Goal: Information Seeking & Learning: Learn about a topic

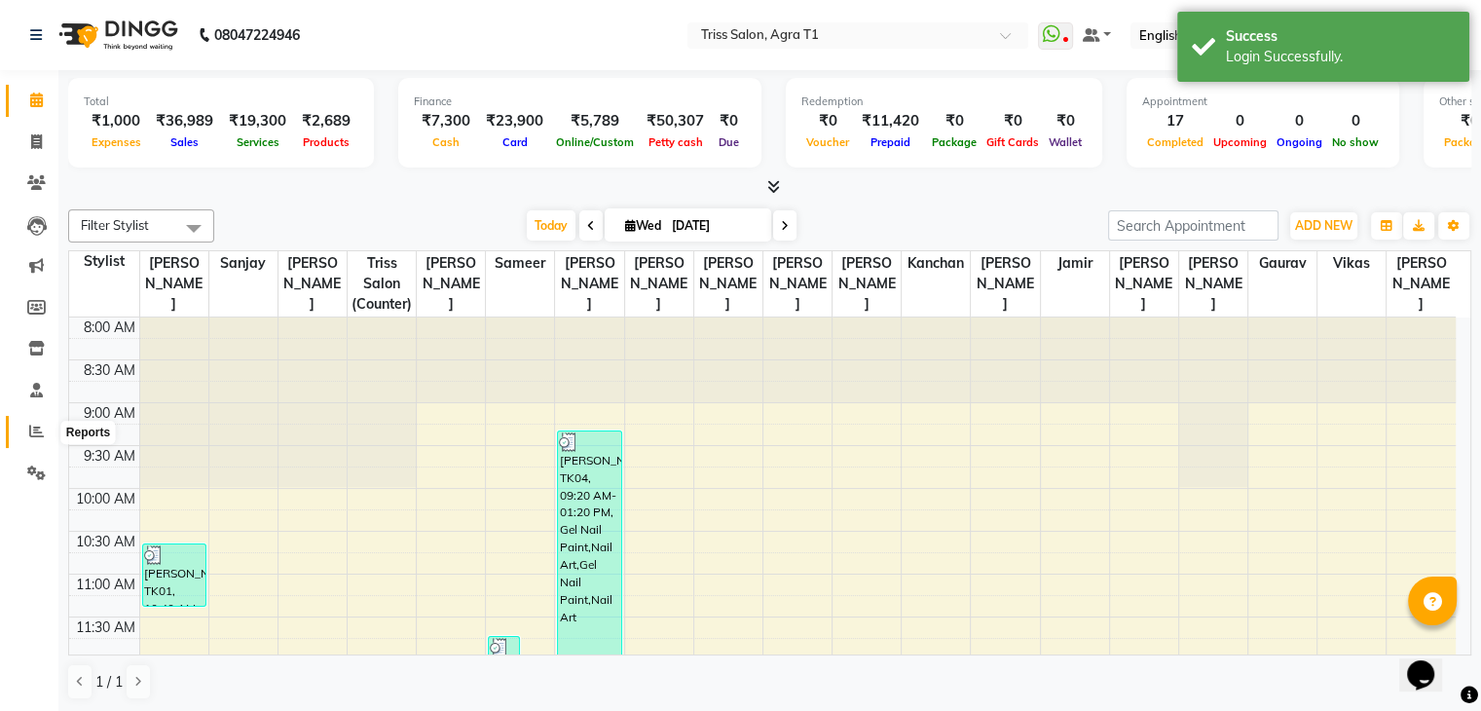
click at [39, 428] on icon at bounding box center [36, 431] width 15 height 15
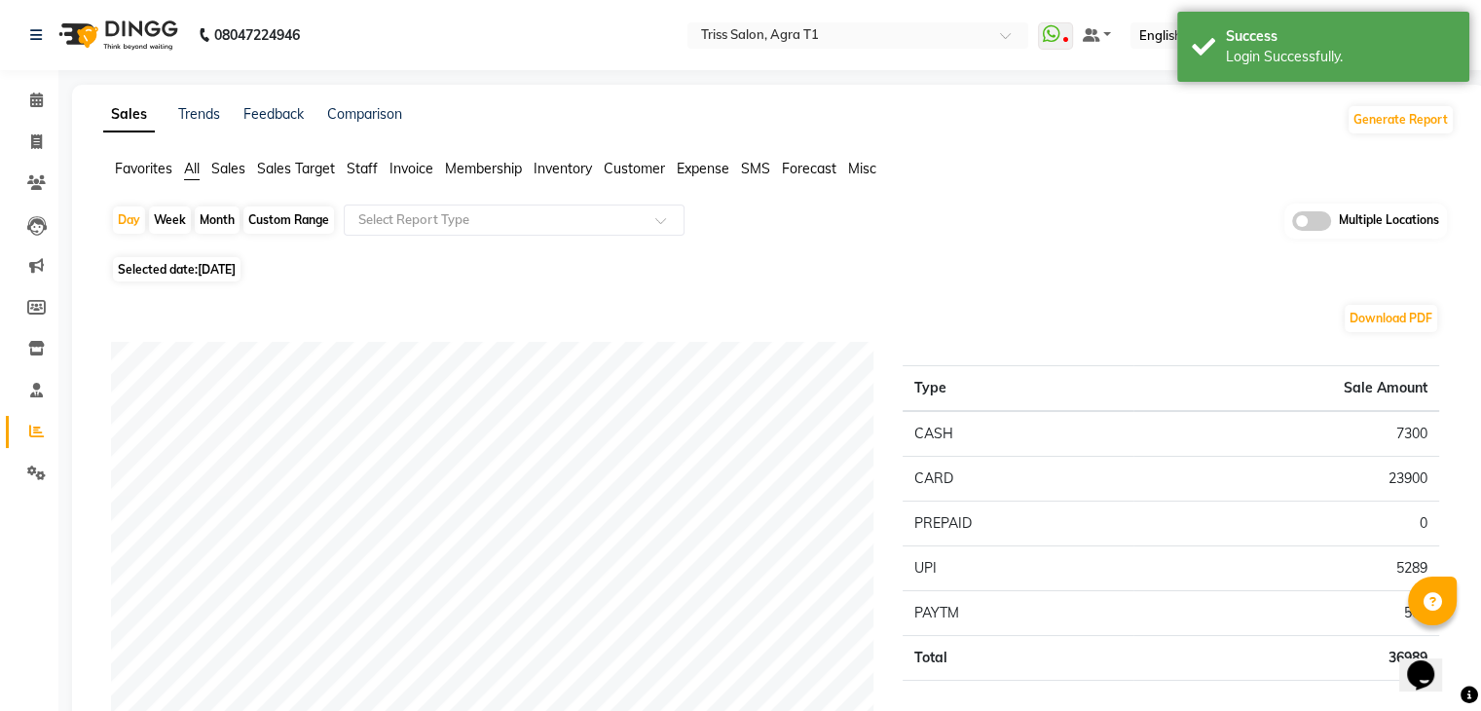
click at [223, 176] on span "Sales" at bounding box center [228, 169] width 34 height 18
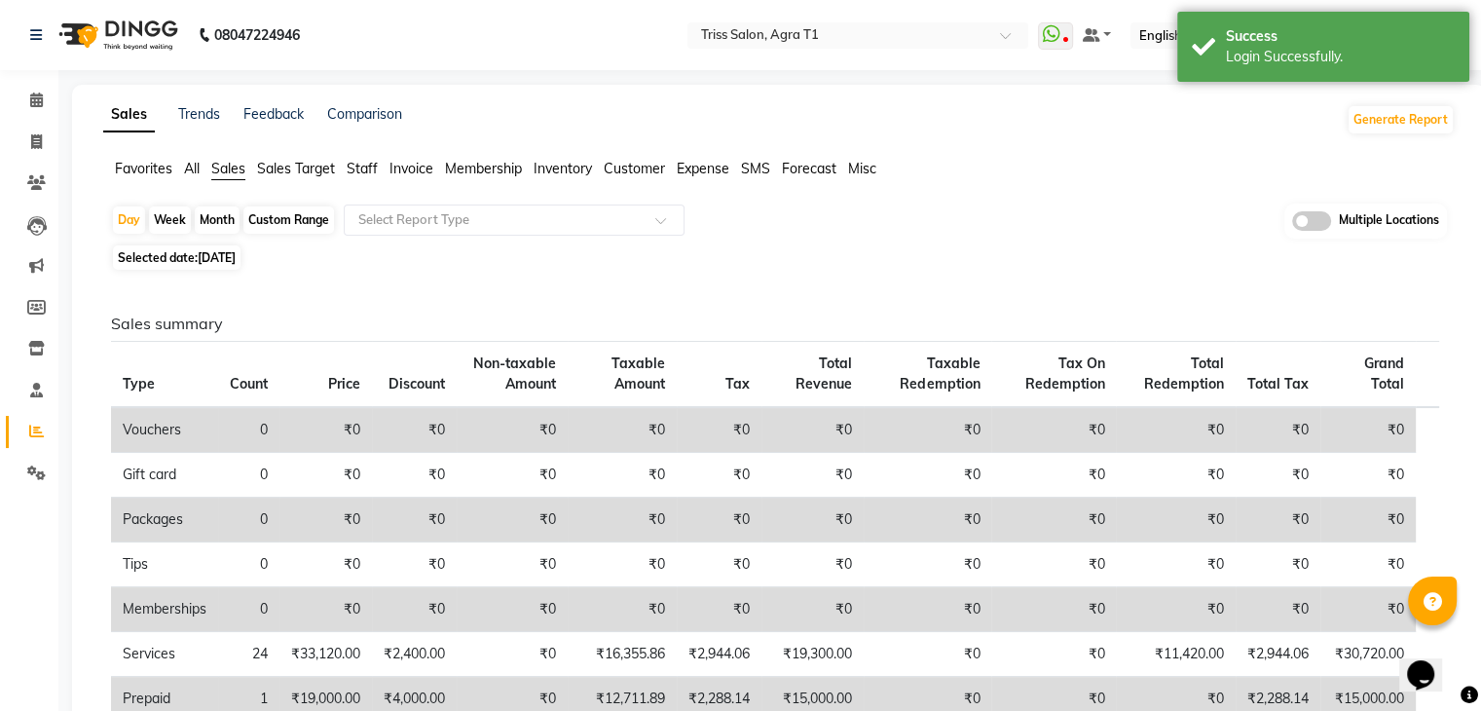
click at [322, 165] on span "Sales Target" at bounding box center [296, 169] width 78 height 18
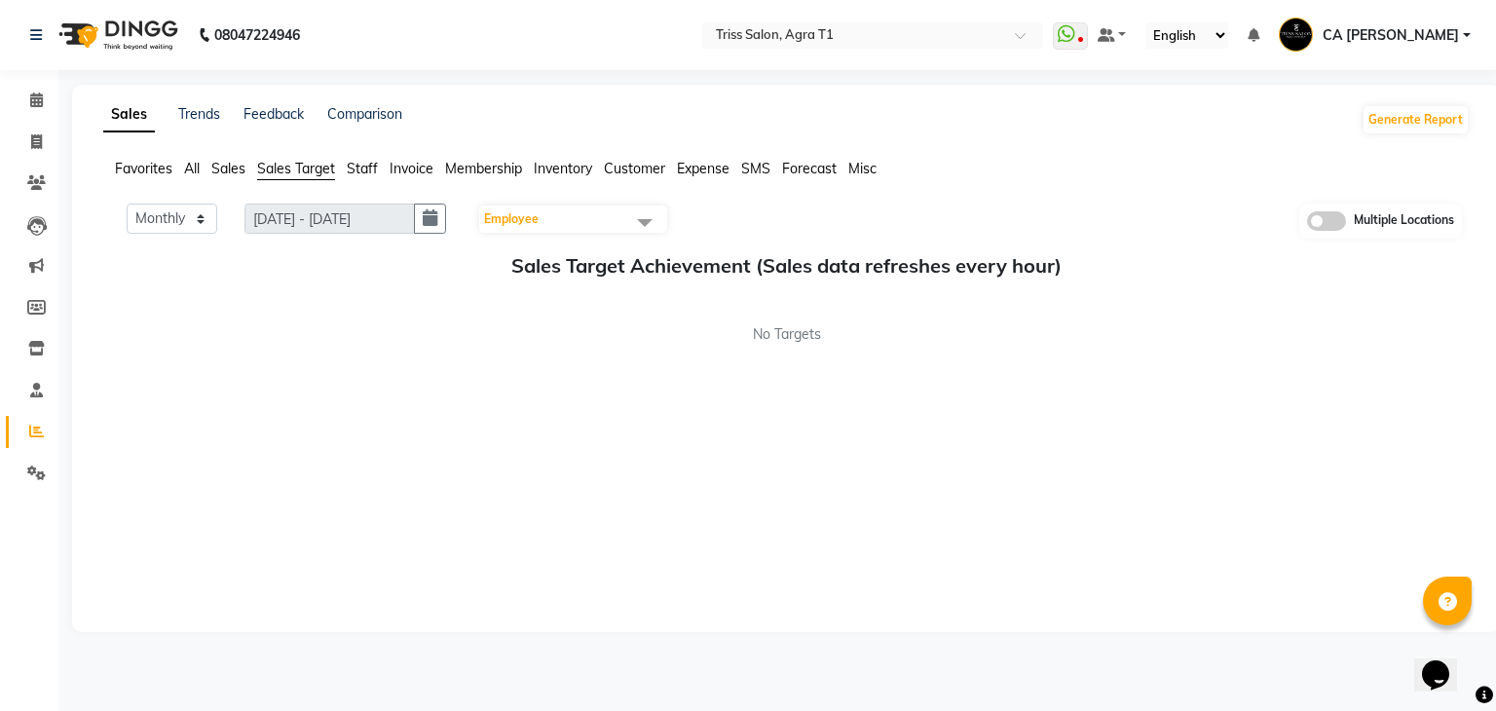
click at [373, 165] on span "Staff" at bounding box center [362, 169] width 31 height 18
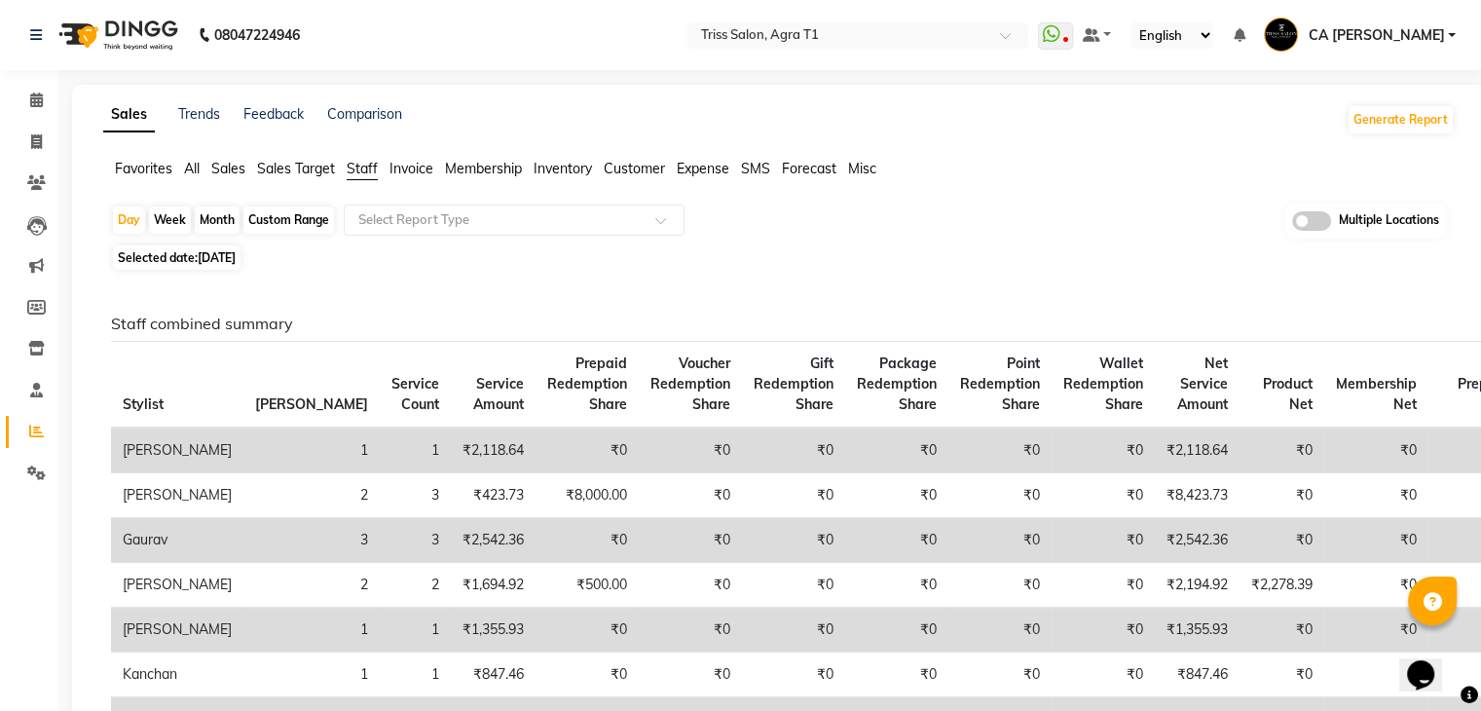
click at [220, 218] on div "Month" at bounding box center [217, 219] width 45 height 27
select select "9"
select select "2025"
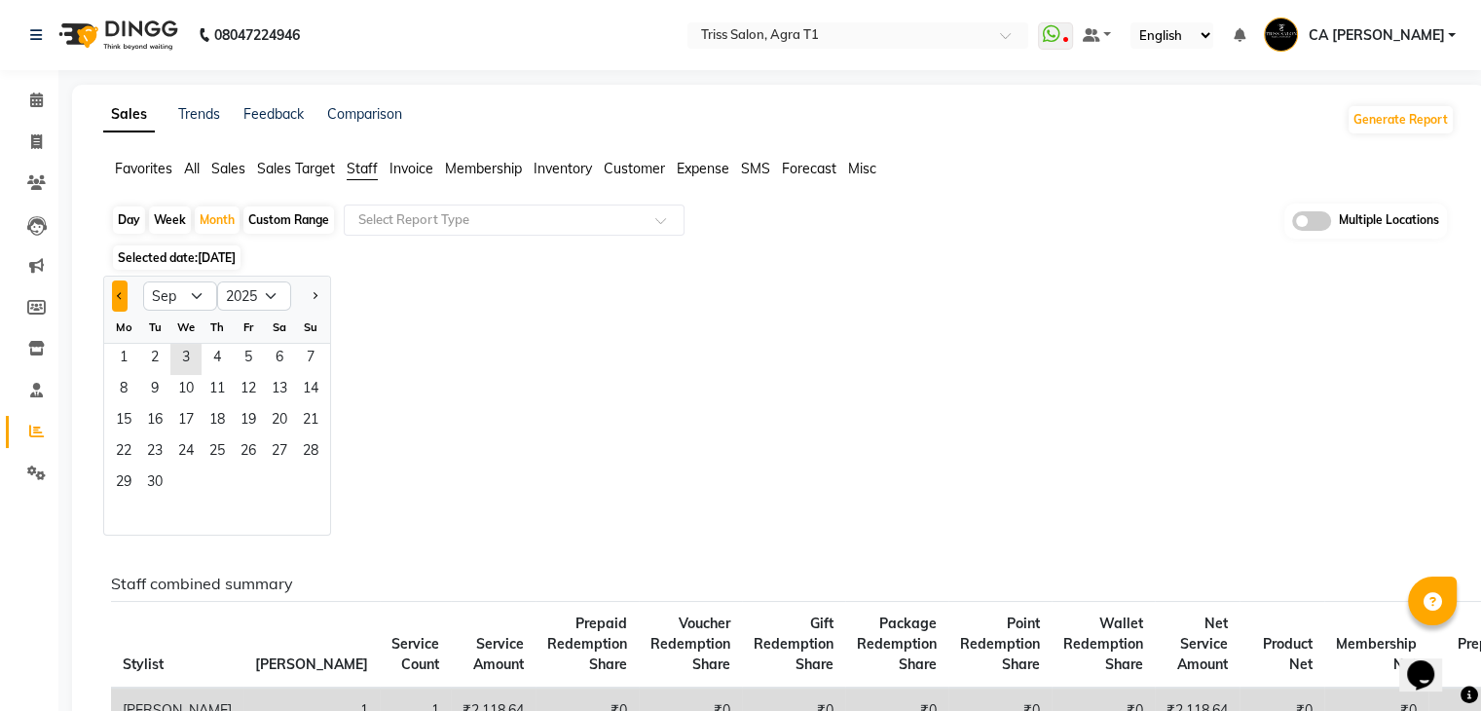
click at [114, 289] on button "Previous month" at bounding box center [120, 295] width 16 height 31
select select "8"
click at [249, 358] on span "1" at bounding box center [248, 359] width 31 height 31
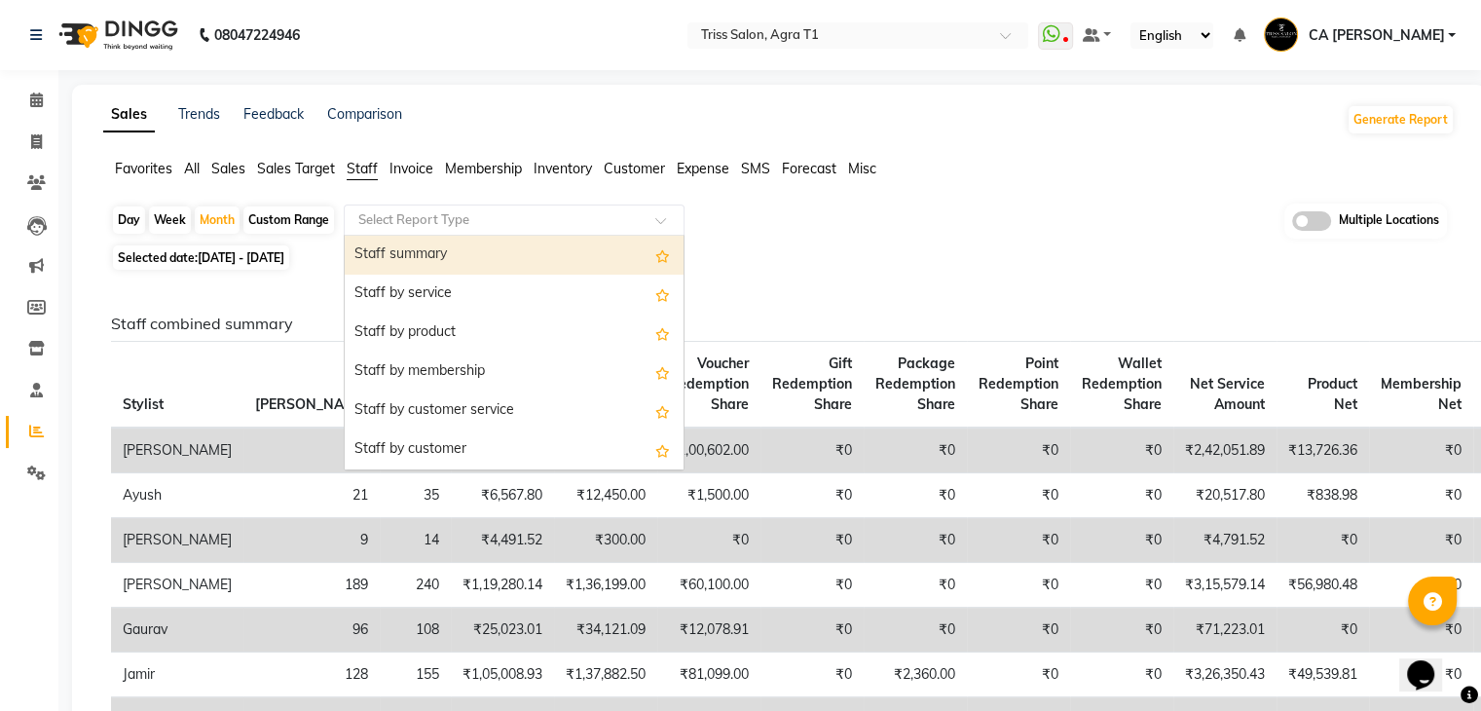
click at [588, 220] on input "text" at bounding box center [494, 219] width 280 height 19
click at [558, 264] on div "Staff summary" at bounding box center [514, 255] width 339 height 39
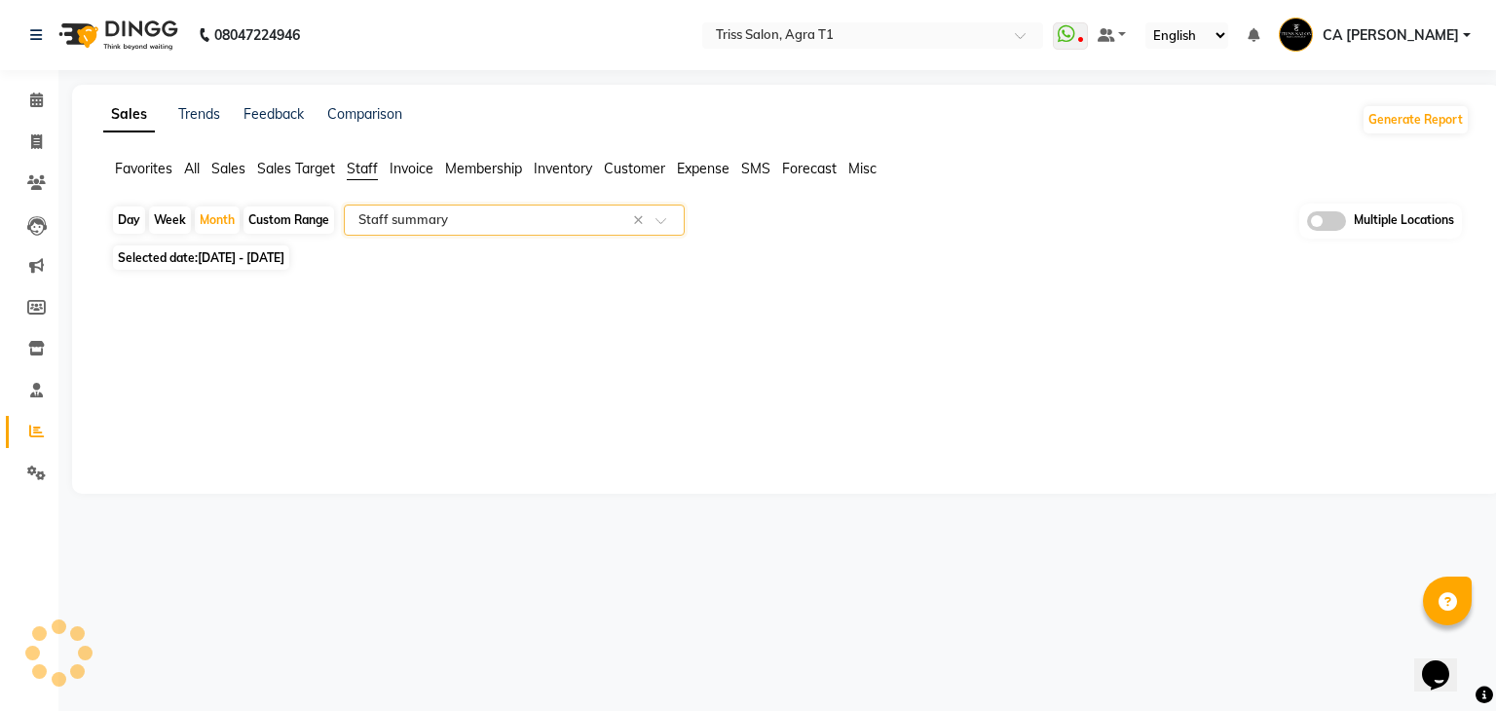
select select "filtered_report"
select select "csv"
click at [680, 218] on span at bounding box center [667, 225] width 24 height 19
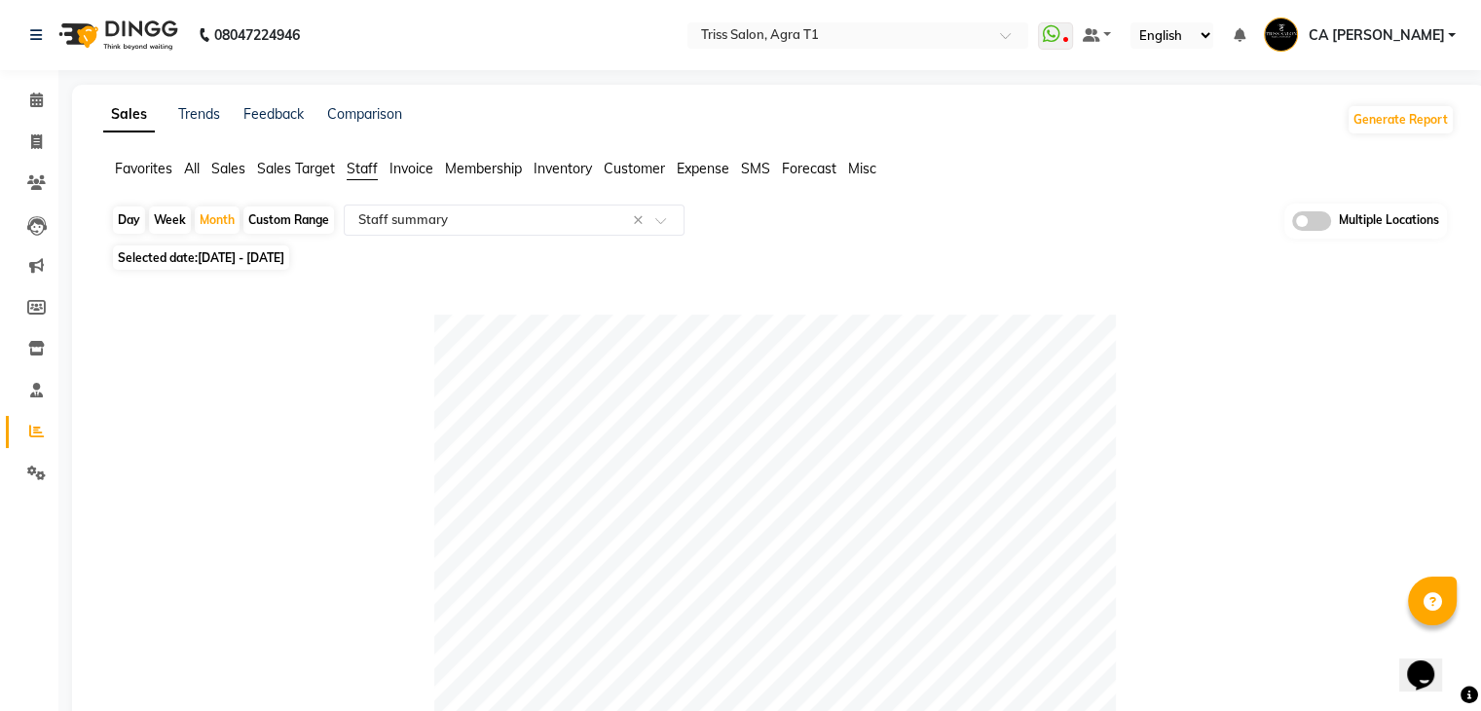
click at [802, 212] on div "Day Week Month Custom Range Select Report Type × Staff summary × Multiple Locat…" at bounding box center [779, 222] width 1336 height 36
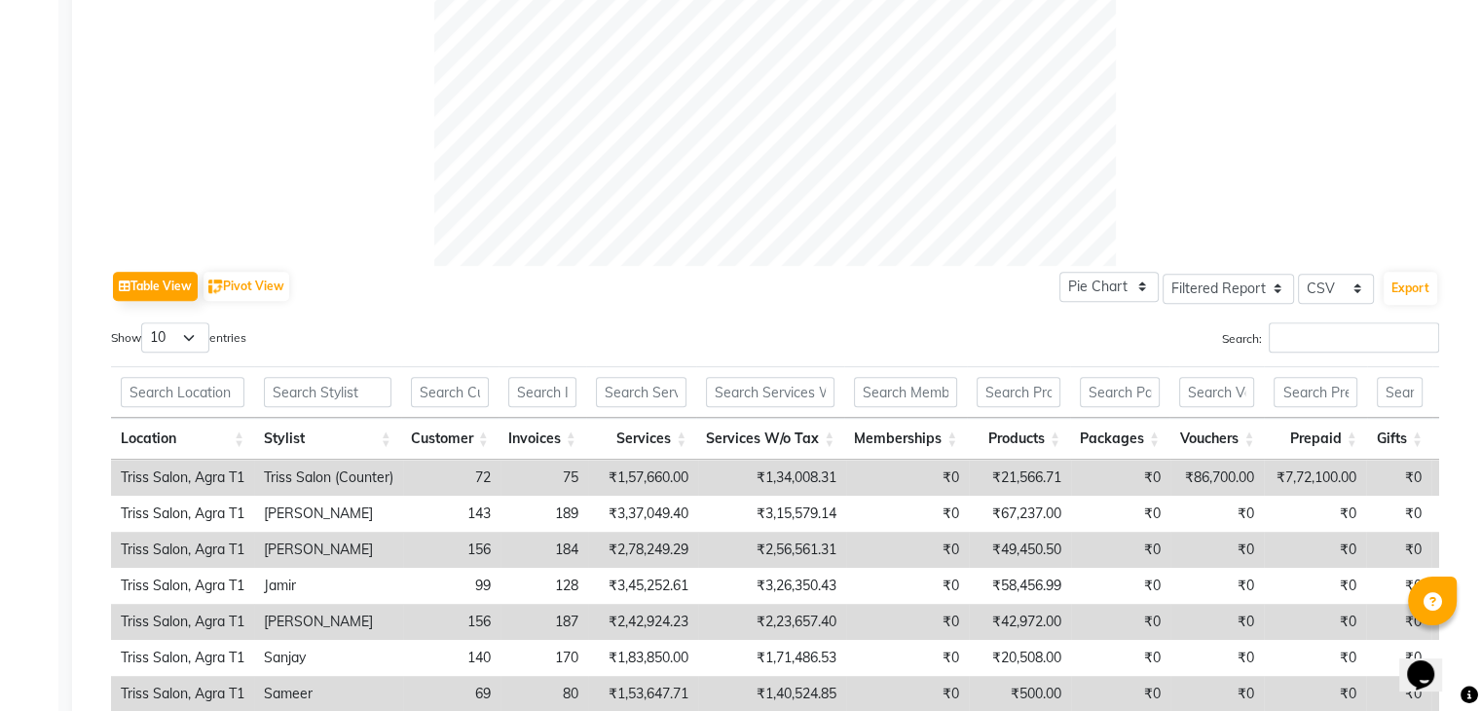
scroll to position [1014, 0]
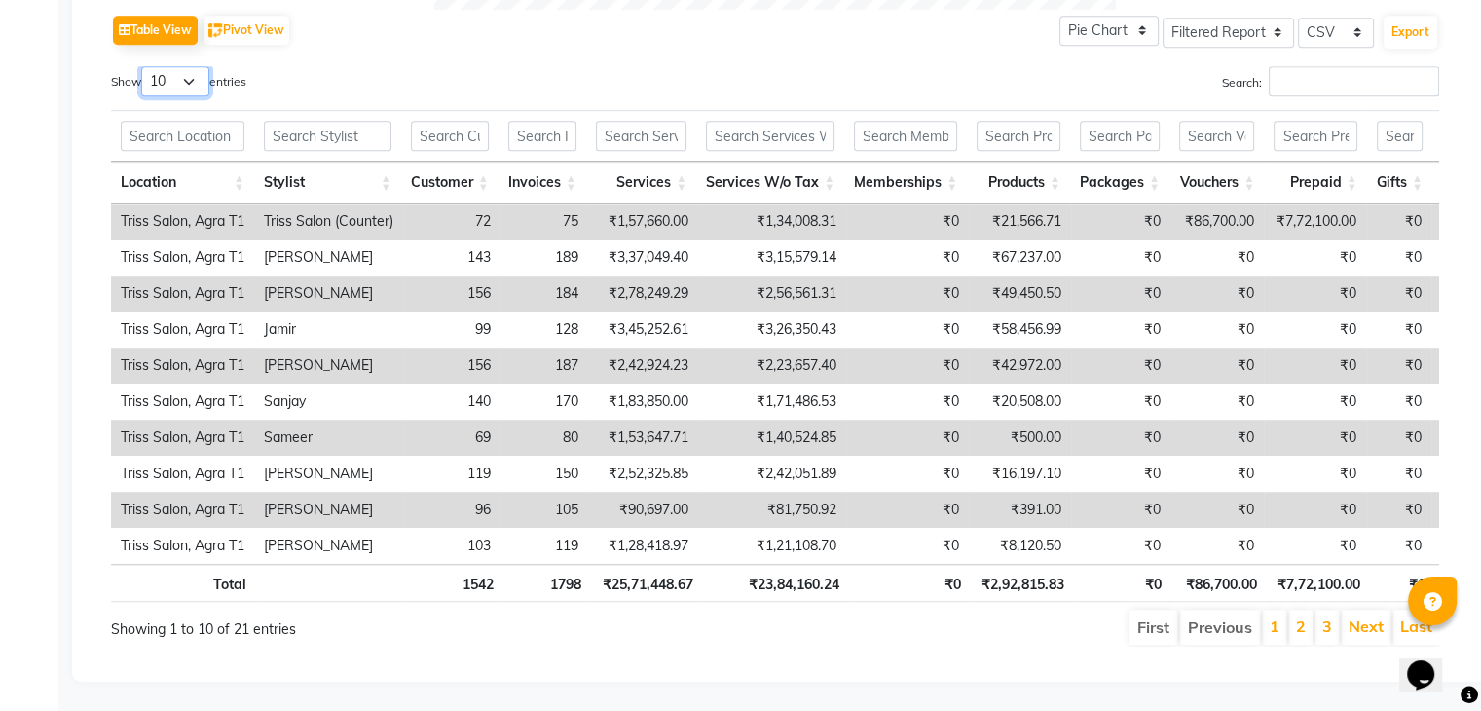
click at [205, 66] on select "10 25 50 100" at bounding box center [175, 81] width 68 height 30
select select "50"
click at [144, 66] on select "10 25 50 100" at bounding box center [175, 81] width 68 height 30
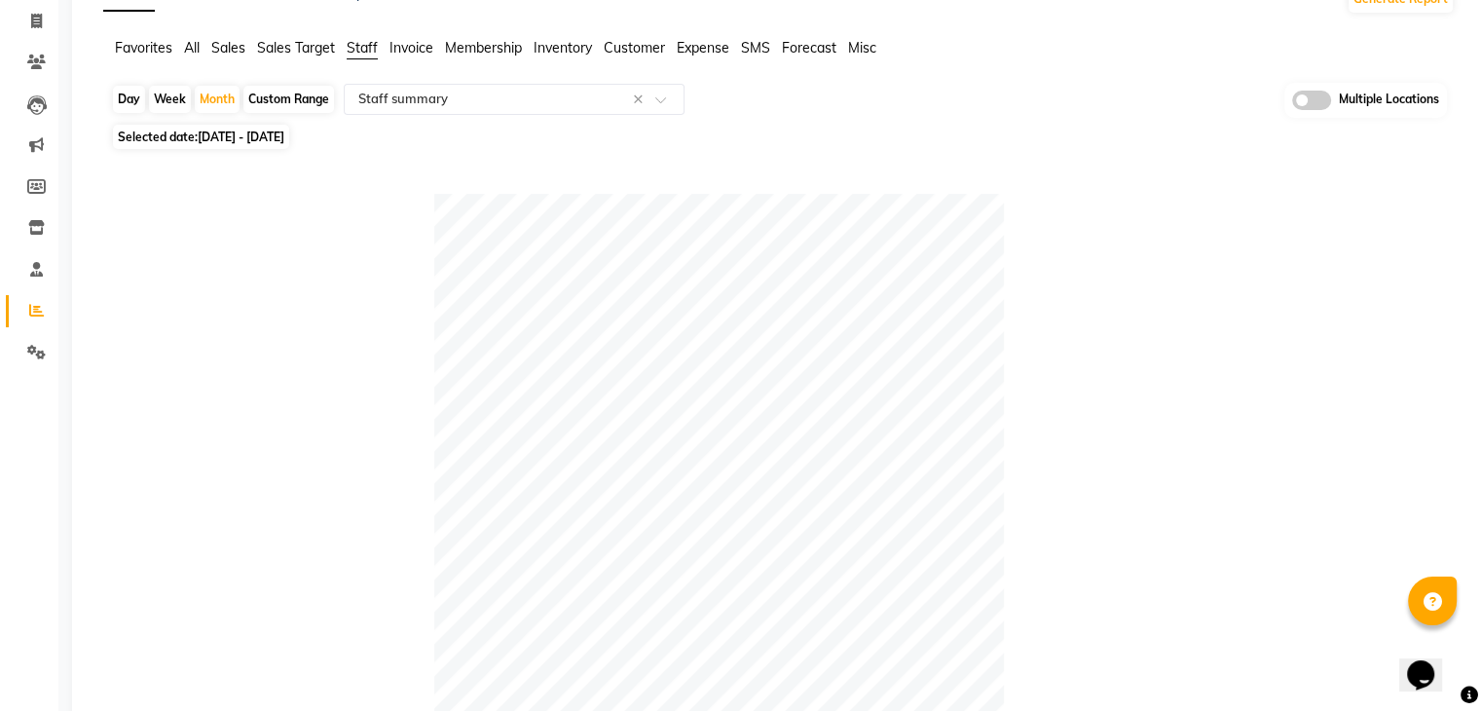
scroll to position [80, 0]
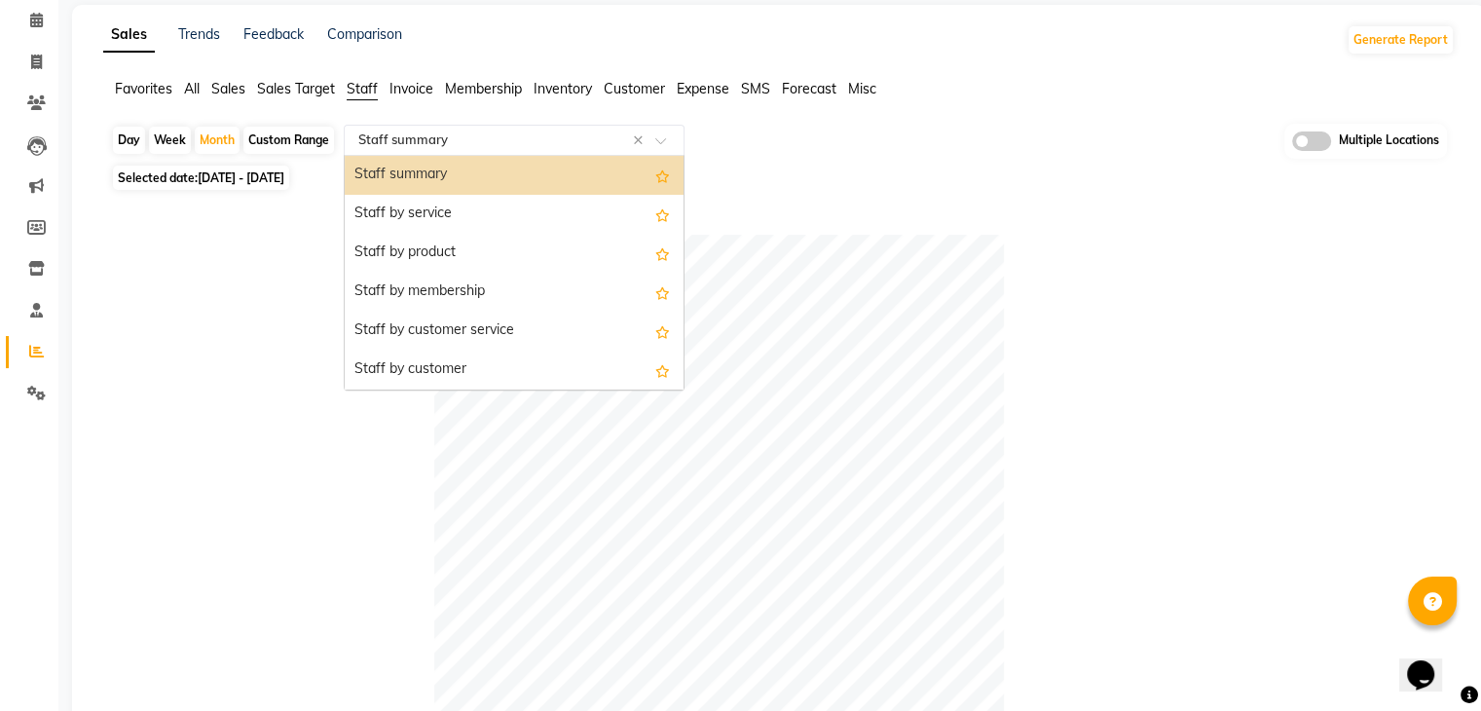
click at [660, 142] on span at bounding box center [667, 145] width 24 height 19
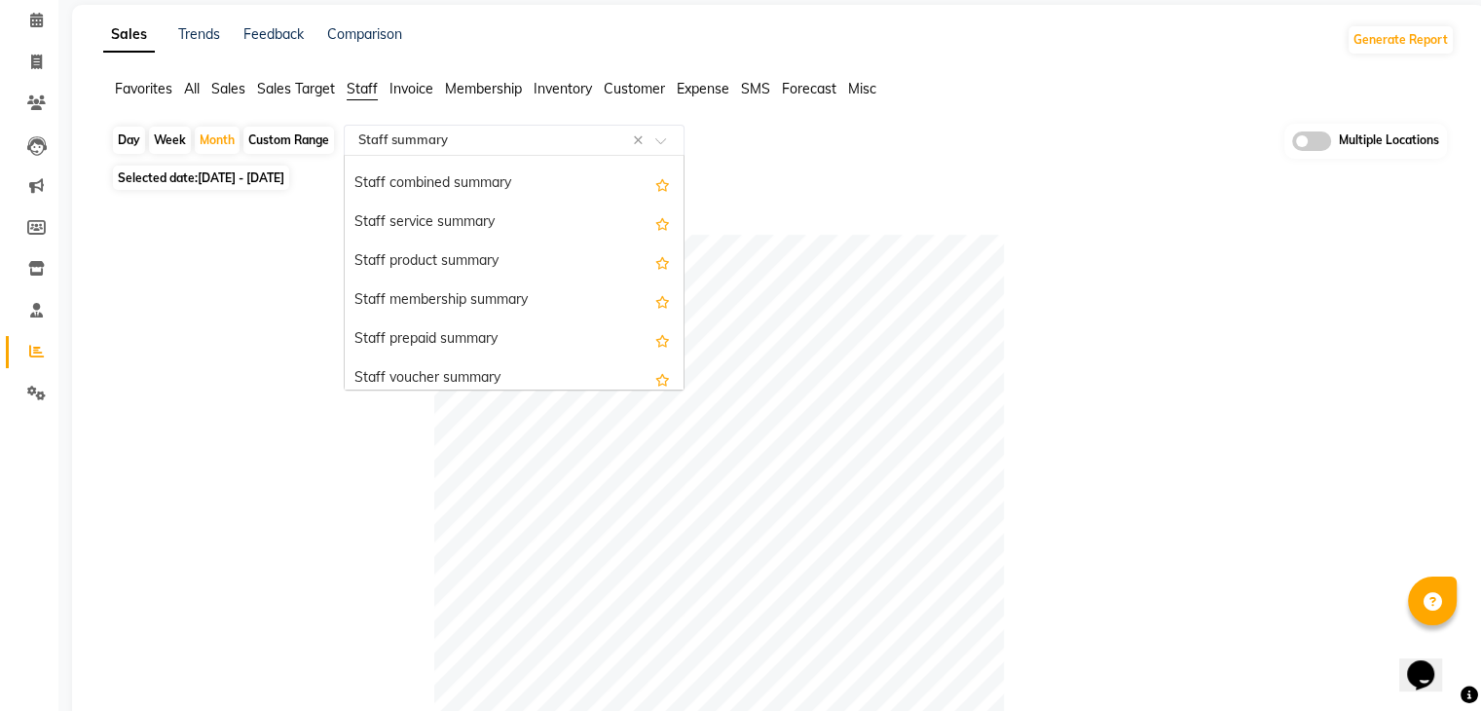
scroll to position [427, 0]
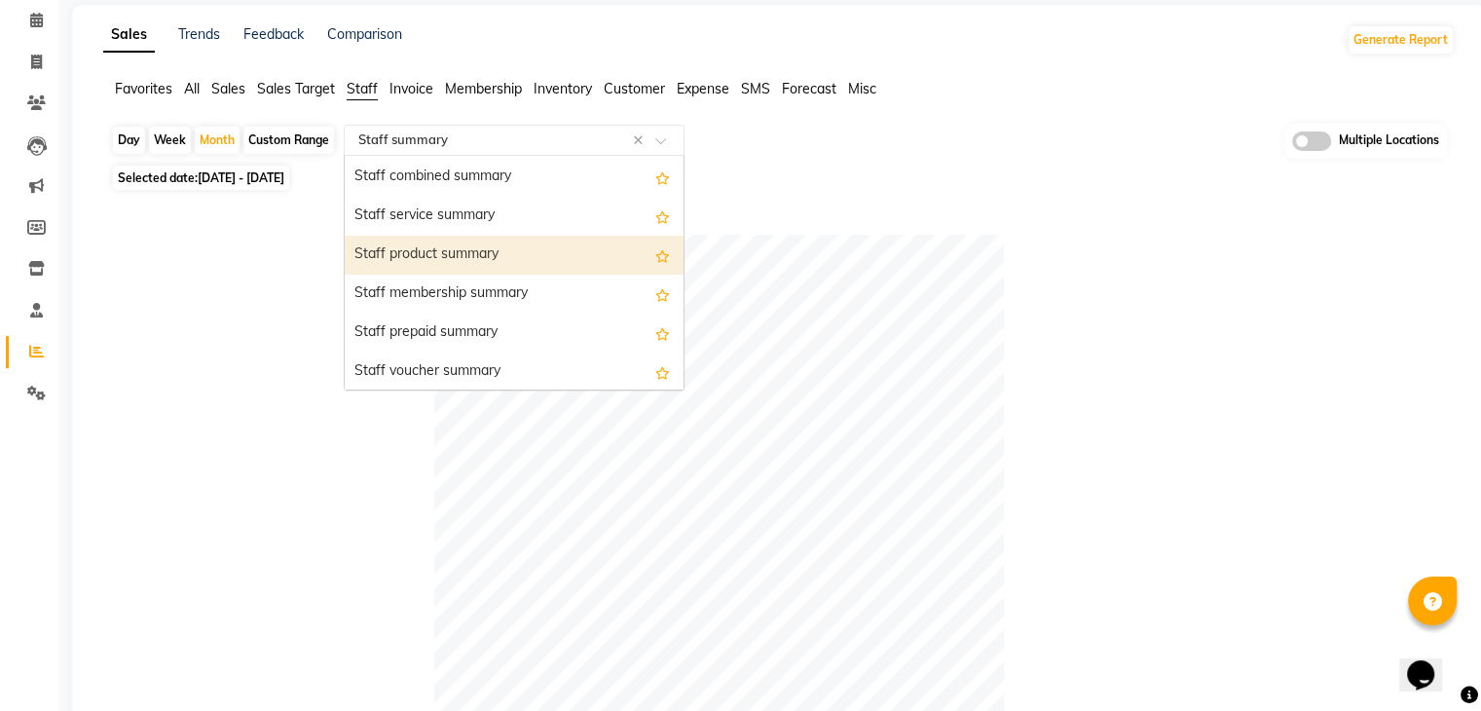
click at [543, 248] on div "Staff product summary" at bounding box center [514, 255] width 339 height 39
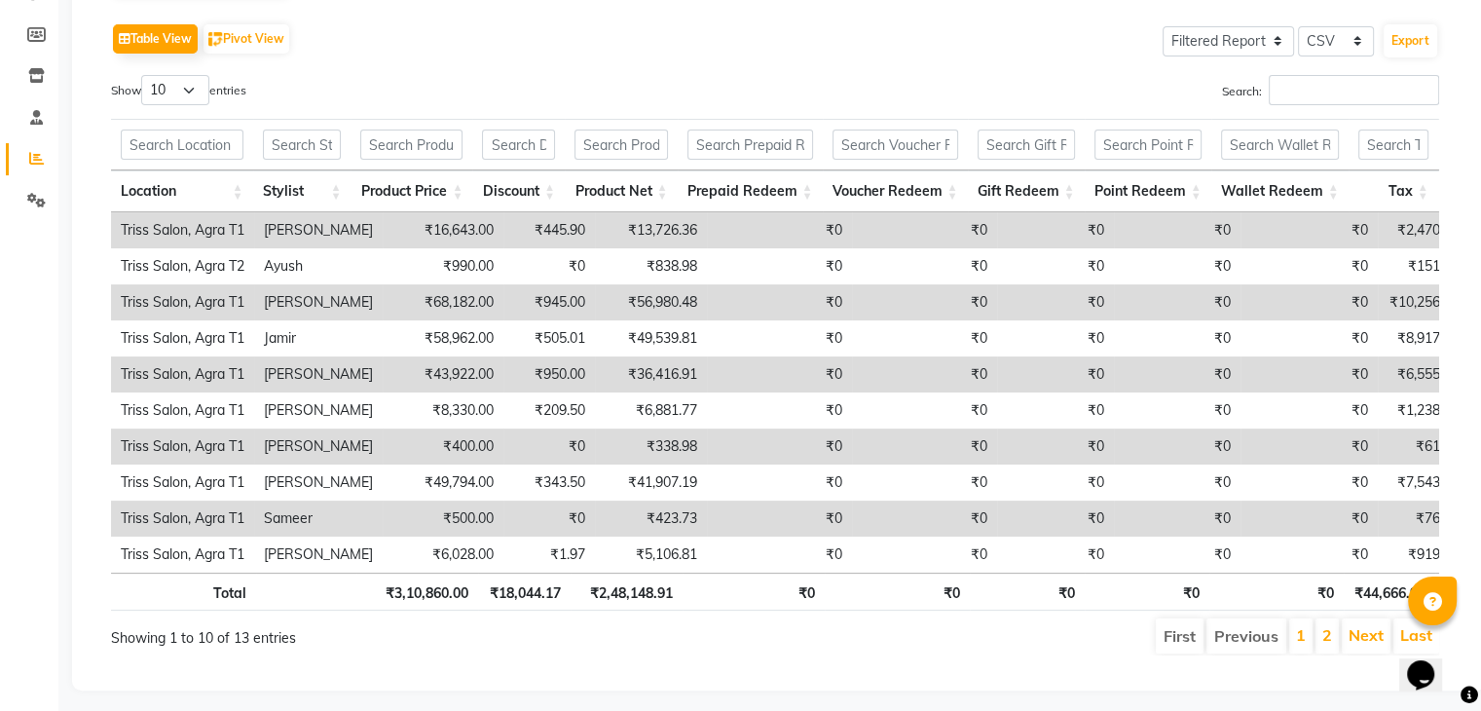
scroll to position [280, 0]
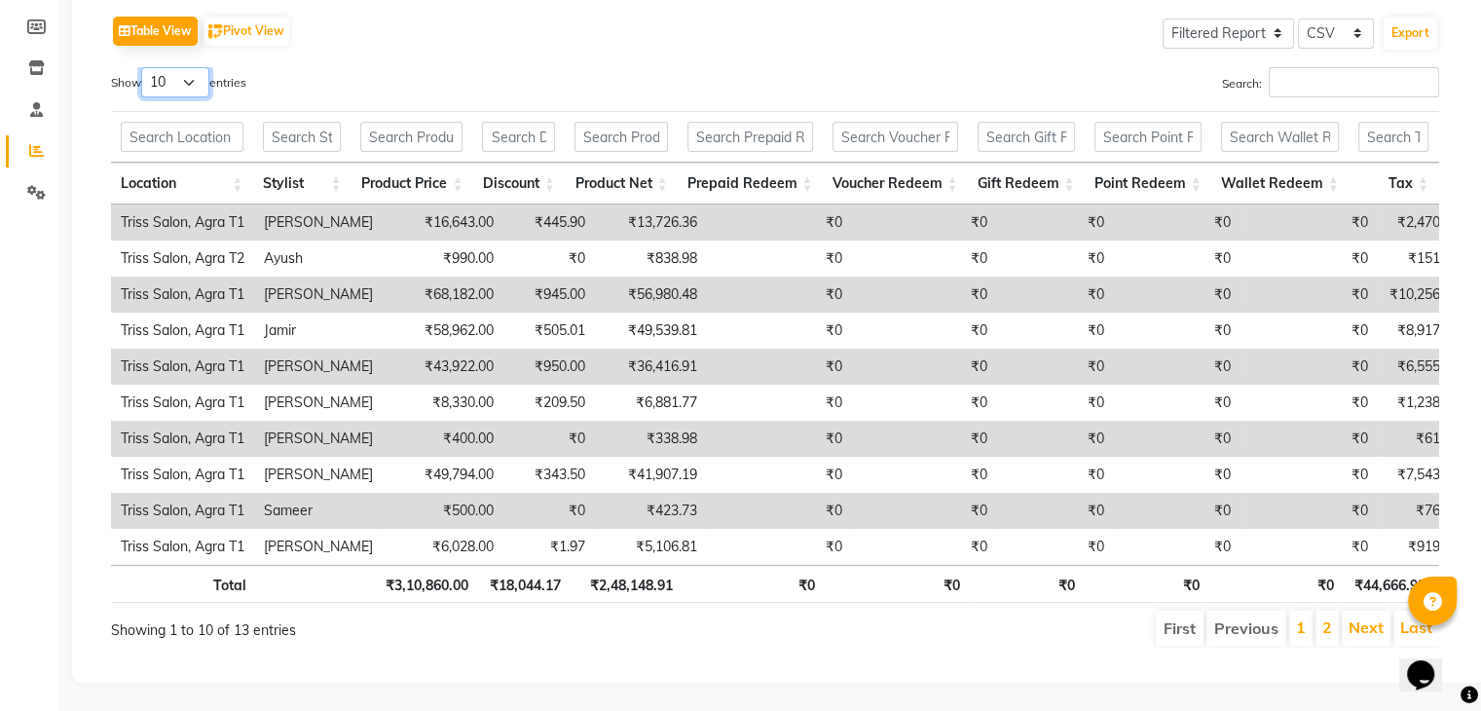
click at [188, 79] on select "10 25 50 100" at bounding box center [175, 82] width 68 height 30
select select "25"
click at [144, 67] on select "10 25 50 100" at bounding box center [175, 82] width 68 height 30
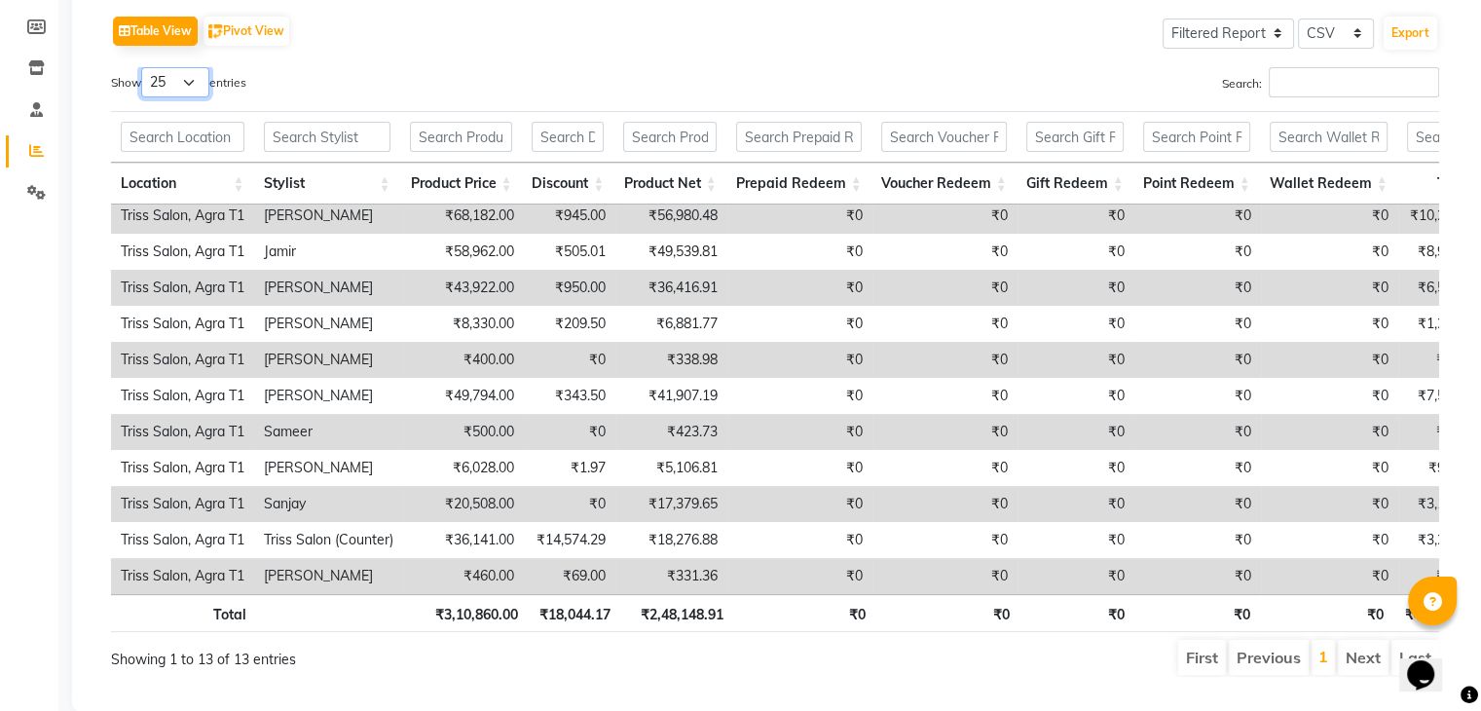
scroll to position [0, 0]
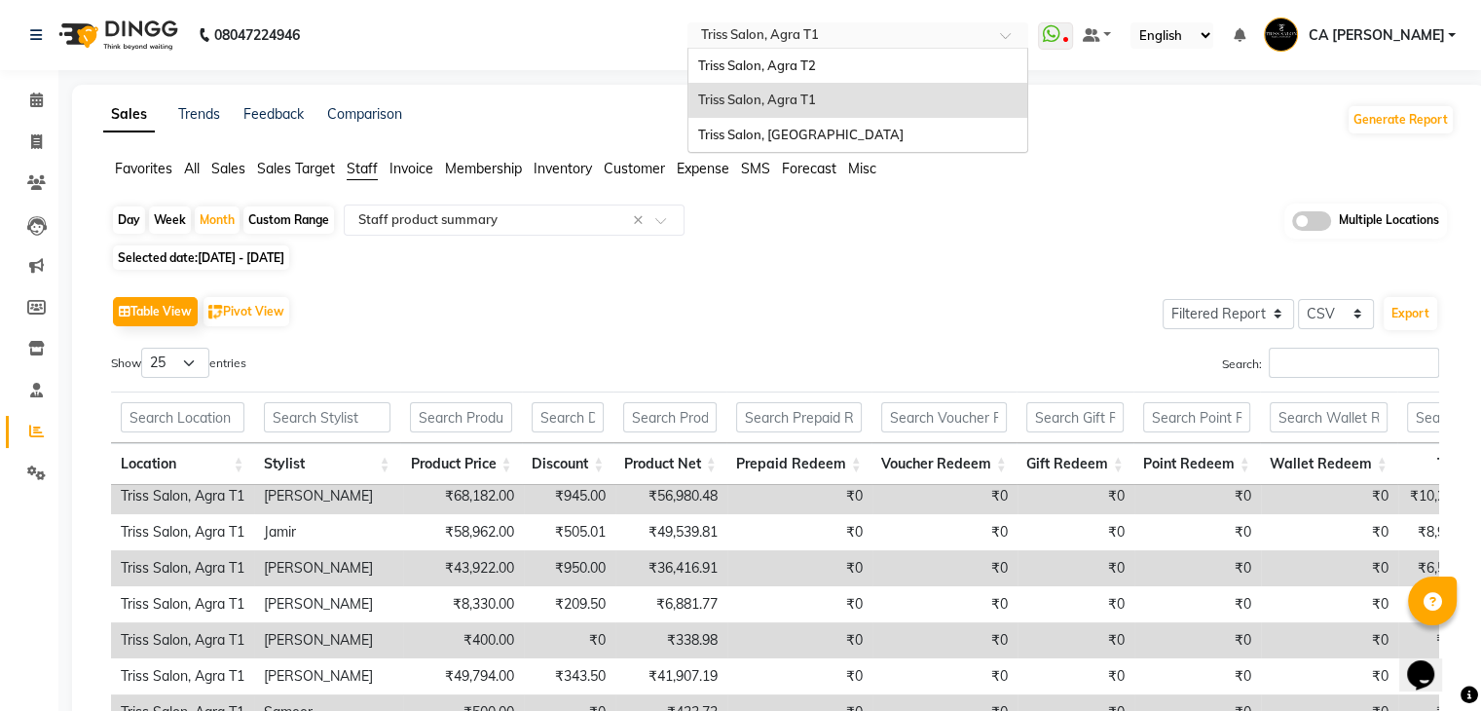
click at [839, 34] on input "text" at bounding box center [838, 36] width 282 height 19
click at [816, 70] on span "Triss Salon, Agra T2" at bounding box center [757, 65] width 118 height 16
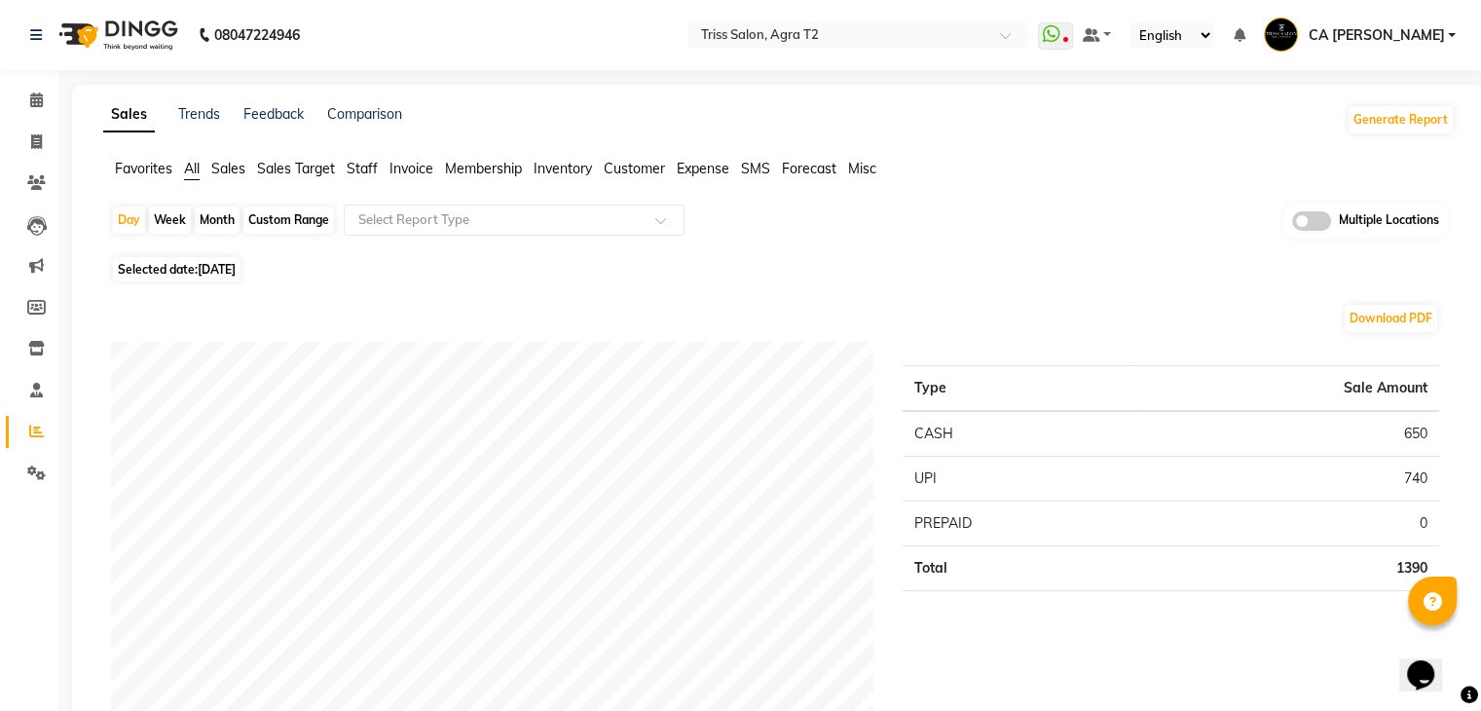
click at [312, 215] on div "Custom Range" at bounding box center [288, 219] width 91 height 27
select select "9"
select select "2025"
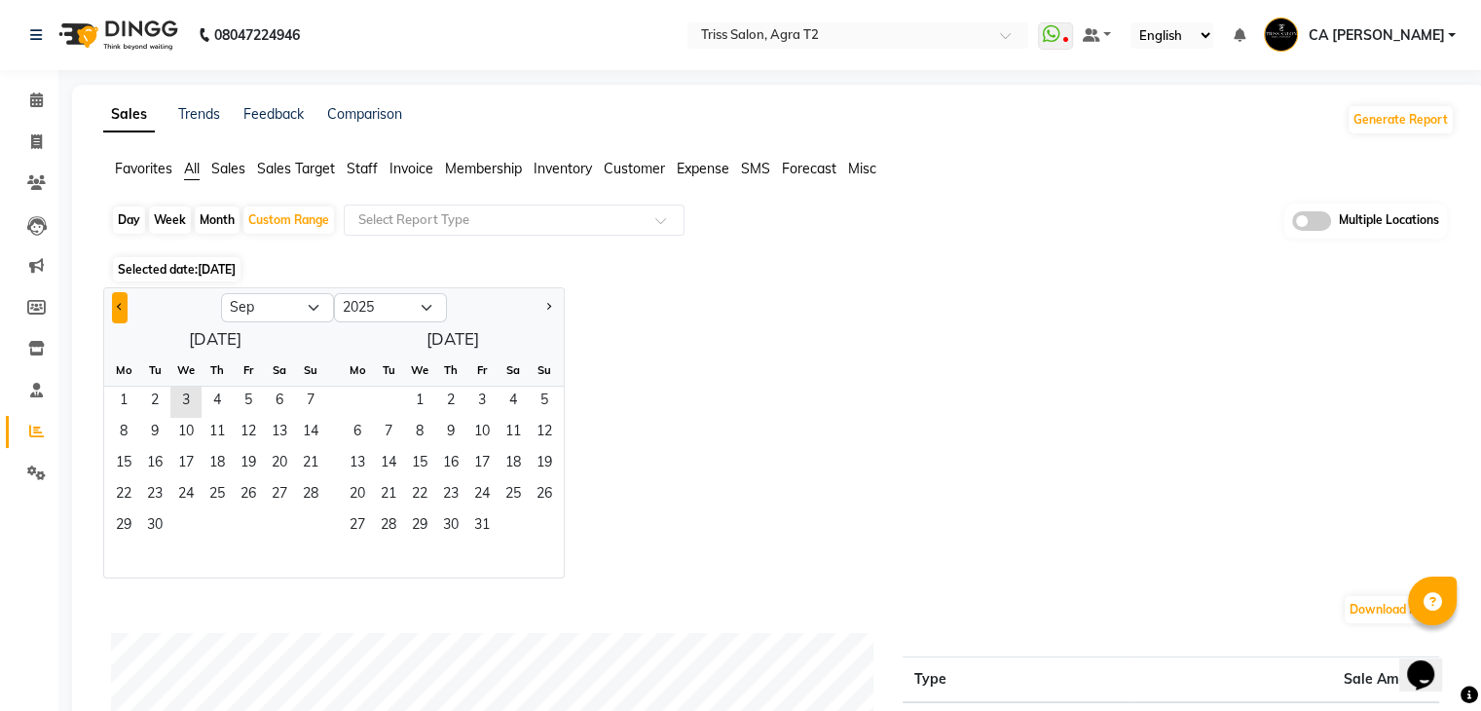
click at [113, 309] on button "Previous month" at bounding box center [120, 307] width 16 height 31
select select "8"
click at [245, 402] on span "1" at bounding box center [248, 402] width 31 height 31
click at [303, 527] on span "31" at bounding box center [310, 526] width 31 height 31
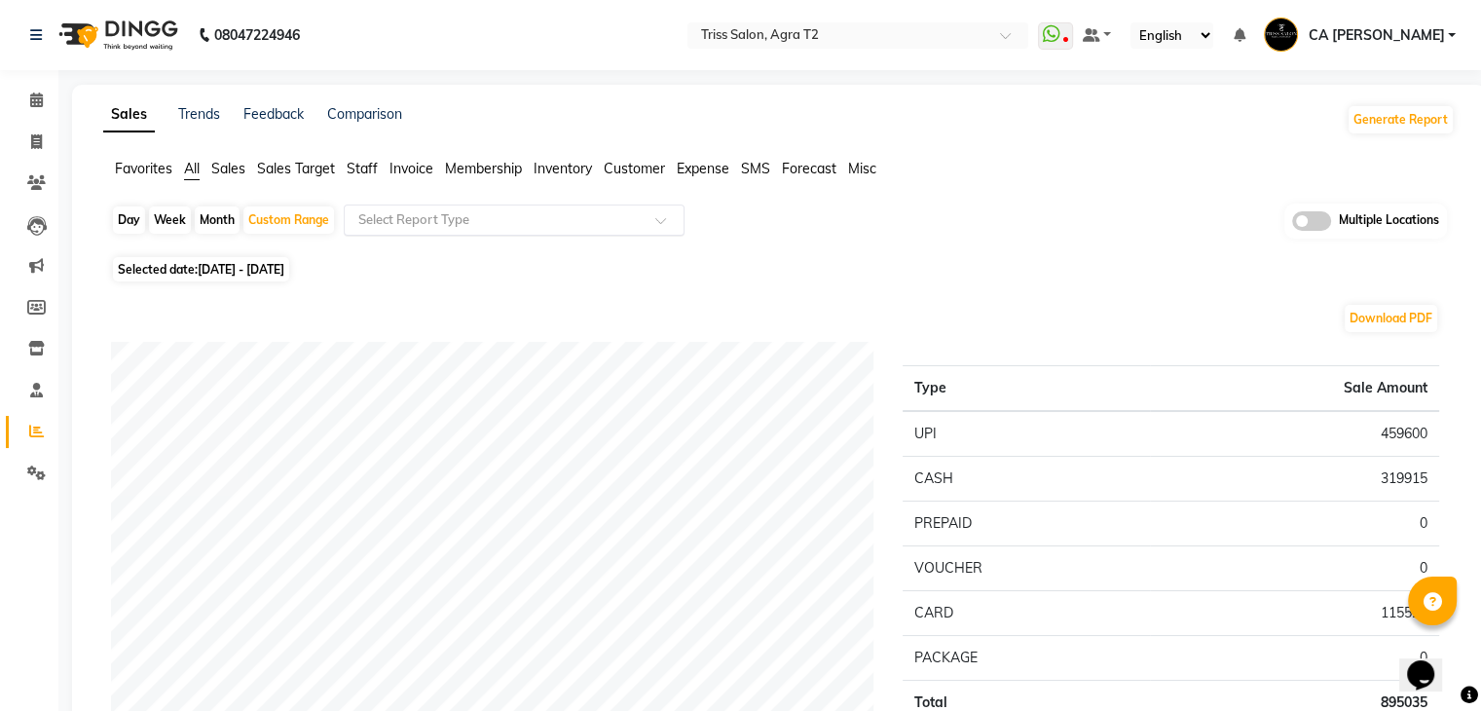
click at [450, 221] on input "text" at bounding box center [494, 219] width 280 height 19
click at [357, 172] on span "Staff" at bounding box center [362, 169] width 31 height 18
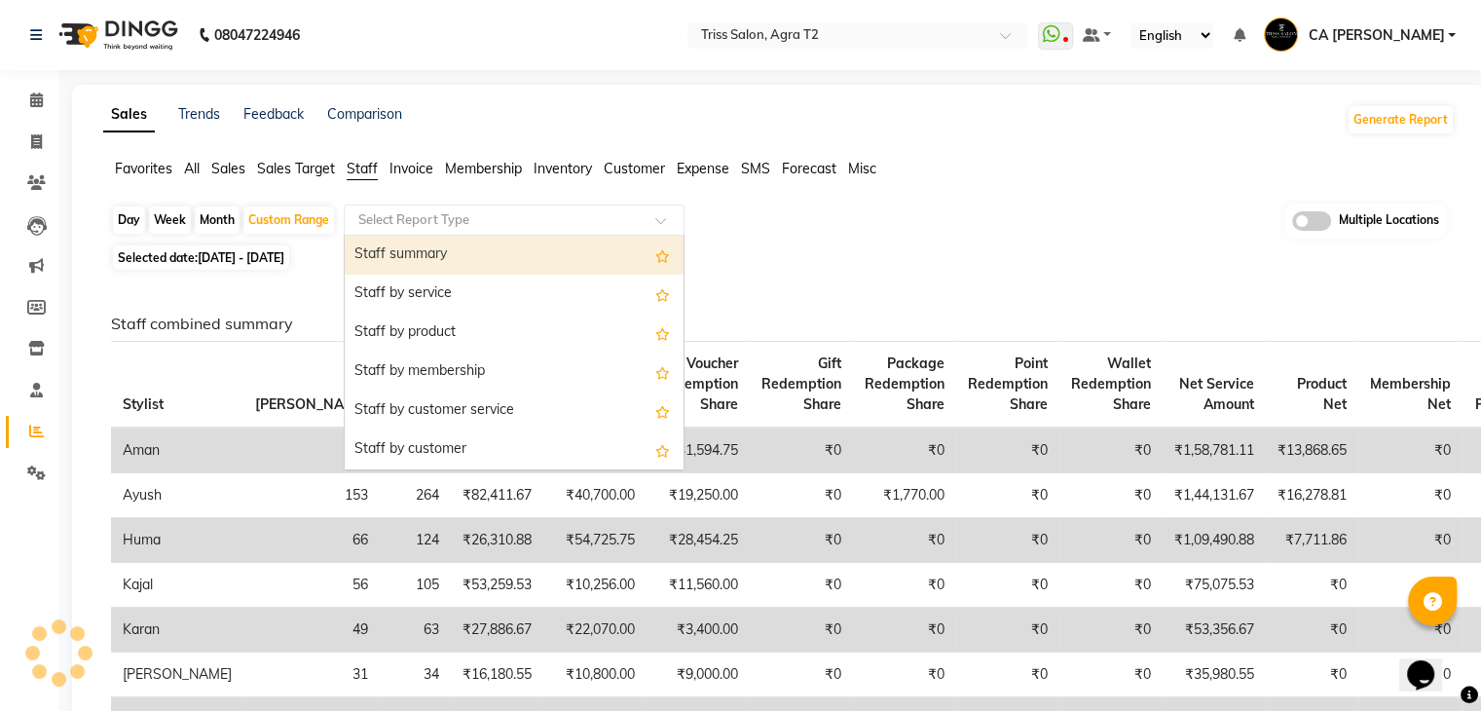
click at [452, 225] on input "text" at bounding box center [494, 219] width 280 height 19
click at [489, 255] on div "Staff summary" at bounding box center [514, 255] width 339 height 39
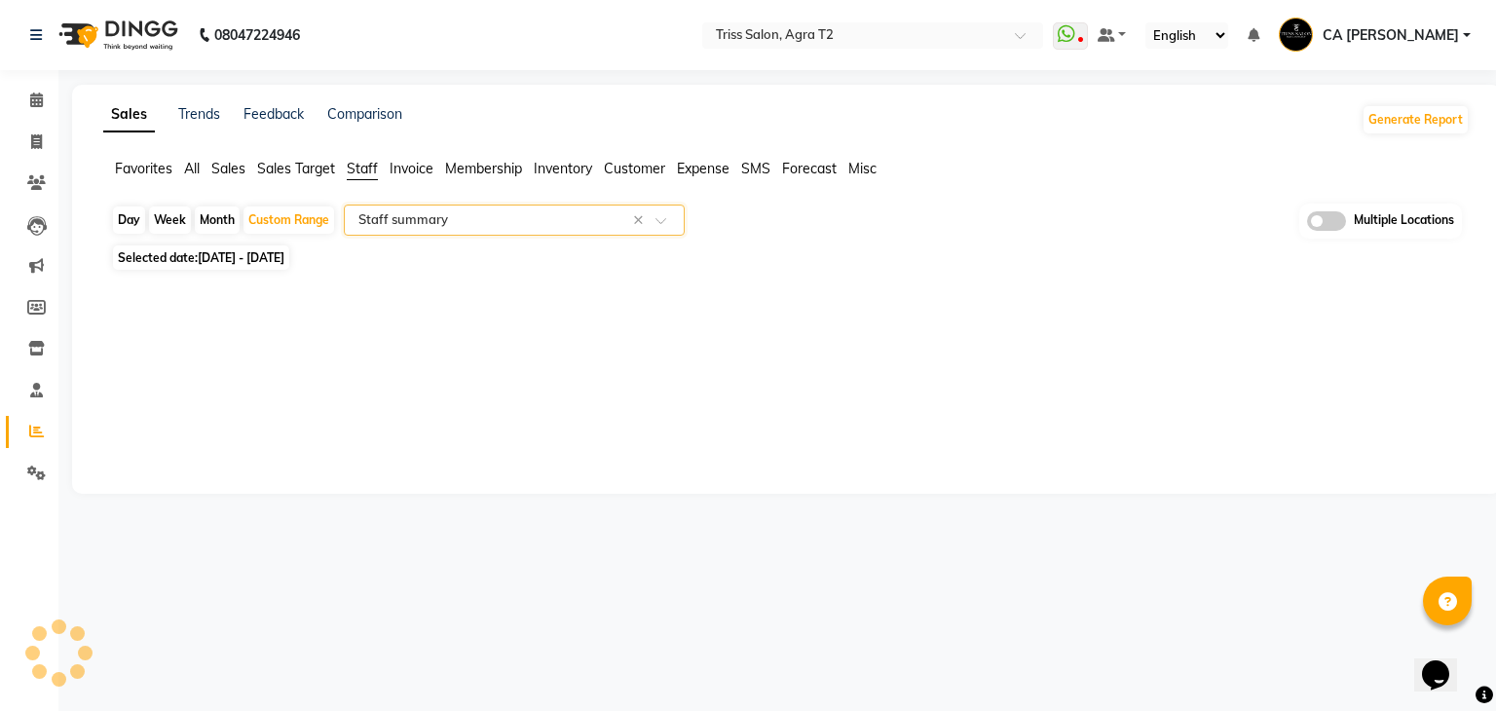
select select "full_report"
select select "csv"
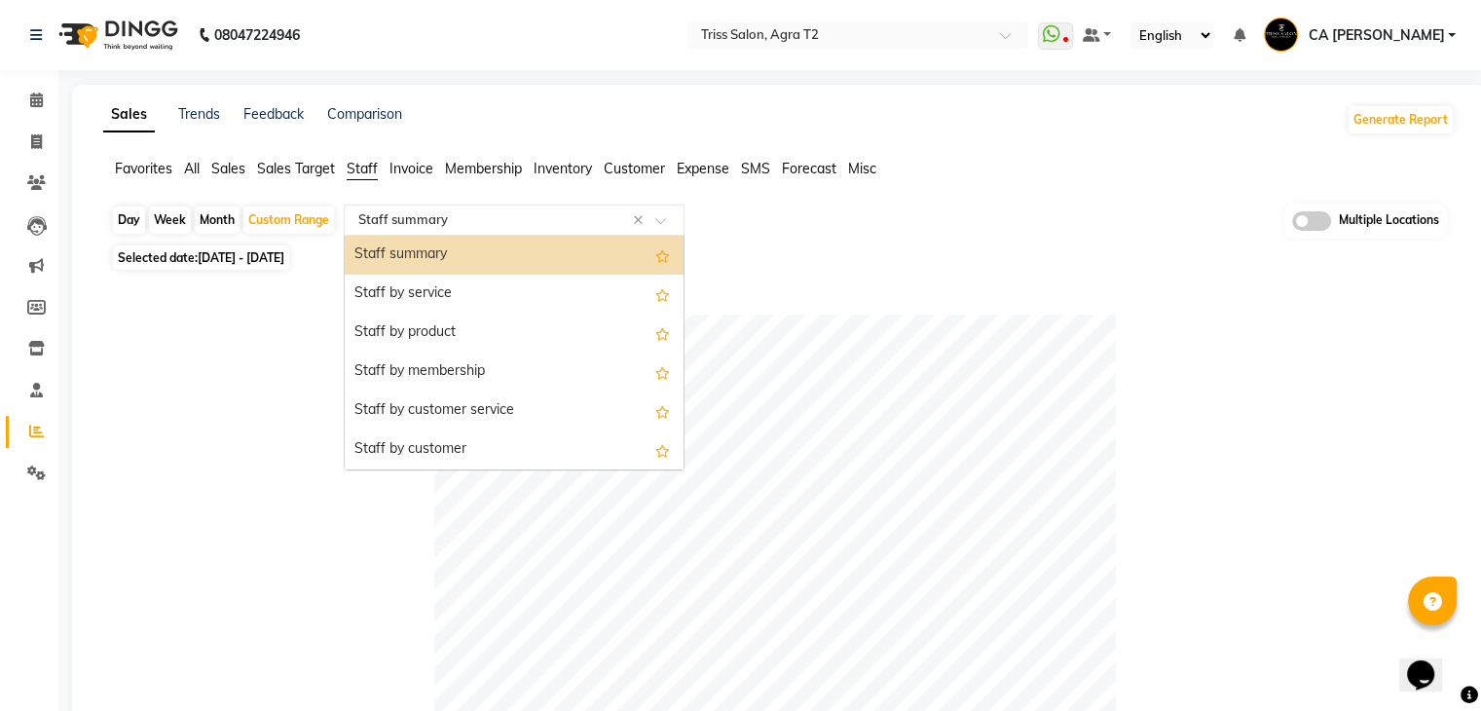
click at [674, 220] on span at bounding box center [667, 225] width 24 height 19
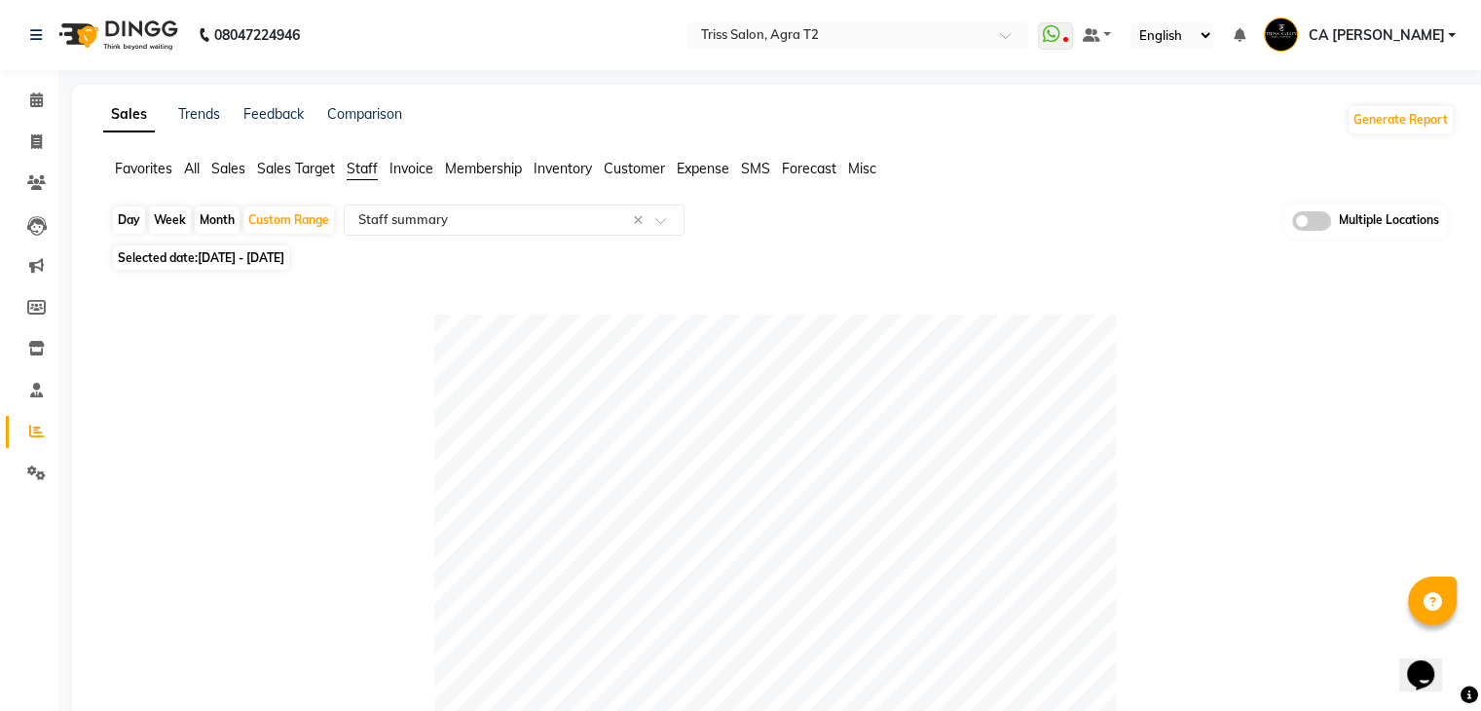
drag, startPoint x: 686, startPoint y: 273, endPoint x: 685, endPoint y: 298, distance: 25.3
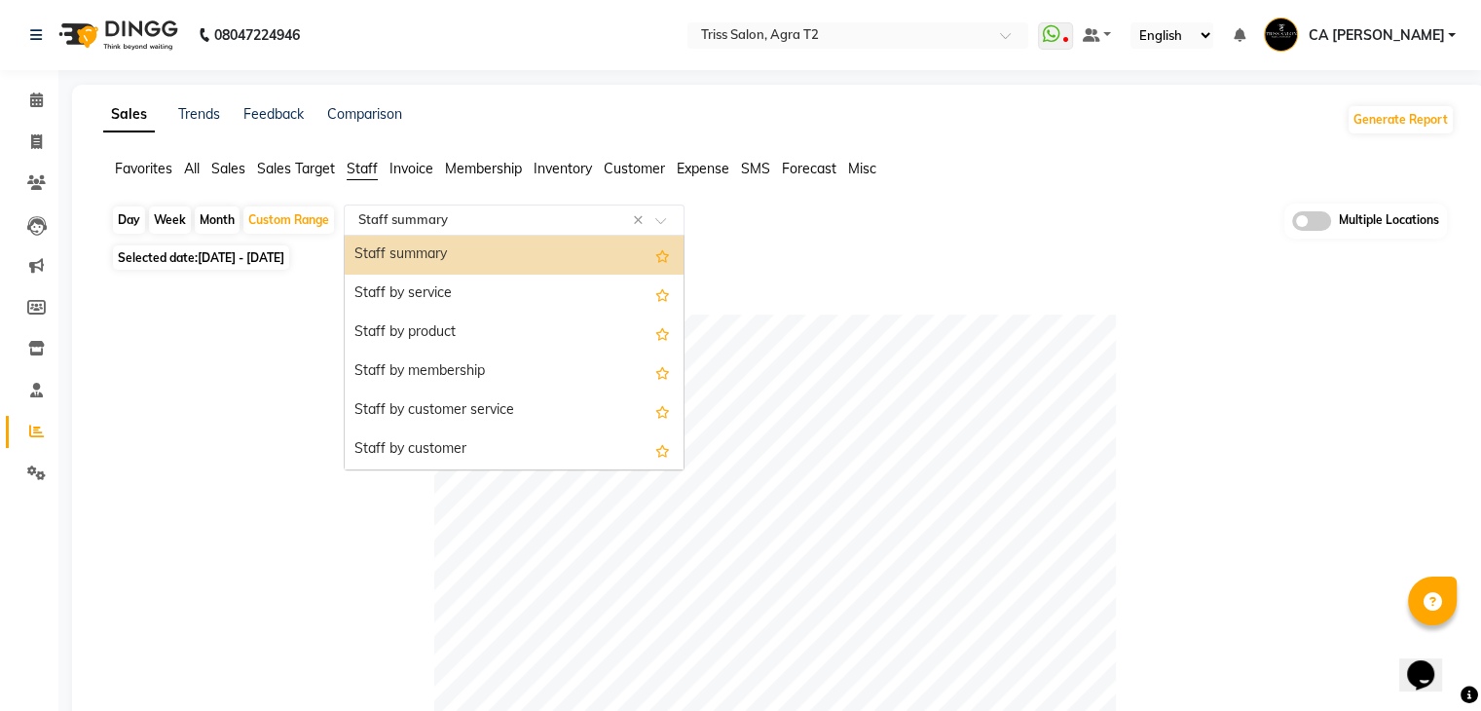
click at [662, 219] on span at bounding box center [667, 225] width 24 height 19
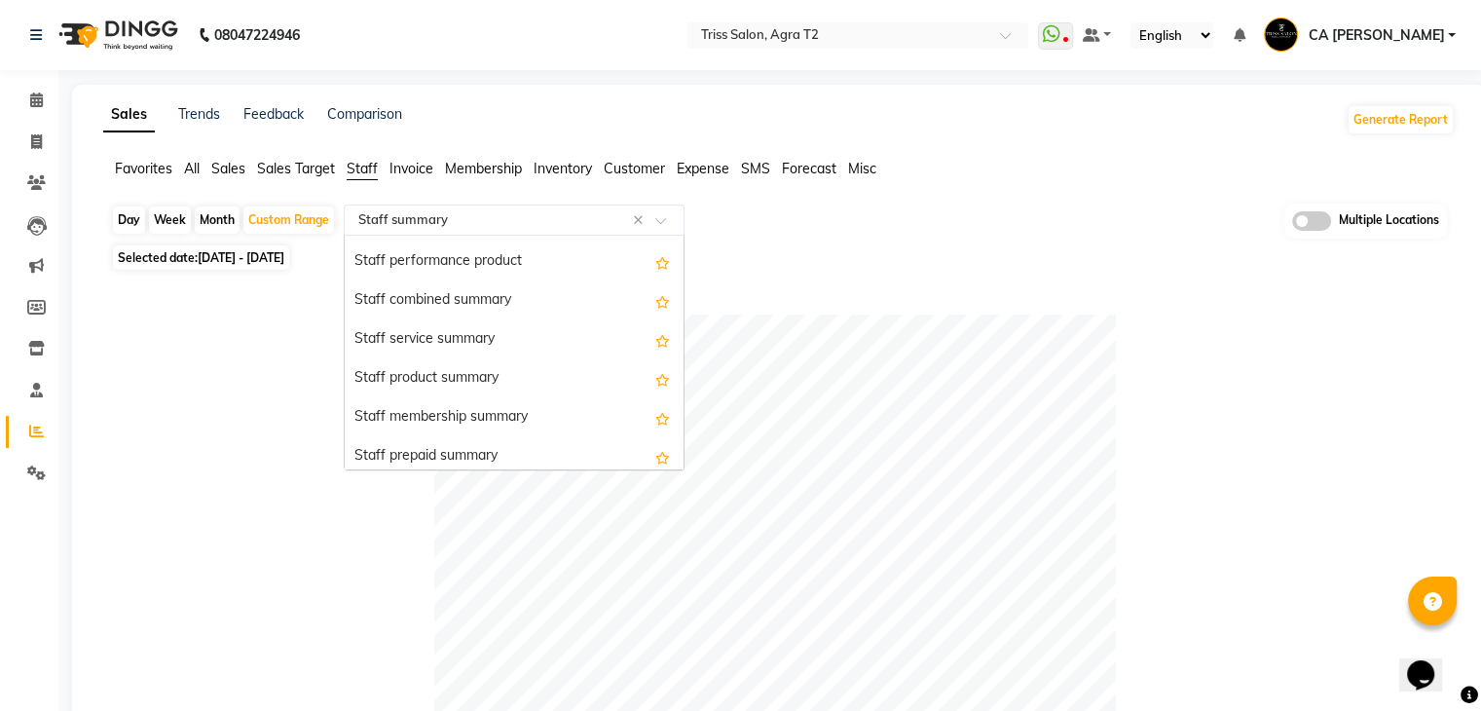
scroll to position [409, 0]
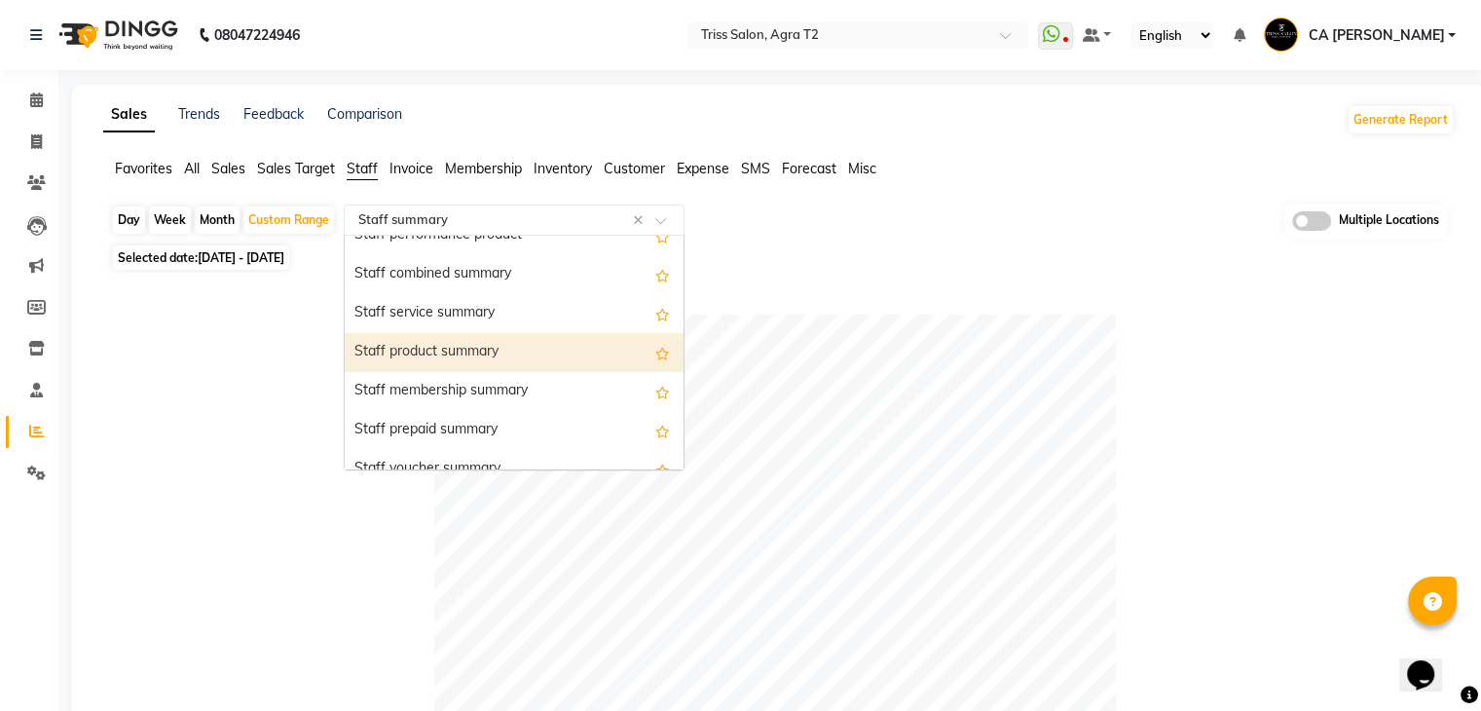
click at [483, 350] on div "Staff product summary" at bounding box center [514, 352] width 339 height 39
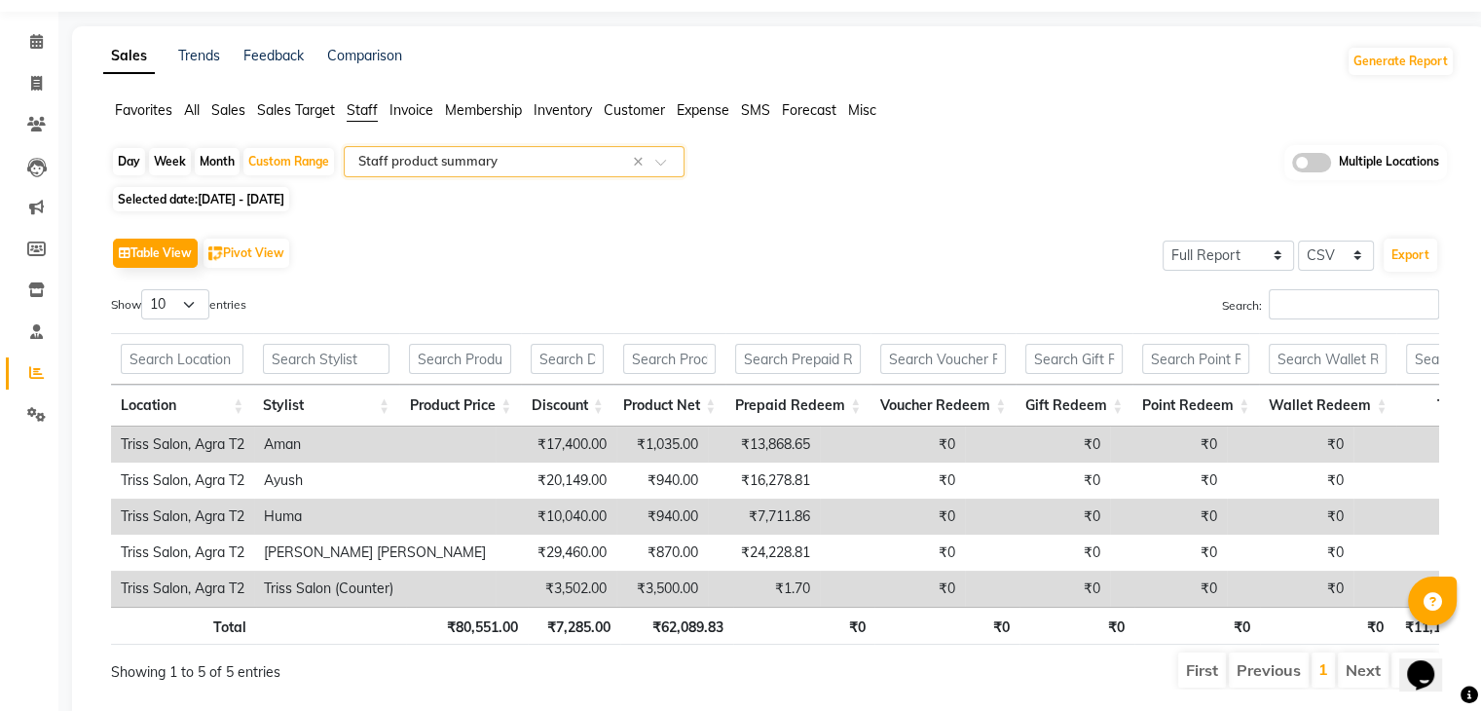
scroll to position [0, 0]
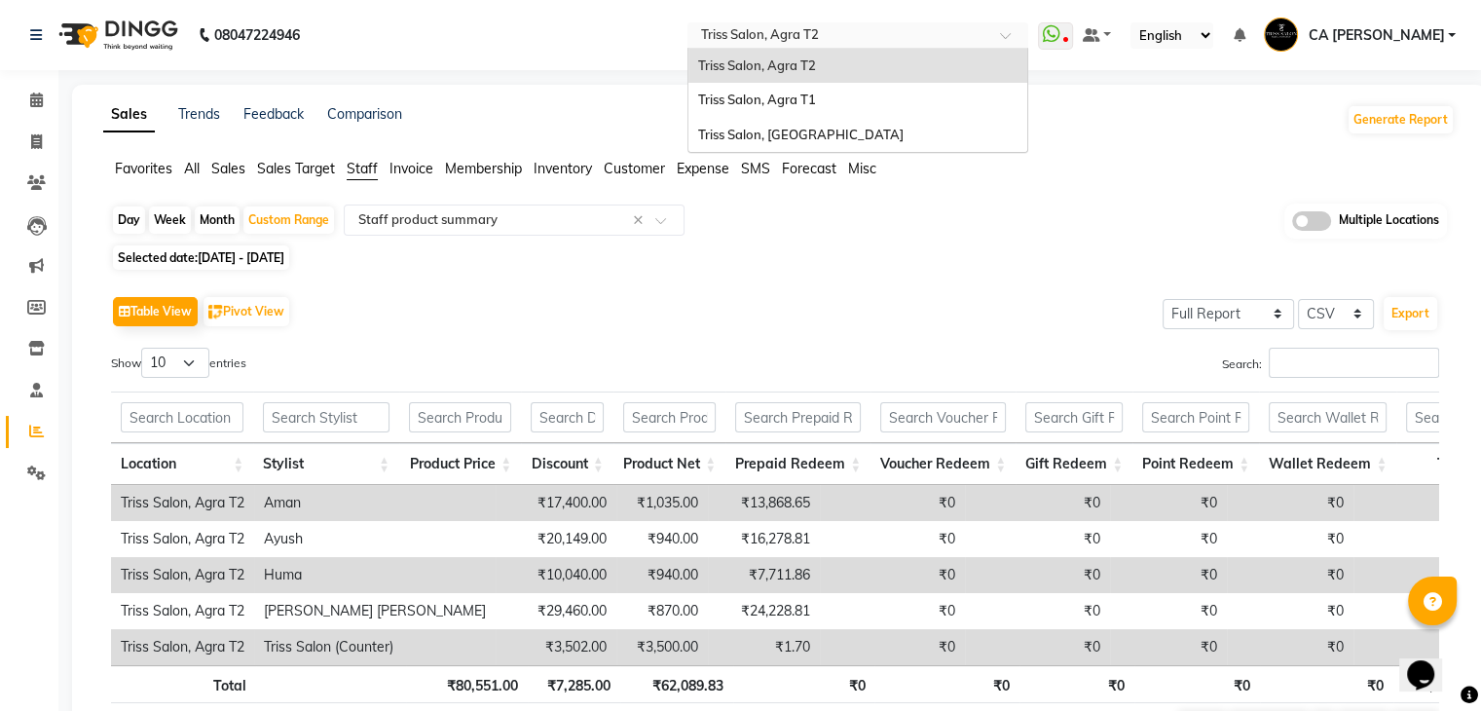
click at [956, 25] on div "Select Location × Triss Salon, Agra T2" at bounding box center [842, 34] width 303 height 19
click at [857, 128] on div "Triss Salon, [GEOGRAPHIC_DATA]" at bounding box center [858, 135] width 339 height 35
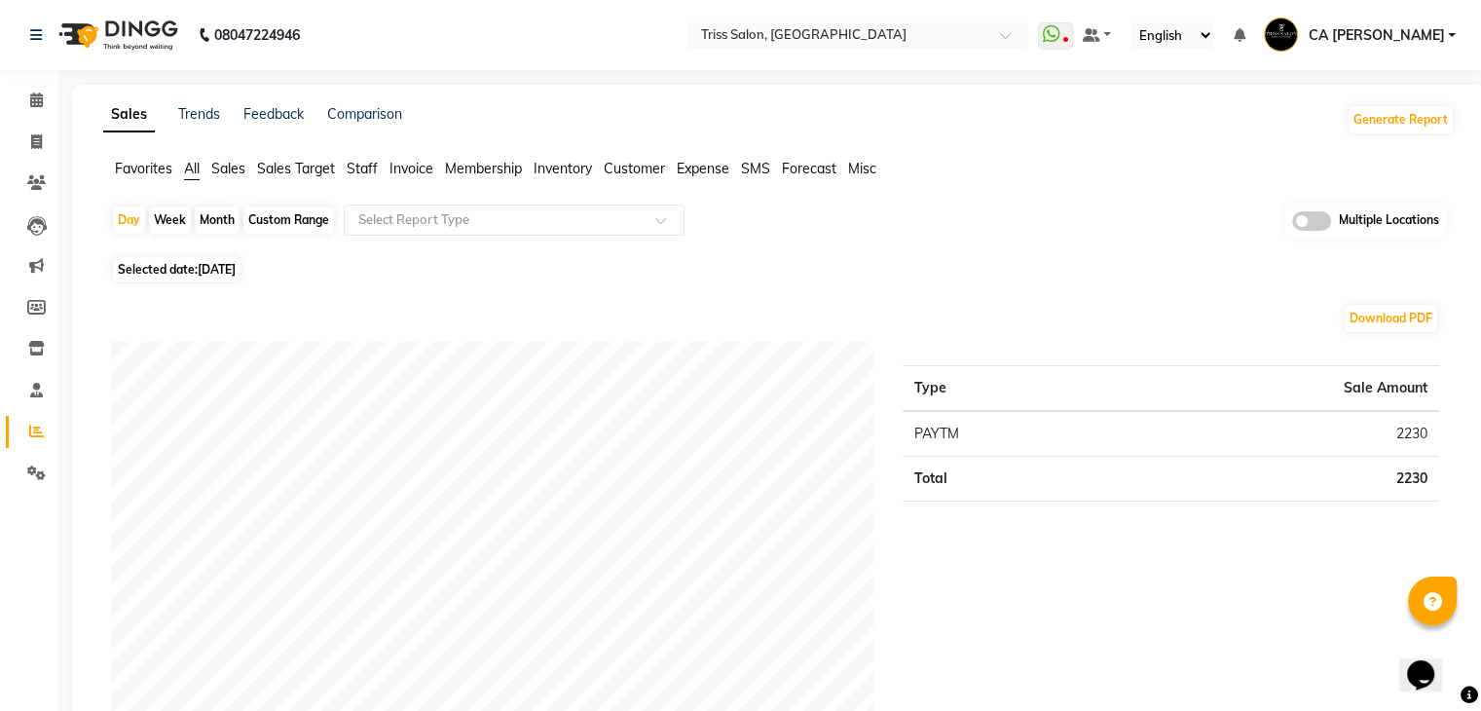
click at [708, 167] on span "Expense" at bounding box center [703, 169] width 53 height 18
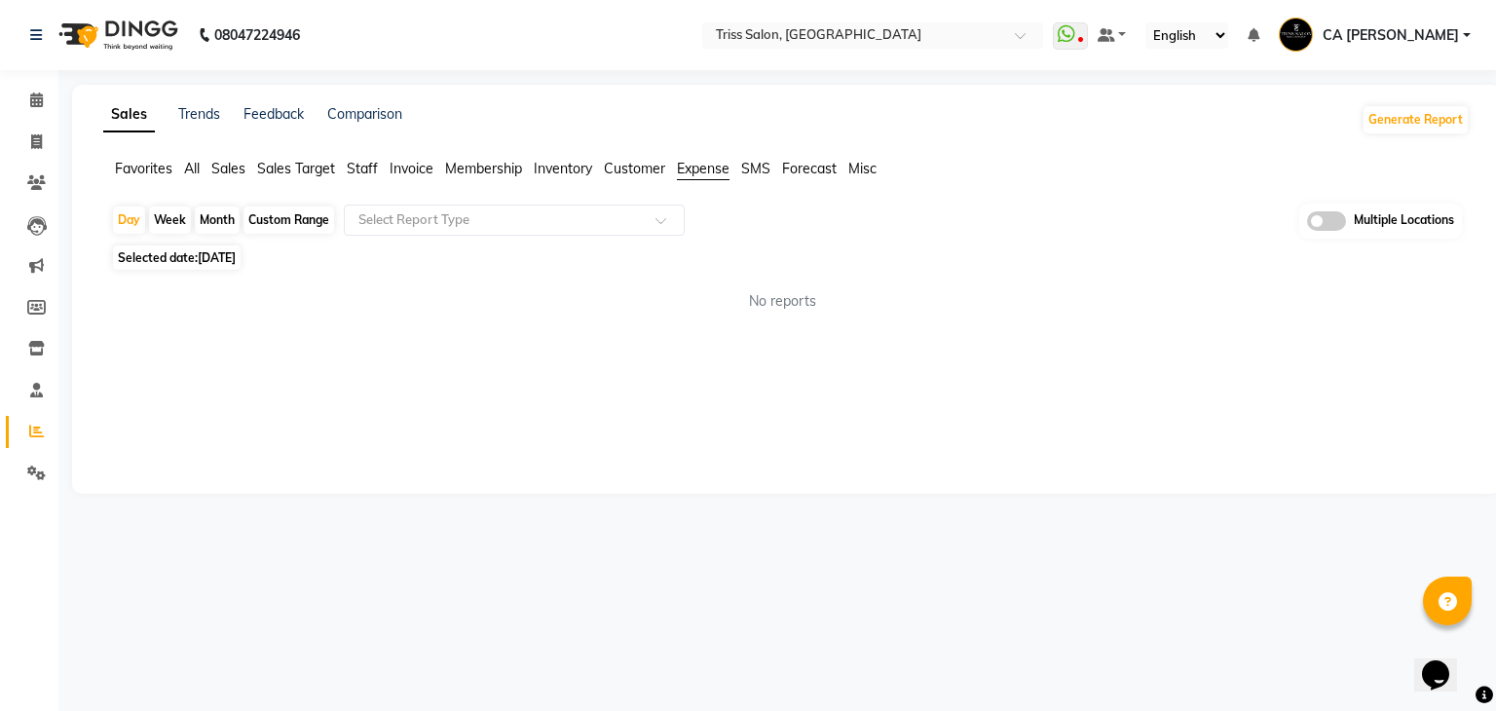
click at [298, 214] on div "Custom Range" at bounding box center [288, 219] width 91 height 27
select select "9"
select select "2025"
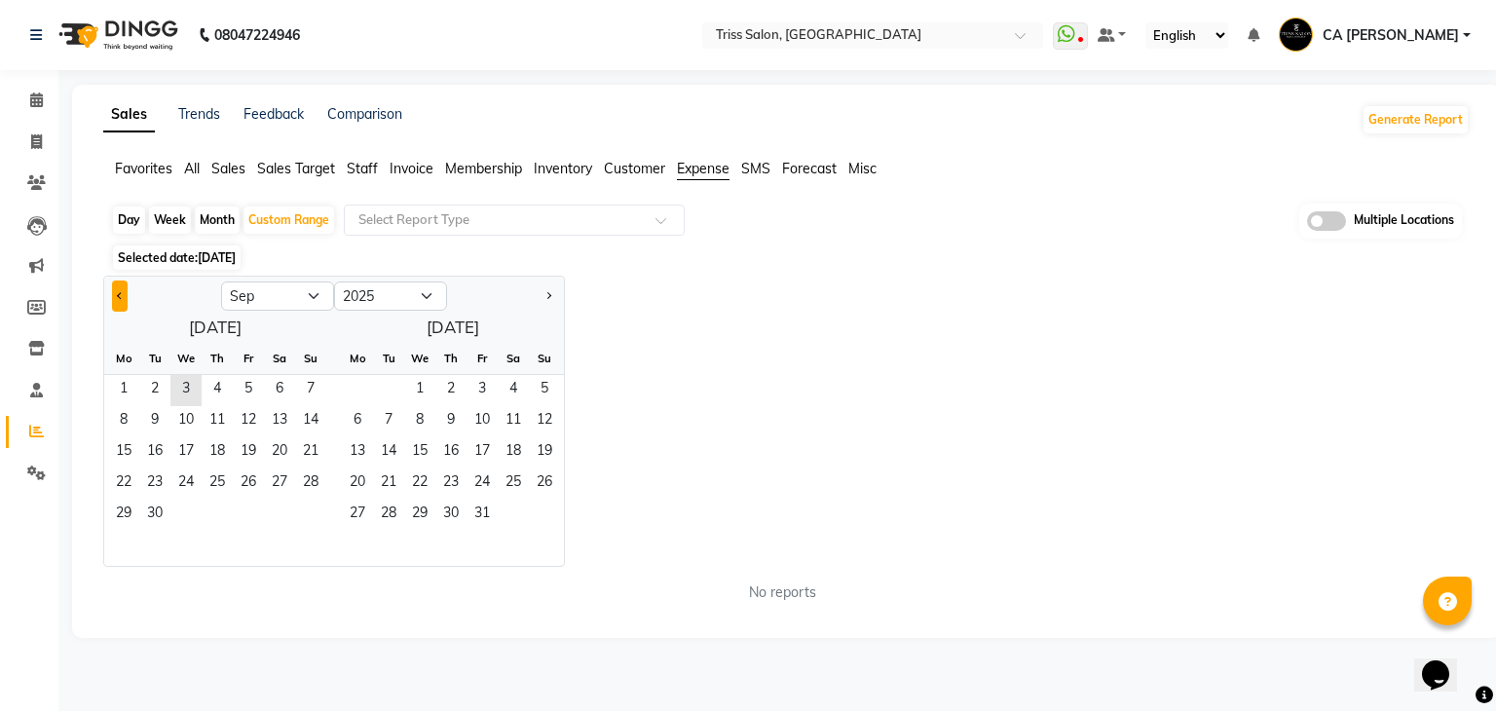
click at [125, 289] on button "Previous month" at bounding box center [120, 295] width 16 height 31
select select "8"
click at [235, 377] on span "1" at bounding box center [248, 390] width 31 height 31
click at [304, 509] on span "31" at bounding box center [310, 515] width 31 height 31
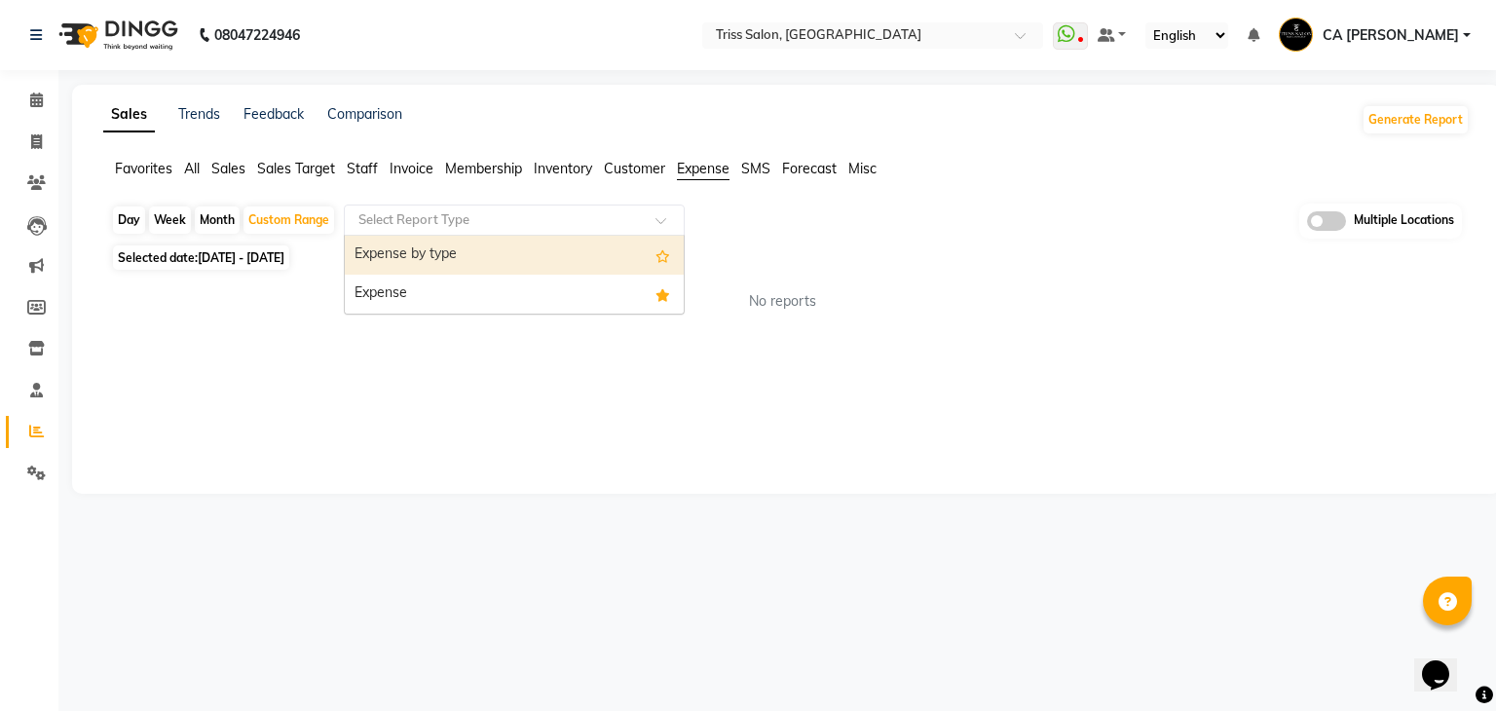
click at [588, 213] on input "text" at bounding box center [494, 219] width 280 height 19
click at [377, 172] on span "Staff" at bounding box center [362, 169] width 31 height 18
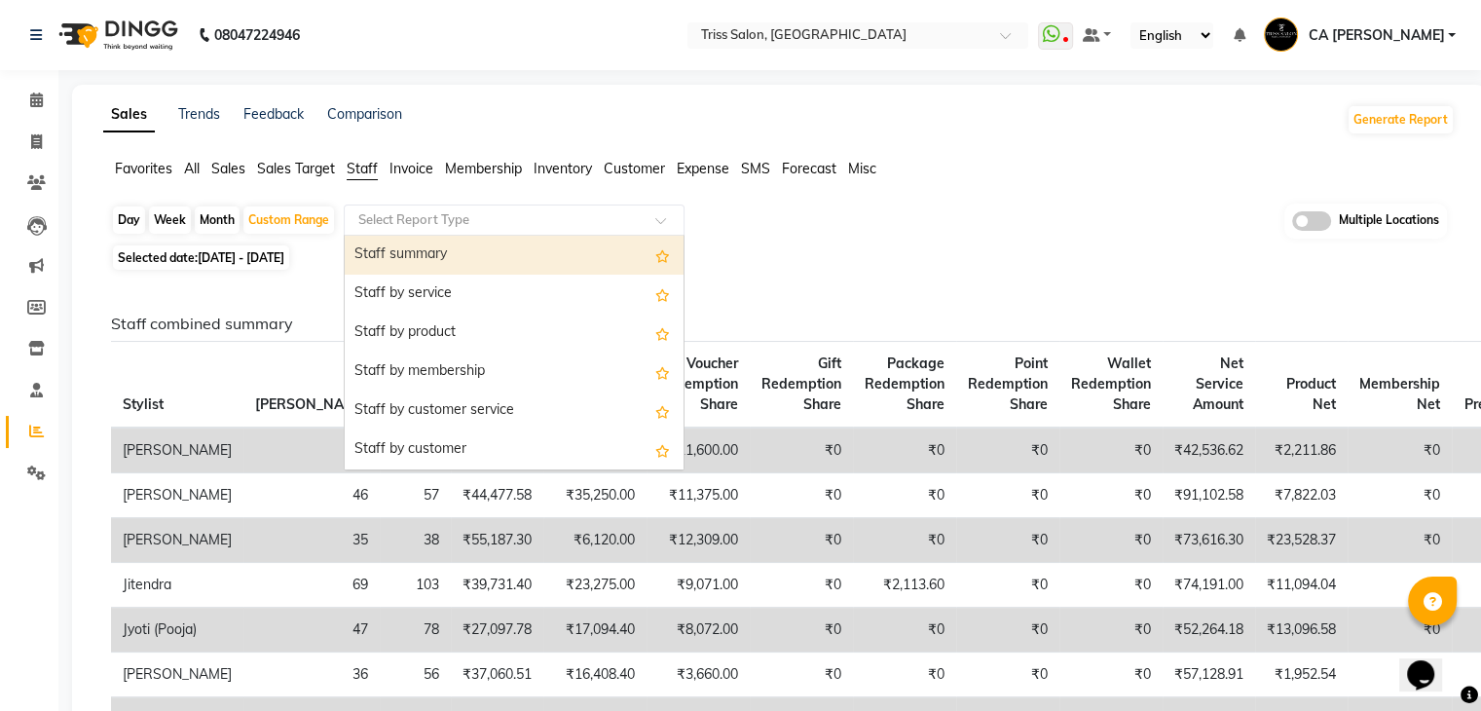
click at [447, 213] on input "text" at bounding box center [494, 219] width 280 height 19
click at [491, 251] on div "Staff summary" at bounding box center [514, 255] width 339 height 39
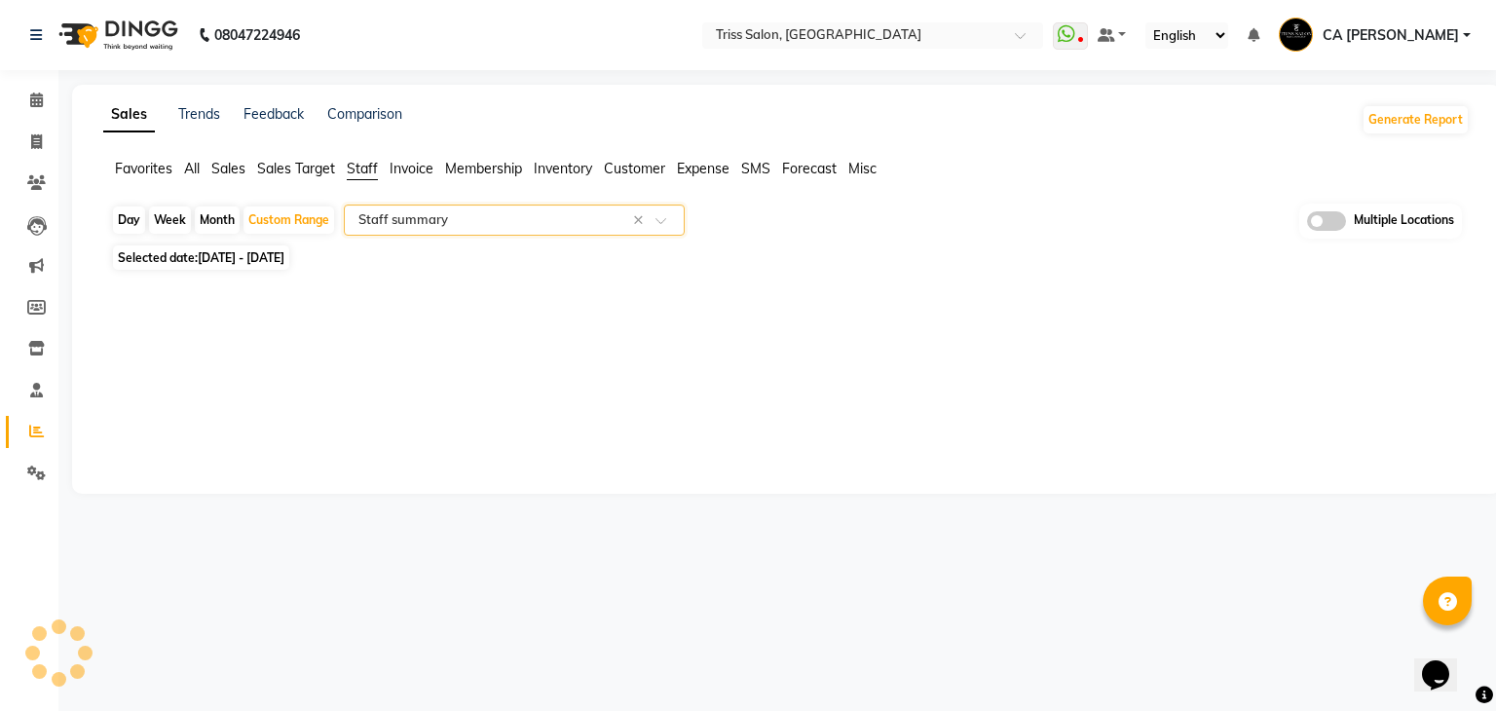
select select "full_report"
select select "csv"
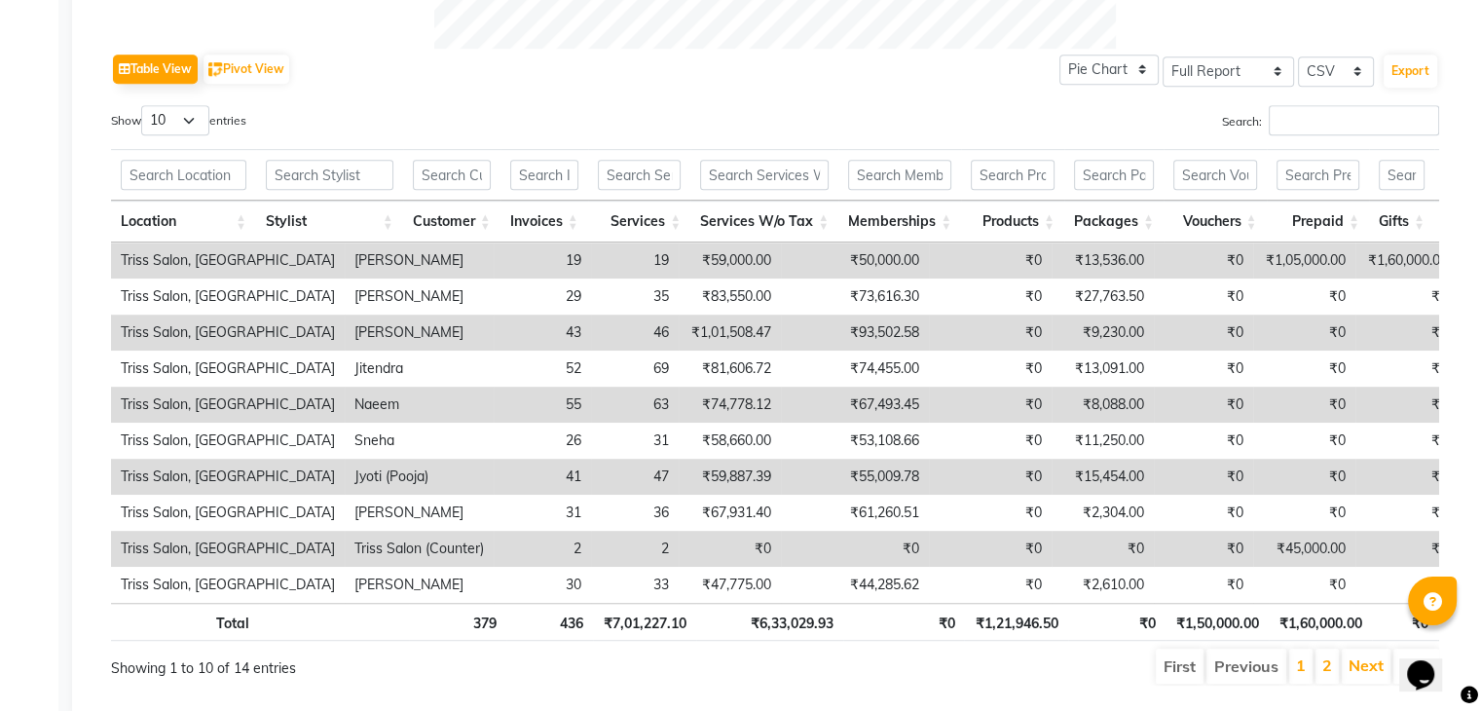
scroll to position [951, 0]
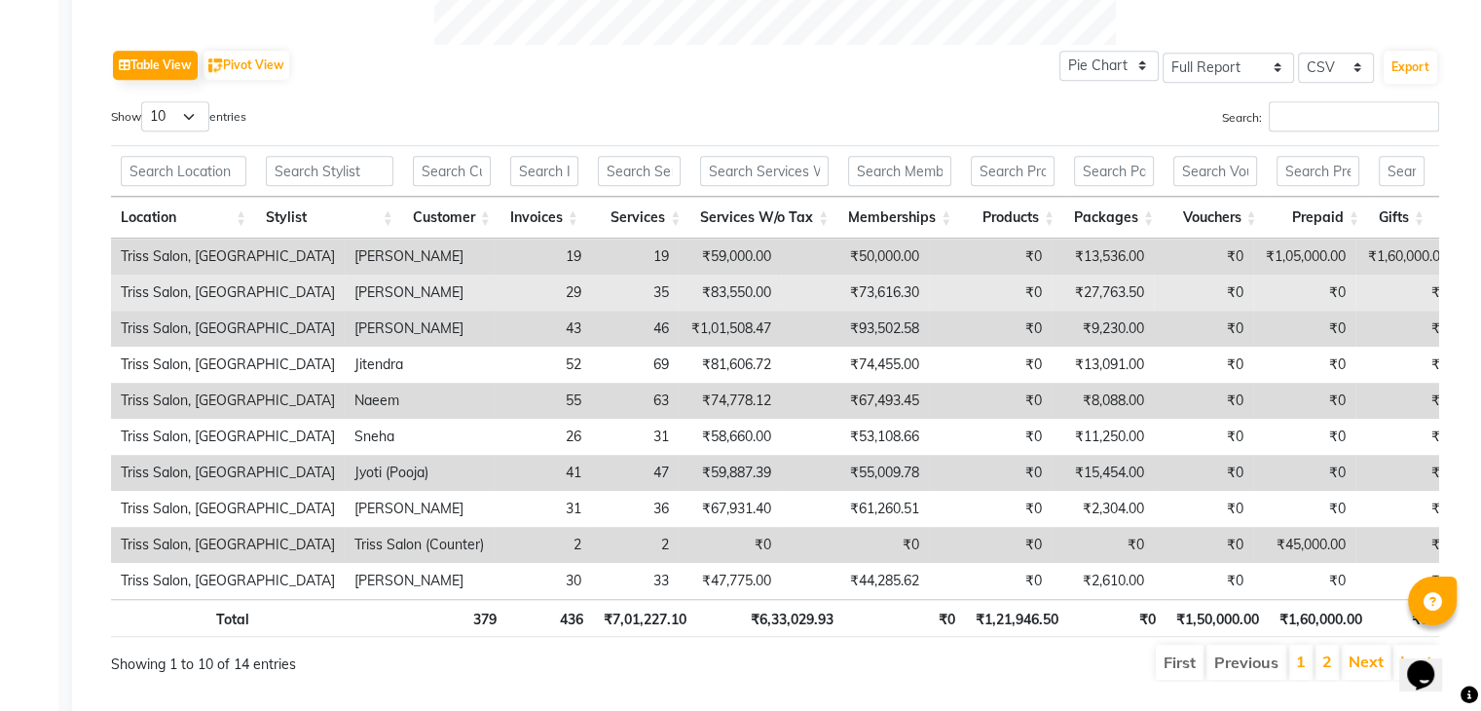
click at [929, 308] on td "₹0" at bounding box center [990, 293] width 123 height 36
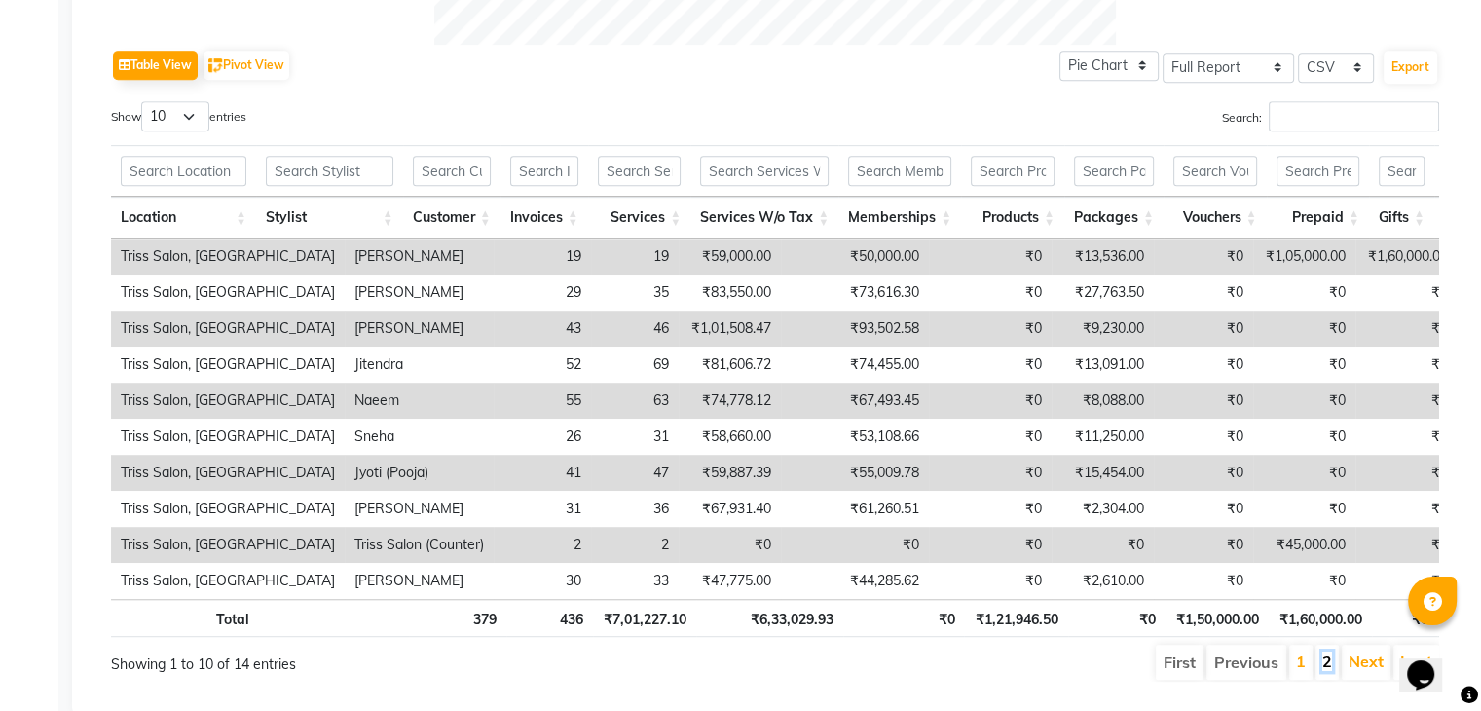
click at [1332, 671] on link "2" at bounding box center [1328, 661] width 10 height 19
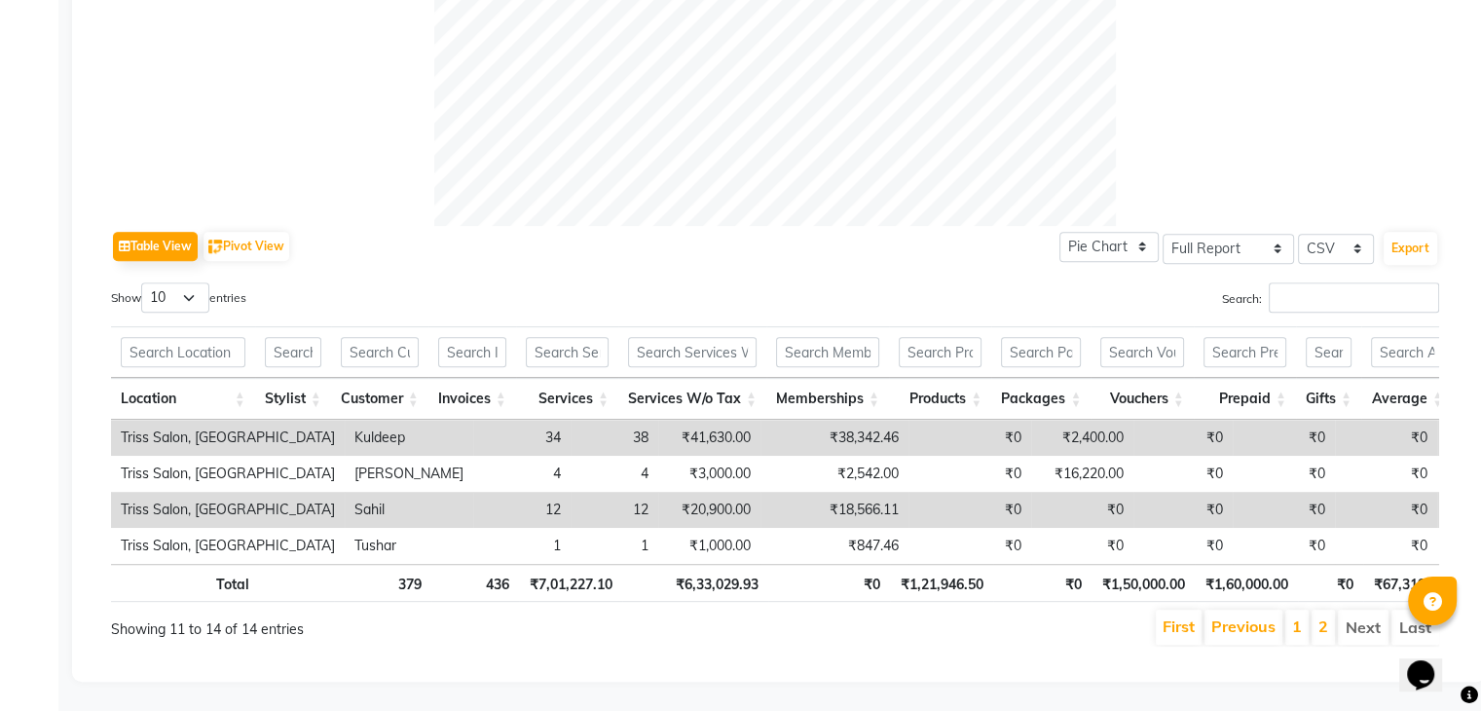
scroll to position [799, 0]
click at [1293, 612] on li "1" at bounding box center [1297, 627] width 23 height 35
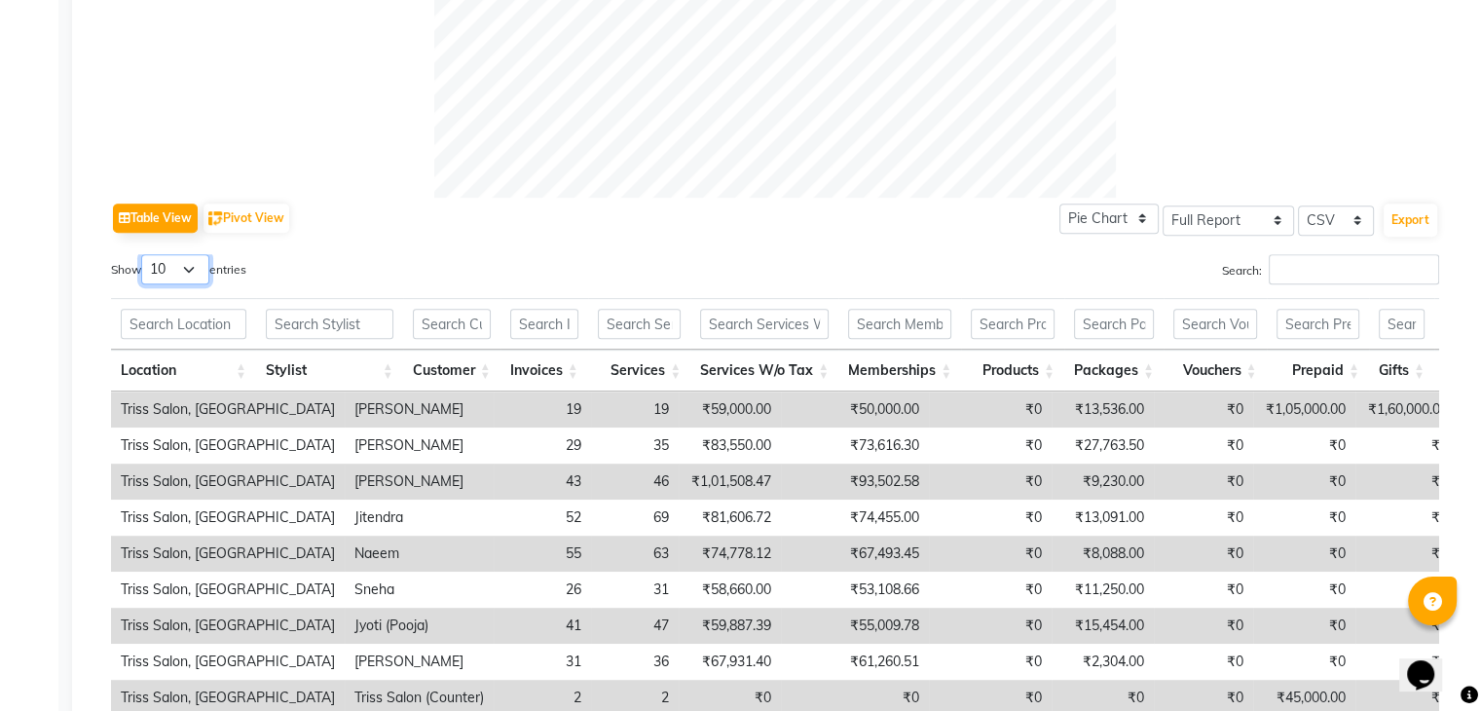
click at [197, 271] on select "10 25 50 100" at bounding box center [175, 269] width 68 height 30
select select "25"
click at [144, 254] on select "10 25 50 100" at bounding box center [175, 269] width 68 height 30
click at [1029, 222] on div "Table View Pivot View Pie Chart Bar Chart Select Full Report Filtered Report Se…" at bounding box center [775, 218] width 1328 height 41
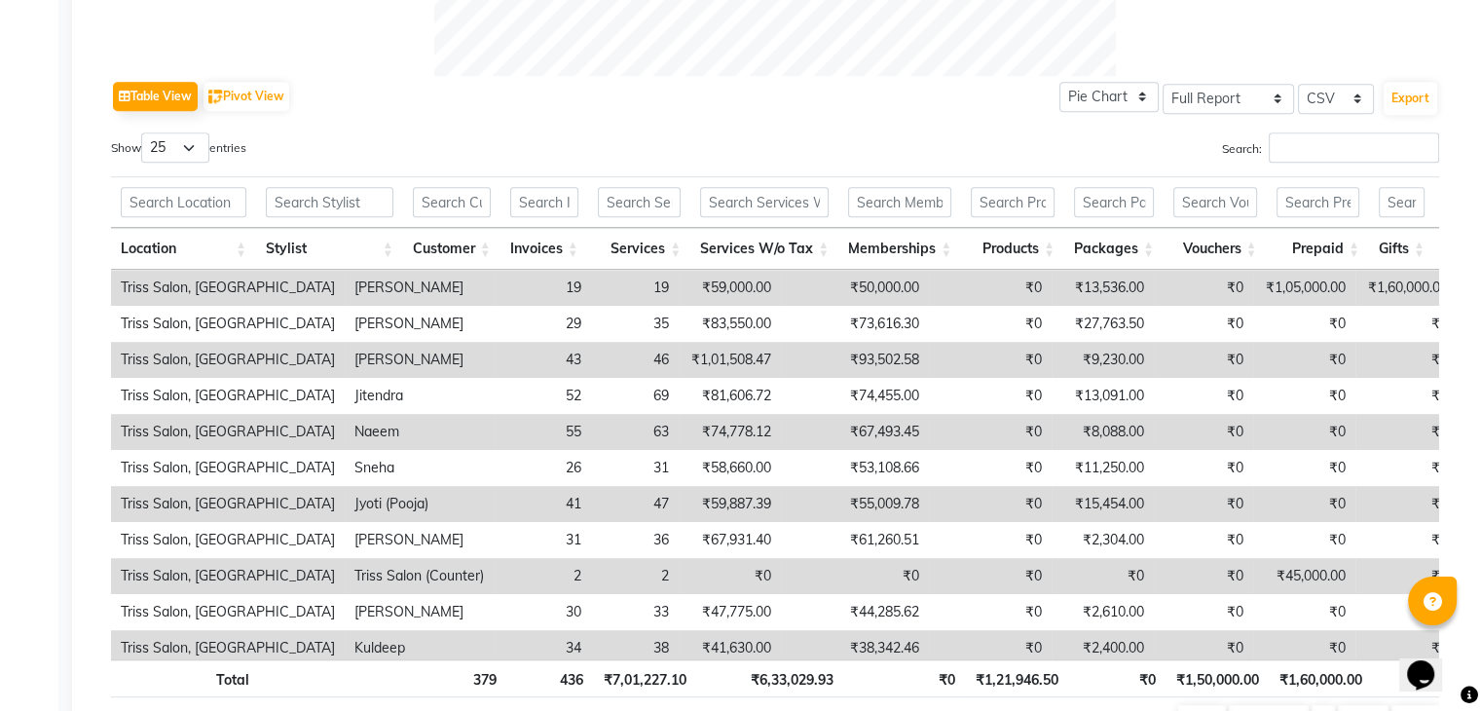
scroll to position [904, 0]
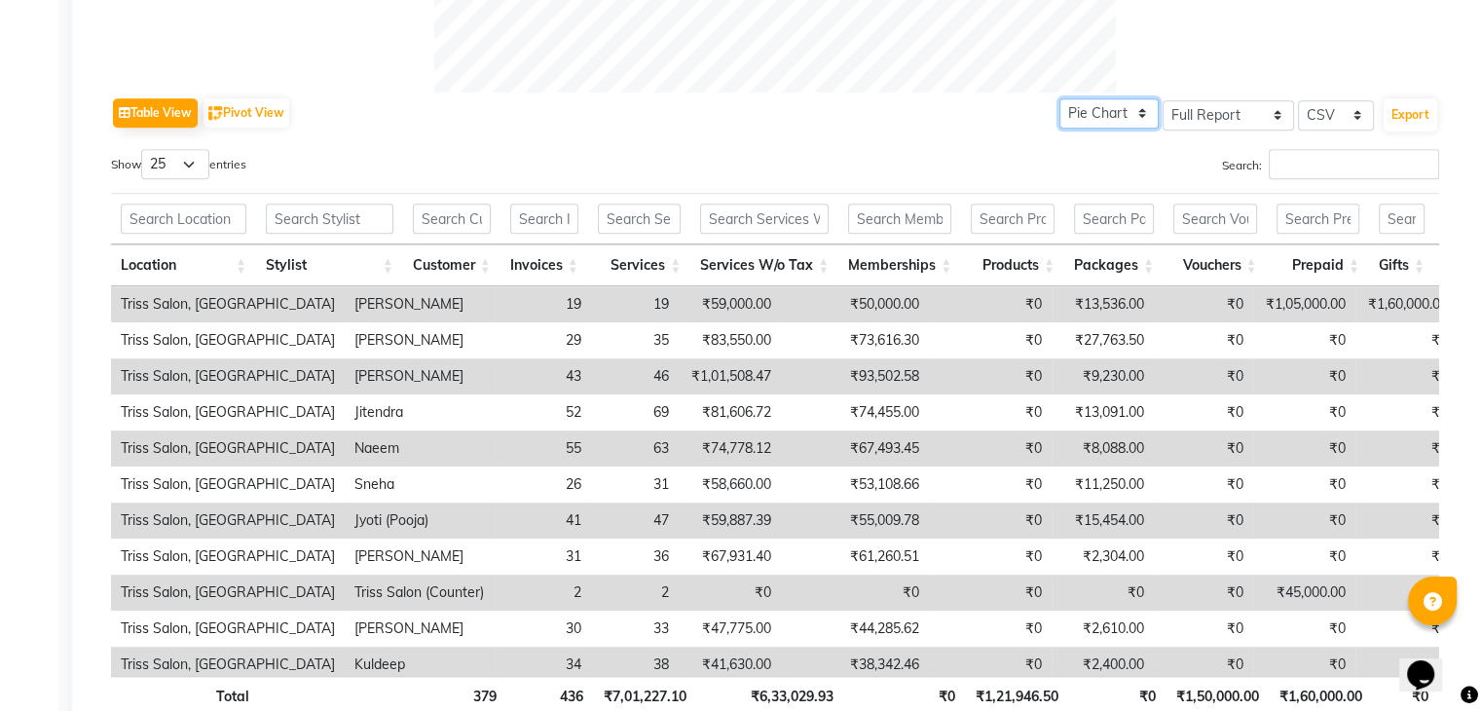
click at [1131, 110] on select "Pie Chart Bar Chart" at bounding box center [1109, 113] width 99 height 30
click at [1044, 108] on div "Table View Pivot View Pie Chart Bar Chart Select Full Report Filtered Report Se…" at bounding box center [775, 113] width 1328 height 41
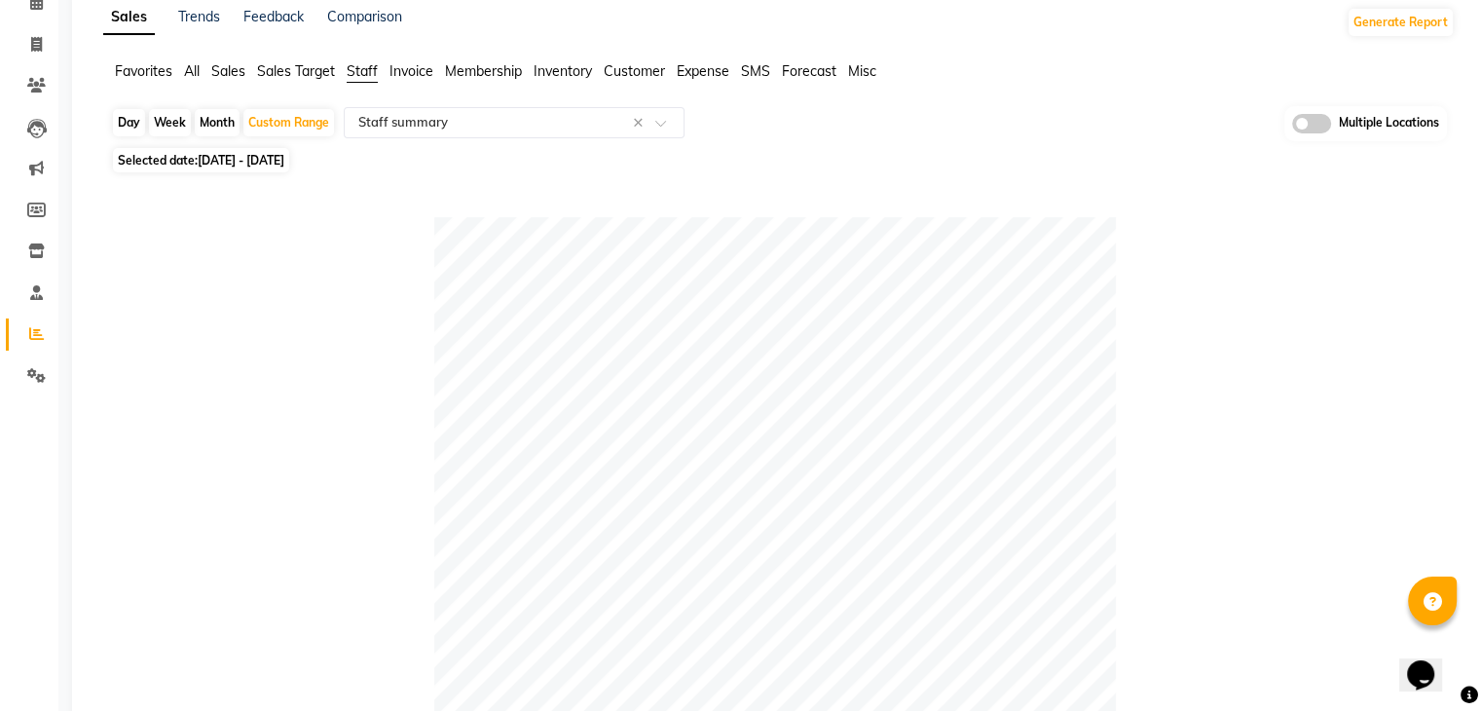
scroll to position [84, 0]
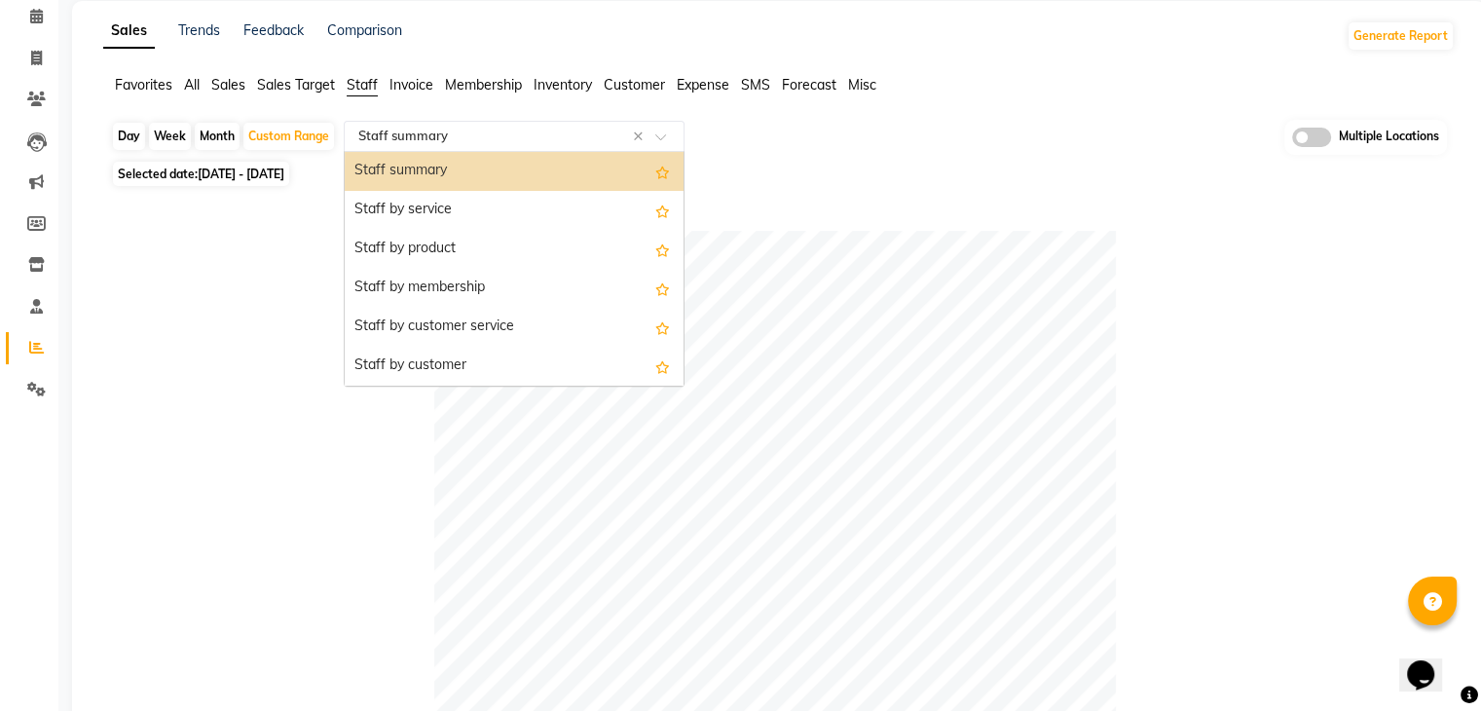
click at [662, 141] on span at bounding box center [667, 141] width 24 height 19
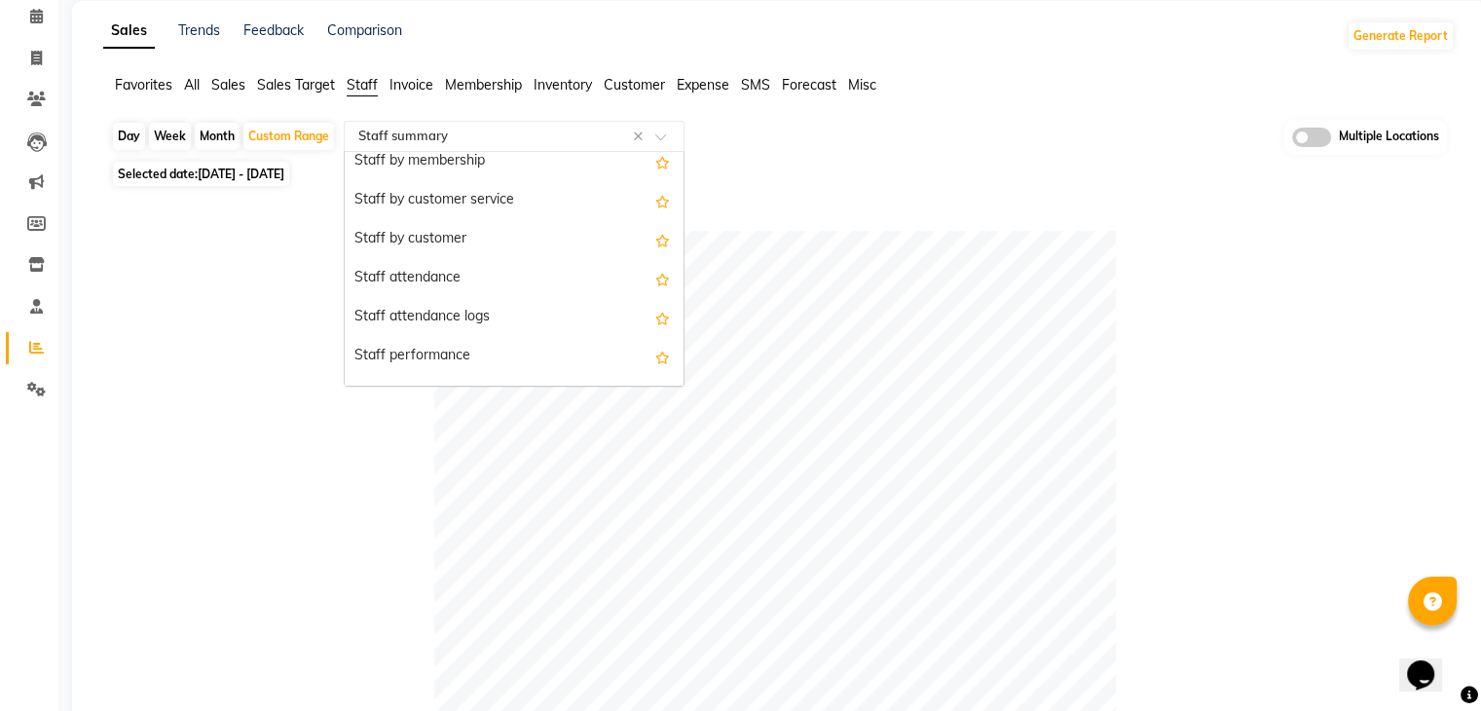
scroll to position [0, 0]
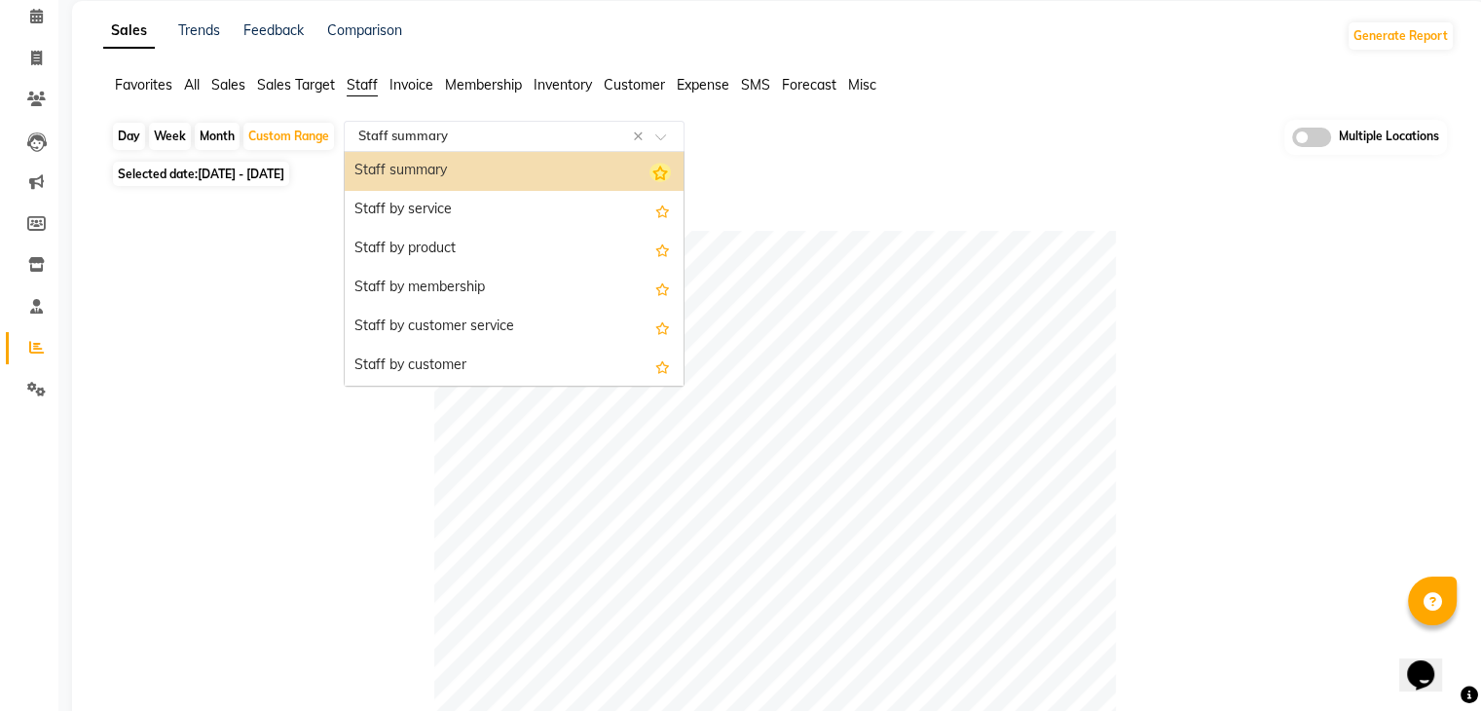
click at [650, 172] on icon "Options list" at bounding box center [660, 172] width 21 height 19
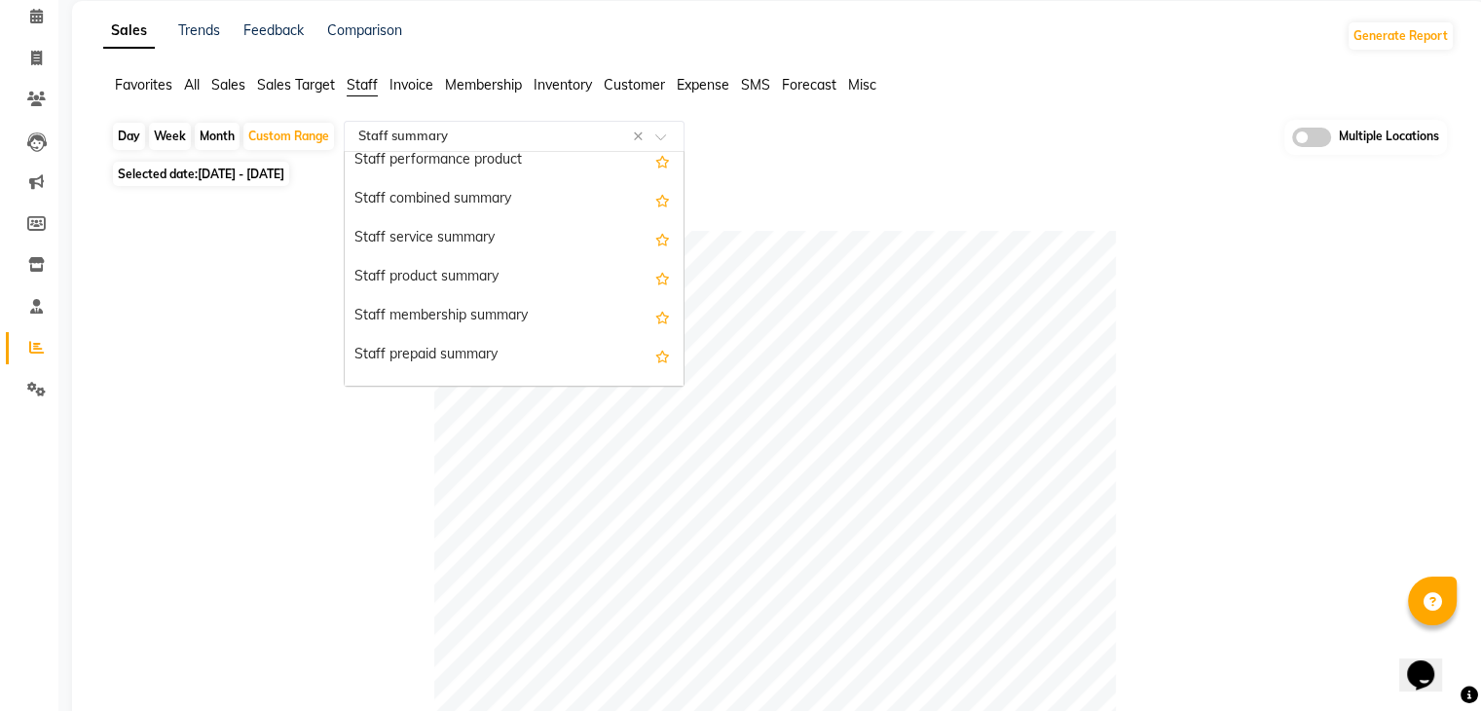
scroll to position [409, 0]
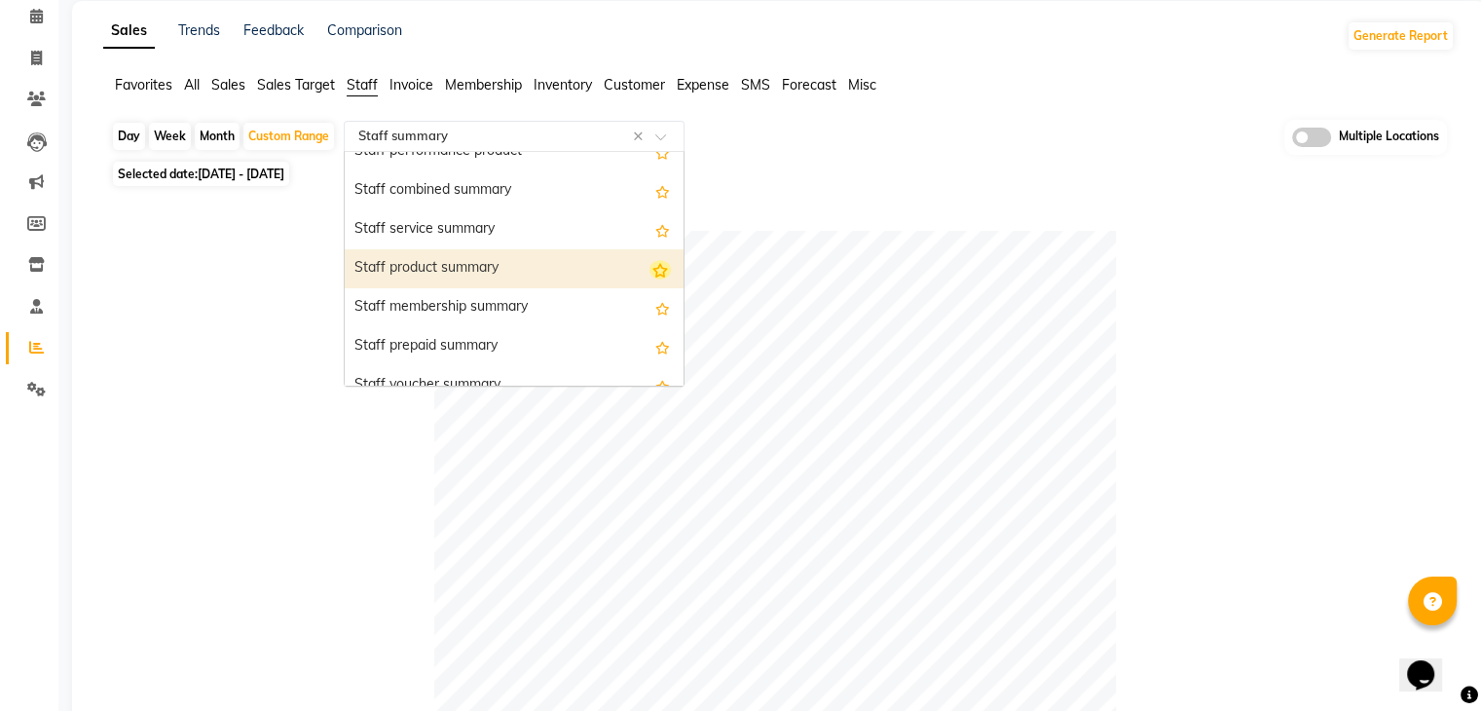
click at [650, 267] on icon "Options list" at bounding box center [660, 269] width 21 height 19
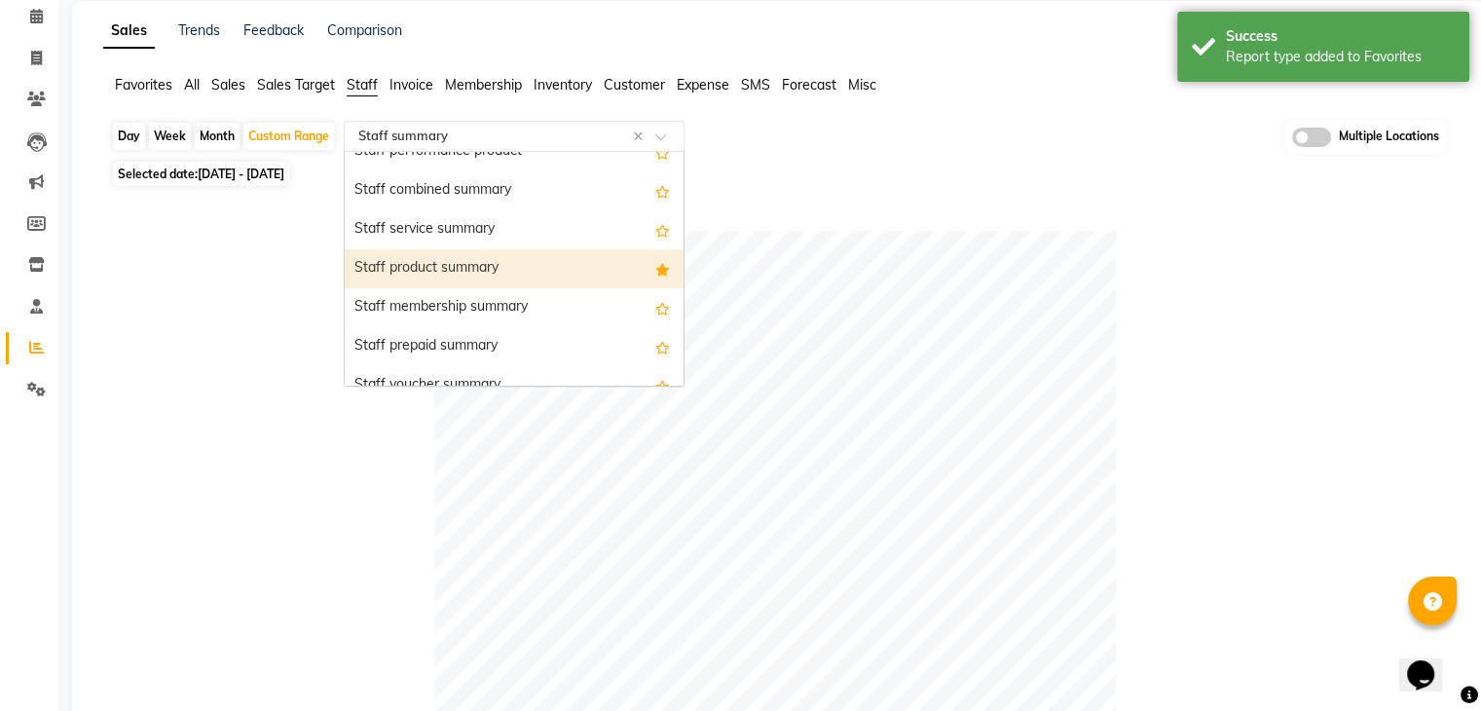
click at [584, 266] on div "Staff product summary" at bounding box center [514, 268] width 339 height 39
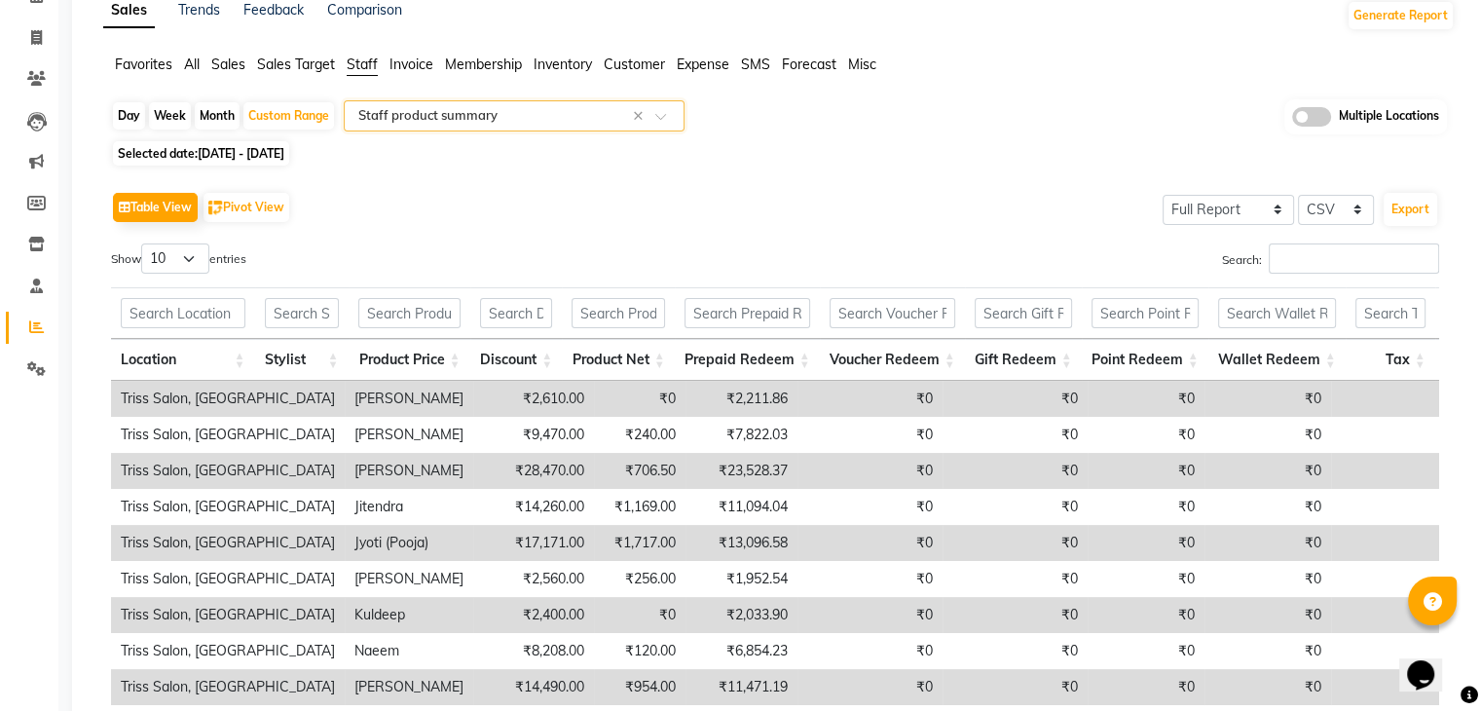
scroll to position [0, 0]
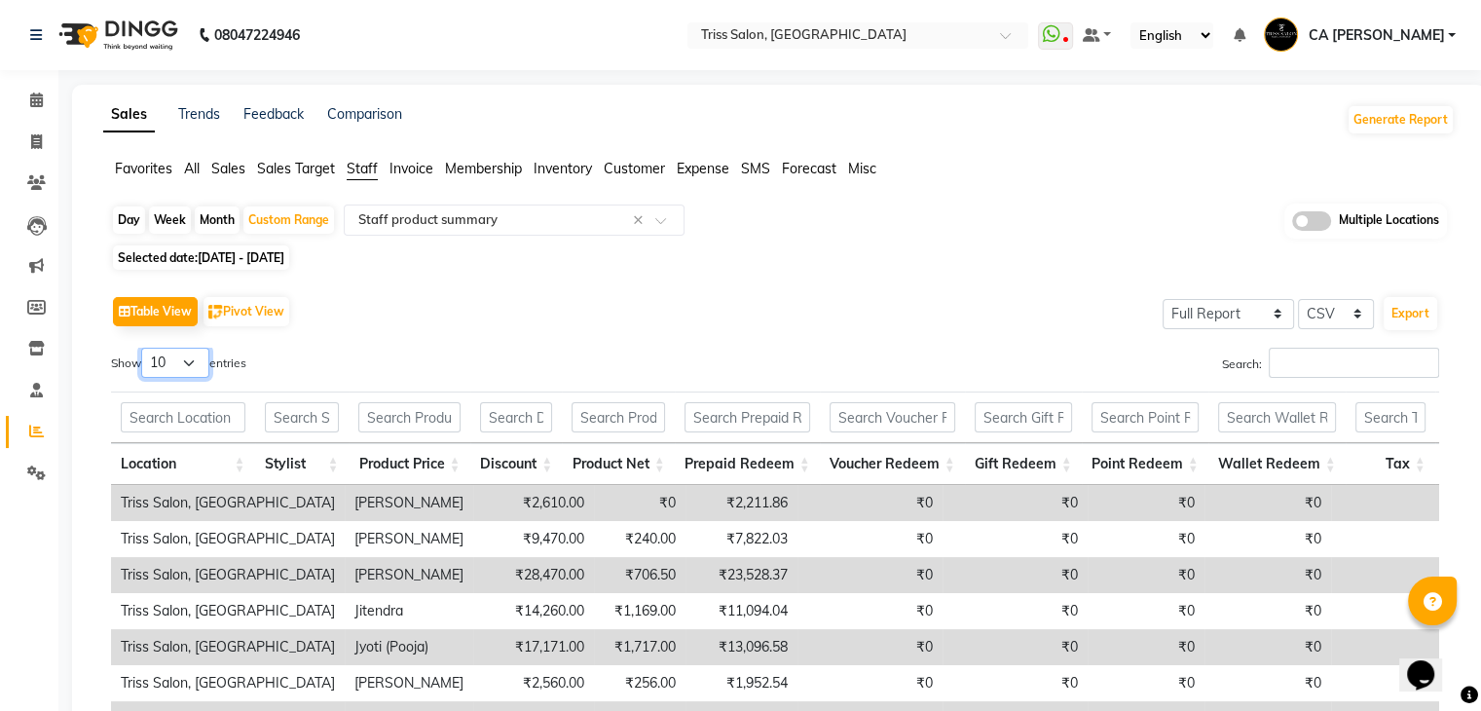
click at [193, 354] on select "10 25 50 100" at bounding box center [175, 363] width 68 height 30
select select "25"
click at [144, 348] on select "10 25 50 100" at bounding box center [175, 363] width 68 height 30
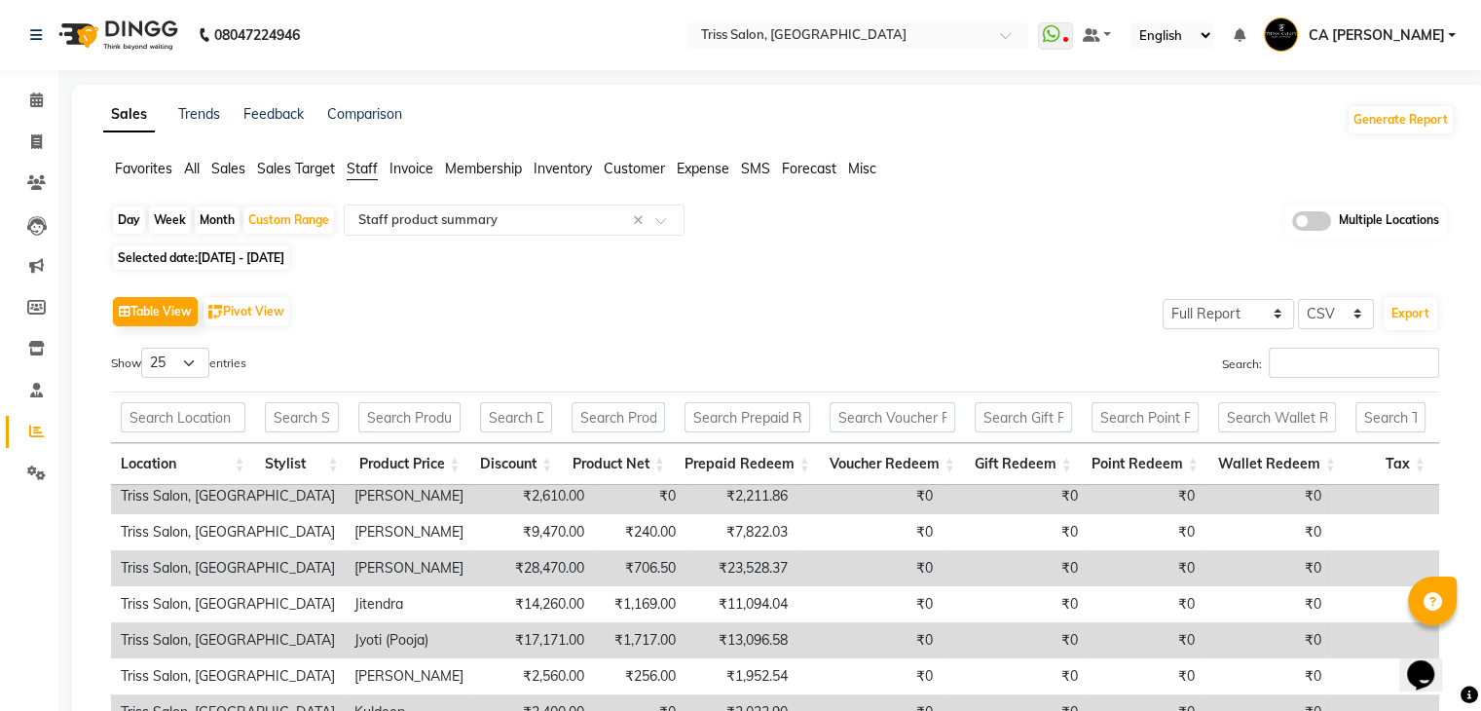
click at [711, 170] on span "Expense" at bounding box center [703, 169] width 53 height 18
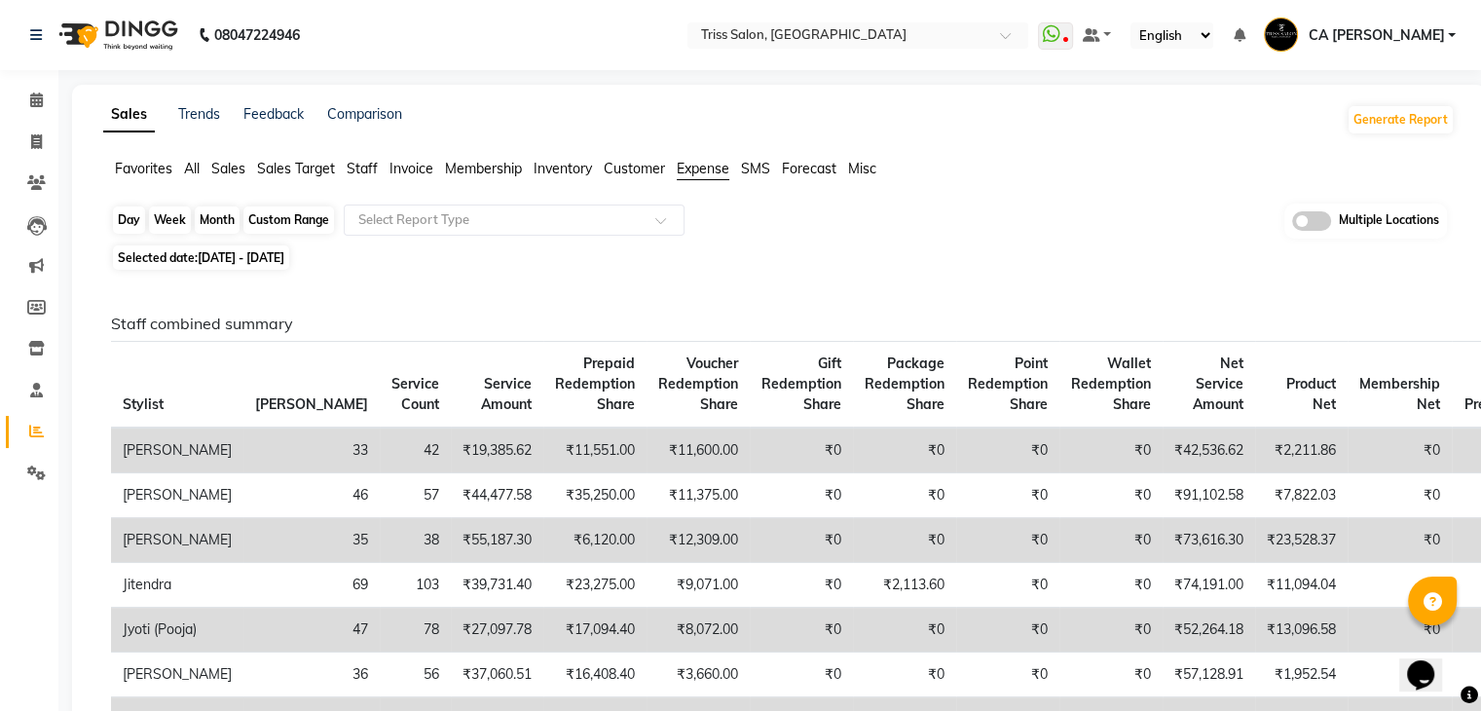
click at [288, 214] on div "Custom Range" at bounding box center [288, 219] width 91 height 27
select select "8"
select select "2025"
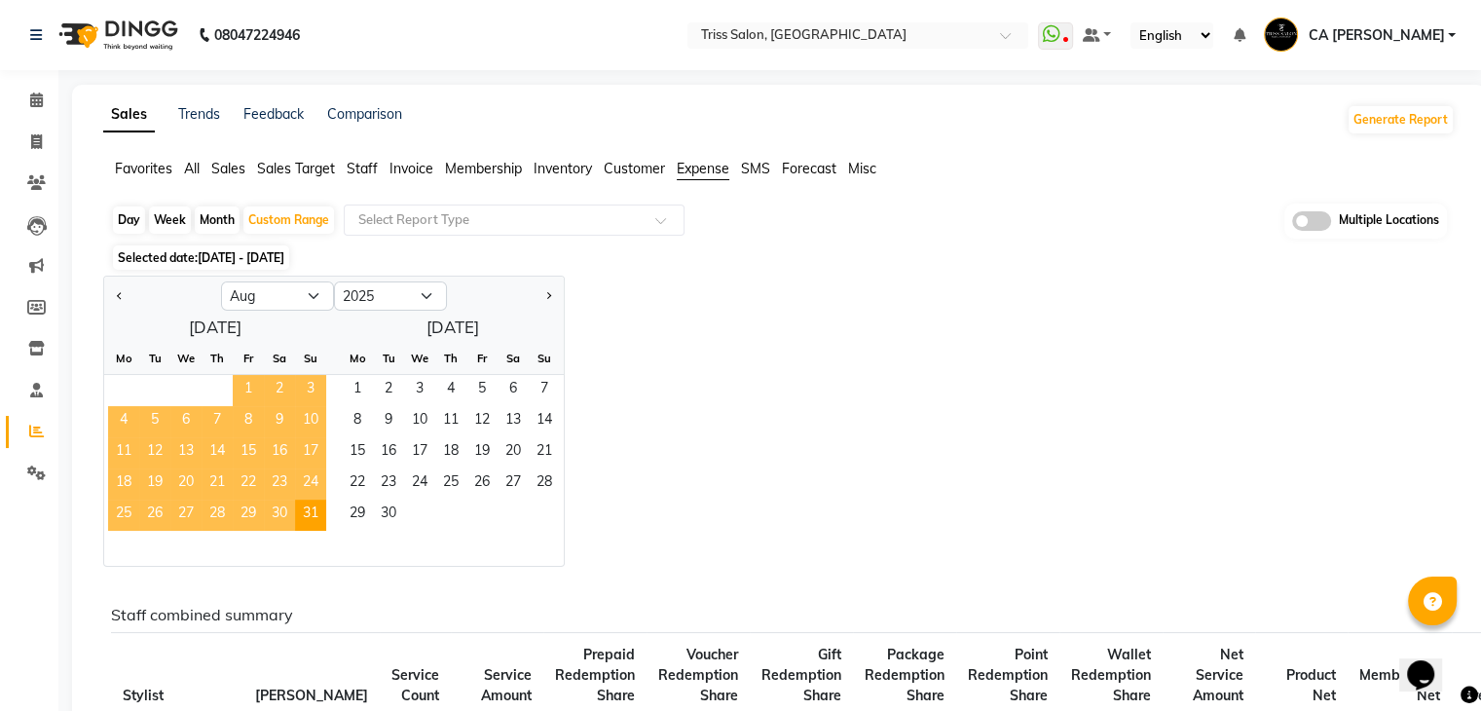
click at [243, 392] on span "1" at bounding box center [248, 390] width 31 height 31
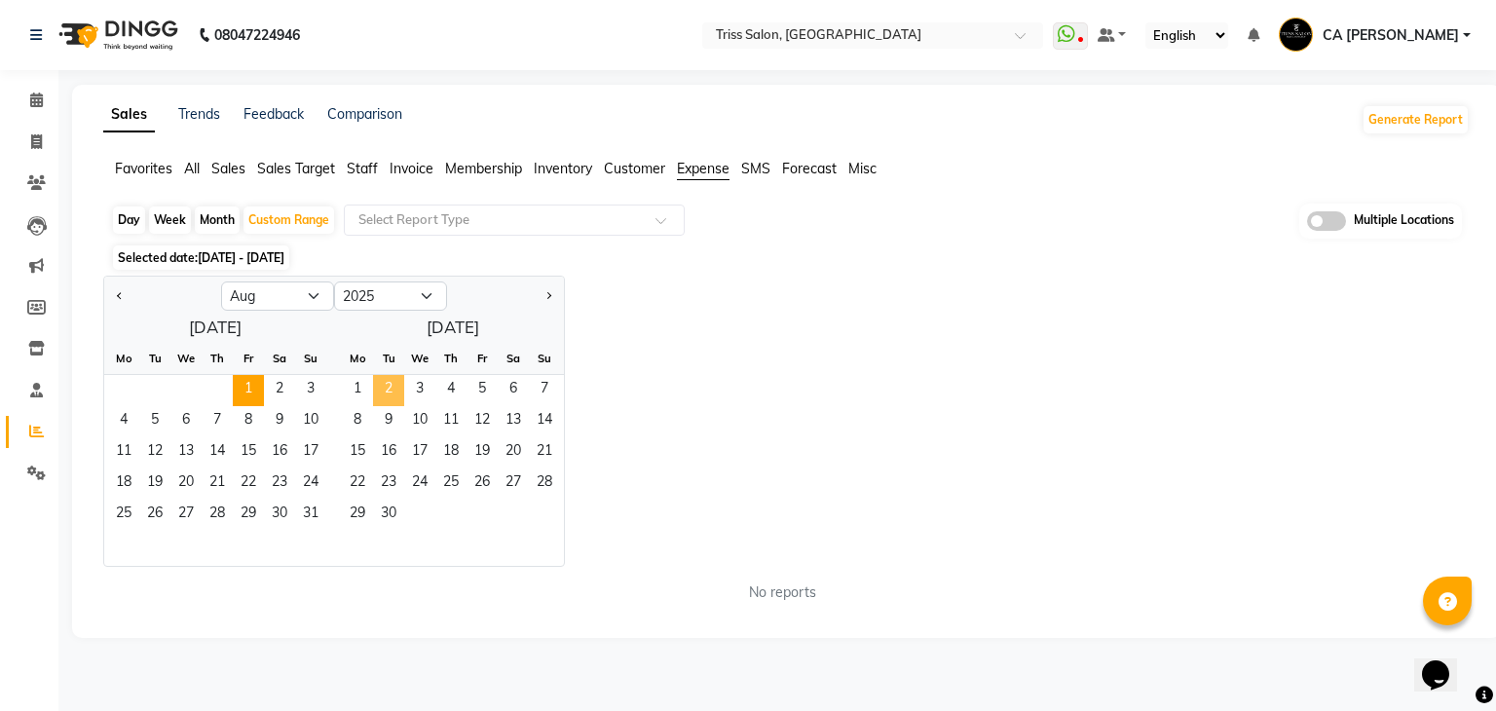
click at [380, 394] on span "2" at bounding box center [388, 390] width 31 height 31
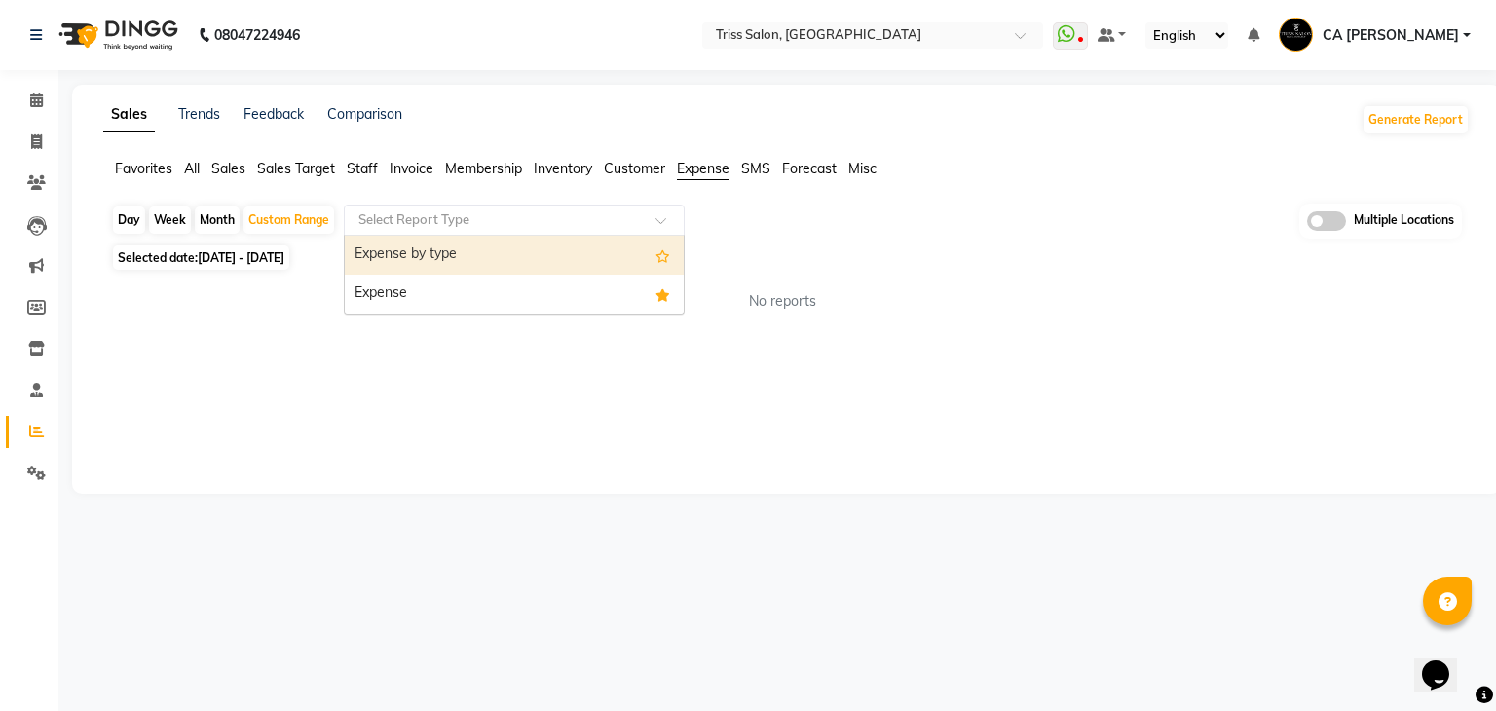
click at [436, 222] on input "text" at bounding box center [494, 219] width 280 height 19
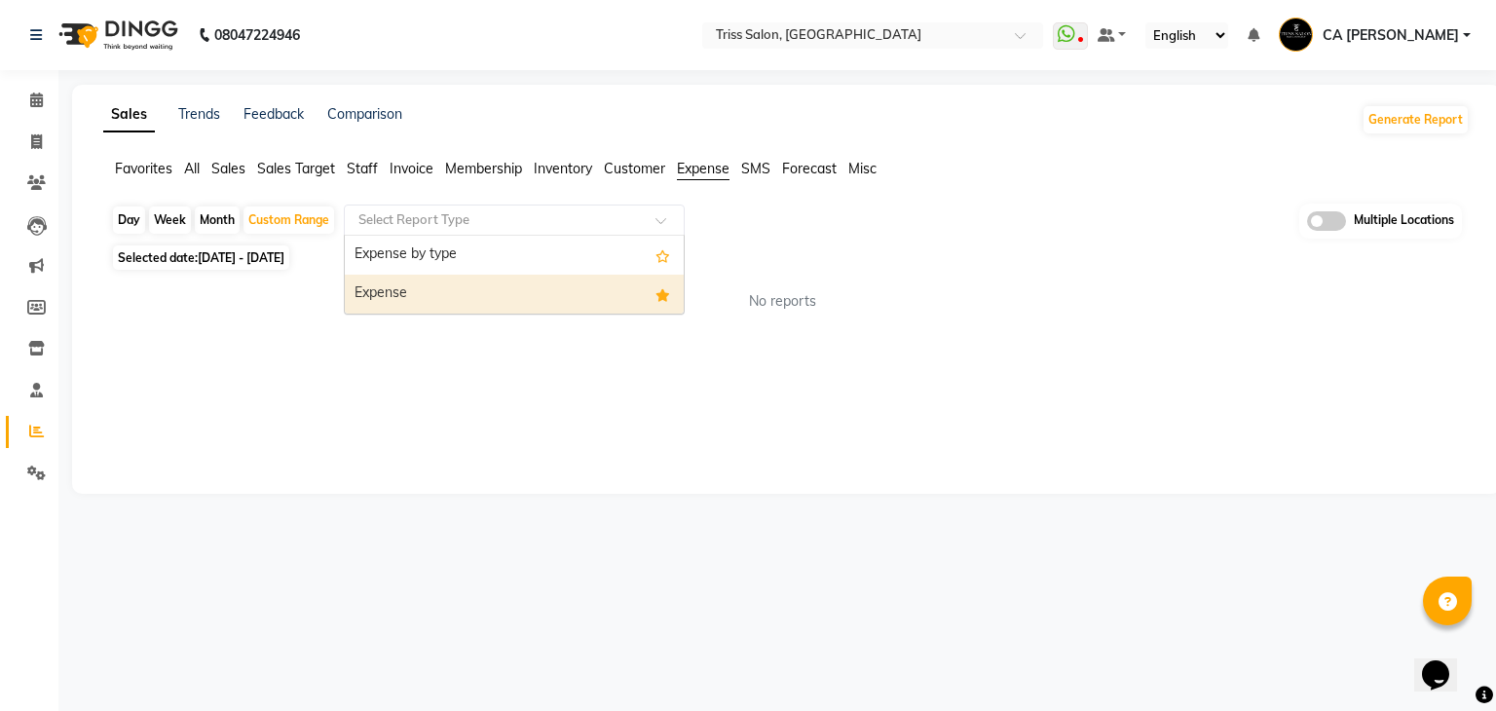
click at [426, 277] on div "Expense" at bounding box center [514, 294] width 339 height 39
select select "full_report"
select select "csv"
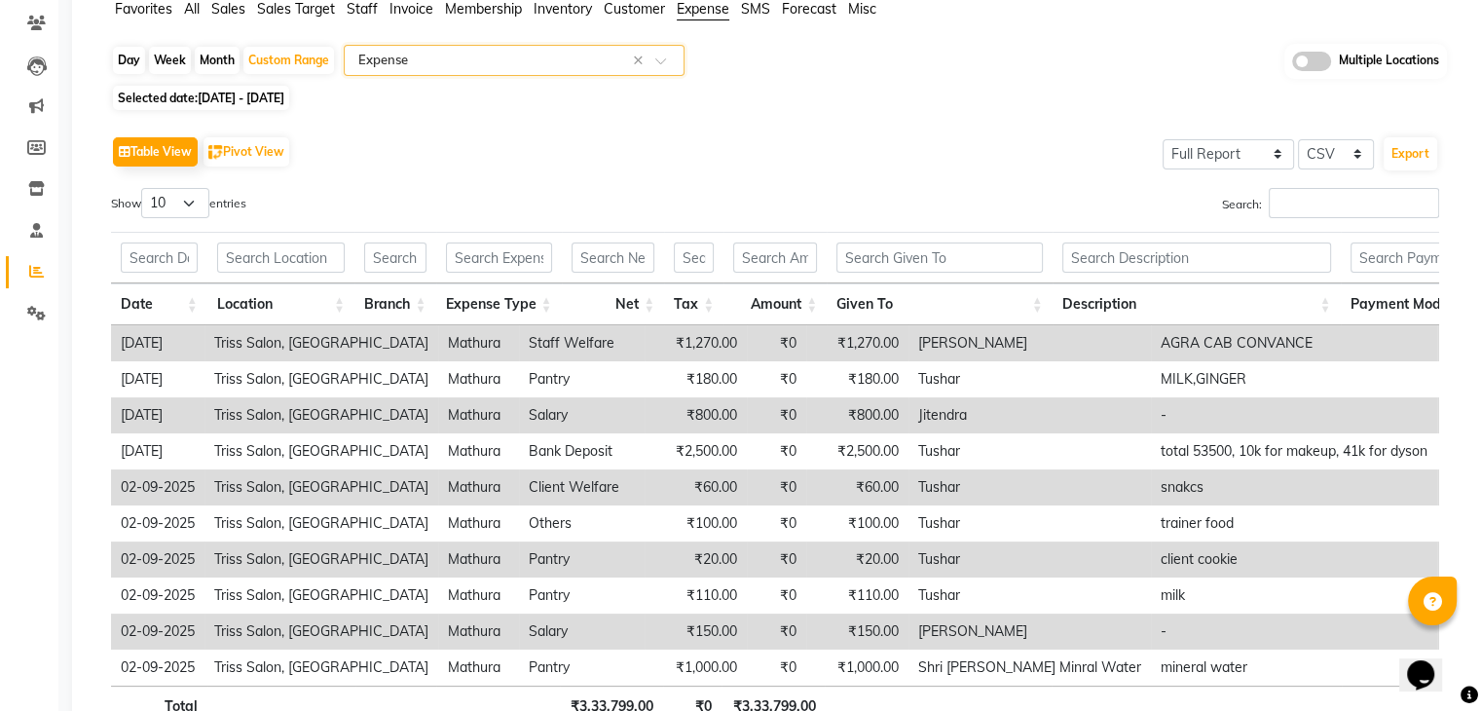
scroll to position [163, 0]
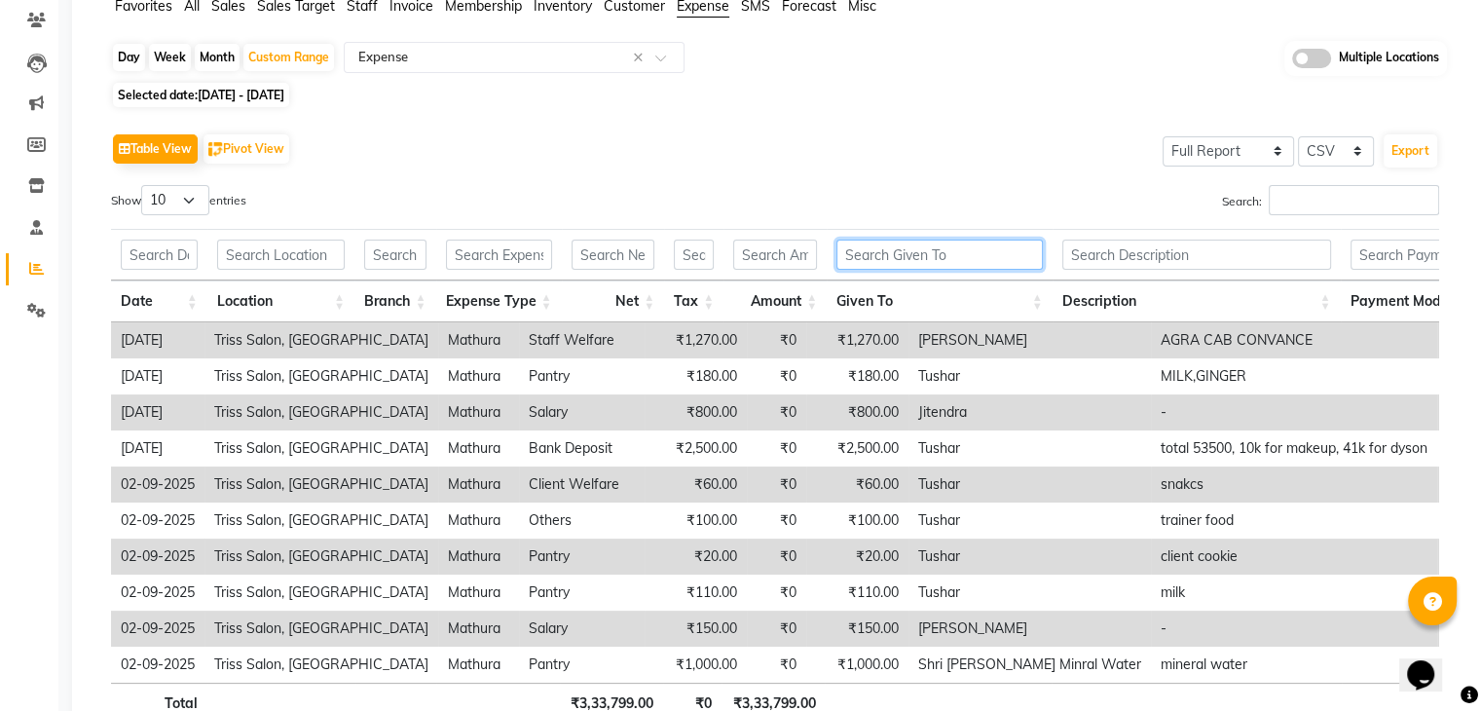
click at [896, 249] on input "text" at bounding box center [940, 255] width 206 height 30
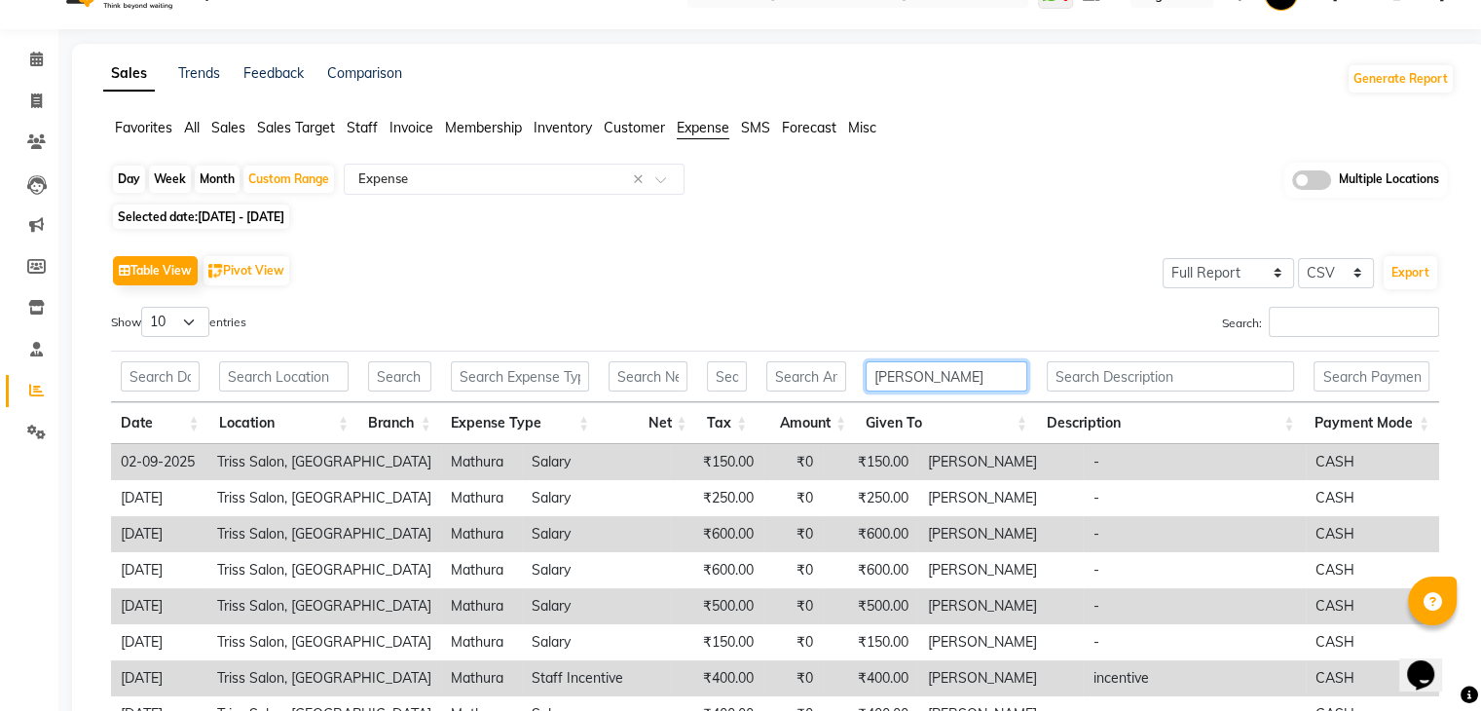
scroll to position [39, 0]
type input "b"
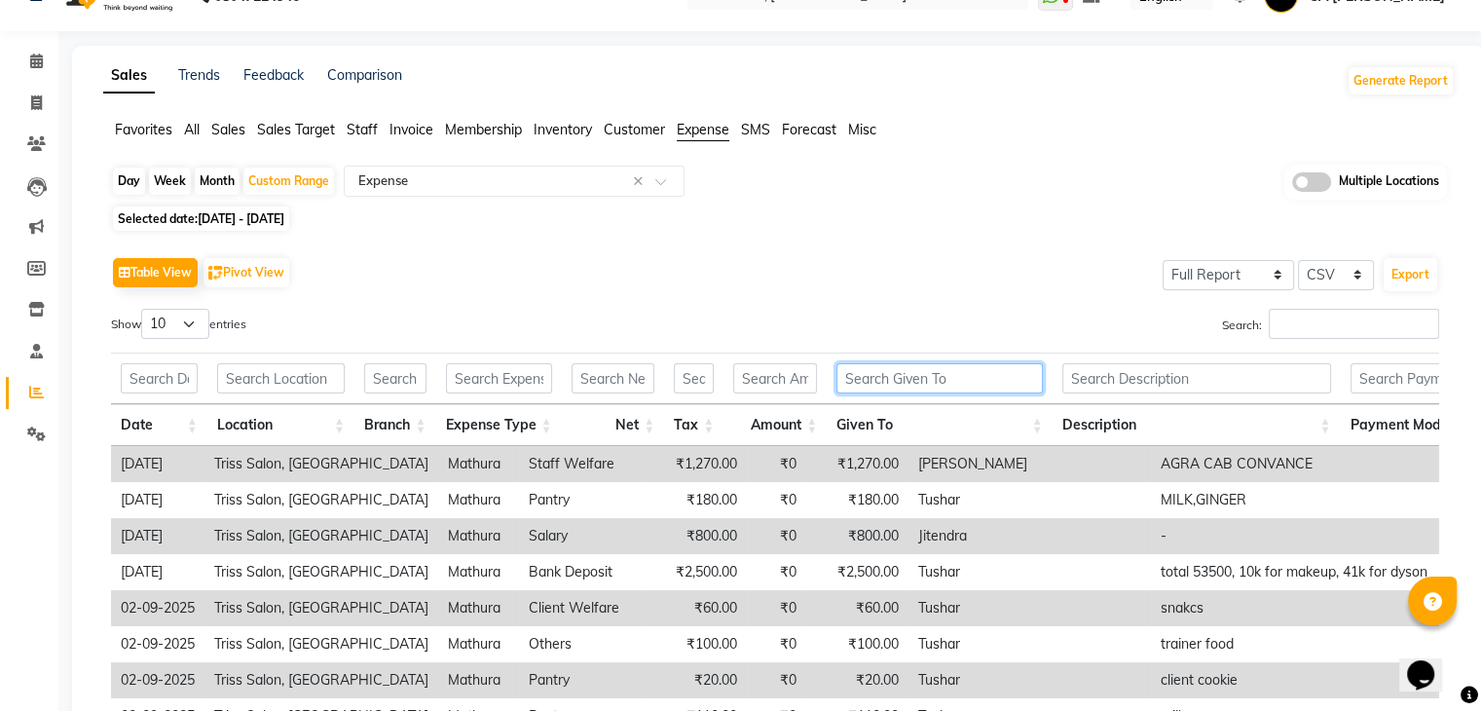
scroll to position [0, 0]
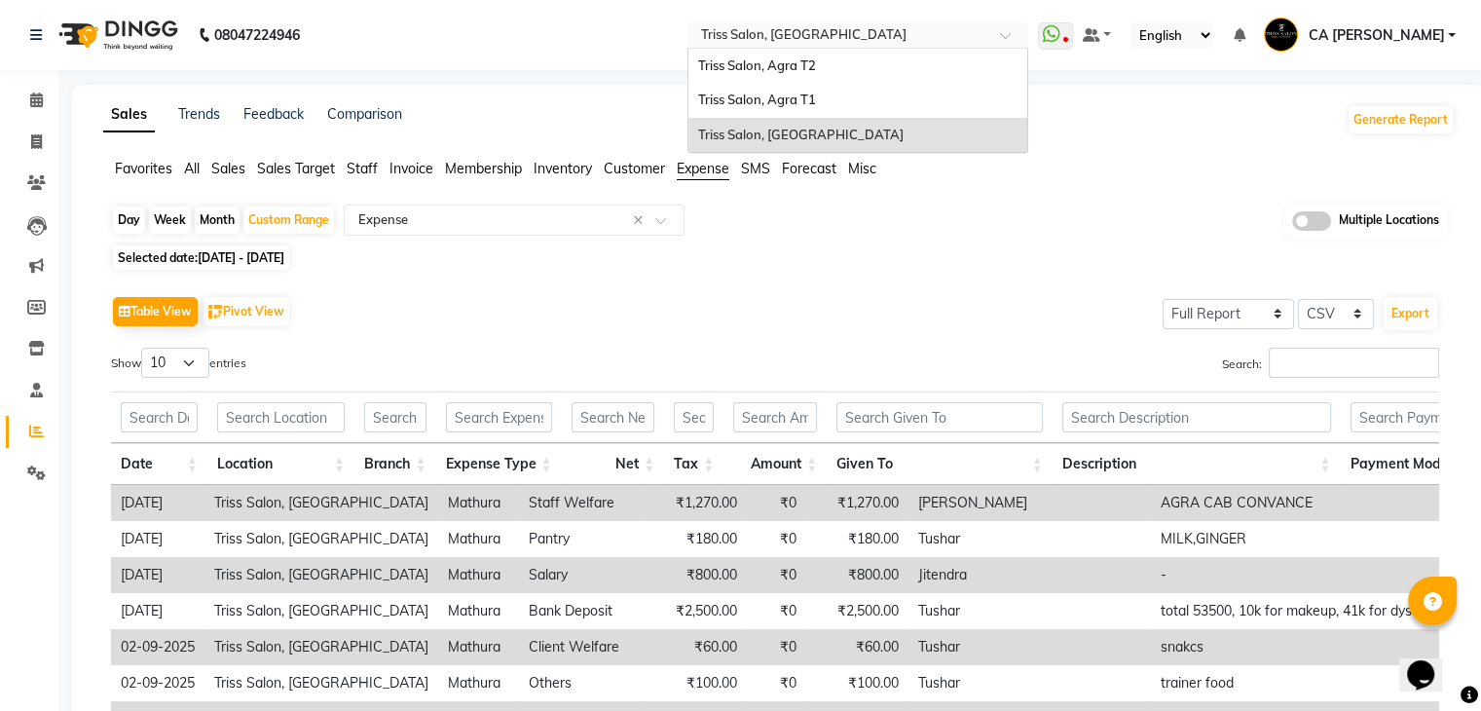
click at [966, 23] on div "Select Location × Triss Salon, Mathura" at bounding box center [858, 35] width 341 height 26
click at [816, 102] on span "Triss Salon, Agra T1" at bounding box center [757, 100] width 118 height 16
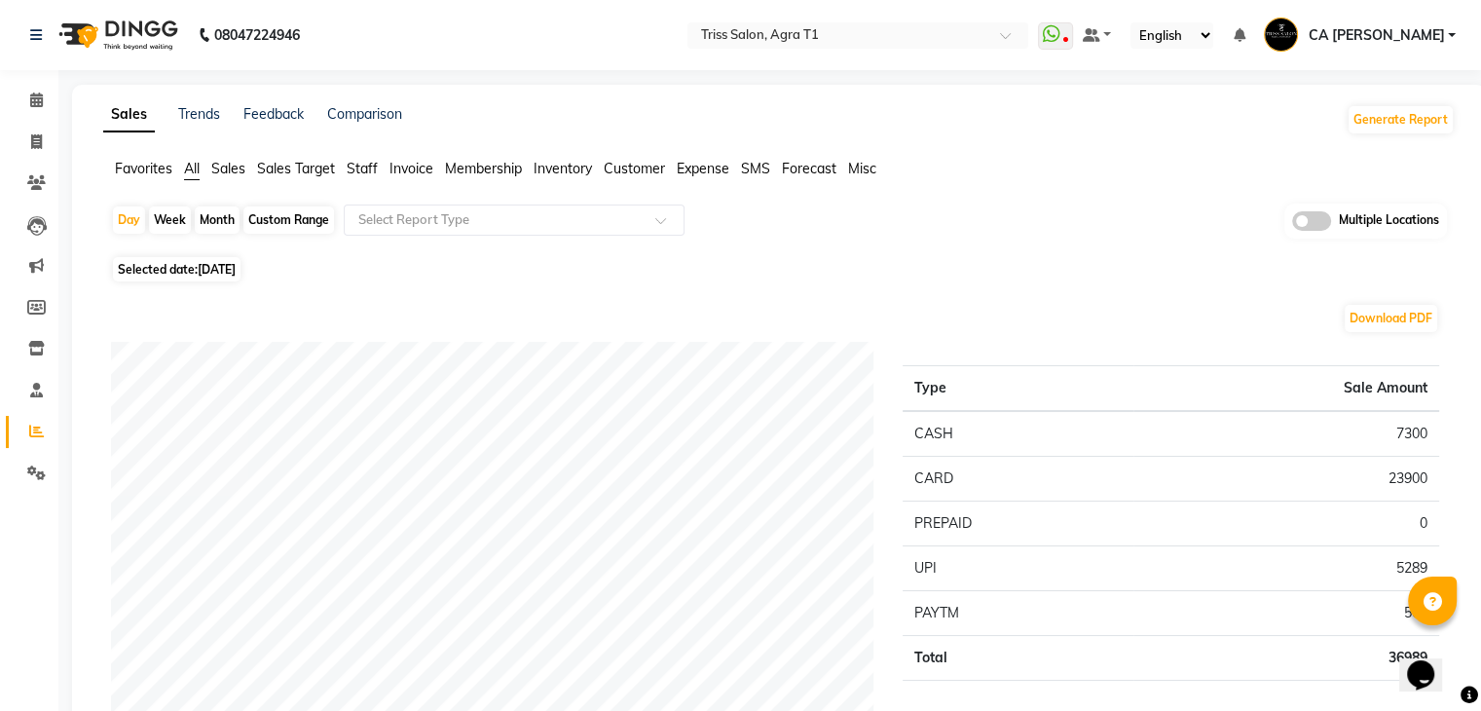
click at [724, 173] on span "Expense" at bounding box center [703, 169] width 53 height 18
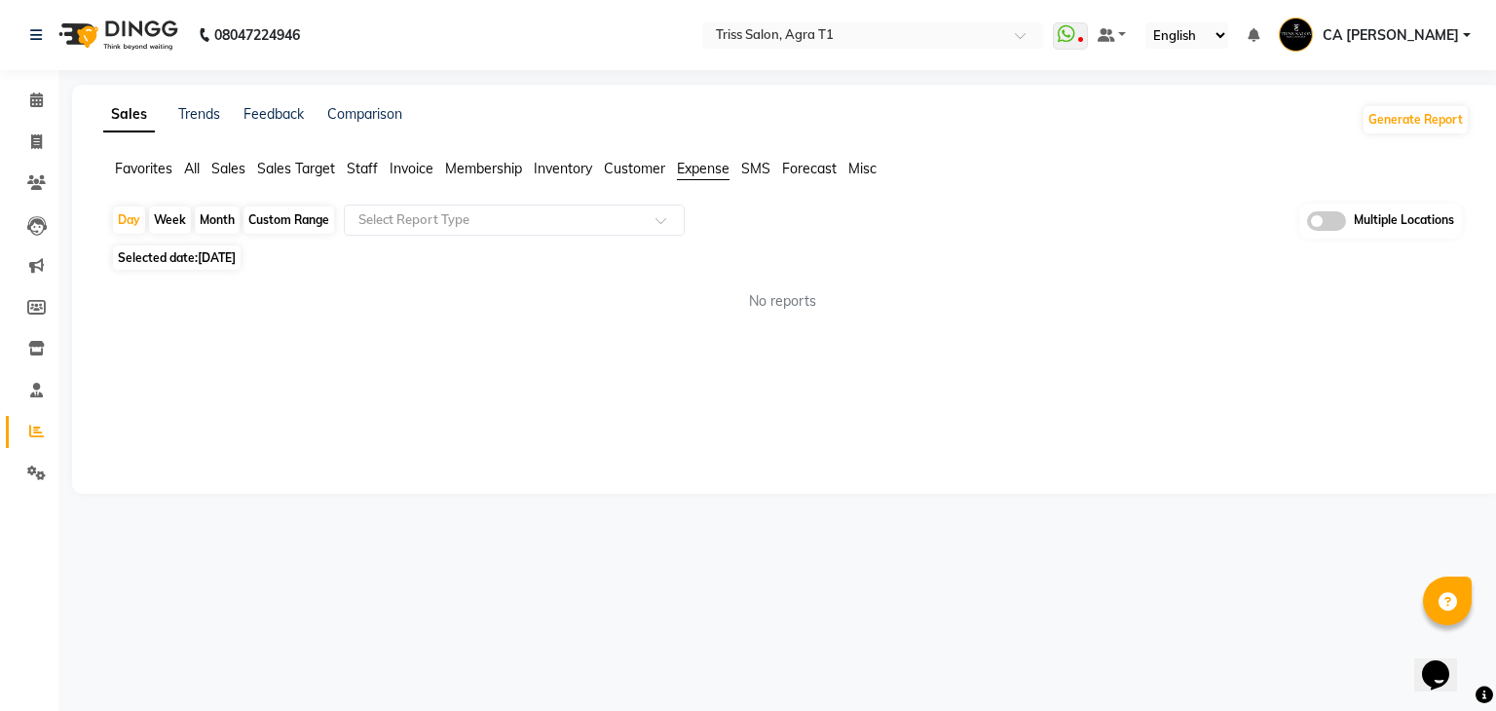
click at [302, 226] on div "Custom Range" at bounding box center [288, 219] width 91 height 27
select select "9"
select select "2025"
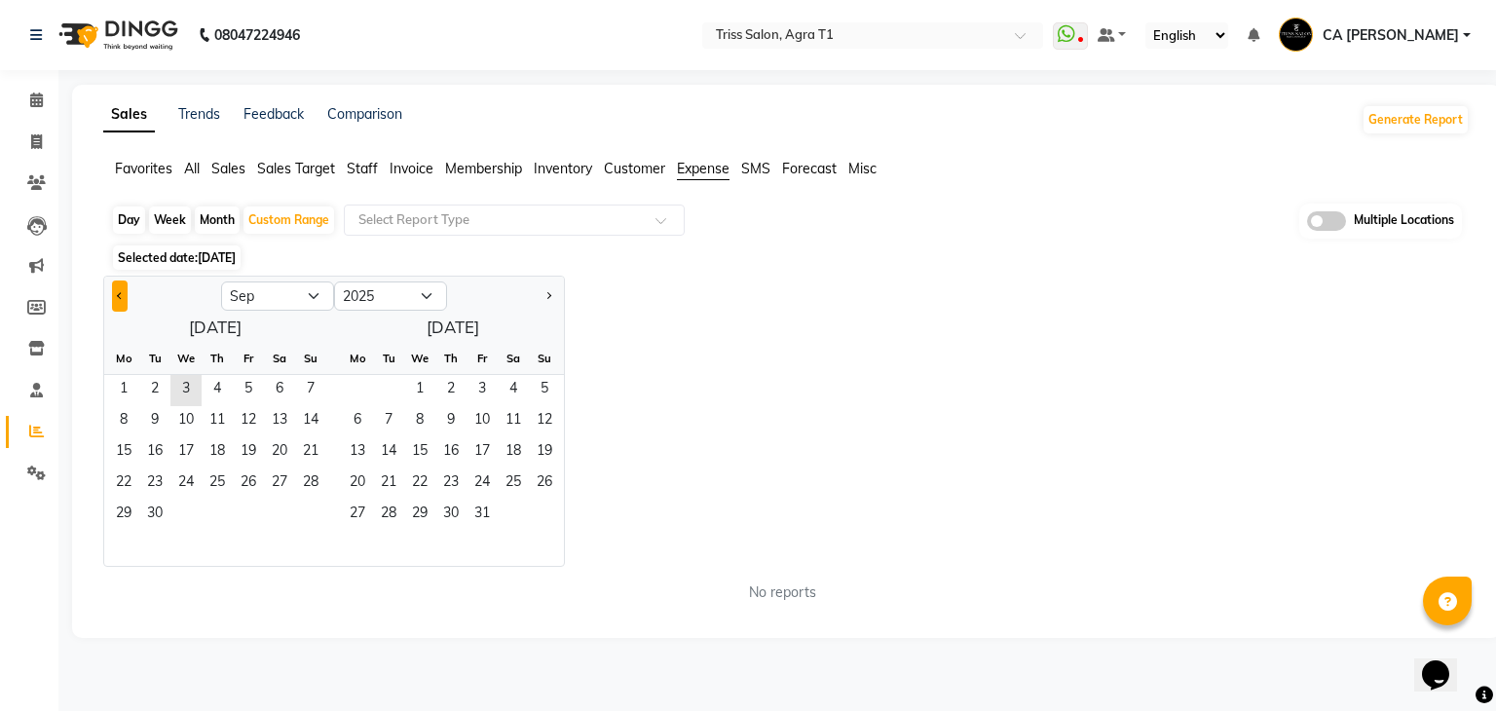
click at [113, 294] on button "Previous month" at bounding box center [120, 295] width 16 height 31
select select "8"
click at [248, 389] on span "1" at bounding box center [248, 390] width 31 height 31
click at [396, 385] on span "2" at bounding box center [388, 390] width 31 height 31
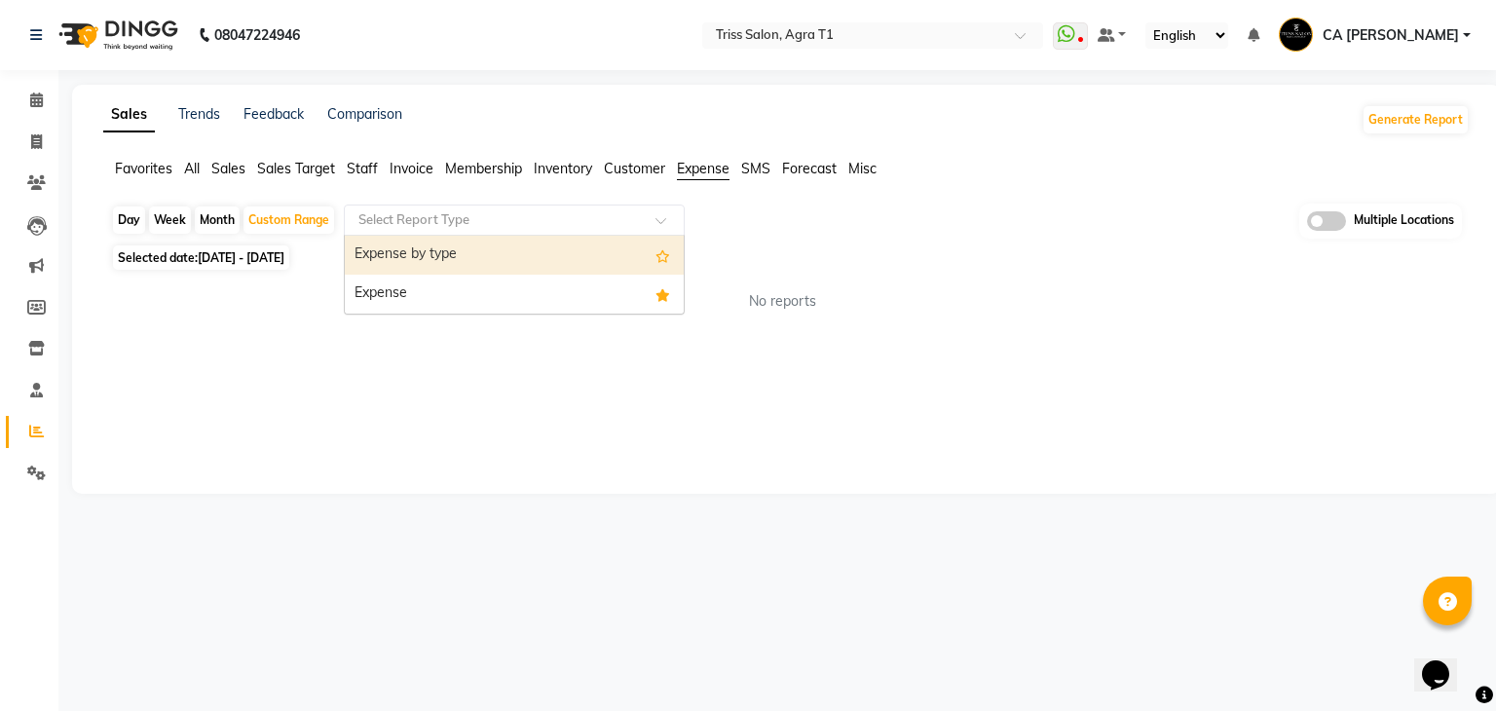
click at [577, 215] on input "text" at bounding box center [494, 219] width 280 height 19
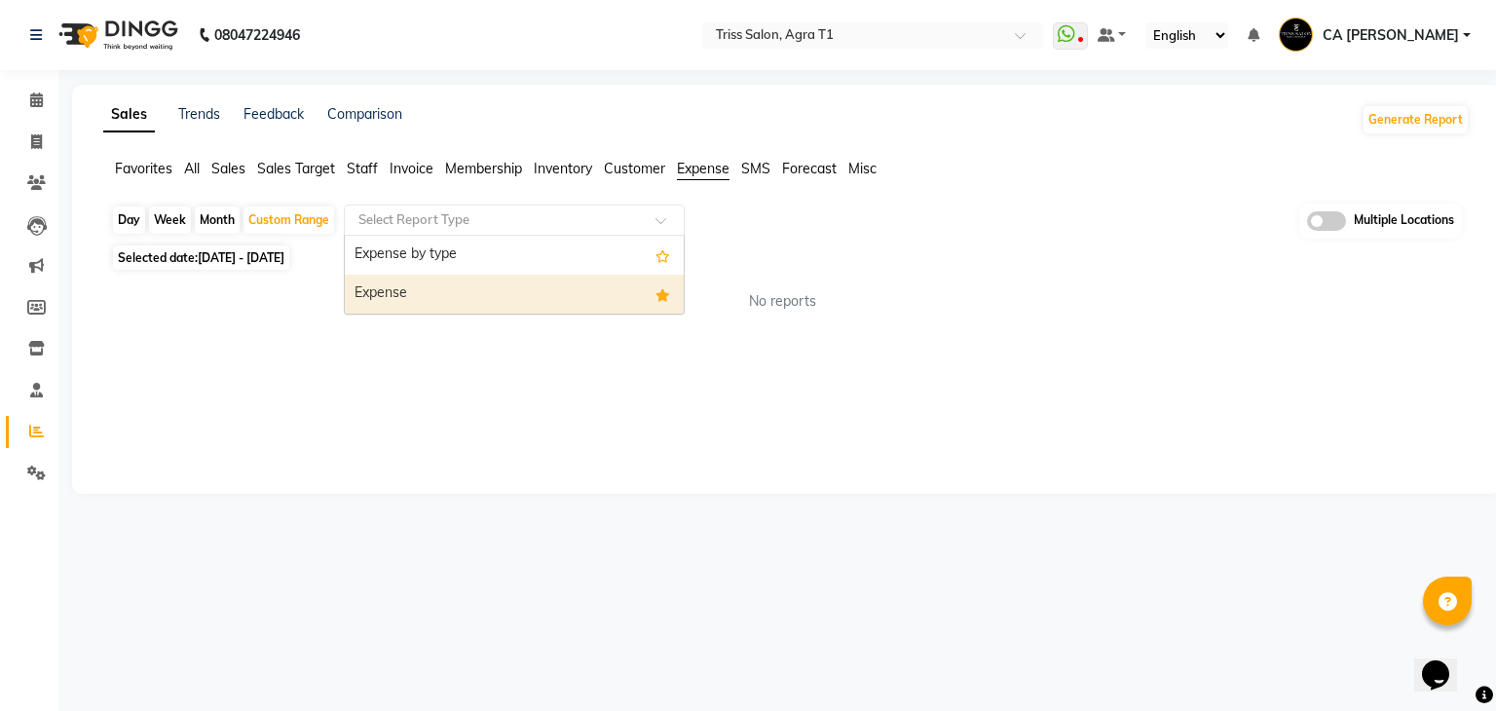
click at [490, 284] on div "Expense" at bounding box center [514, 294] width 339 height 39
select select "filtered_report"
select select "csv"
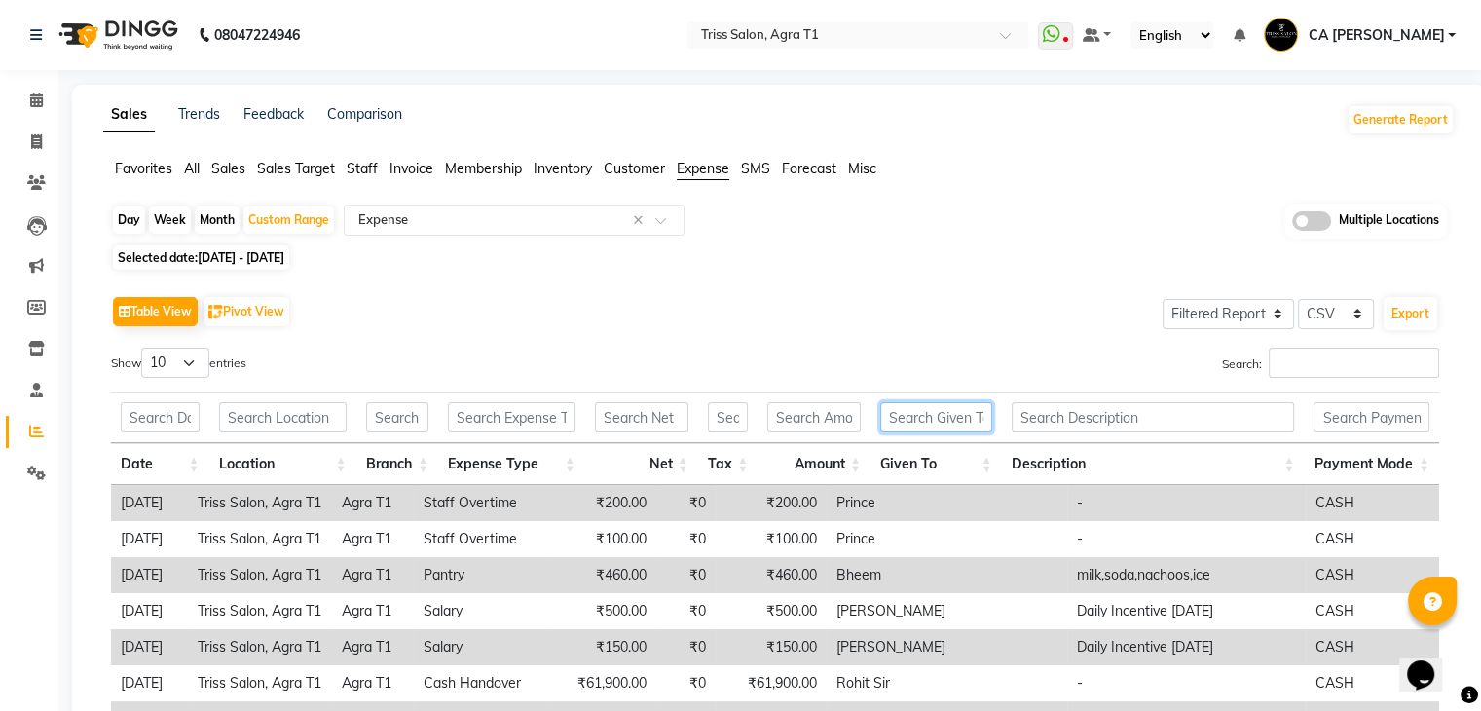
click at [939, 402] on input "text" at bounding box center [936, 417] width 112 height 30
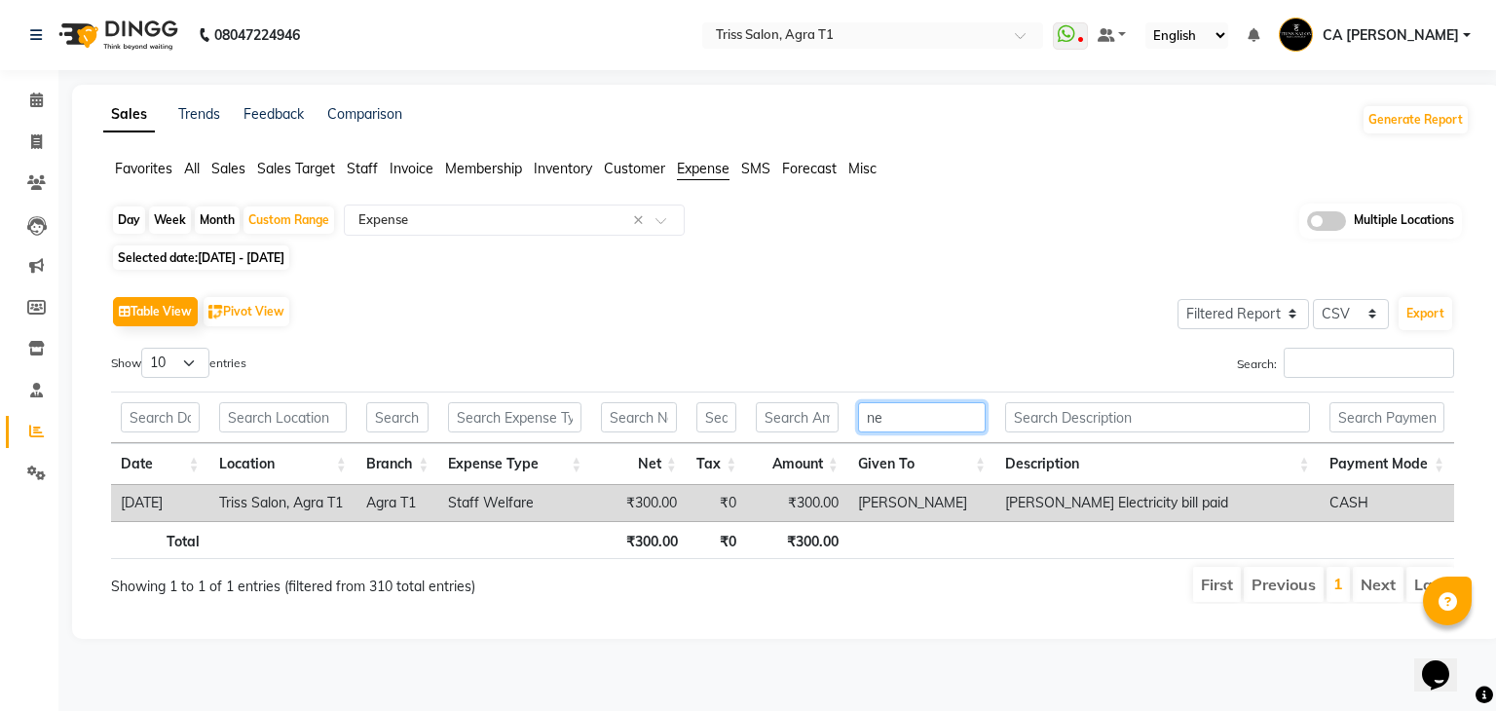
type input "n"
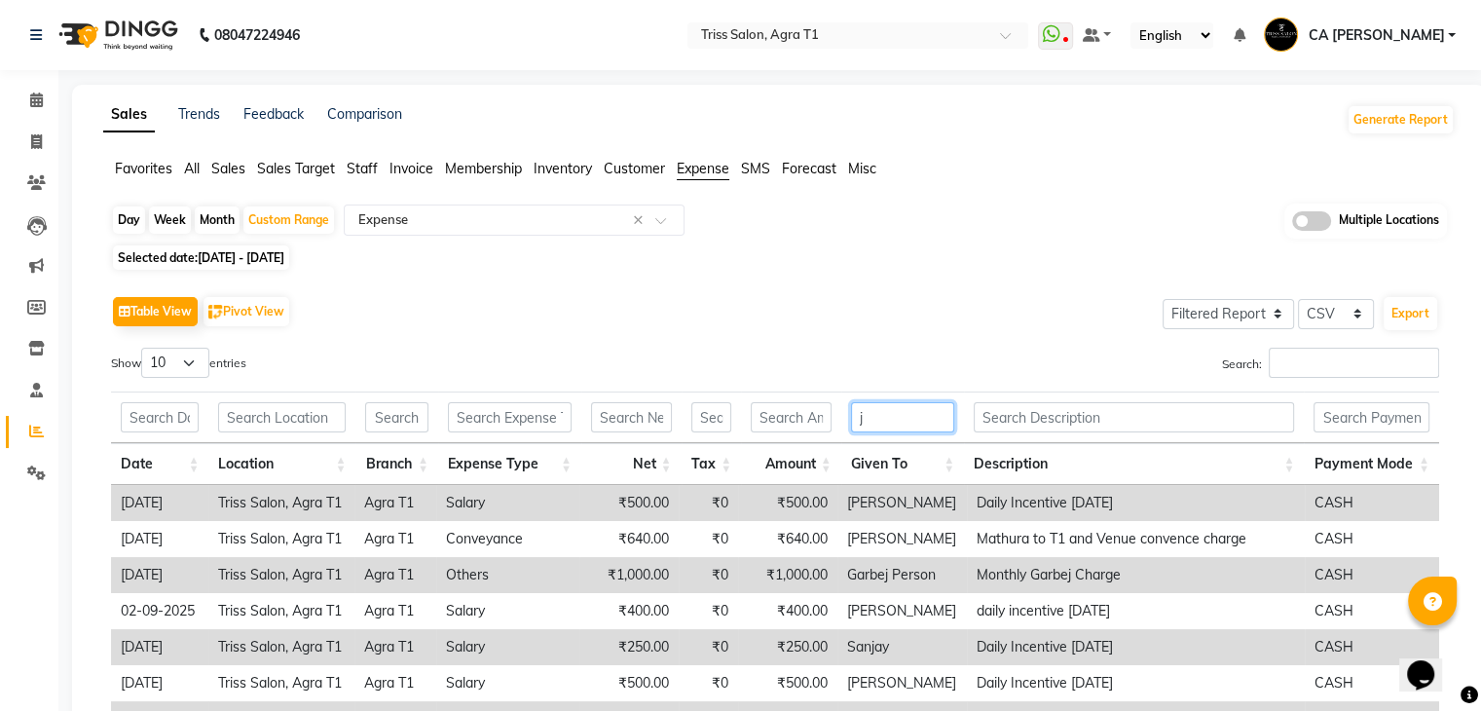
type input "j"
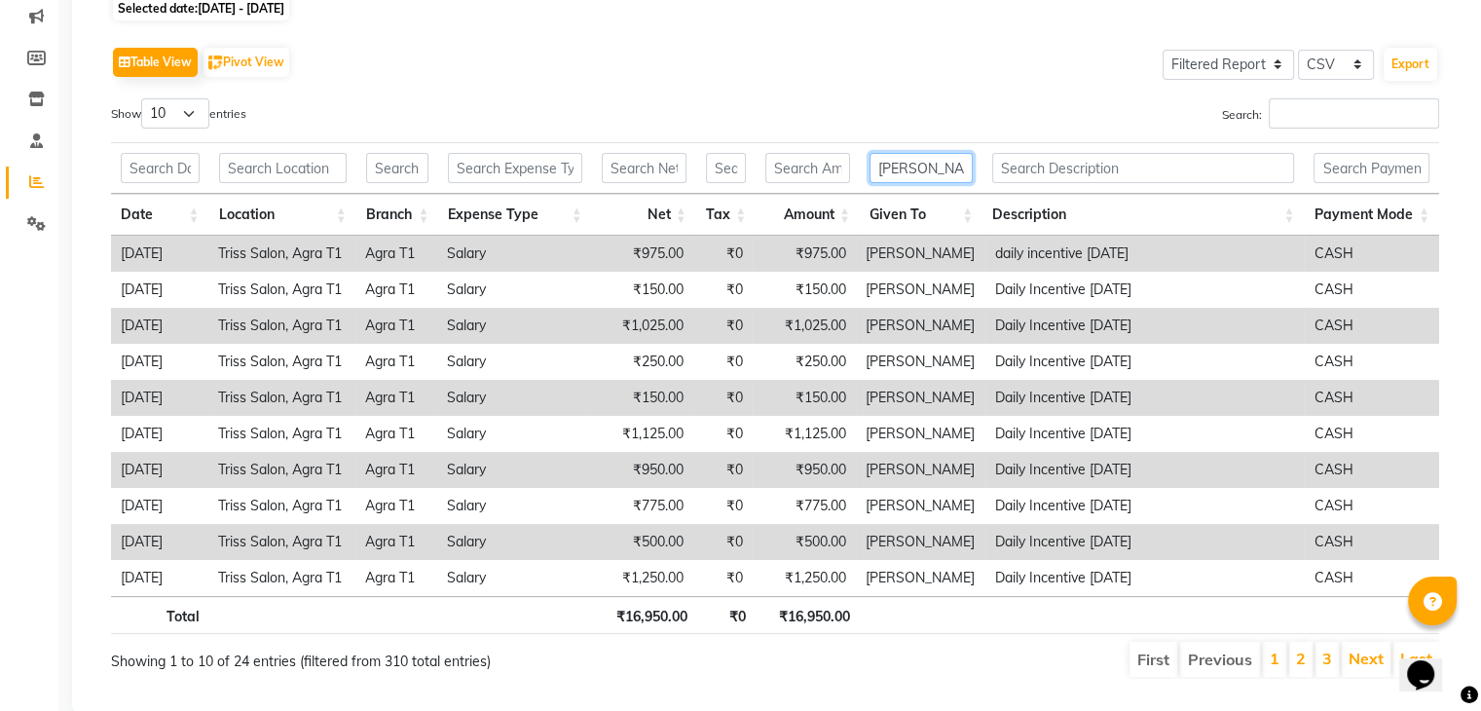
scroll to position [249, 0]
type input "d"
type input "j"
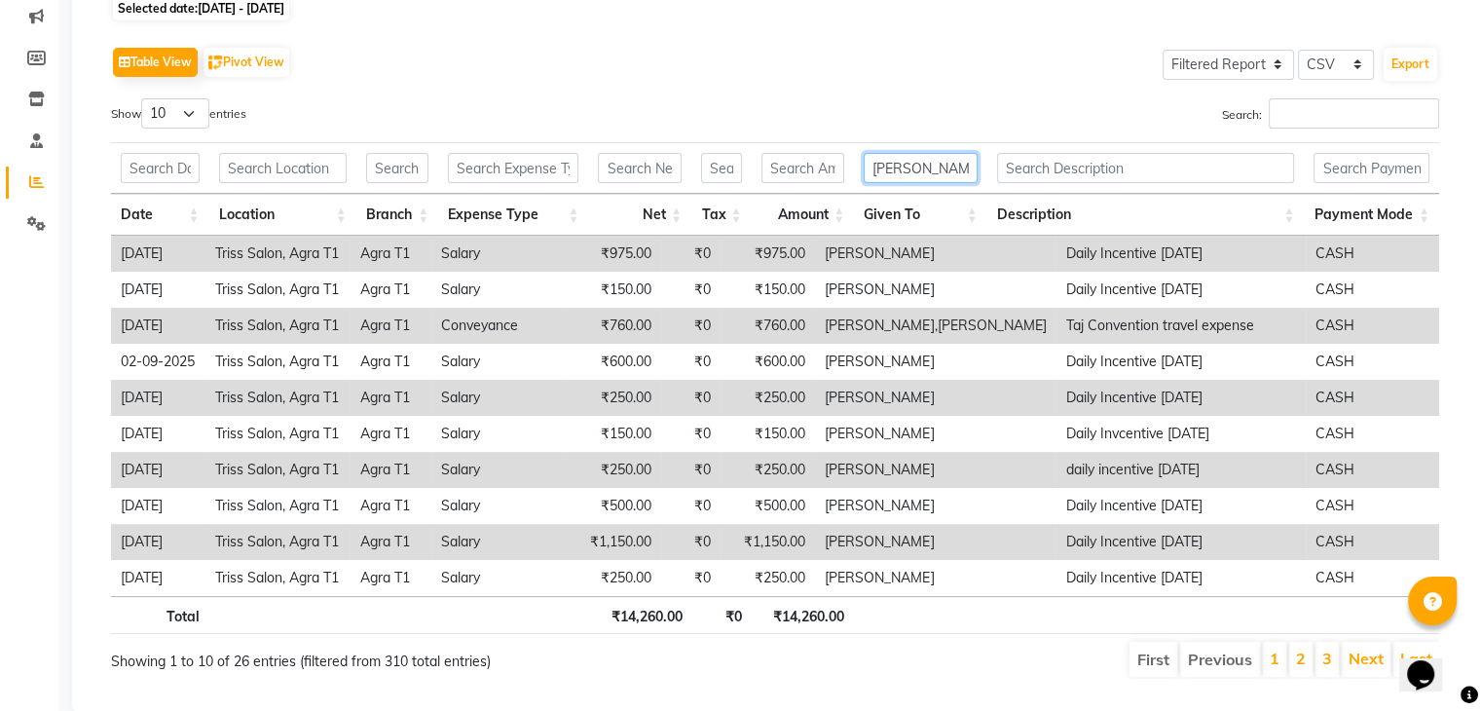
type input "[PERSON_NAME]"
click at [1040, 162] on input "text" at bounding box center [1146, 168] width 298 height 30
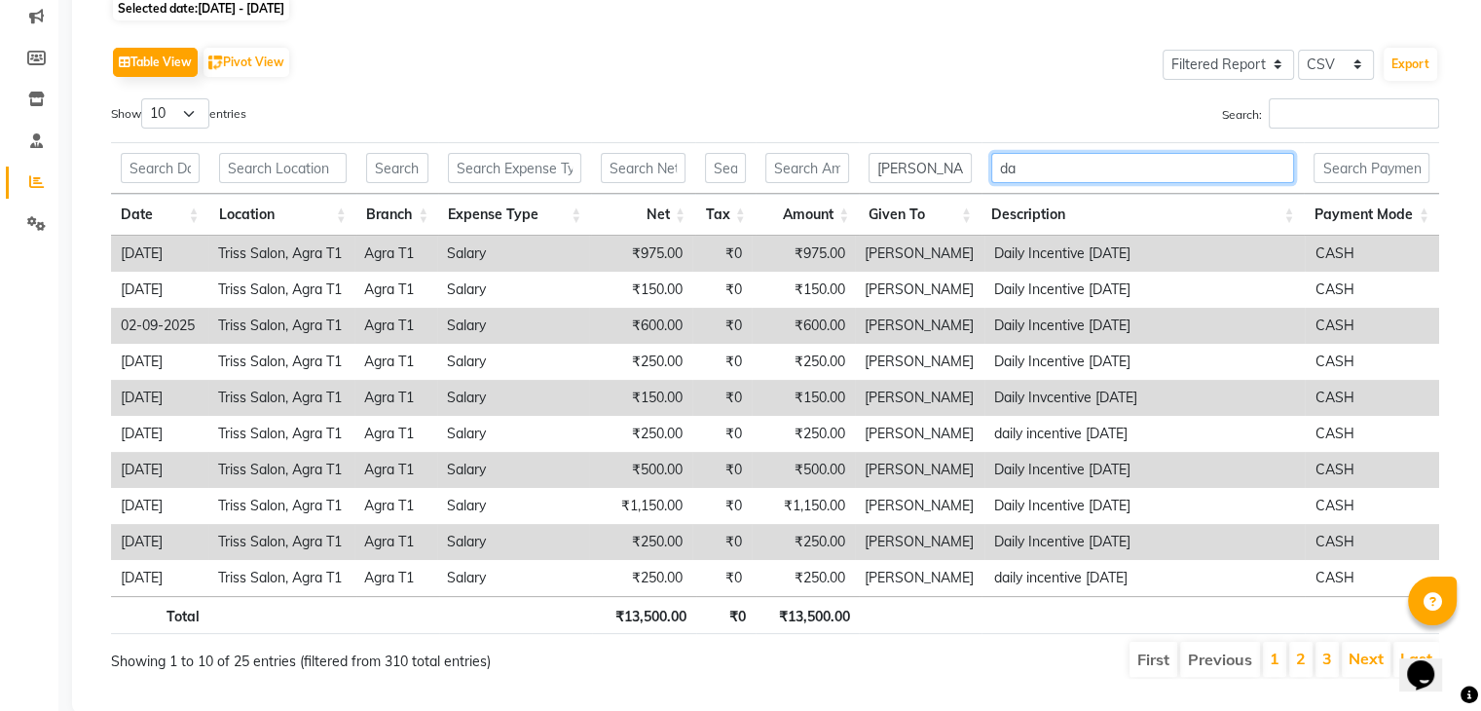
type input "d"
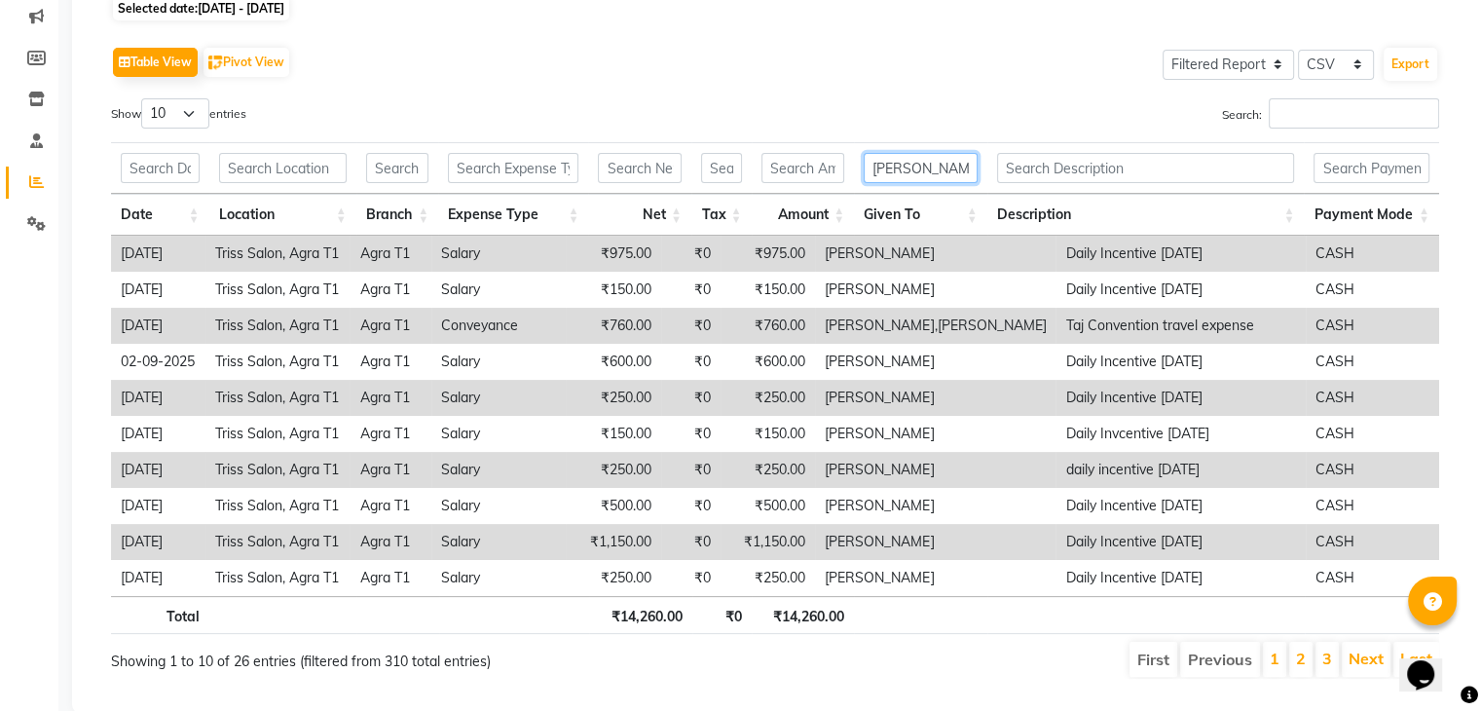
click at [934, 169] on input "[PERSON_NAME]" at bounding box center [921, 168] width 114 height 30
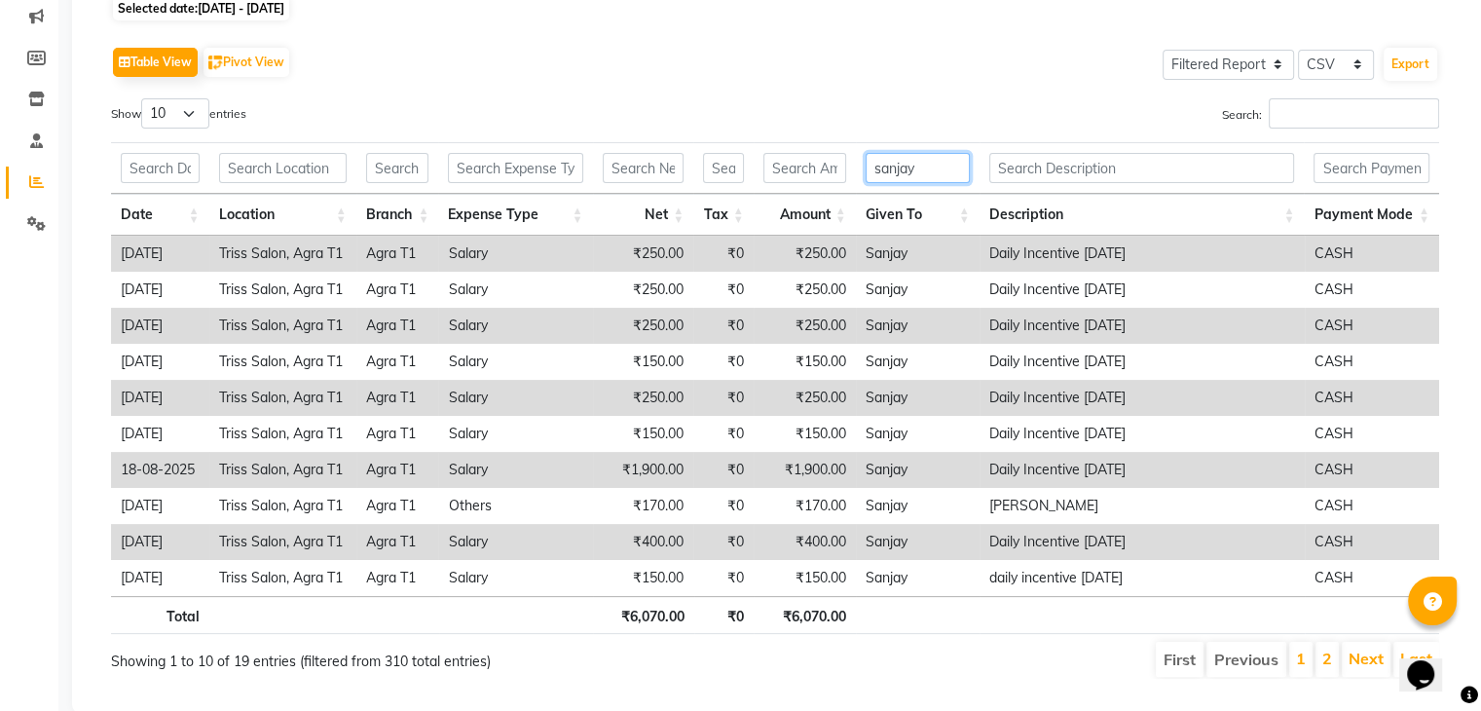
click at [934, 169] on input "sanjay" at bounding box center [918, 168] width 104 height 30
type input "sanjay"
click at [1028, 165] on input "text" at bounding box center [1142, 168] width 306 height 30
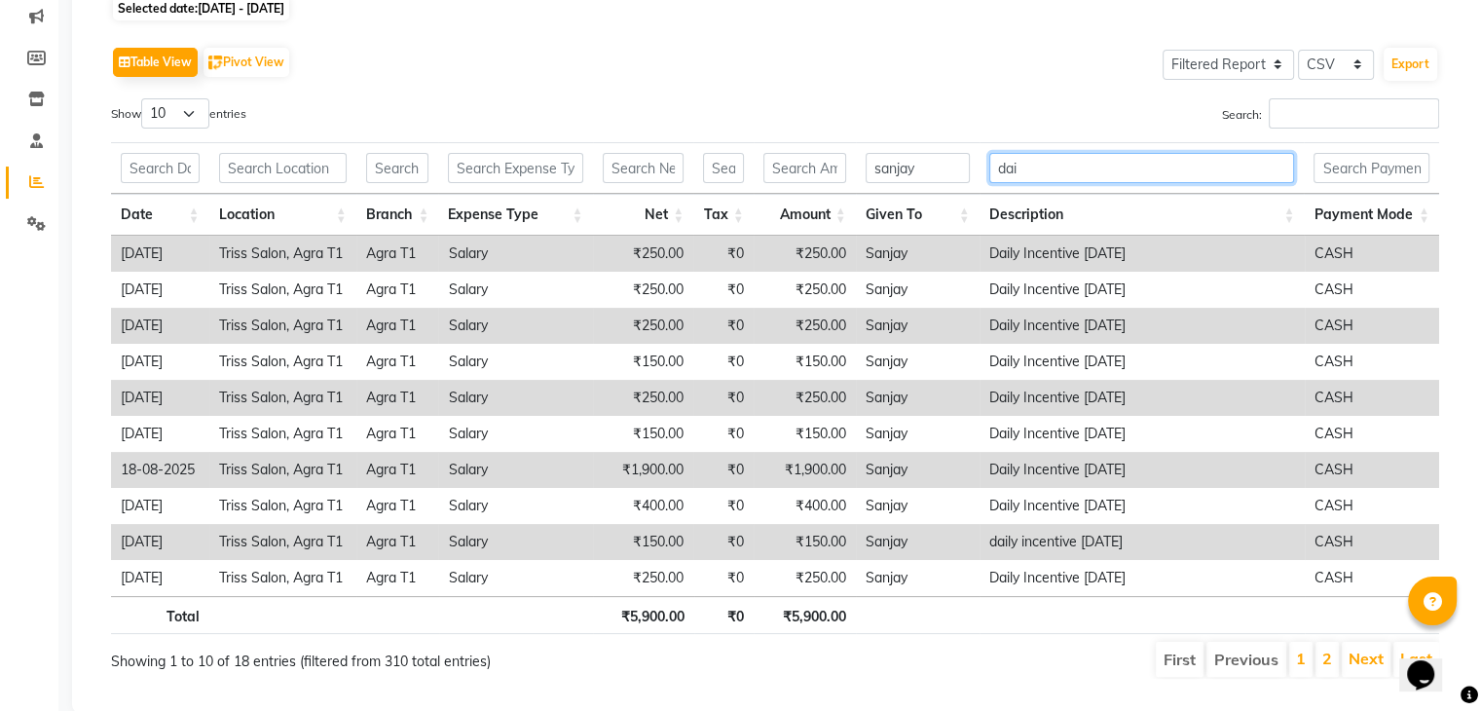
type input "dai"
click at [925, 177] on input "sanjay" at bounding box center [918, 168] width 104 height 30
type input "s"
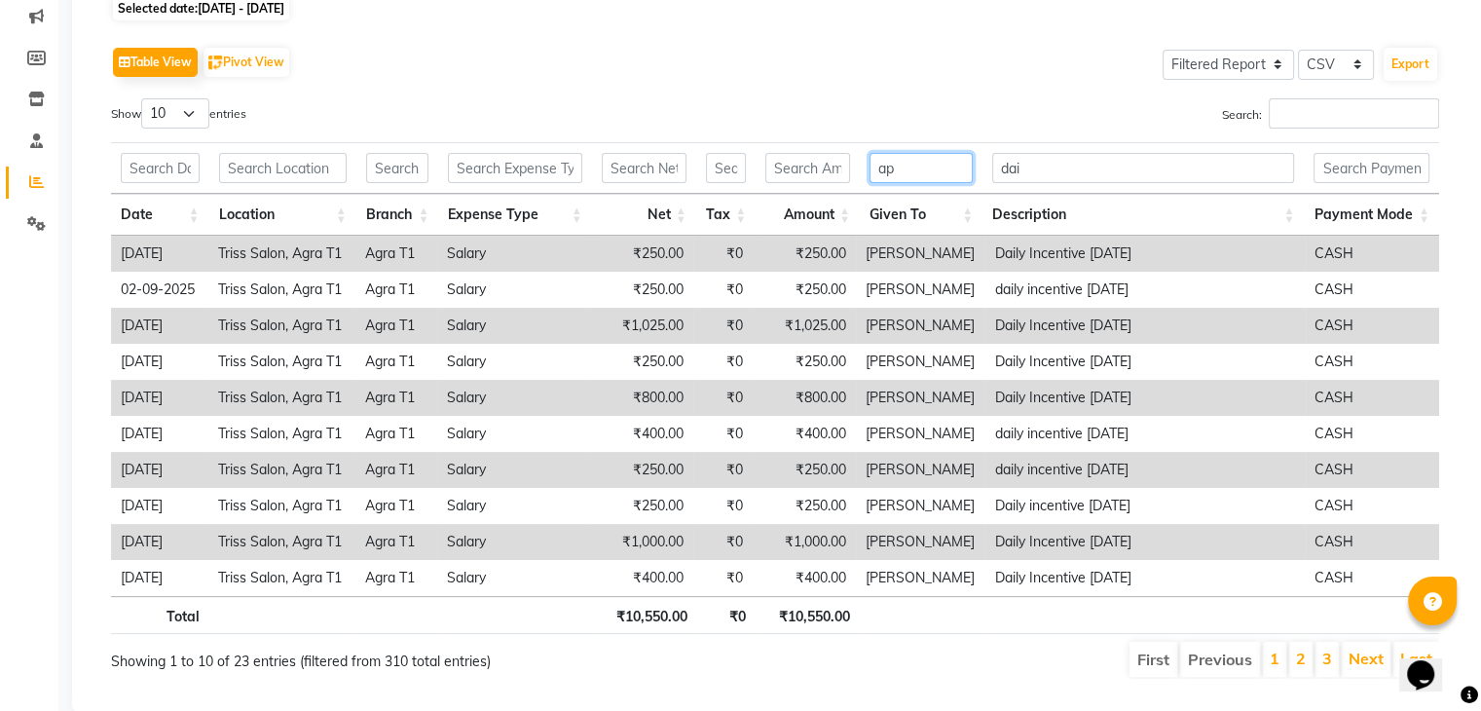
type input "a"
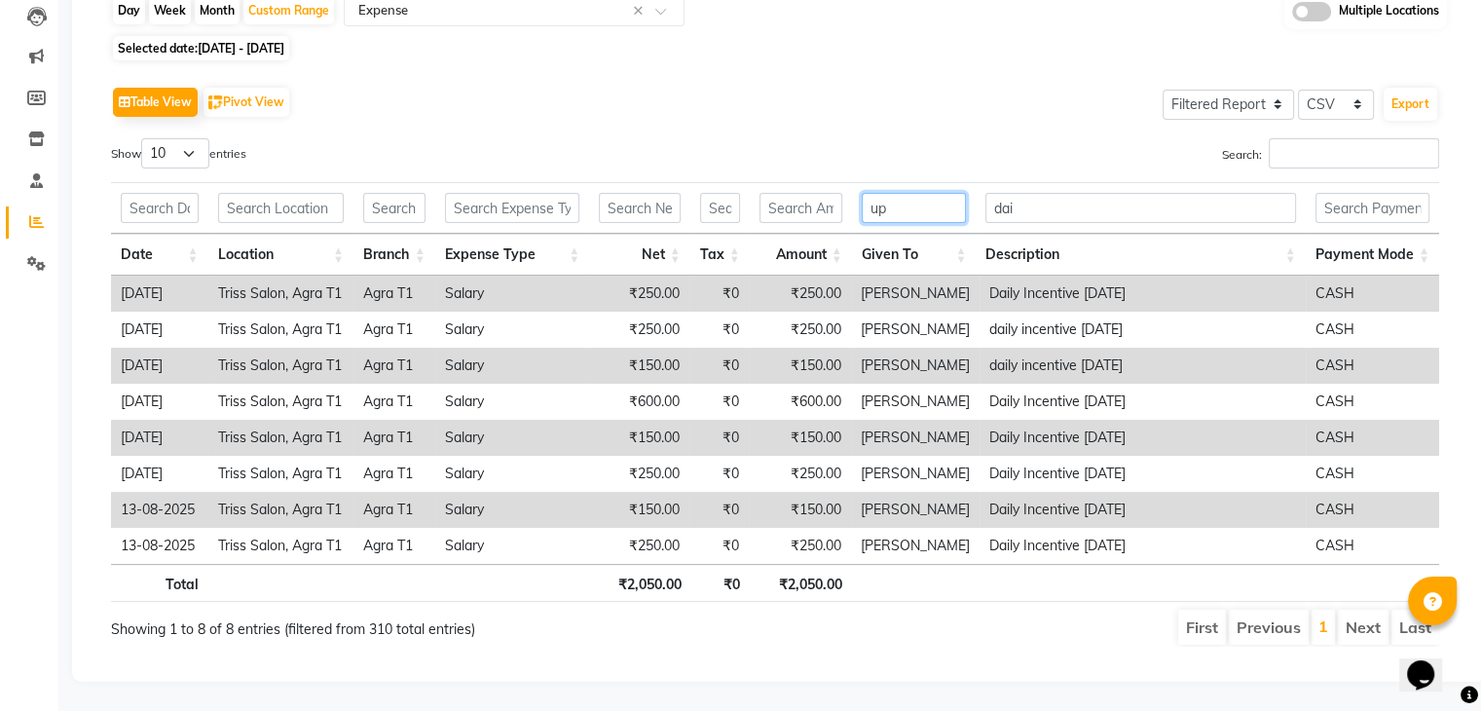
type input "u"
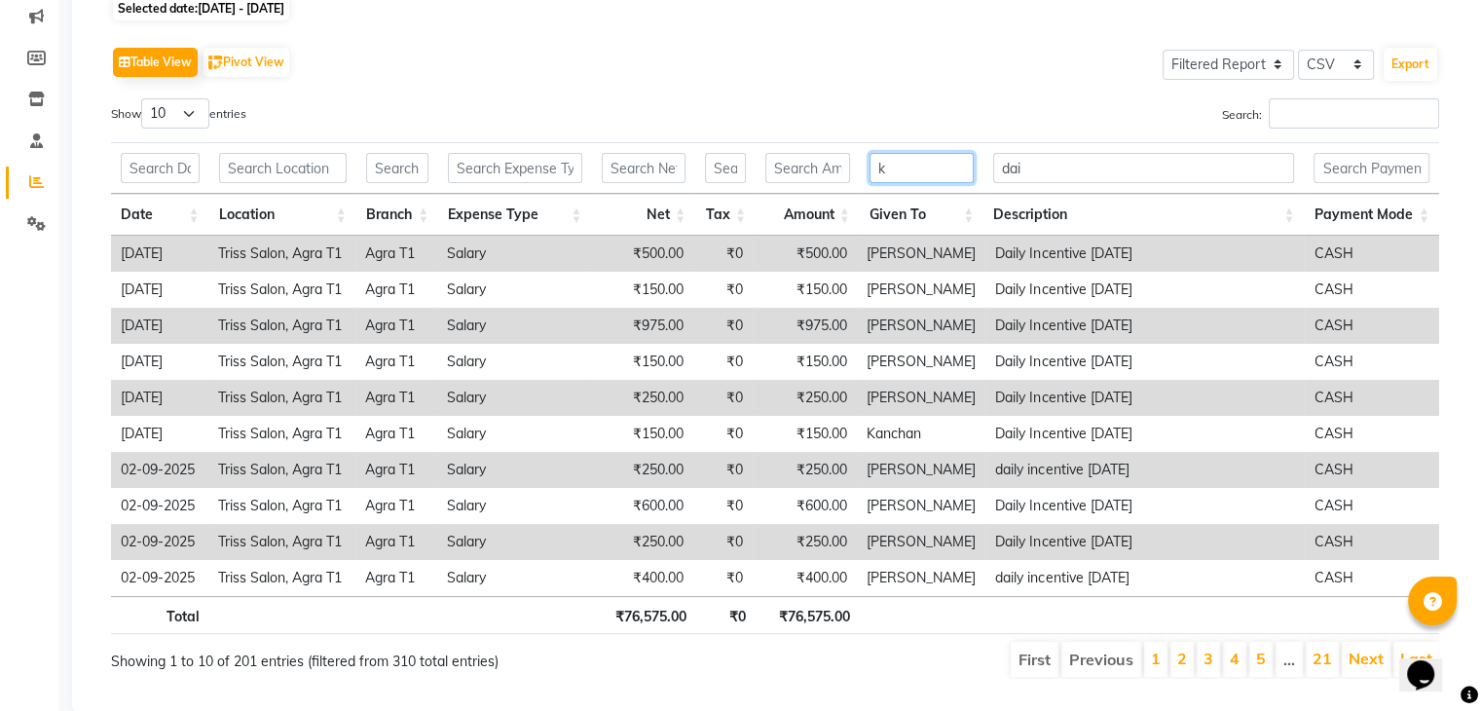
click at [925, 177] on input "k" at bounding box center [922, 168] width 105 height 30
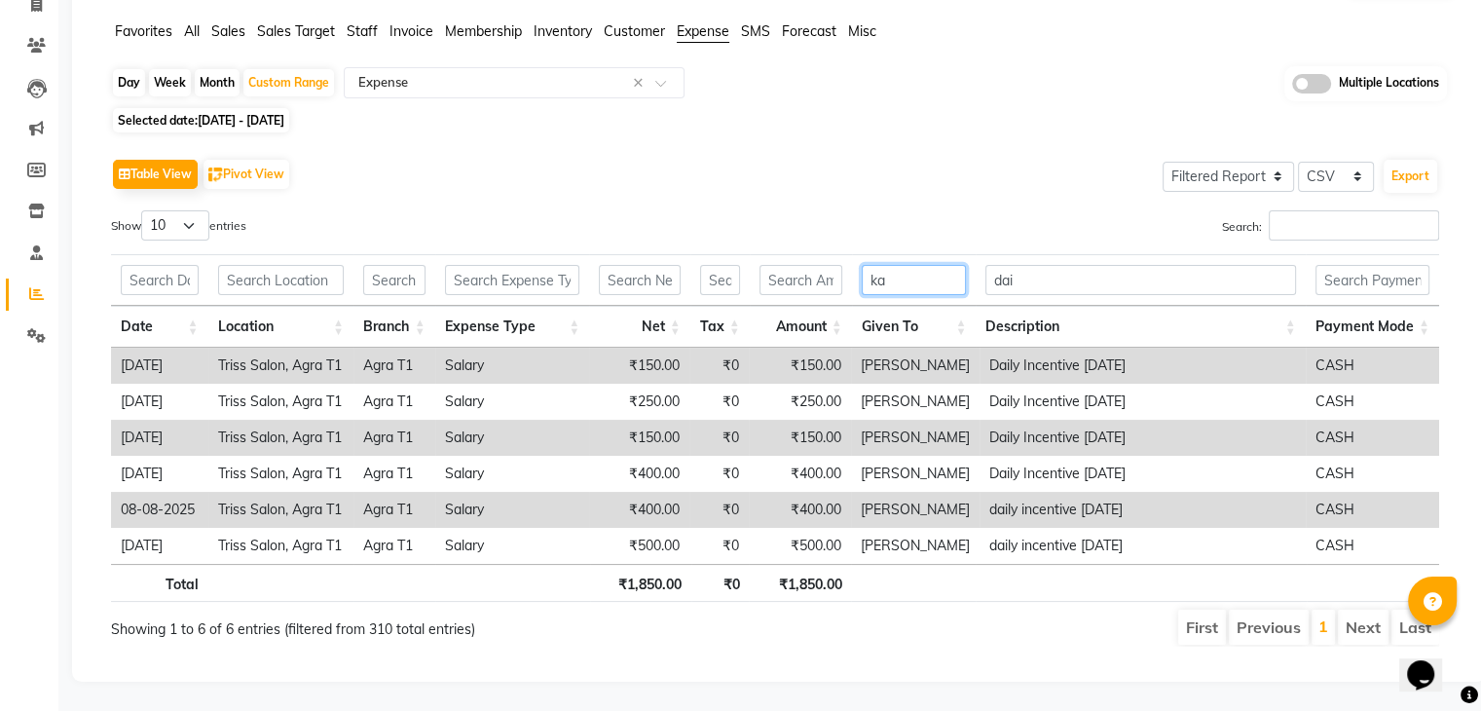
scroll to position [249, 0]
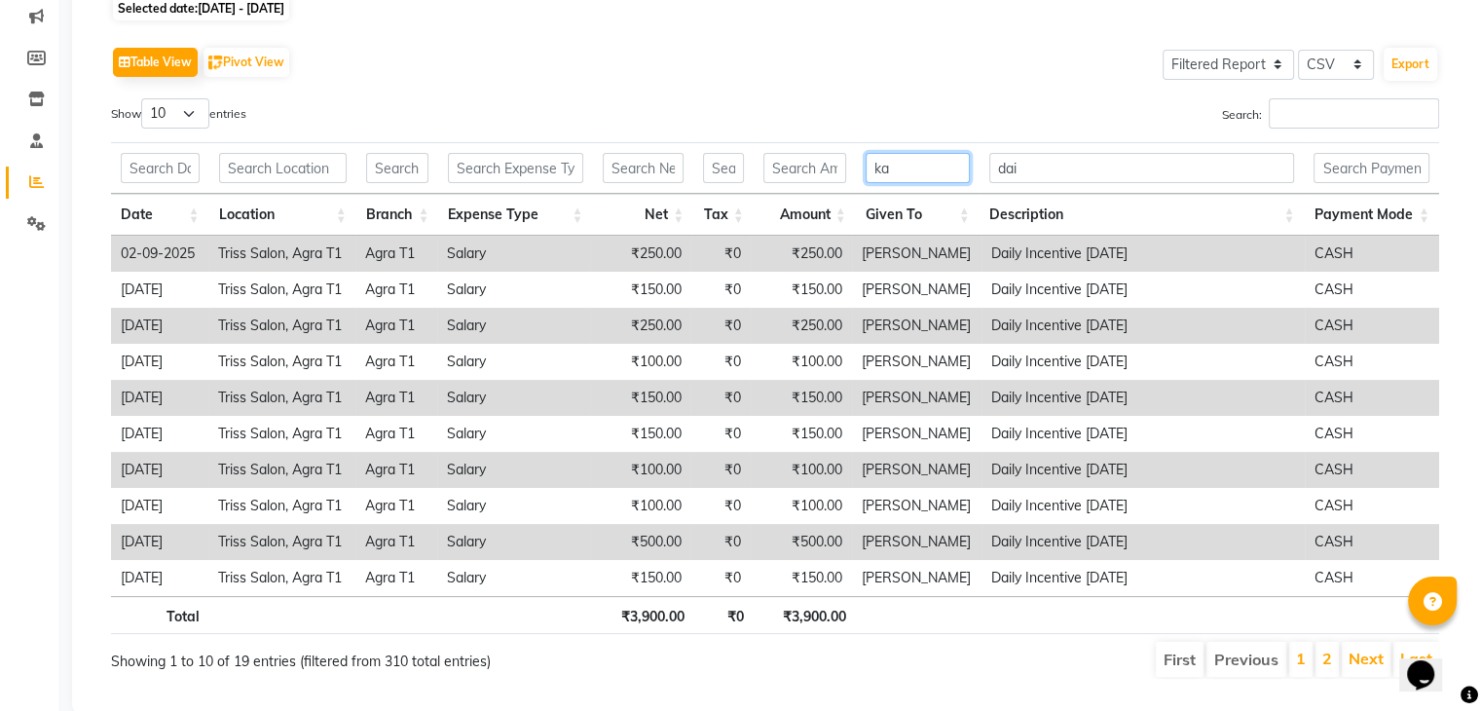
type input "k"
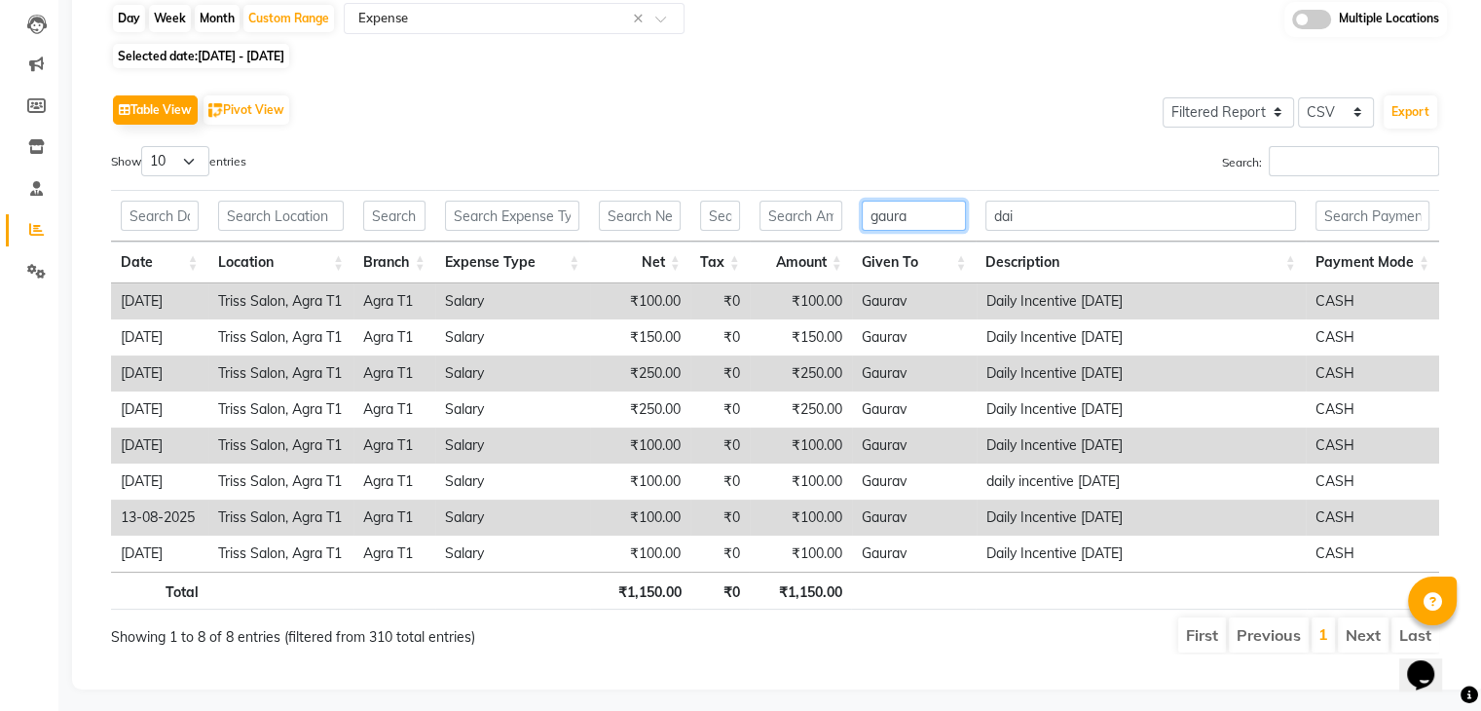
scroll to position [222, 0]
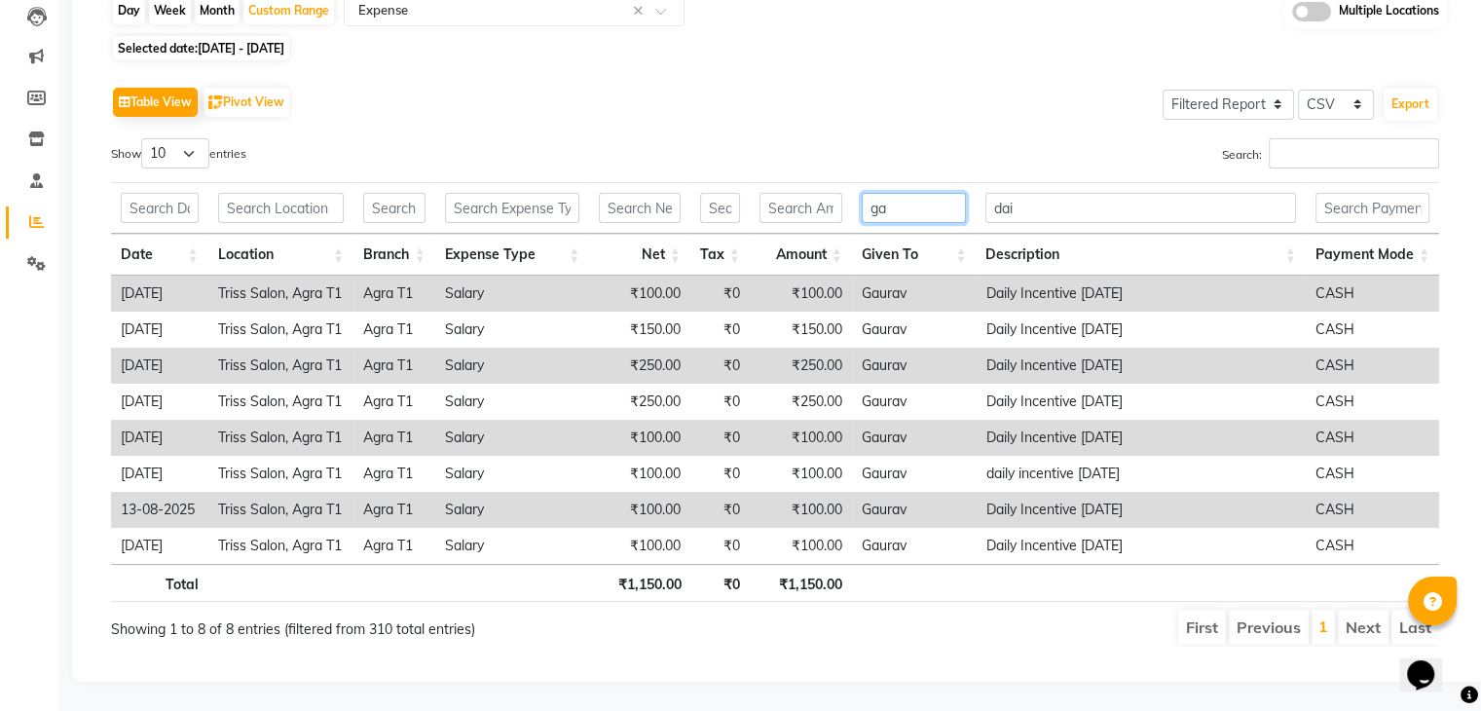
type input "g"
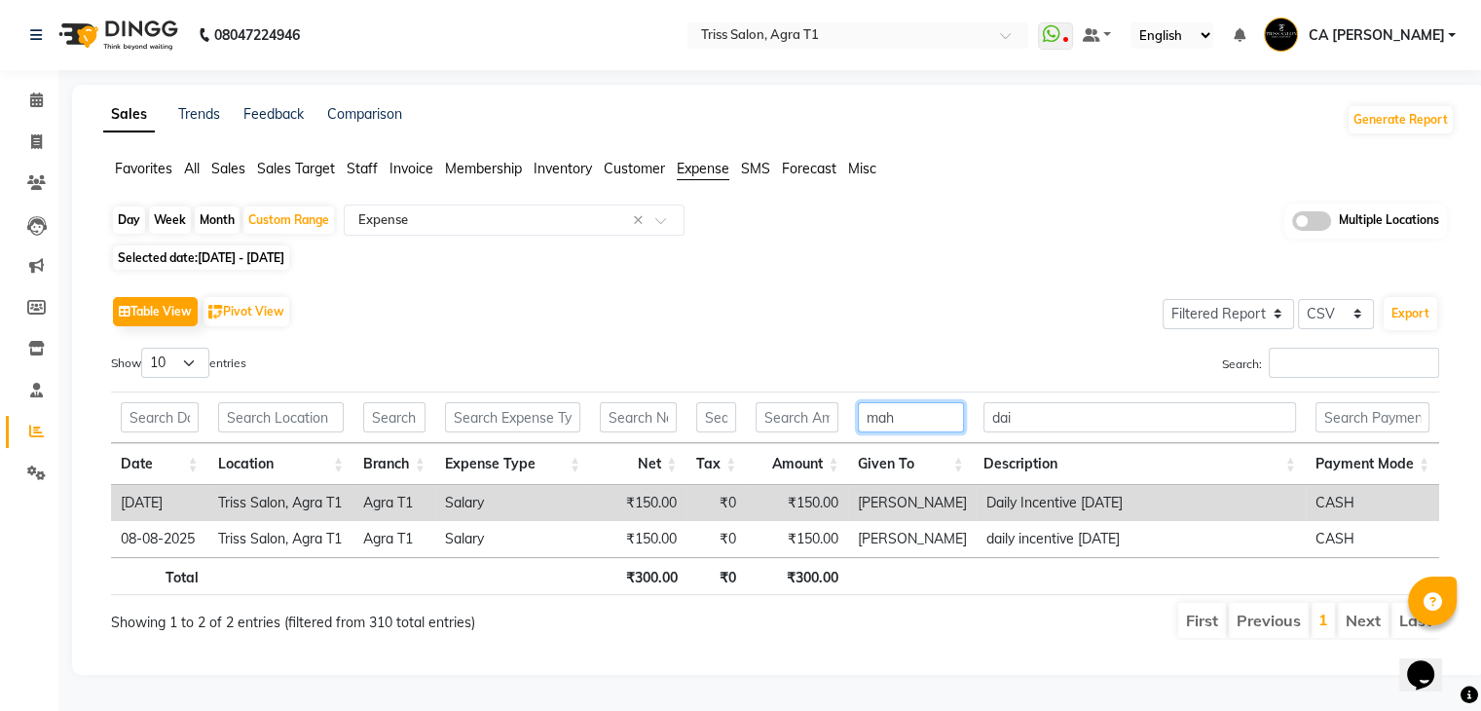
scroll to position [6, 0]
type input "m"
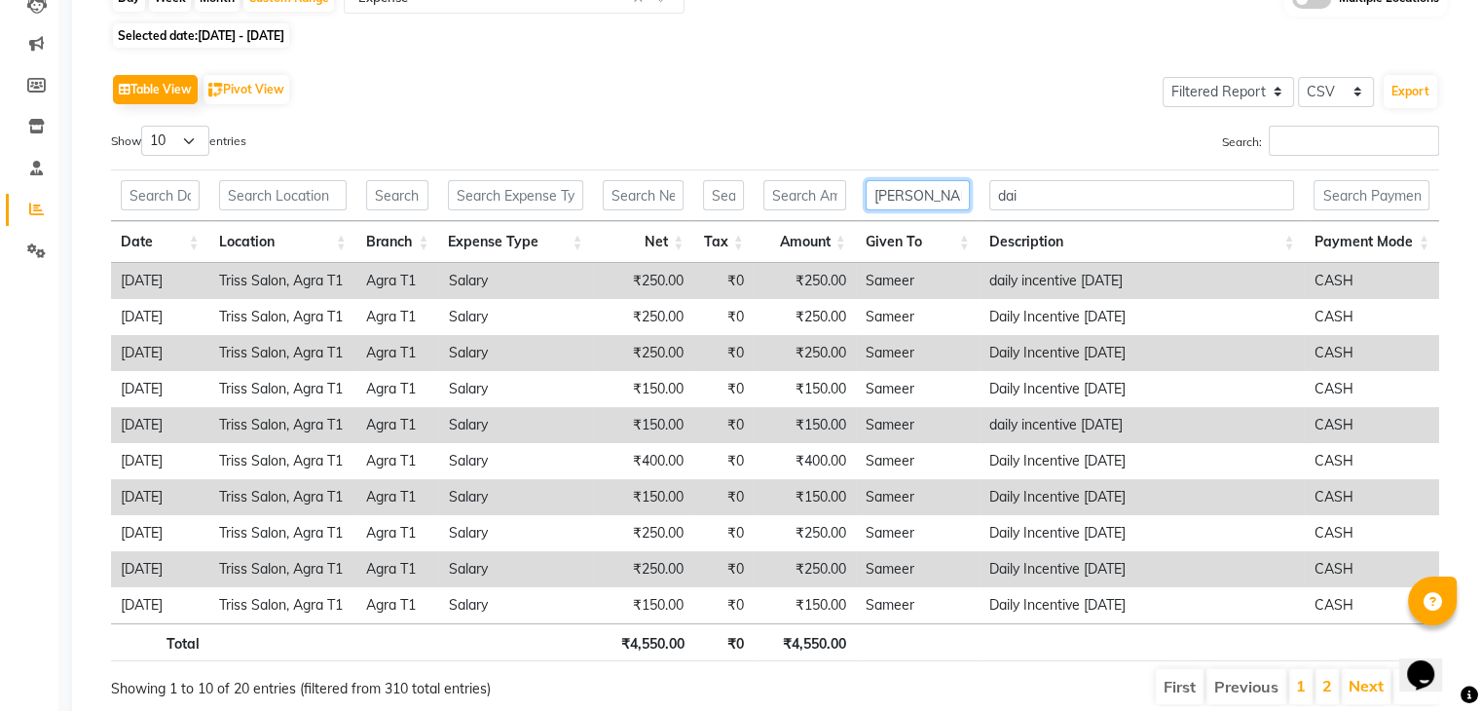
scroll to position [0, 0]
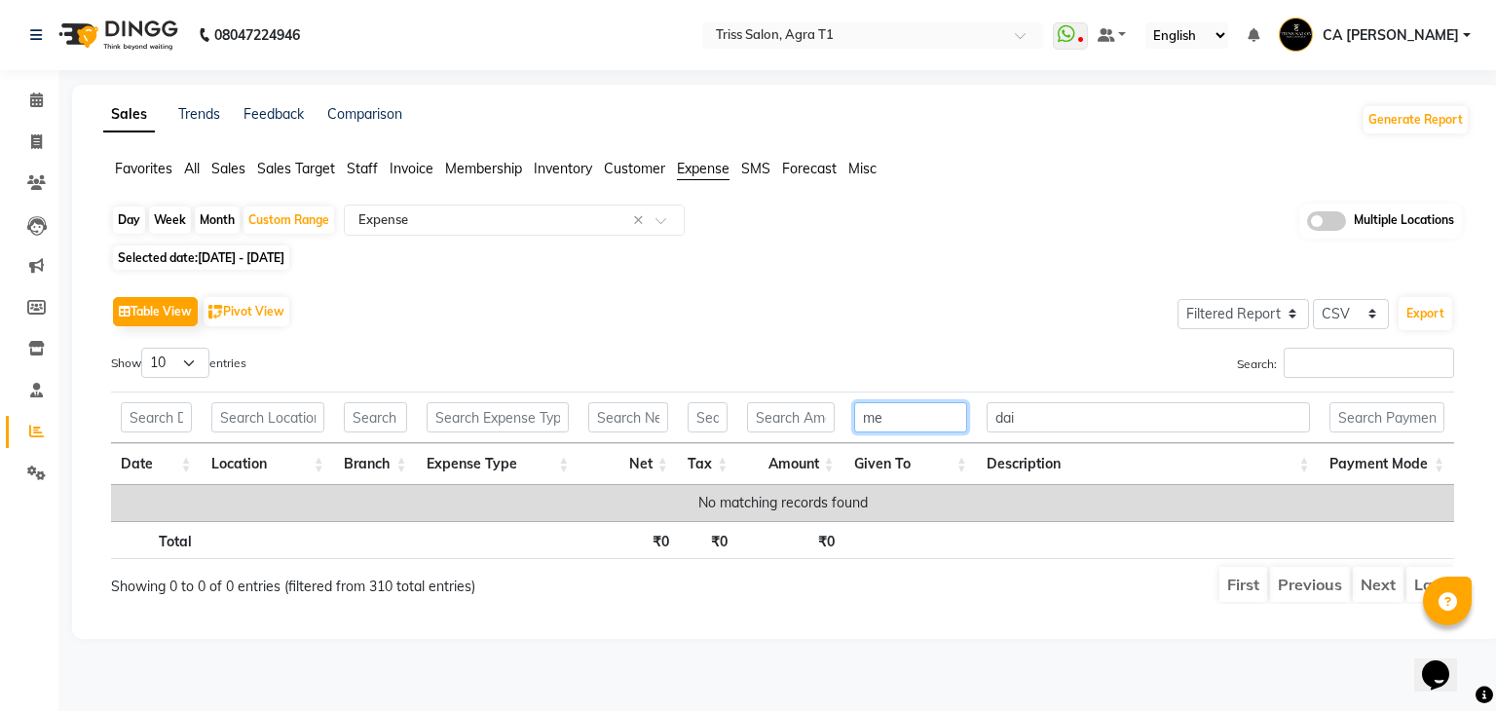
type input "m"
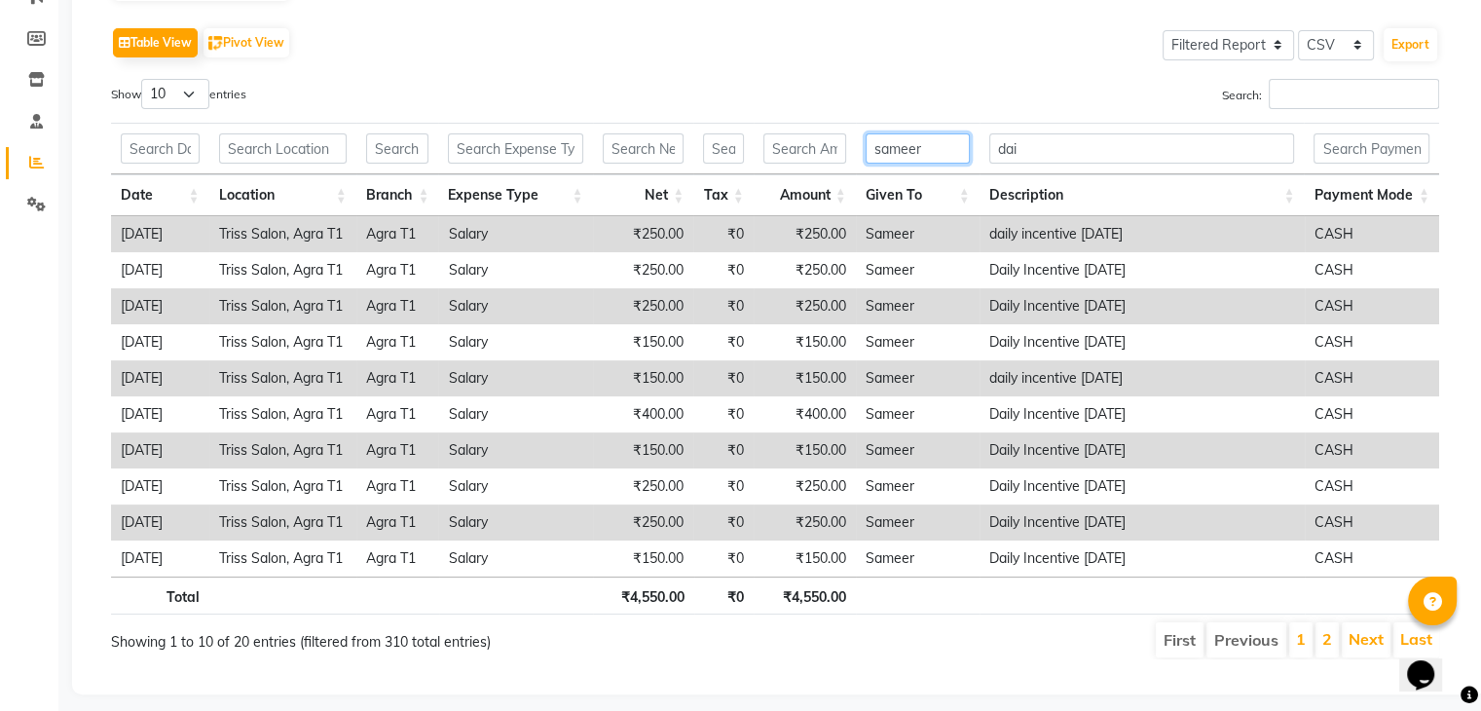
scroll to position [294, 0]
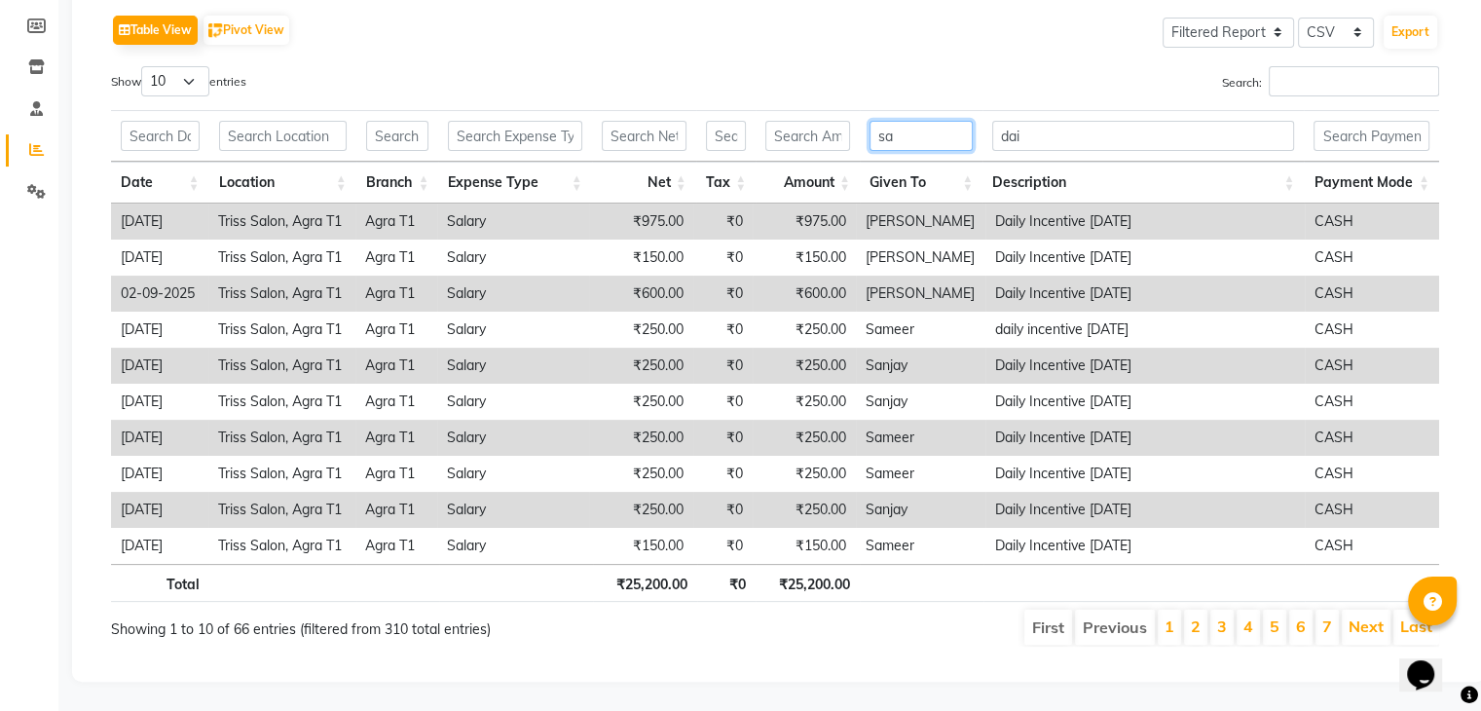
type input "s"
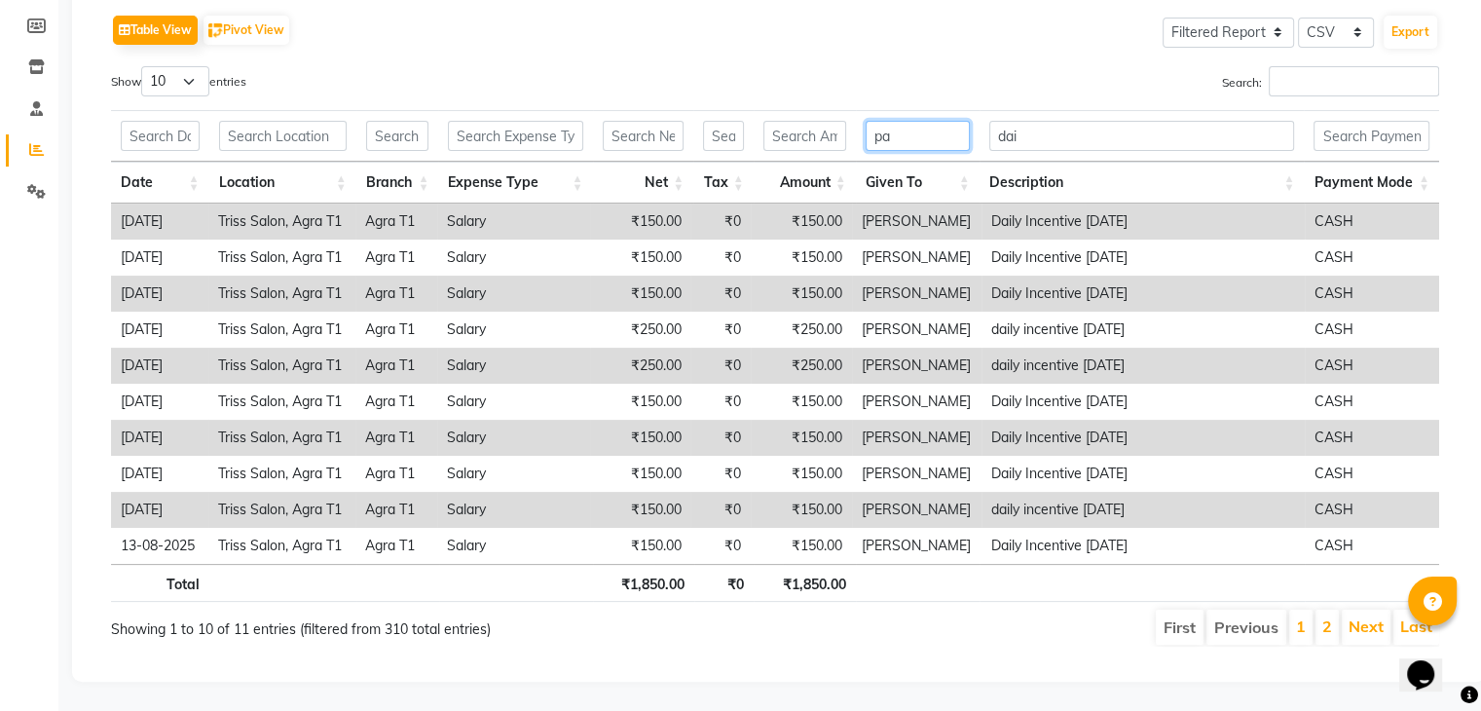
type input "p"
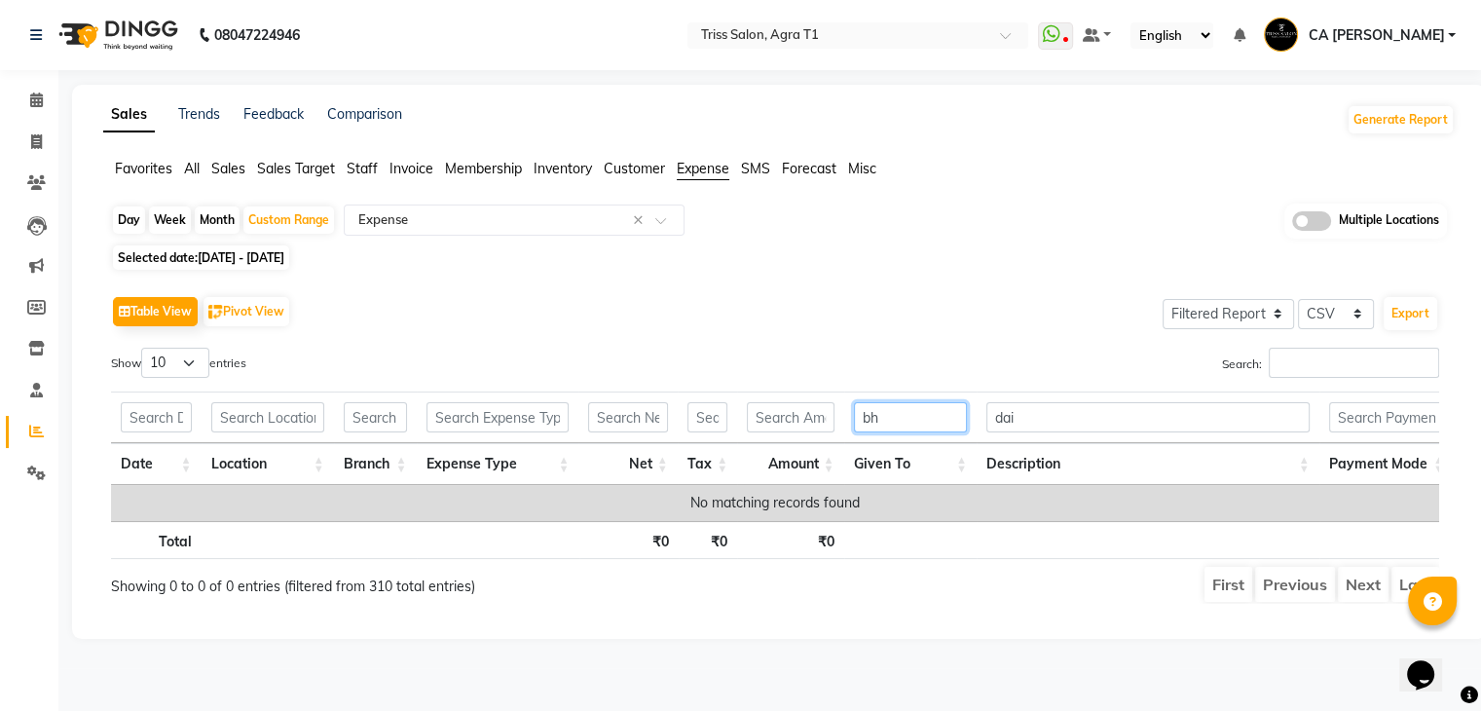
scroll to position [0, 0]
type input "b"
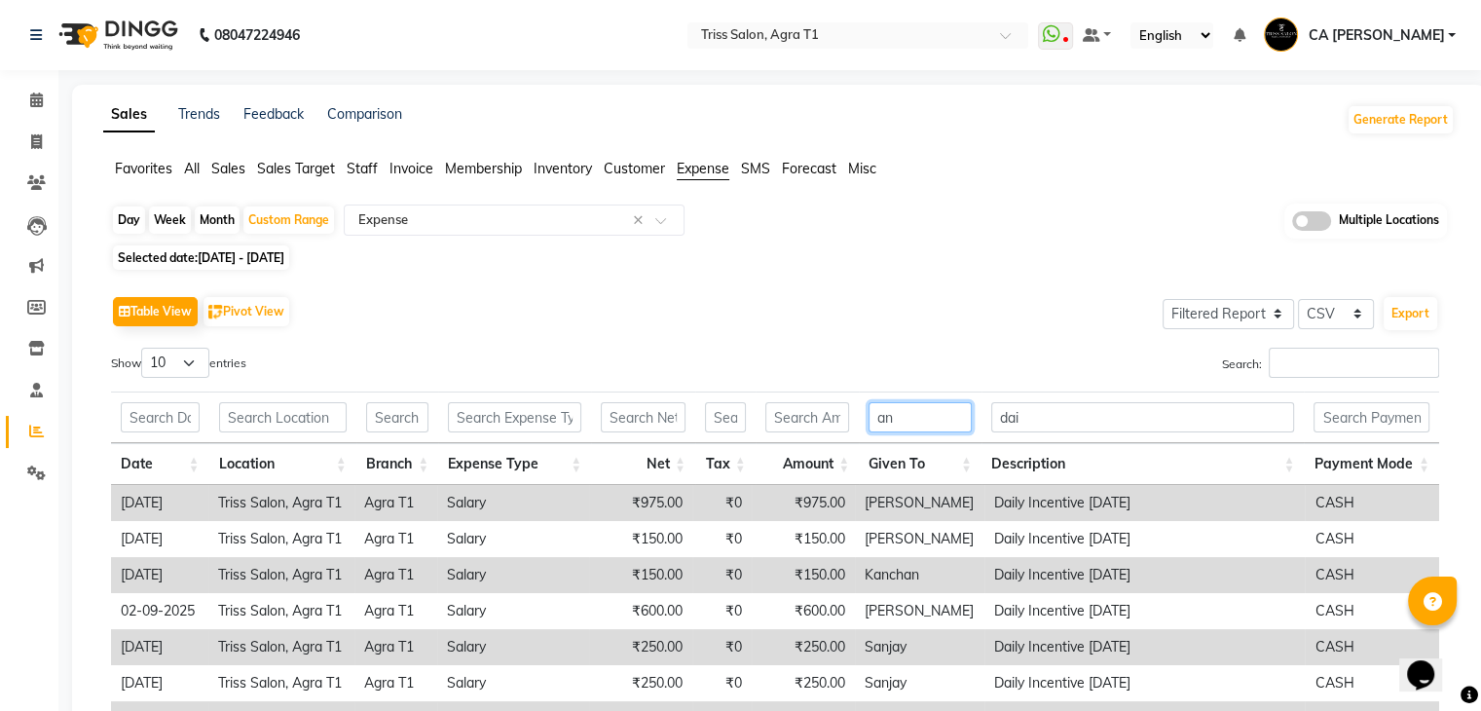
type input "a"
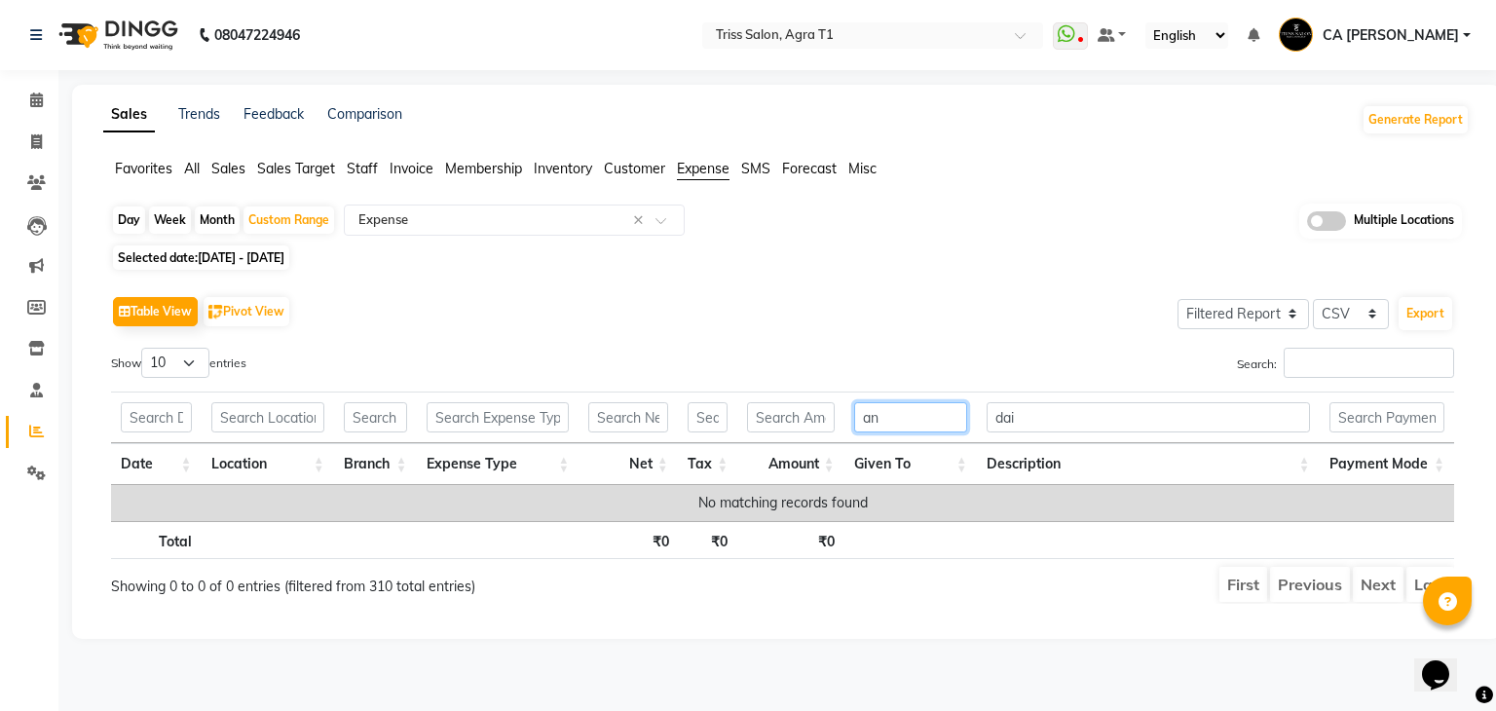
type input "a"
type input "d"
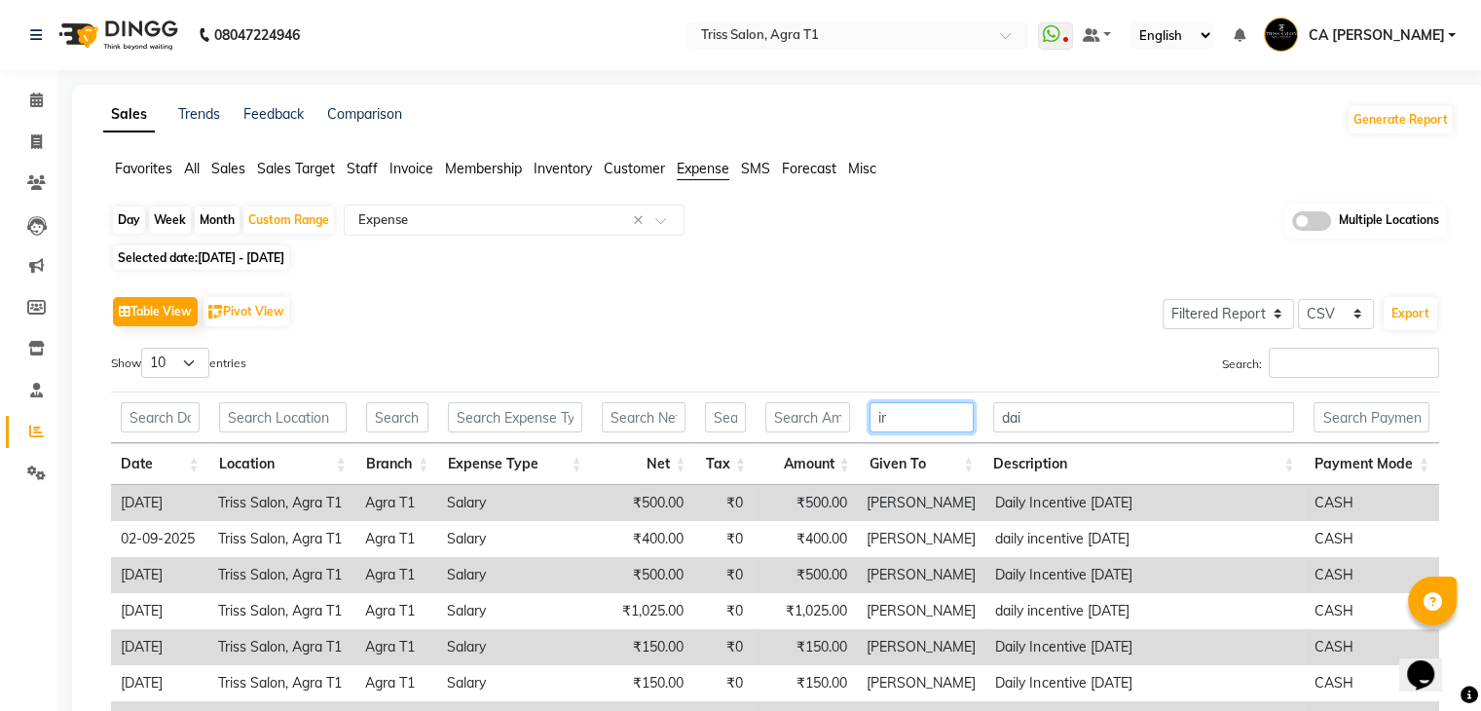
type input "i"
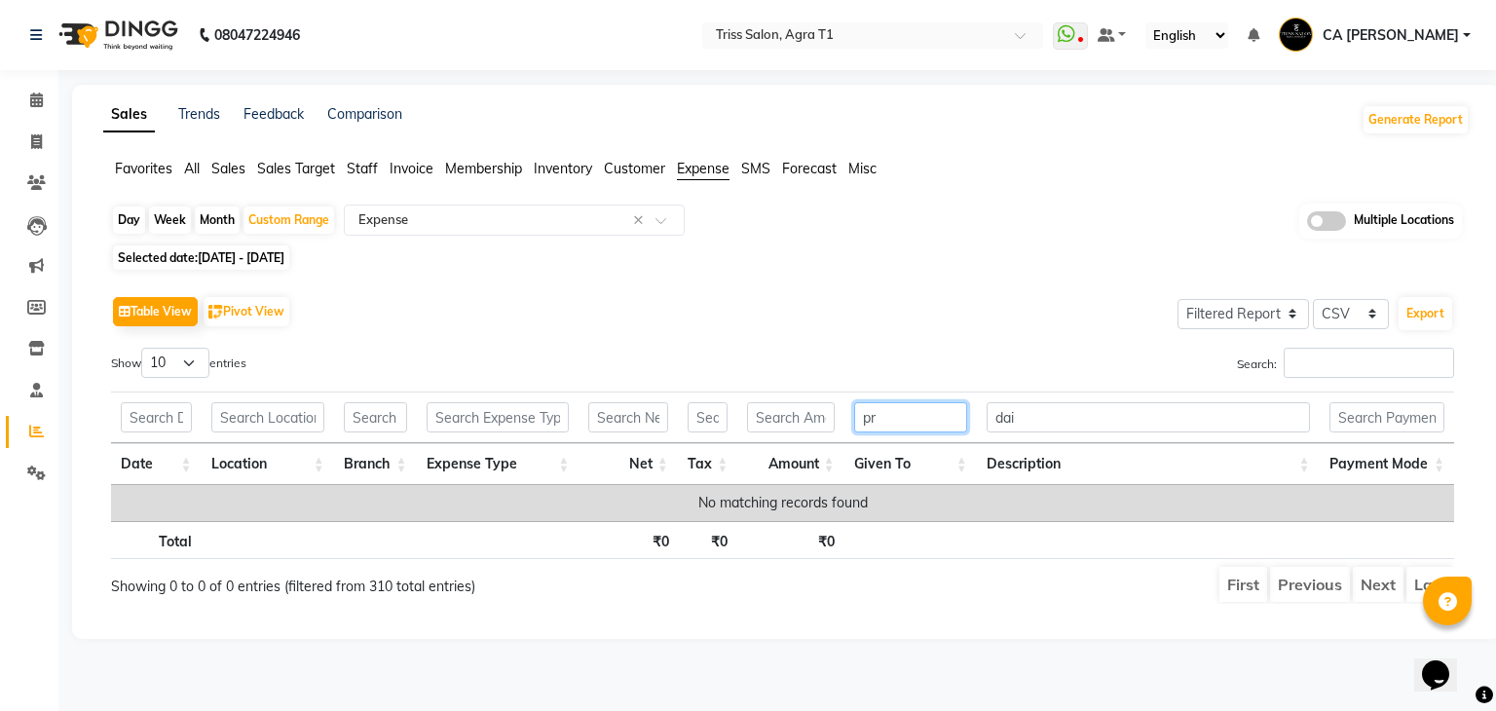
type input "p"
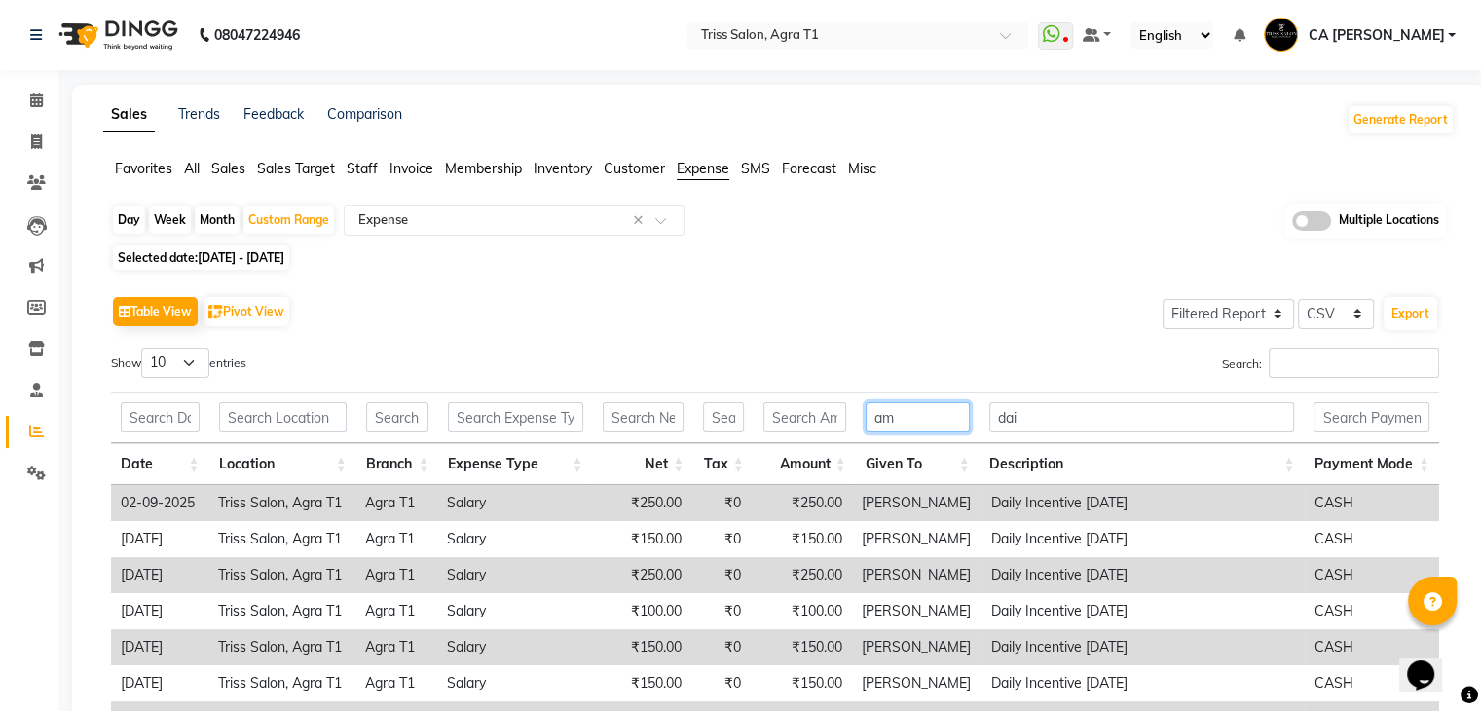
type input "a"
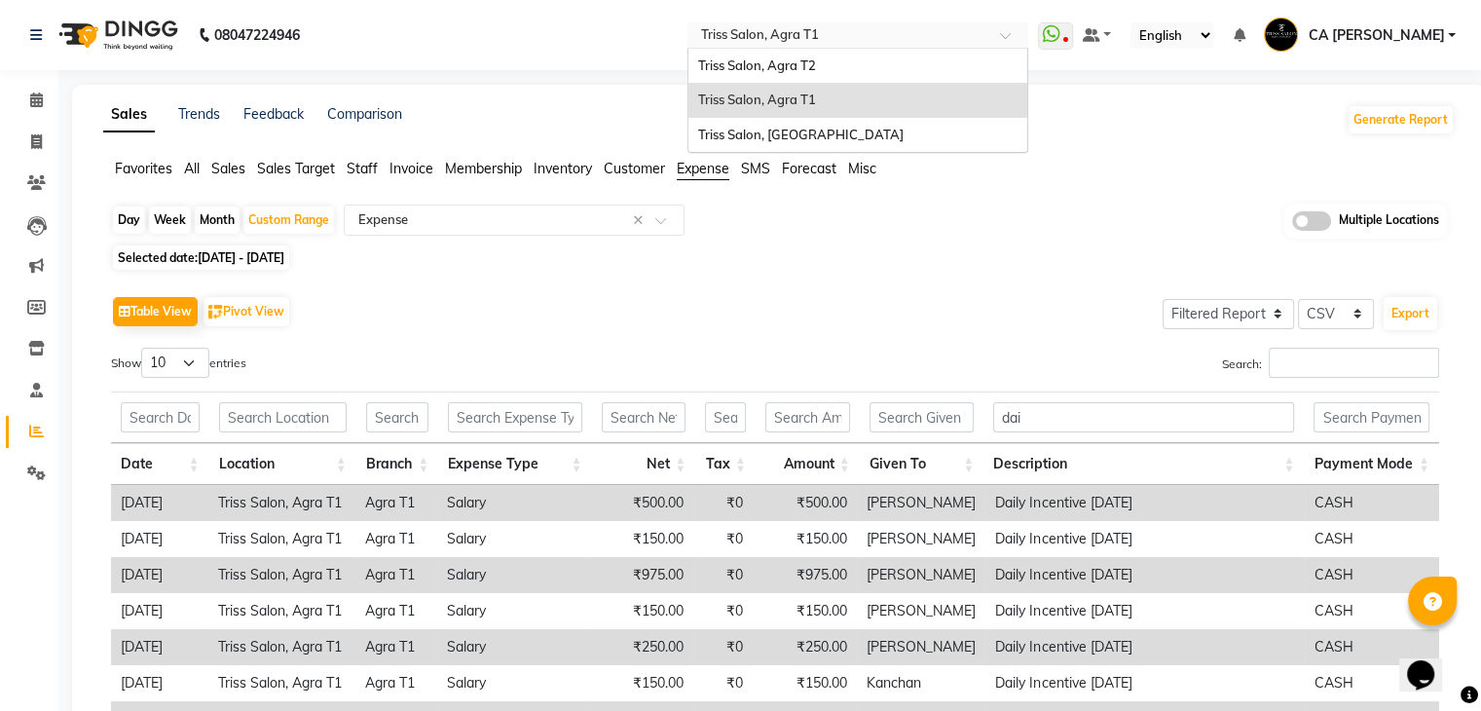
click at [980, 31] on input "text" at bounding box center [838, 36] width 282 height 19
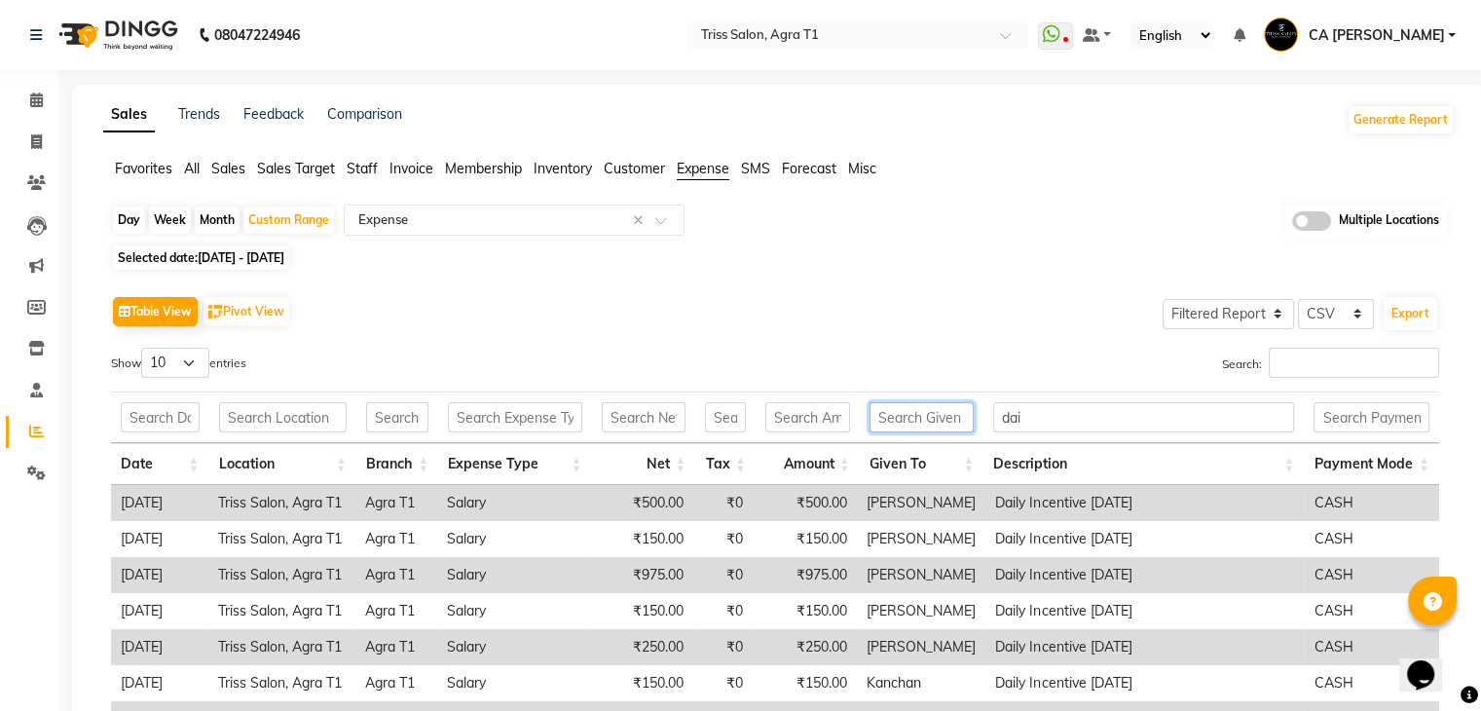
click at [915, 408] on input "text" at bounding box center [922, 417] width 105 height 30
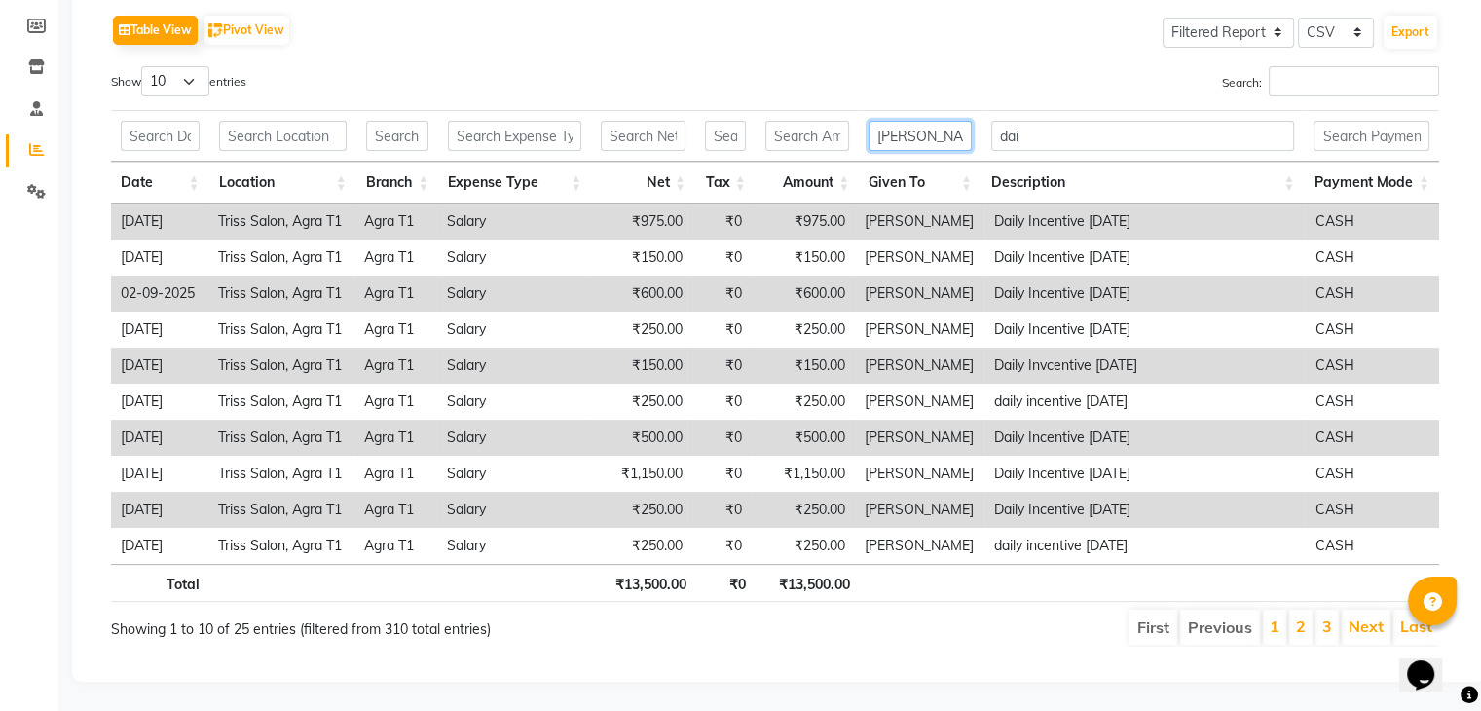
scroll to position [288, 0]
type input "s"
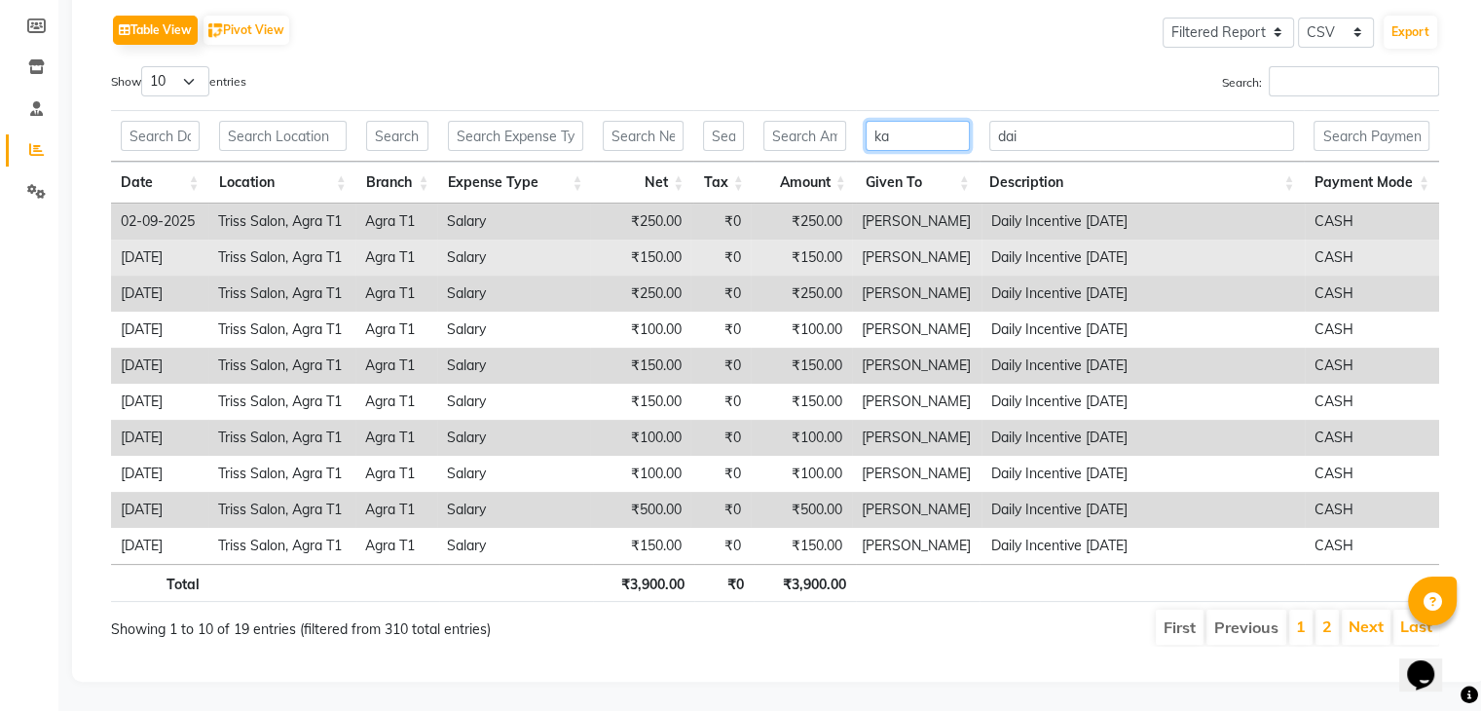
type input "k"
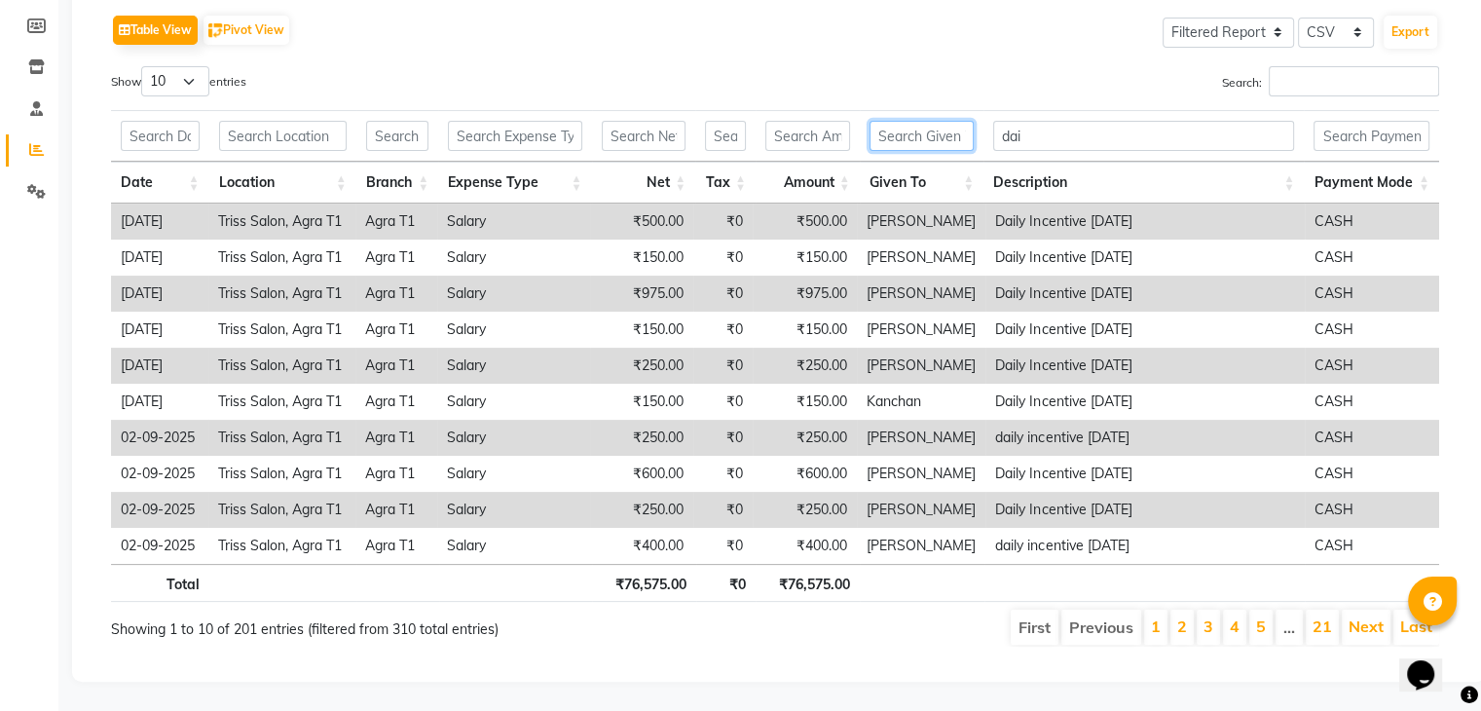
scroll to position [0, 0]
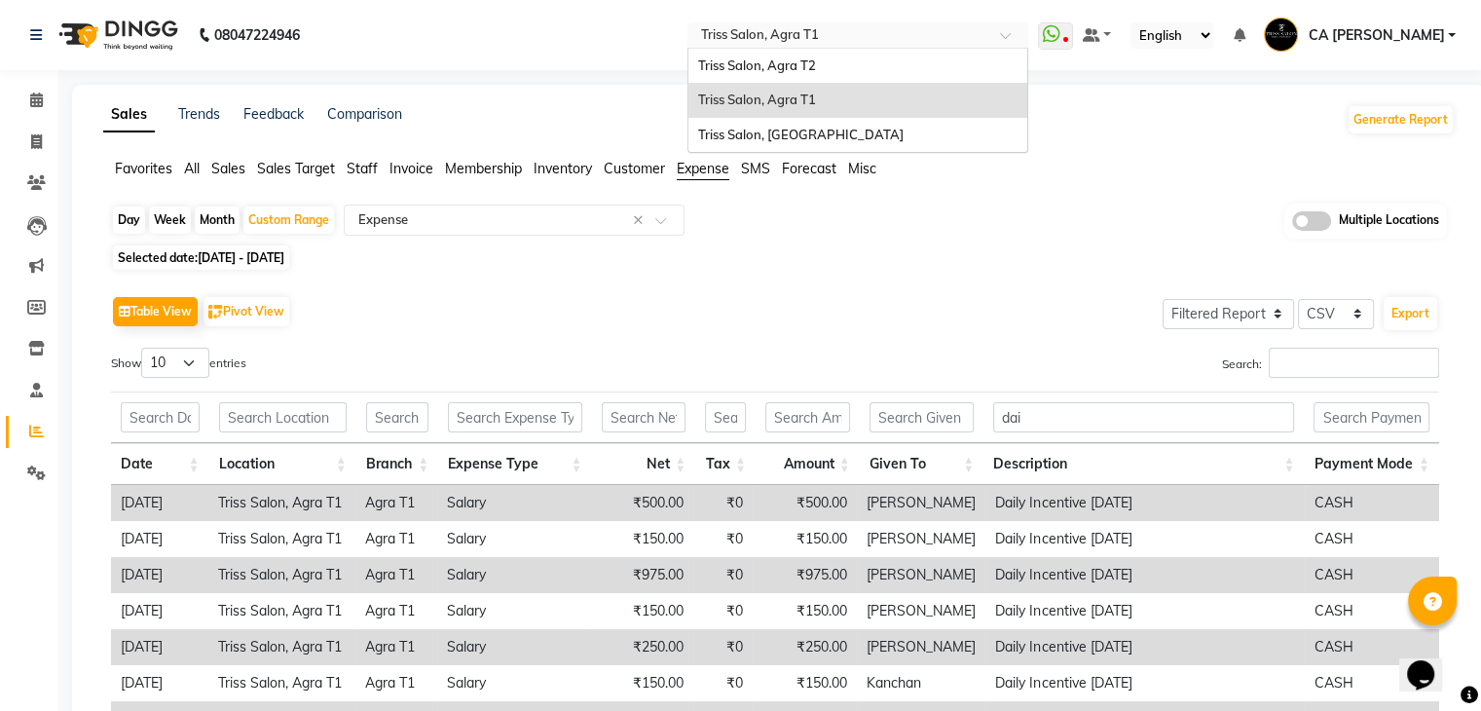
click at [968, 30] on input "text" at bounding box center [838, 36] width 282 height 19
click at [874, 74] on div "Triss Salon, Agra T2" at bounding box center [858, 66] width 339 height 35
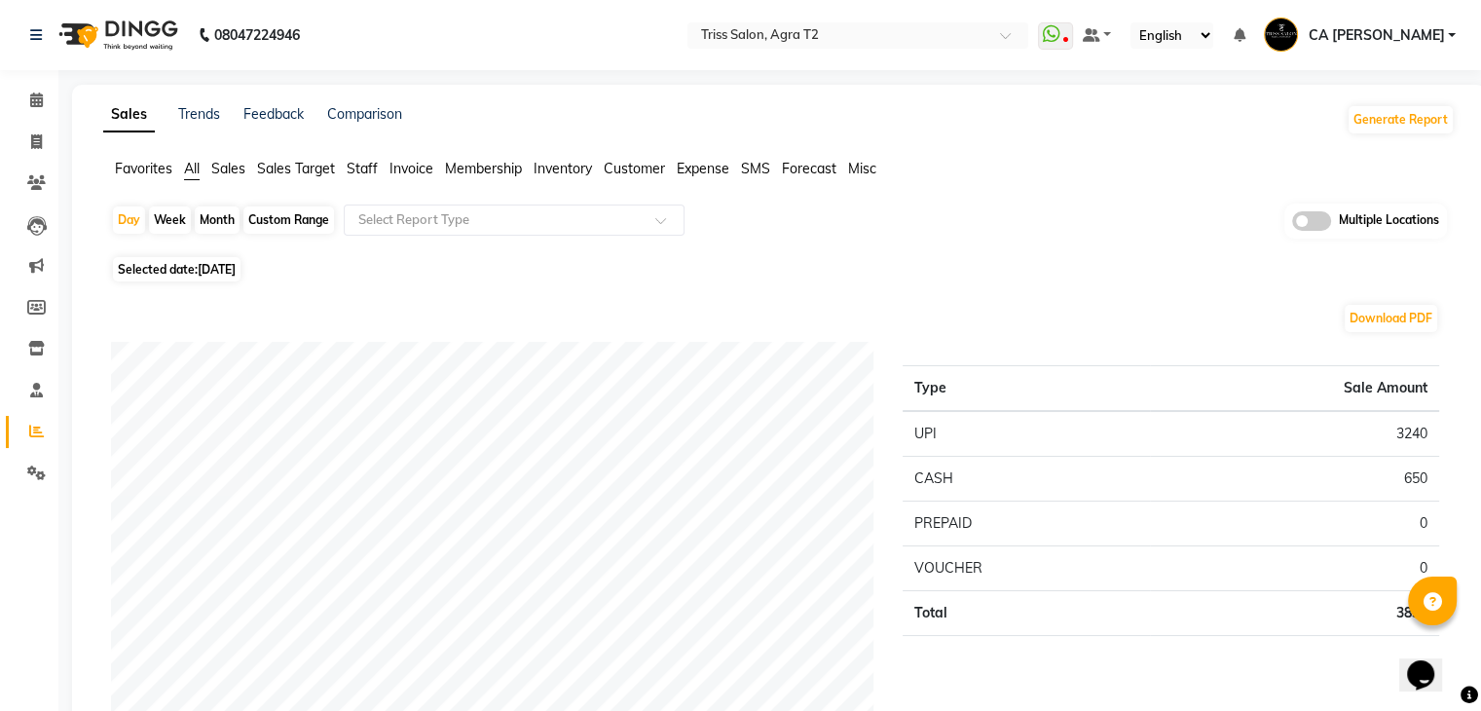
click at [715, 168] on span "Expense" at bounding box center [703, 169] width 53 height 18
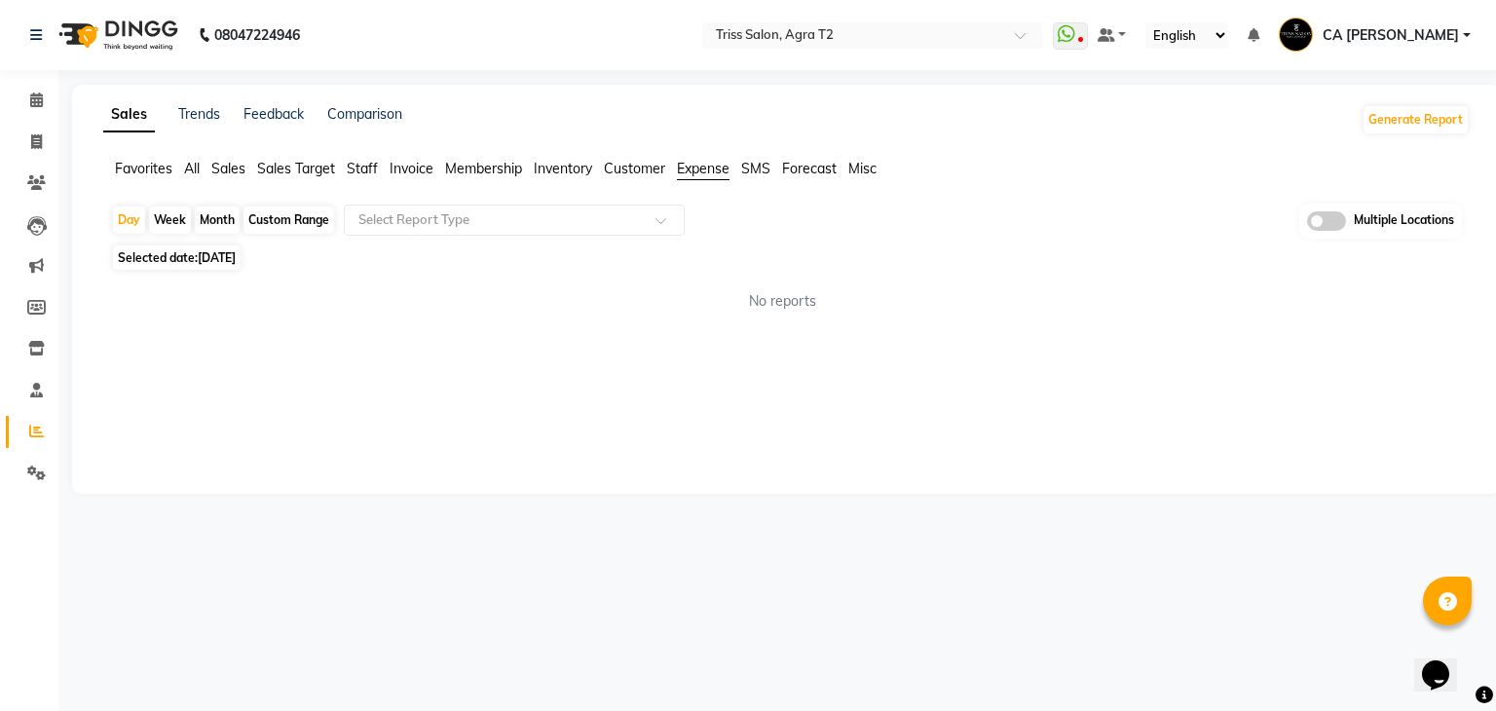
click at [273, 212] on div "Custom Range" at bounding box center [288, 219] width 91 height 27
select select "9"
select select "2025"
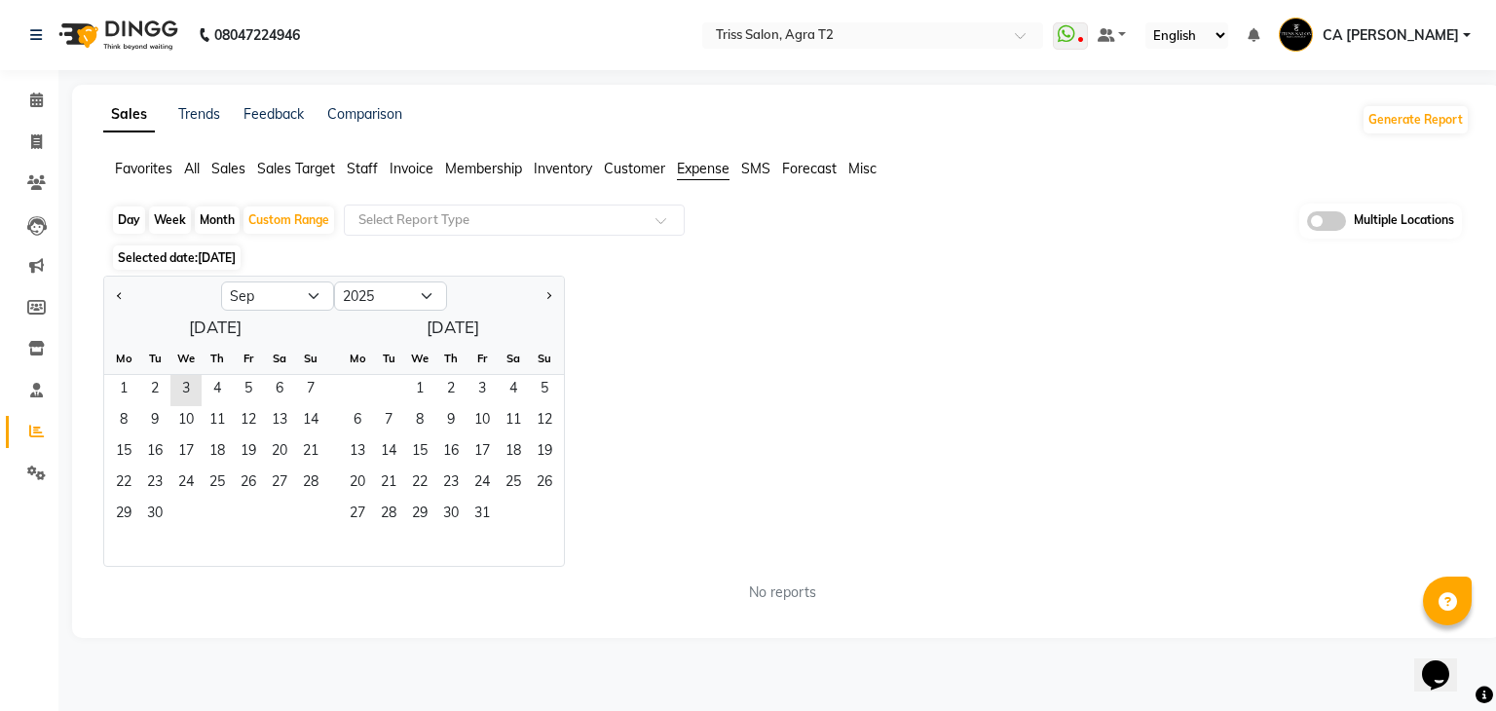
click at [125, 221] on div "Day" at bounding box center [129, 219] width 32 height 27
select select "9"
select select "2025"
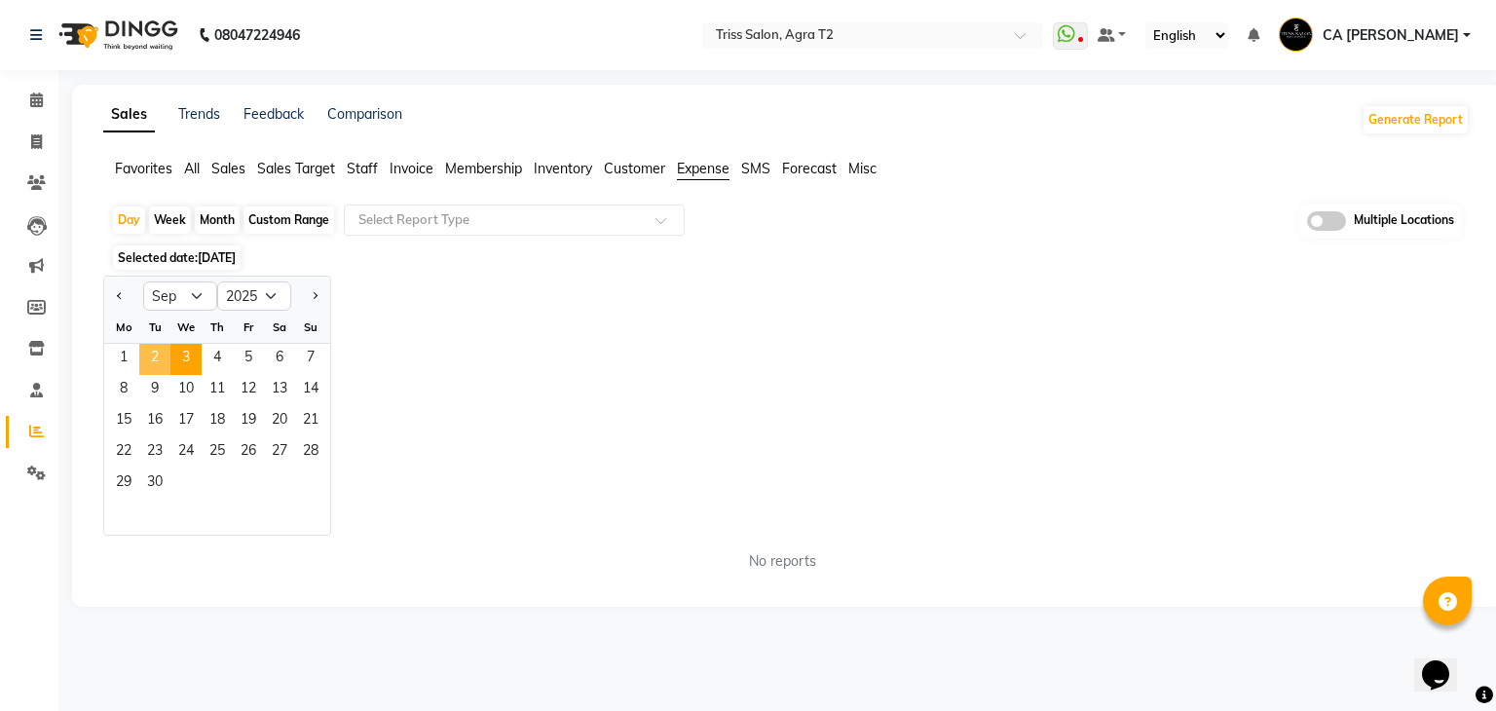
click at [156, 353] on span "2" at bounding box center [154, 359] width 31 height 31
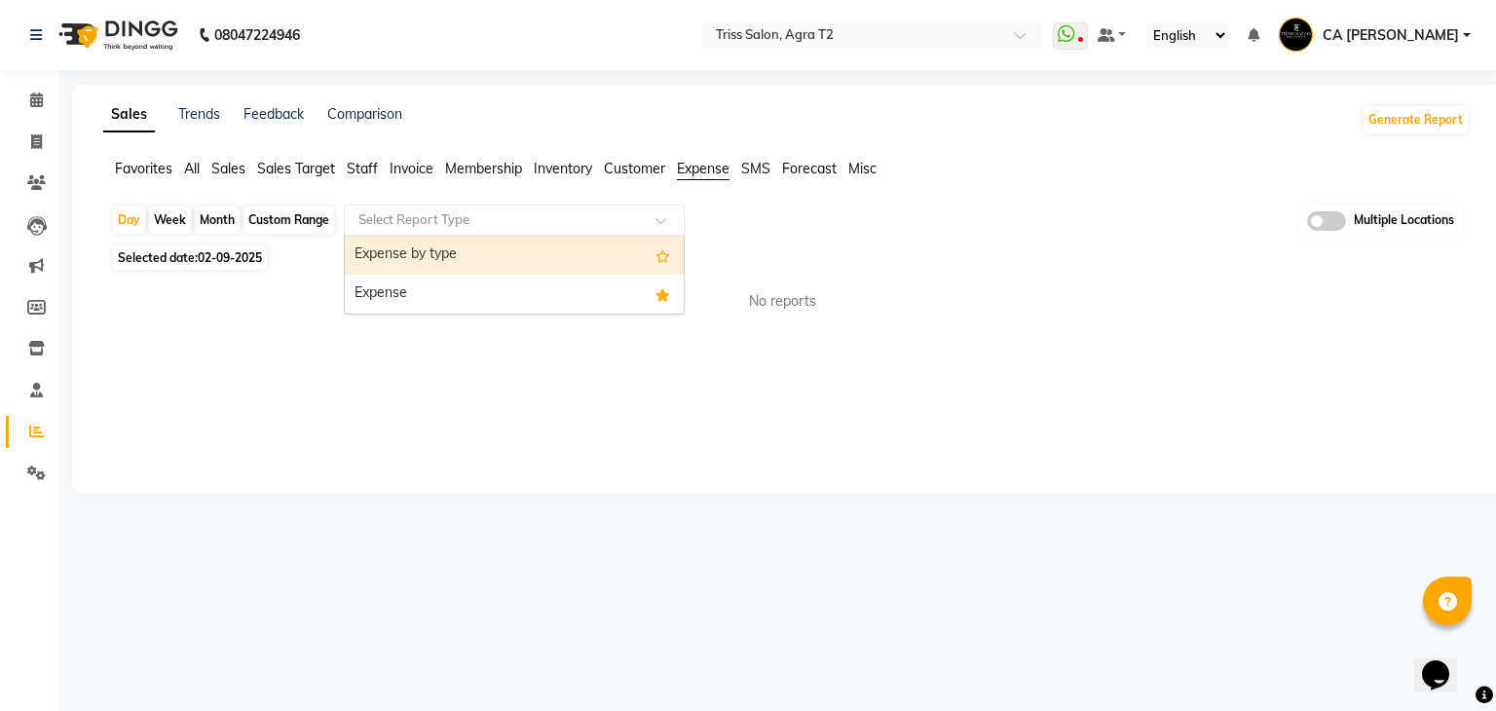
drag, startPoint x: 495, startPoint y: 209, endPoint x: 452, endPoint y: 280, distance: 83.0
click at [452, 236] on ng-select "Select Report Type Expense by type Expense" at bounding box center [514, 220] width 341 height 31
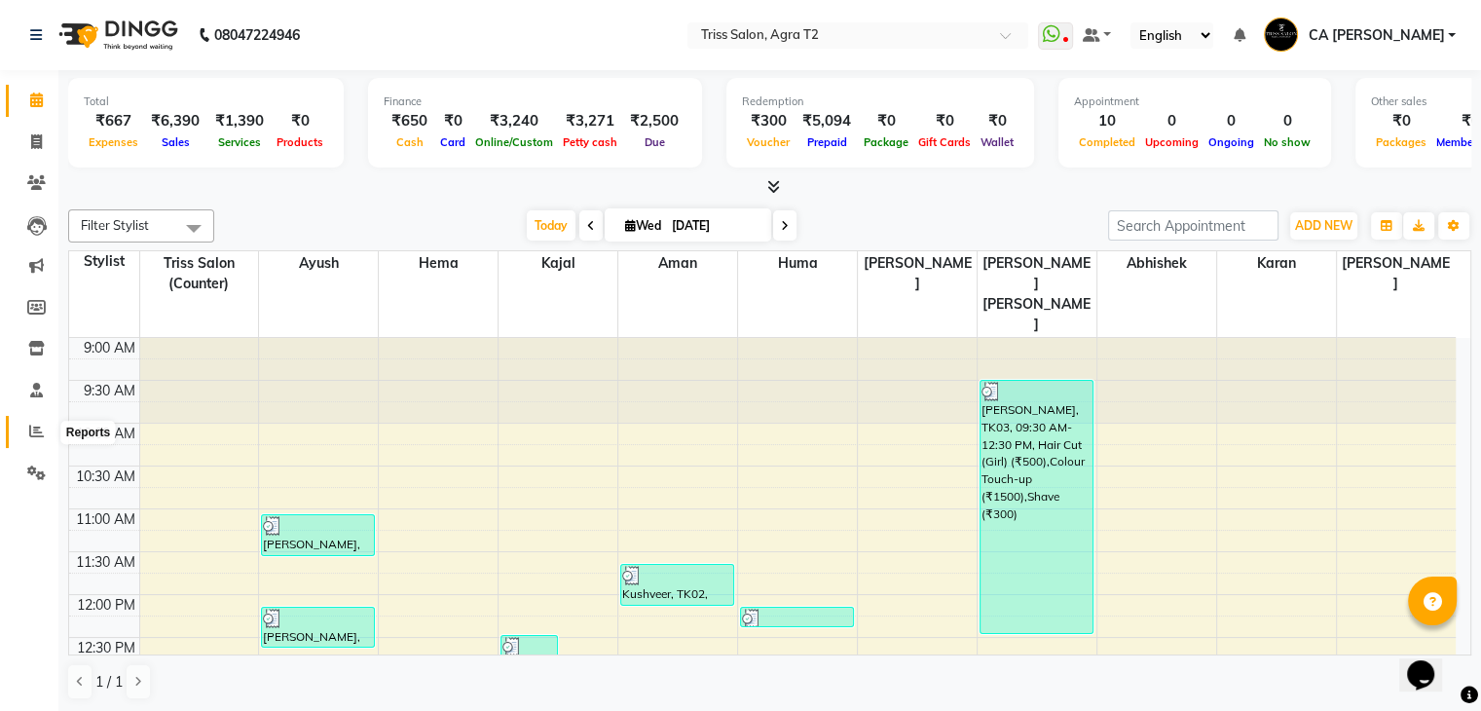
click at [23, 432] on span at bounding box center [36, 432] width 34 height 22
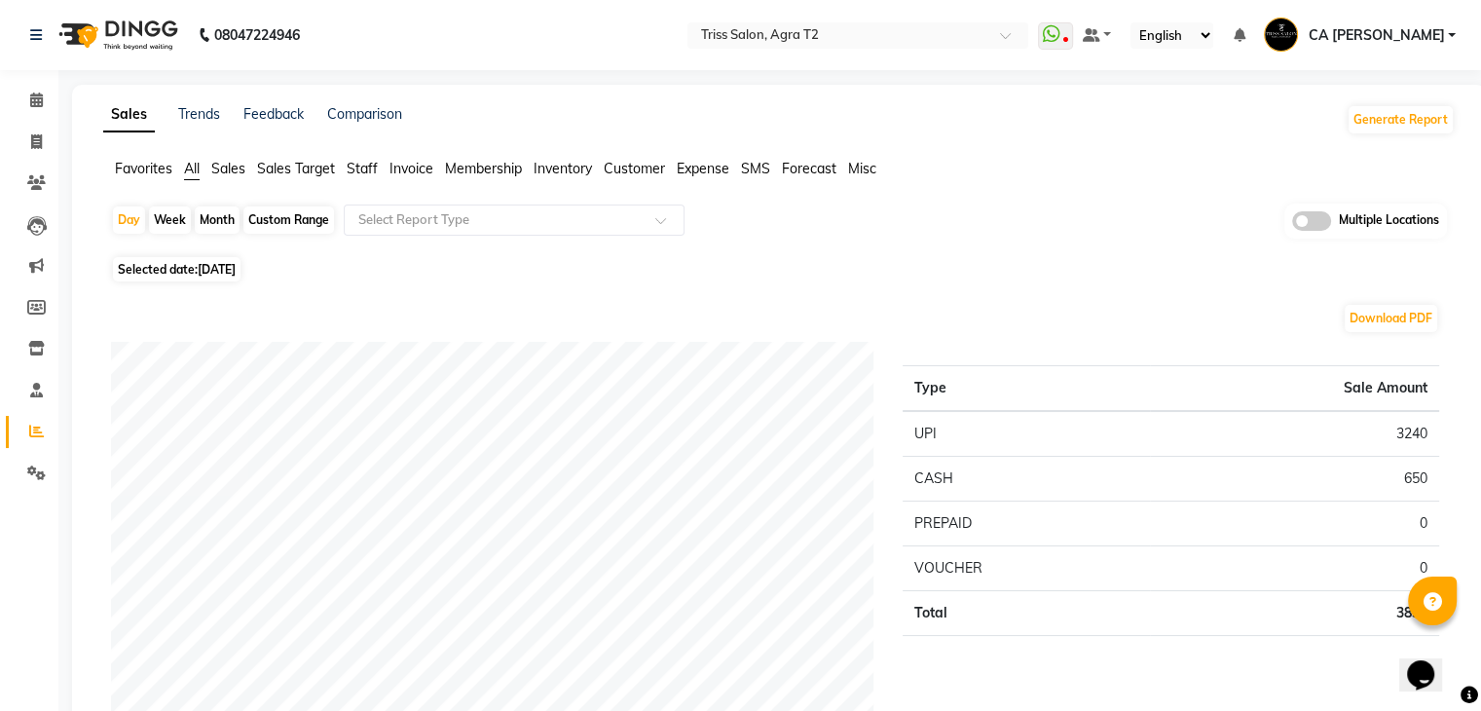
click at [698, 167] on span "Expense" at bounding box center [703, 169] width 53 height 18
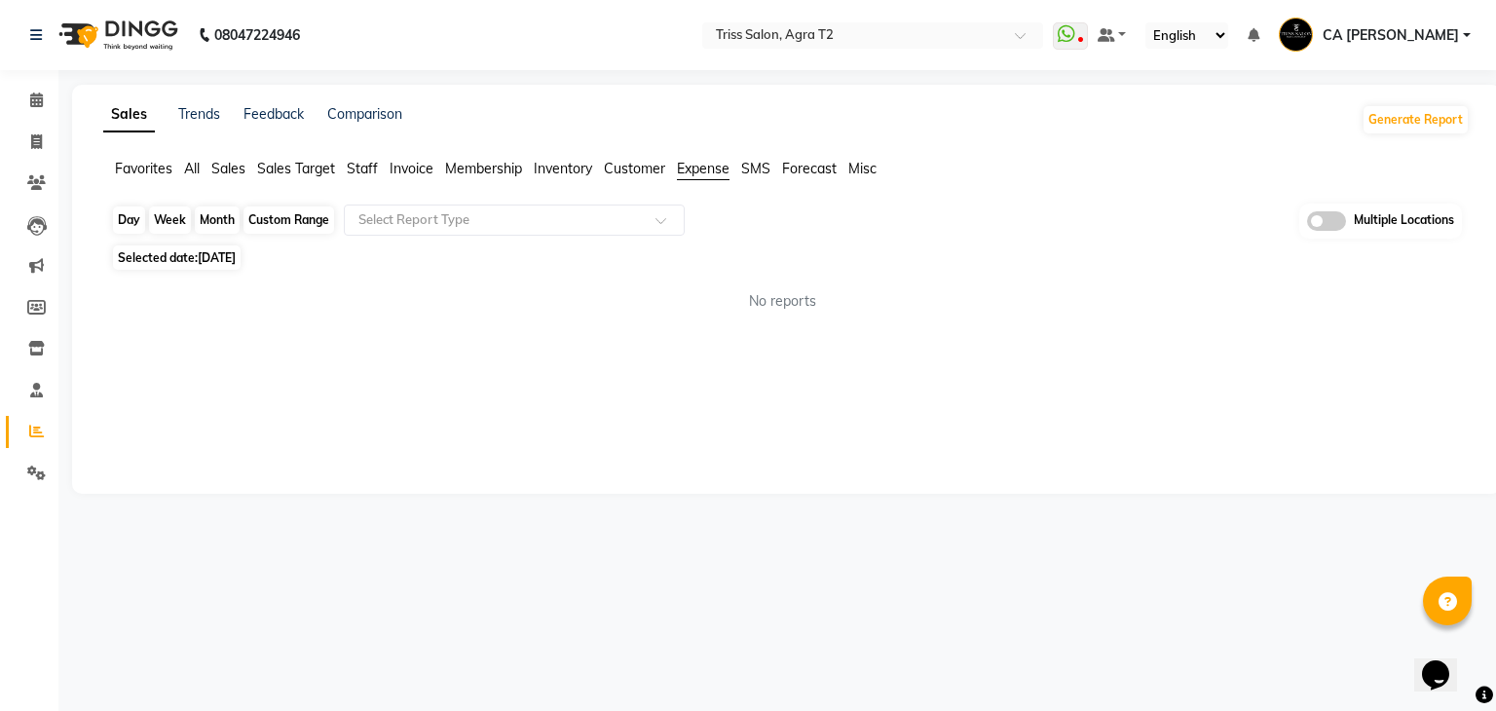
click at [122, 213] on div "Day" at bounding box center [129, 219] width 32 height 27
select select "9"
select select "2025"
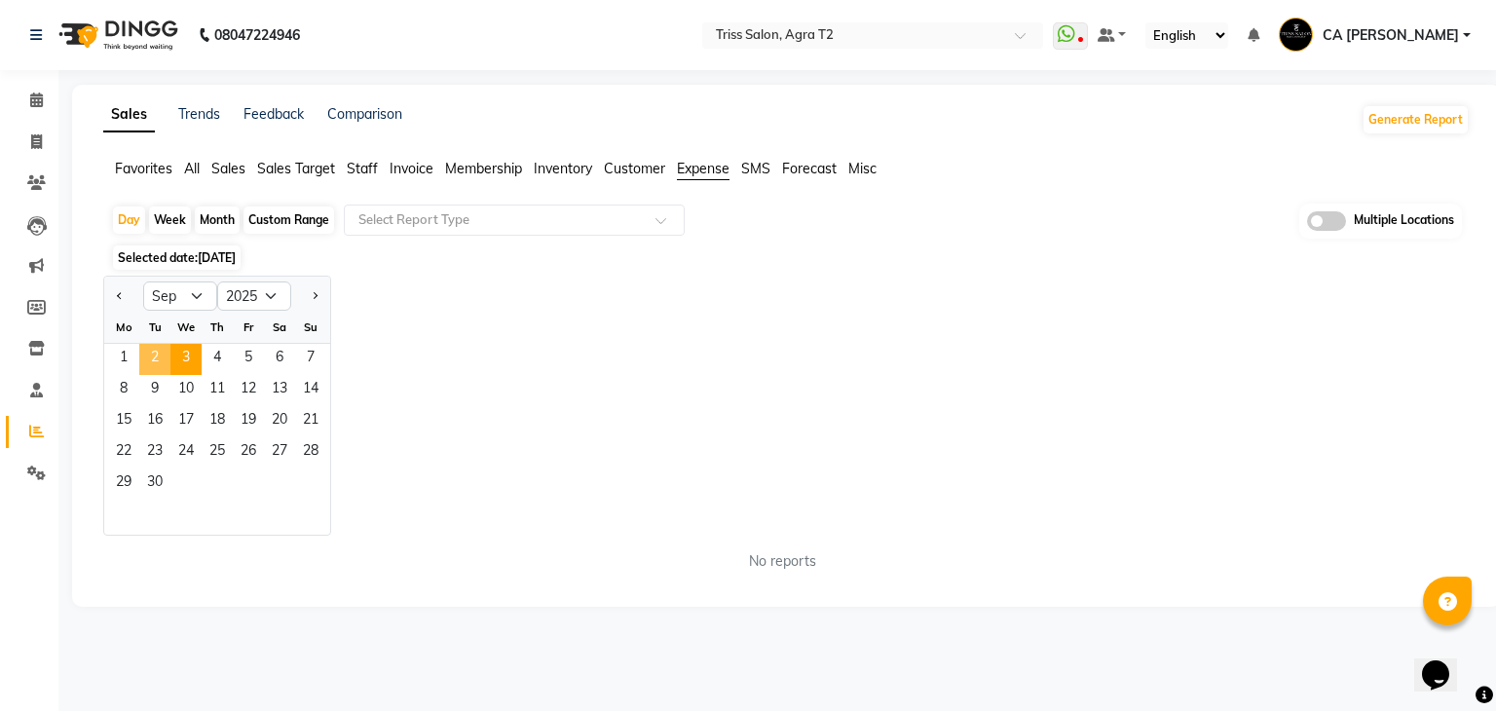
click at [152, 355] on span "2" at bounding box center [154, 359] width 31 height 31
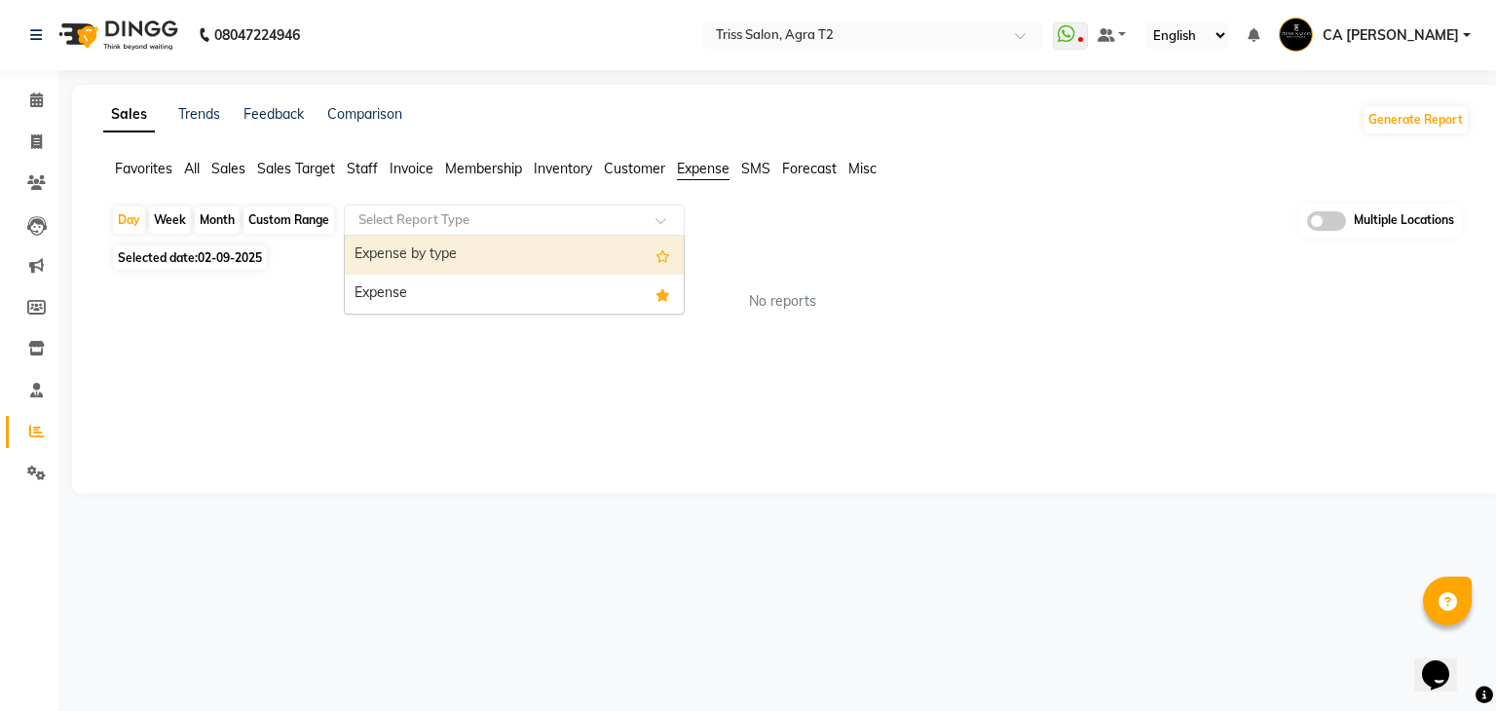
click at [544, 231] on div "Select Report Type" at bounding box center [514, 220] width 341 height 31
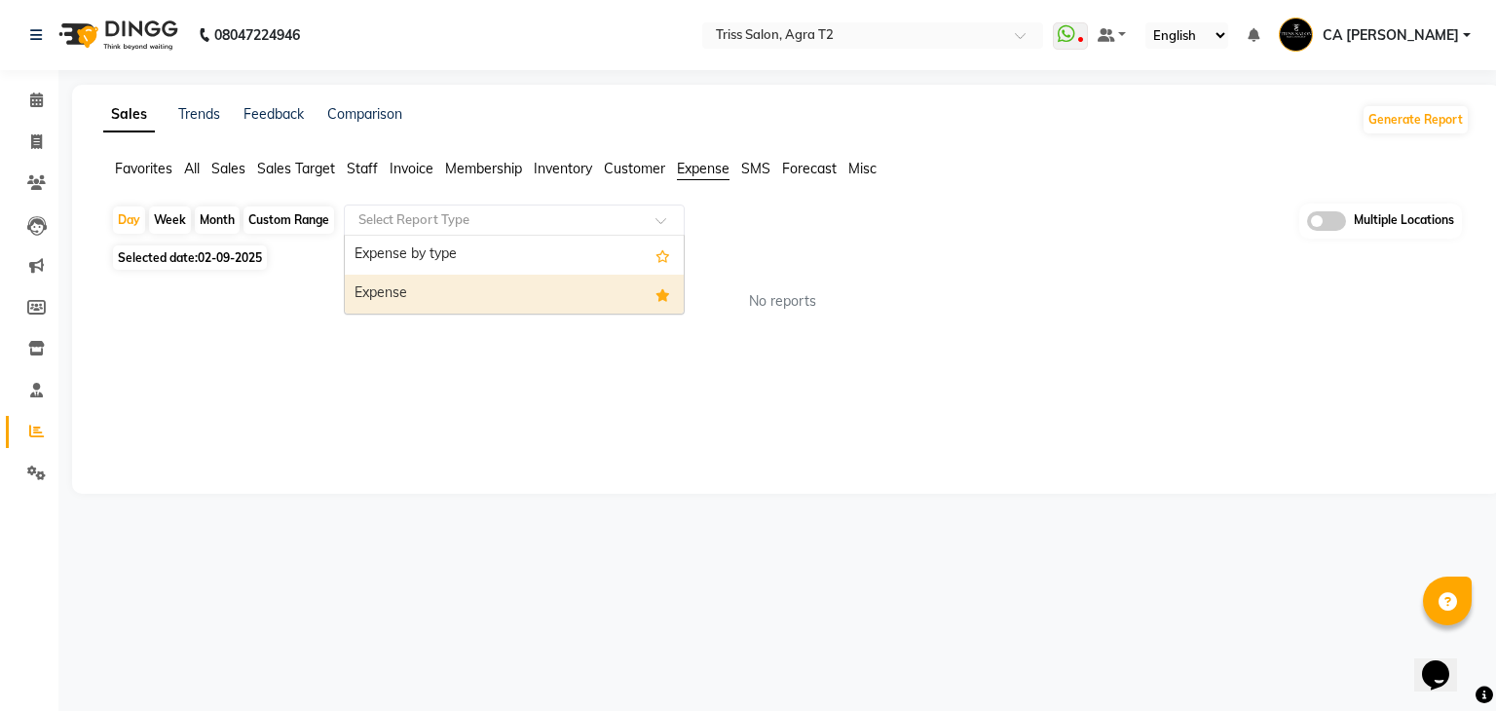
click at [506, 280] on div "Expense" at bounding box center [514, 294] width 339 height 39
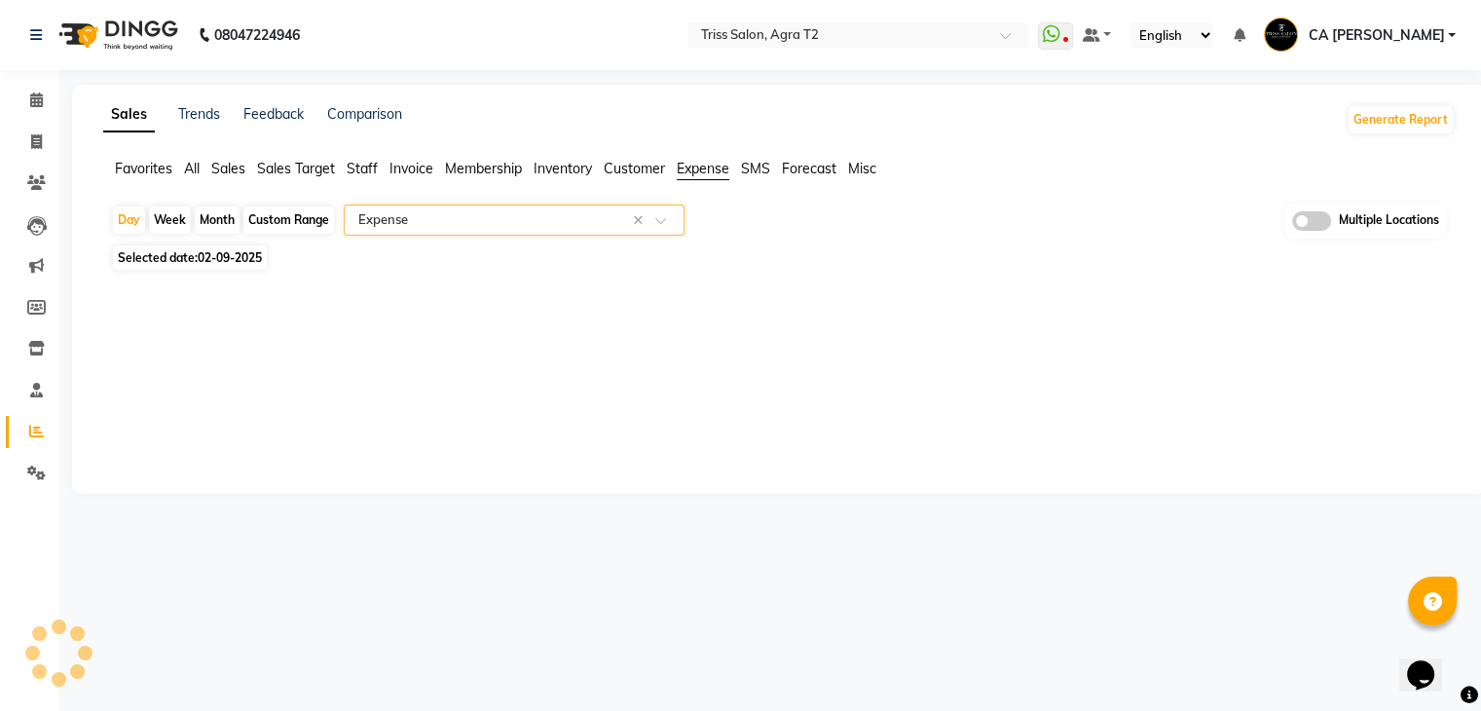
select select "full_report"
select select "csv"
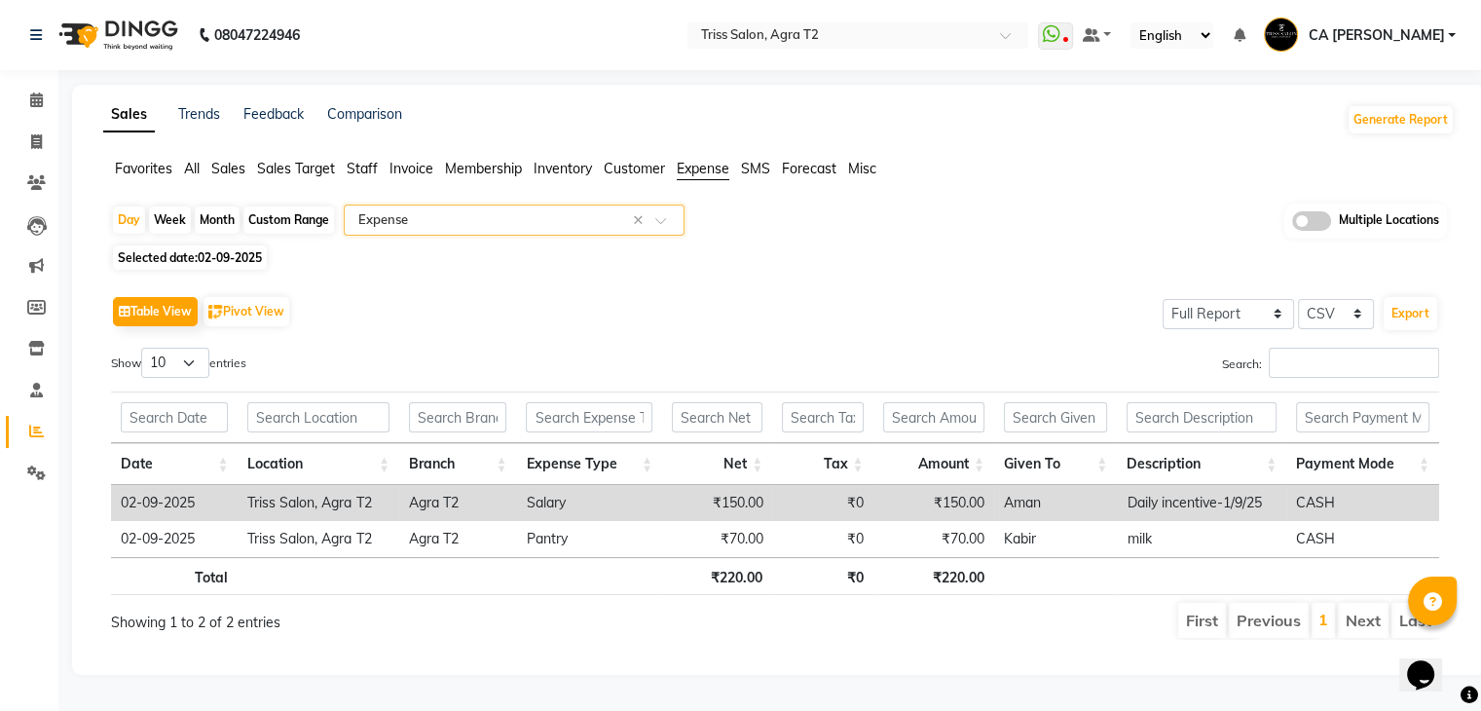
click at [283, 207] on div "Custom Range" at bounding box center [288, 219] width 91 height 27
select select "9"
select select "2025"
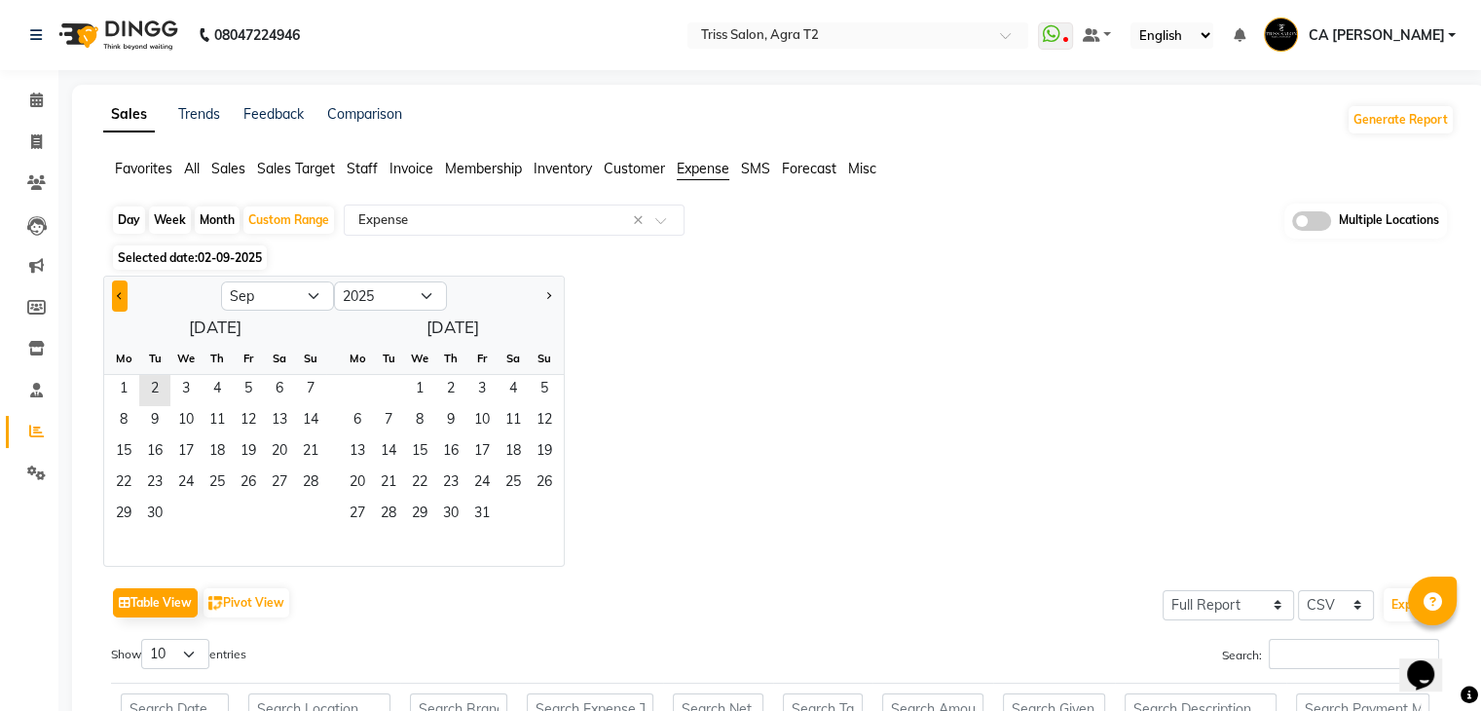
click at [114, 287] on button "Previous month" at bounding box center [120, 295] width 16 height 31
select select "8"
click at [239, 398] on span "1" at bounding box center [248, 390] width 31 height 31
click at [363, 392] on span "1" at bounding box center [357, 390] width 31 height 31
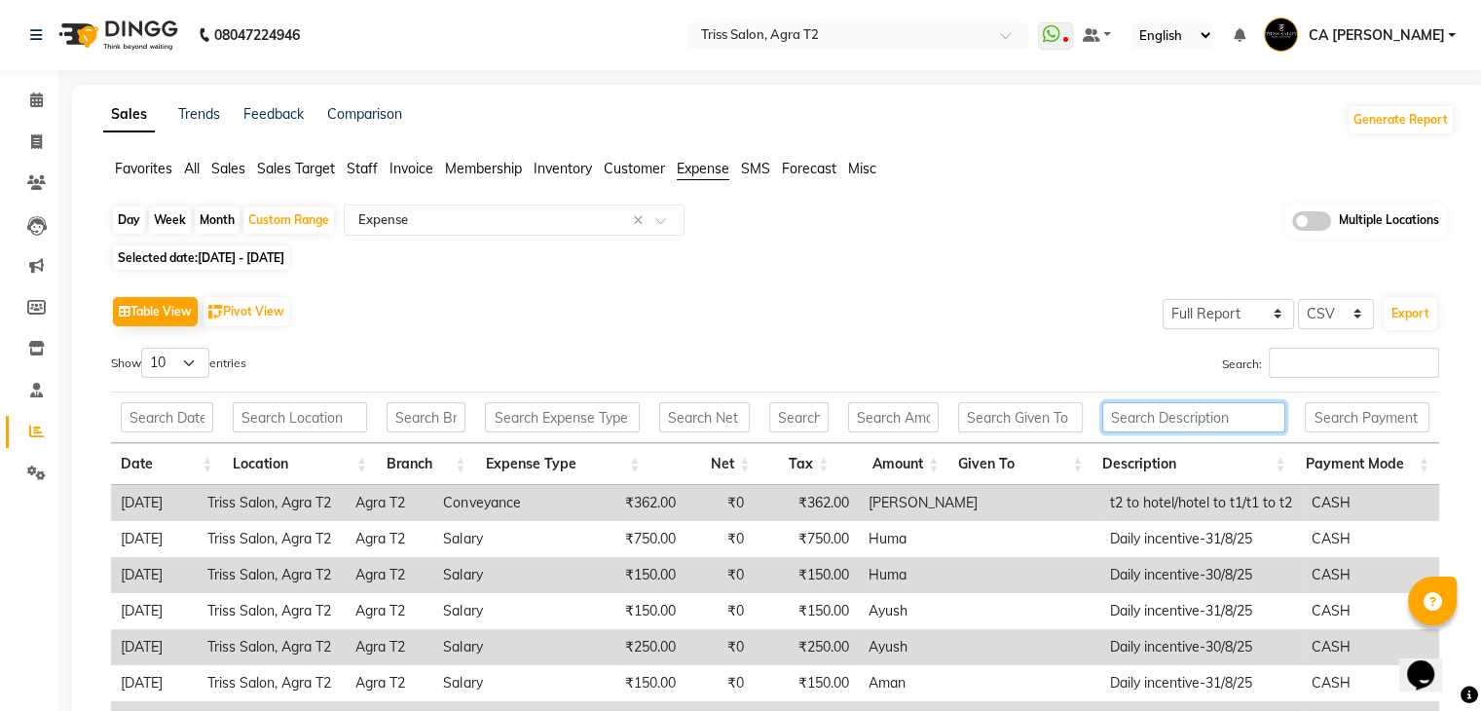
click at [1167, 430] on input "text" at bounding box center [1193, 417] width 183 height 30
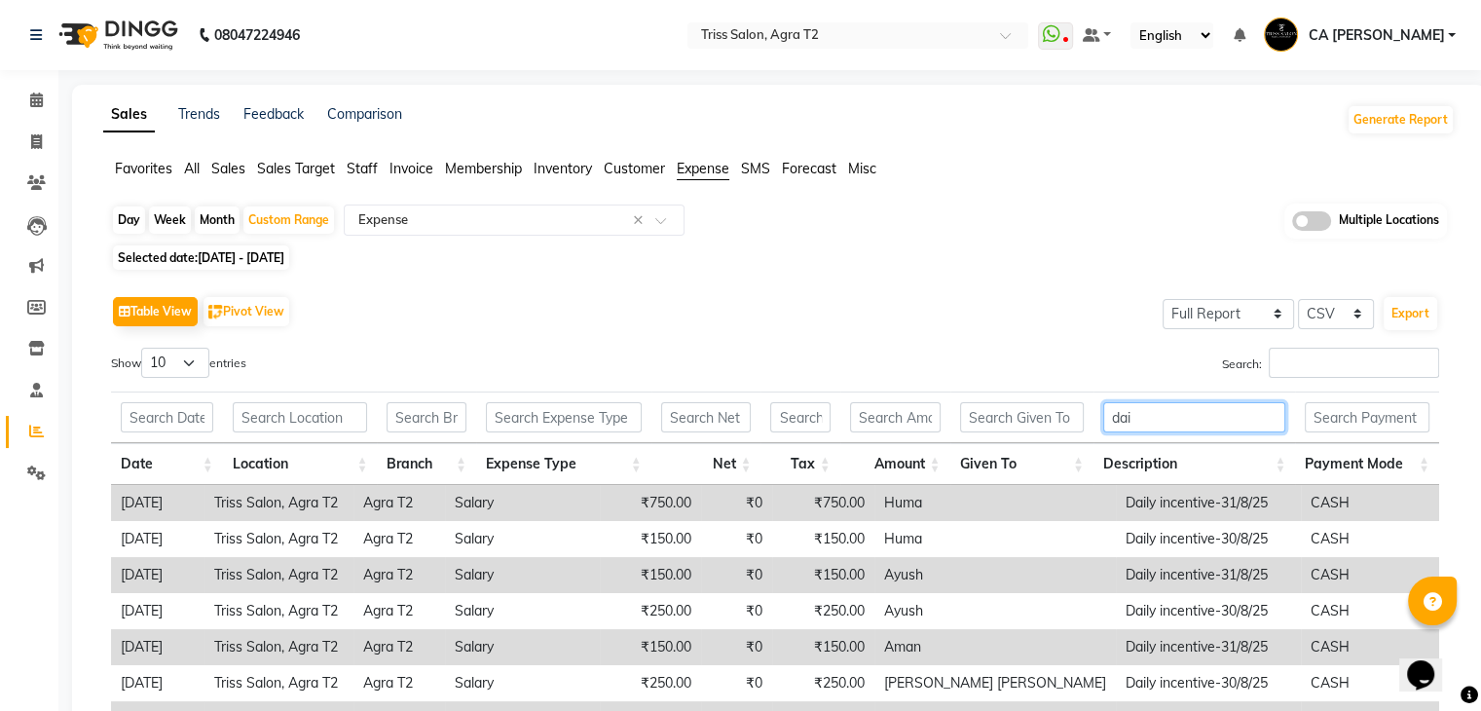
type input "dai"
click at [984, 425] on input "text" at bounding box center [1022, 417] width 124 height 30
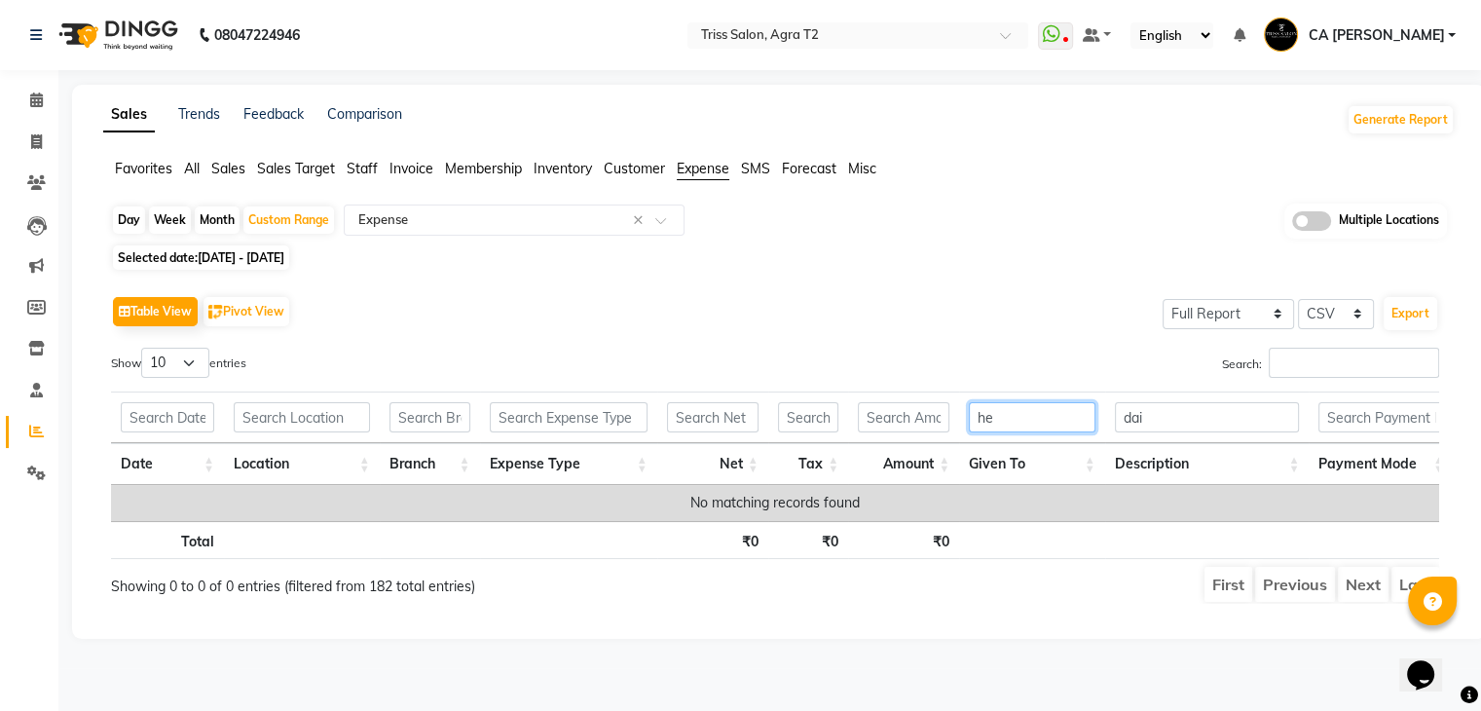
type input "h"
type input "a"
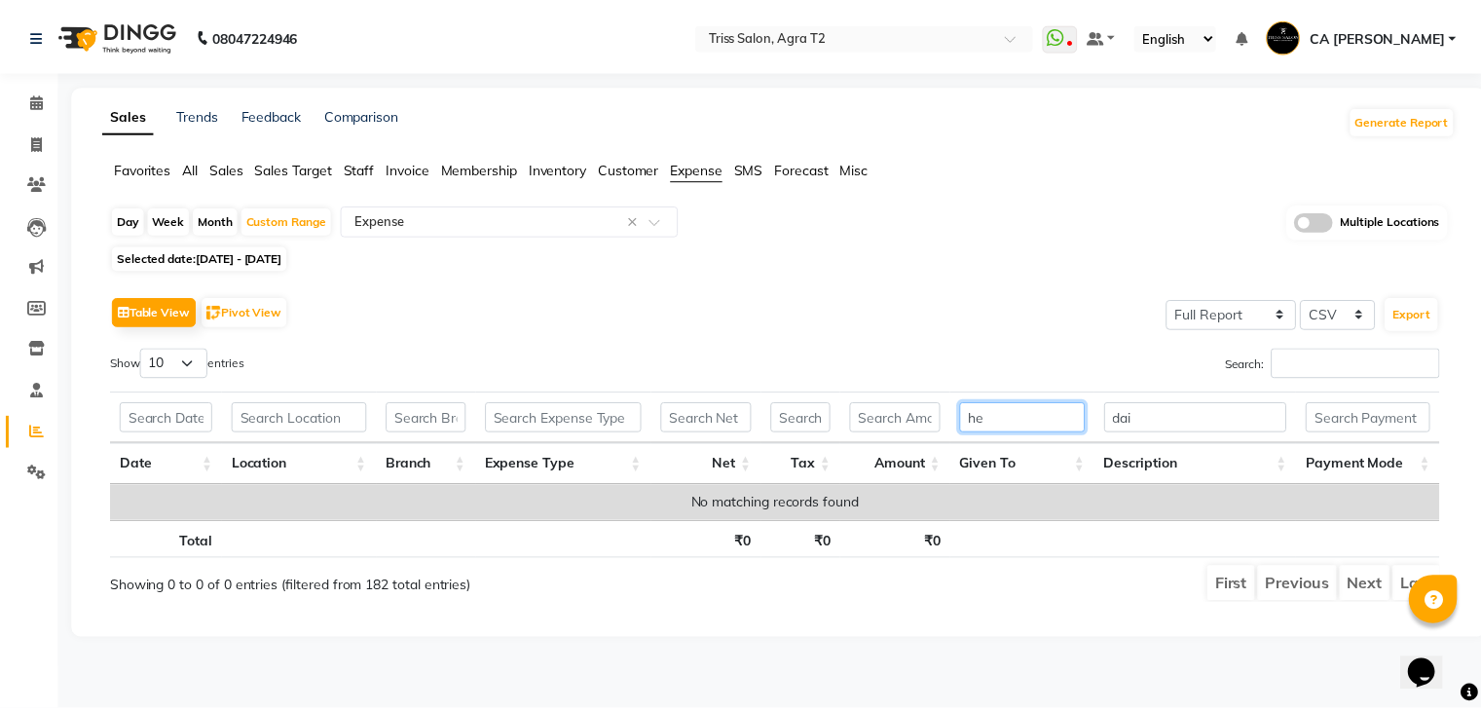
type input "h"
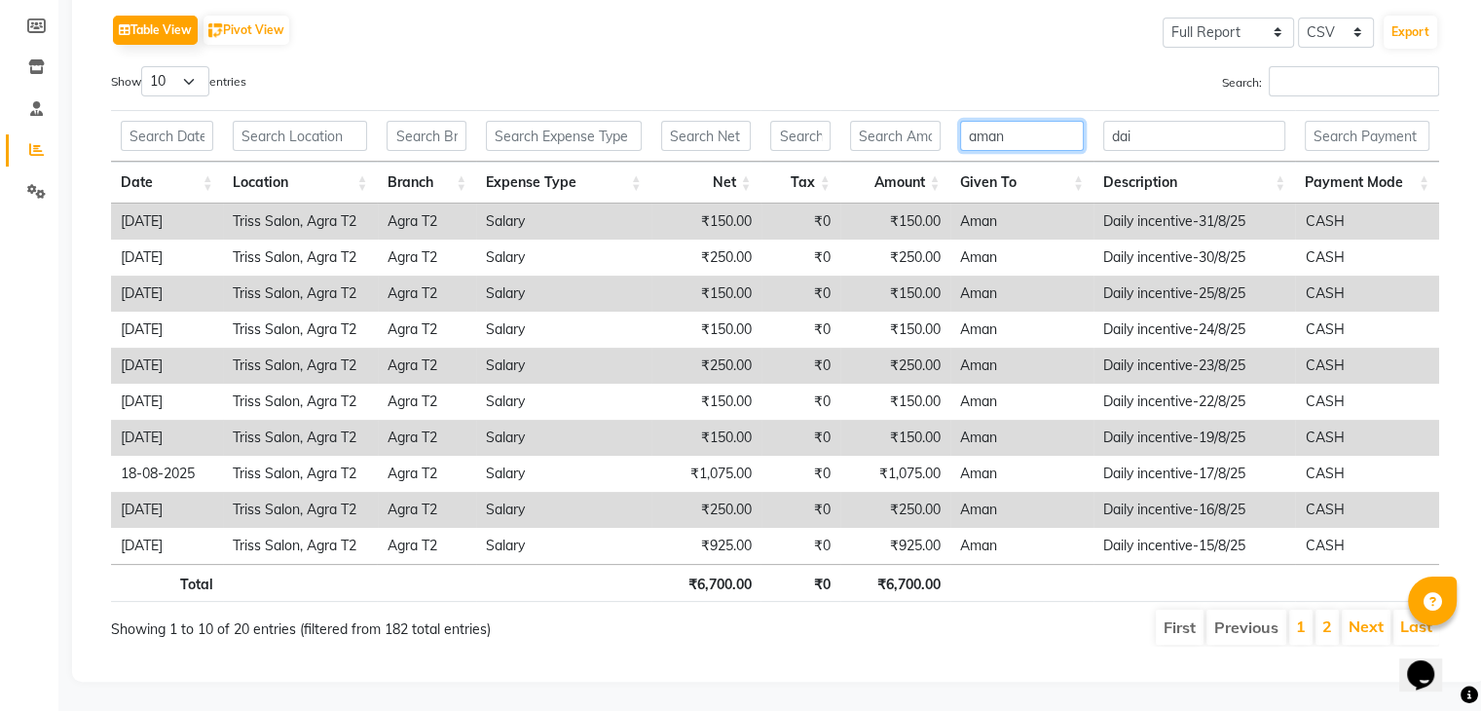
scroll to position [294, 0]
type input "a"
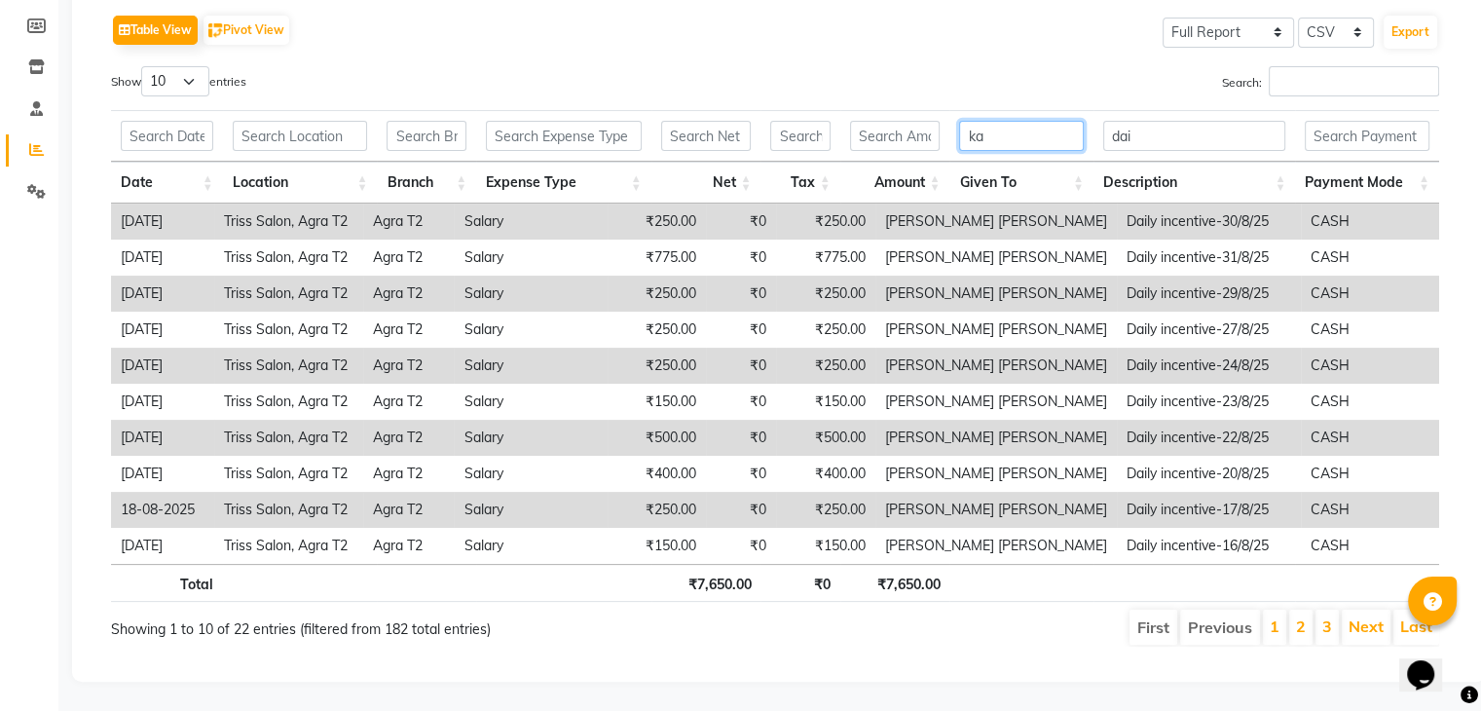
type input "k"
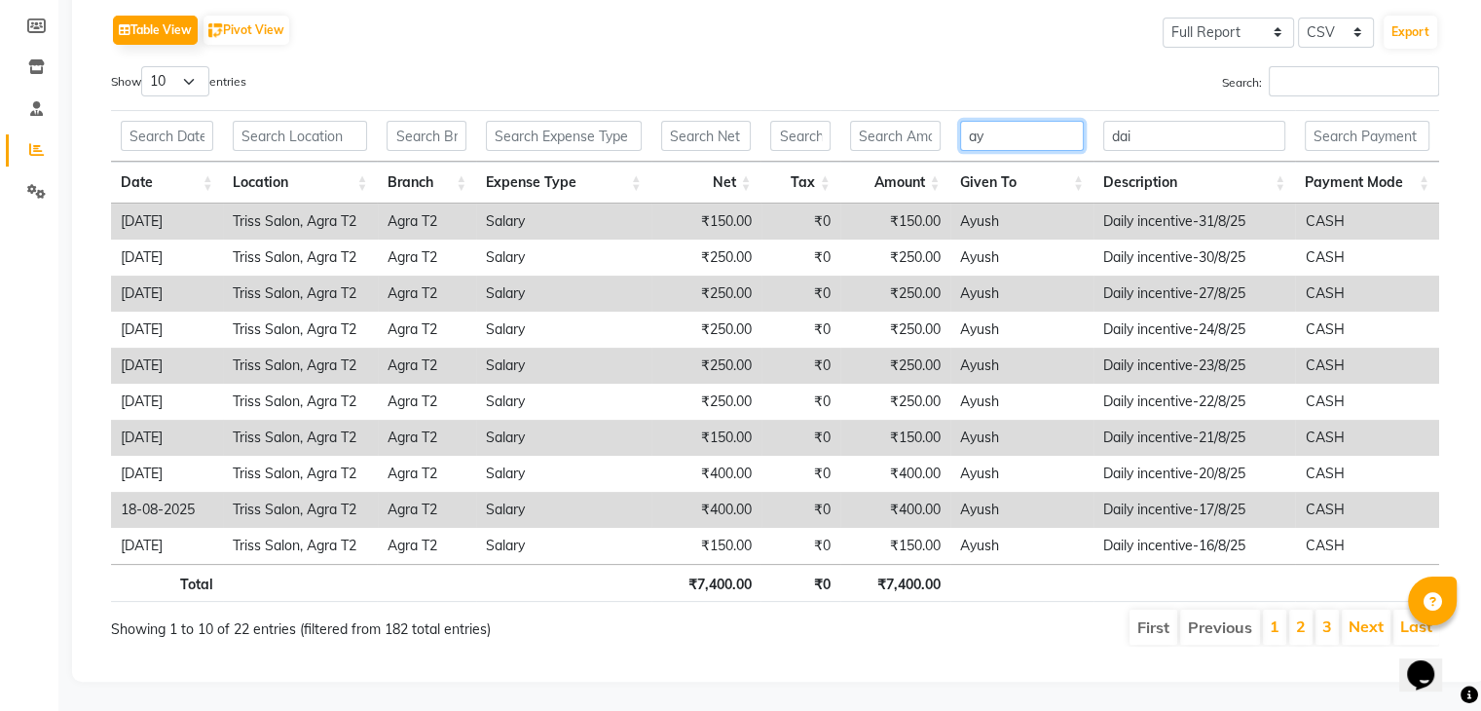
type input "a"
type input "h"
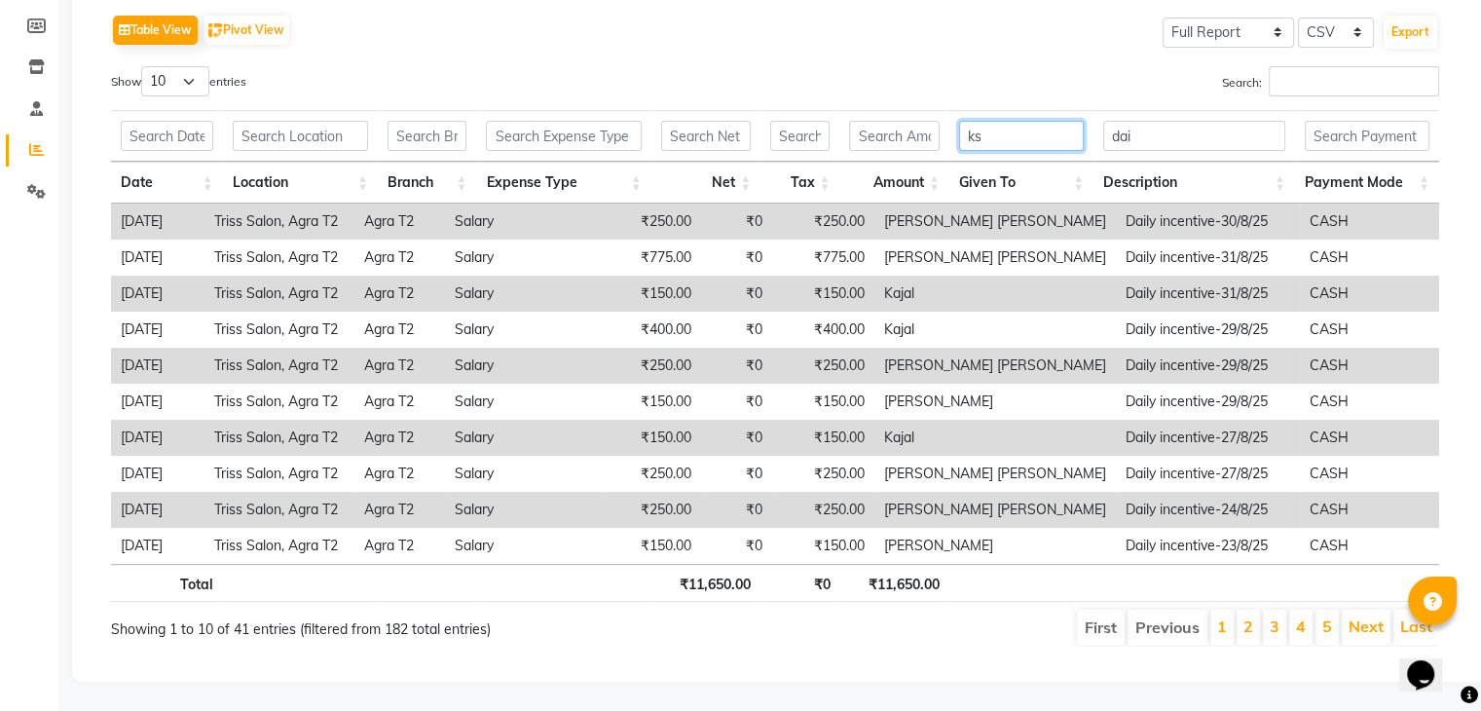
scroll to position [0, 0]
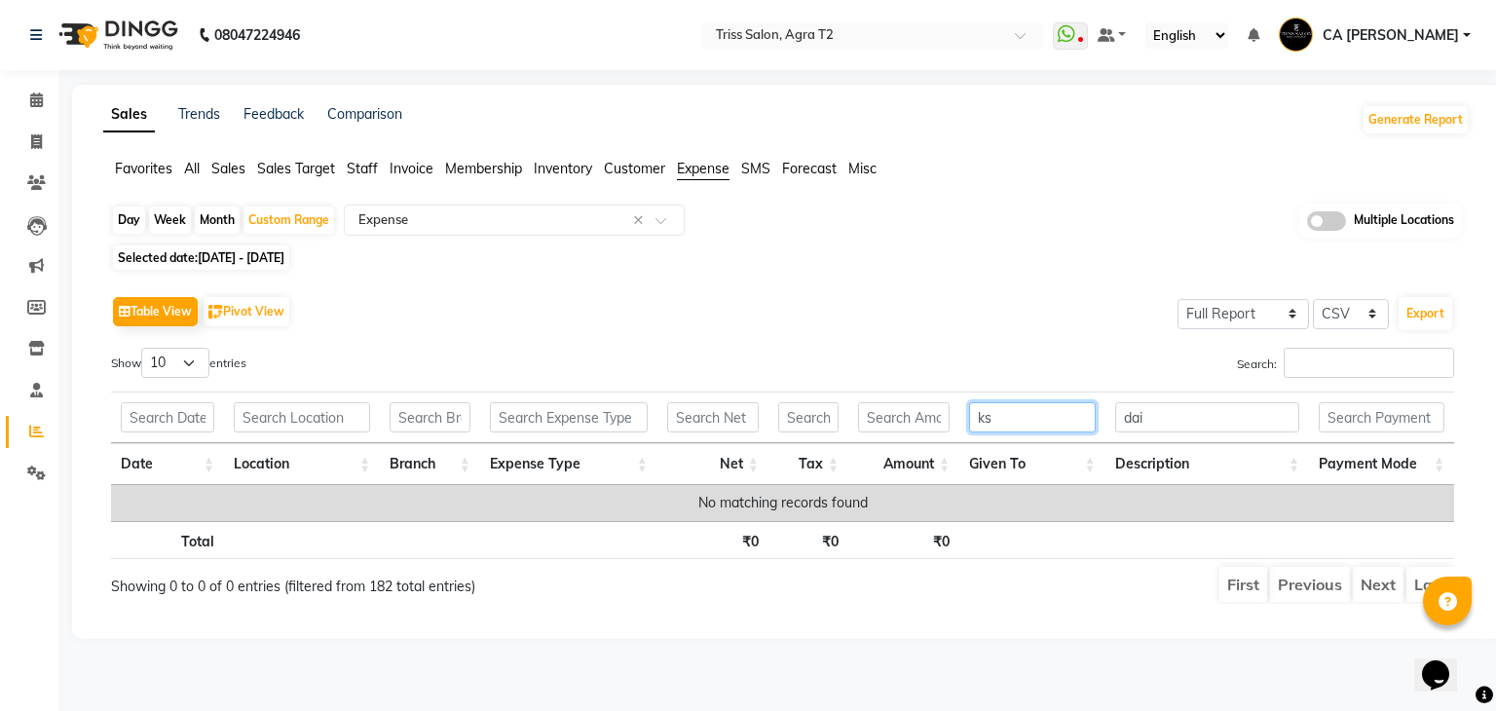
type input "k"
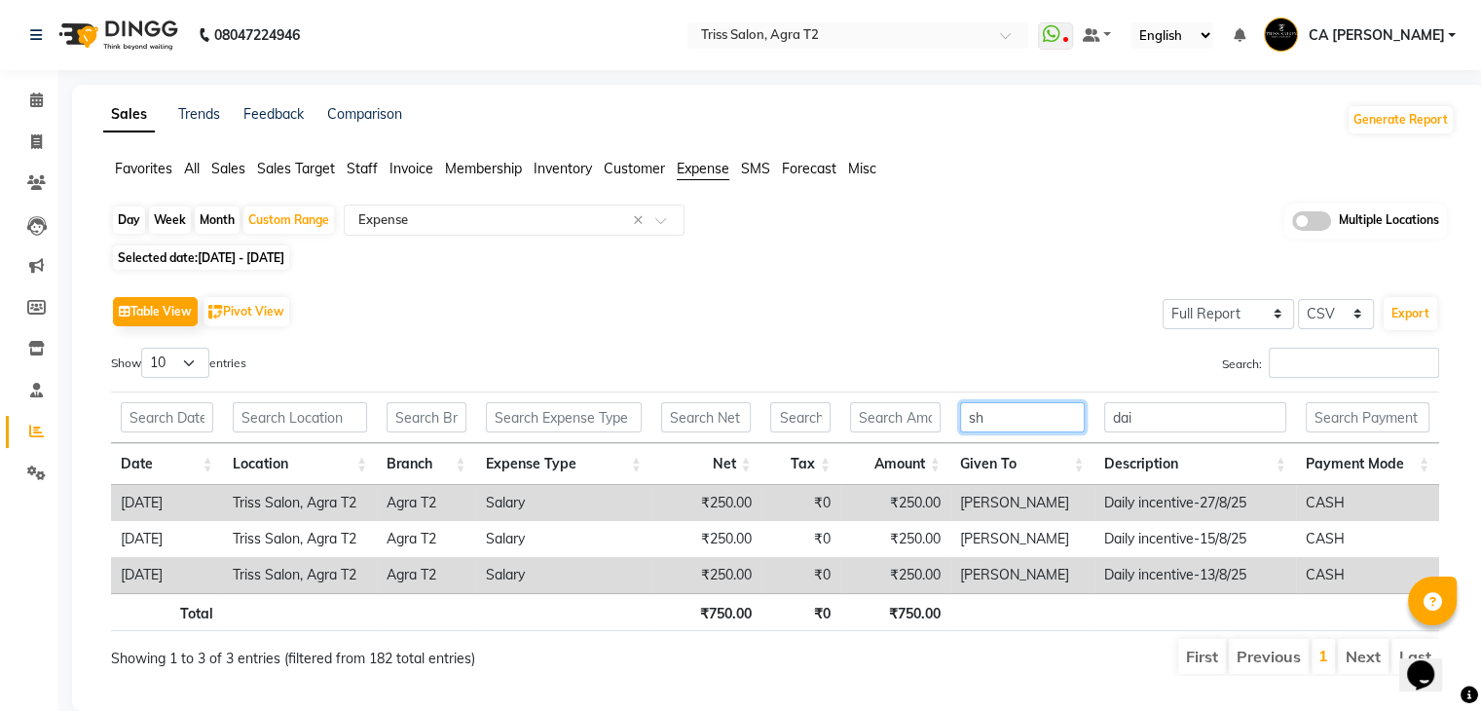
type input "s"
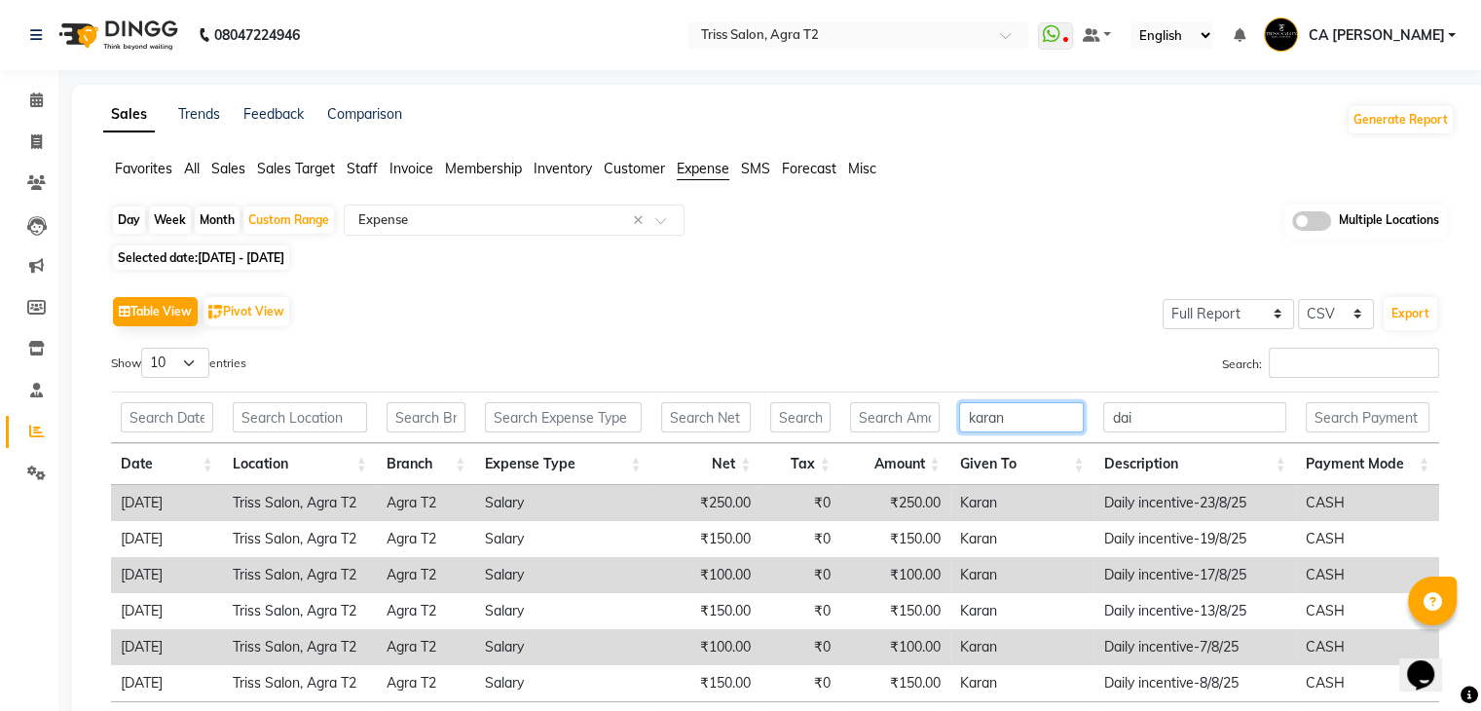
scroll to position [150, 0]
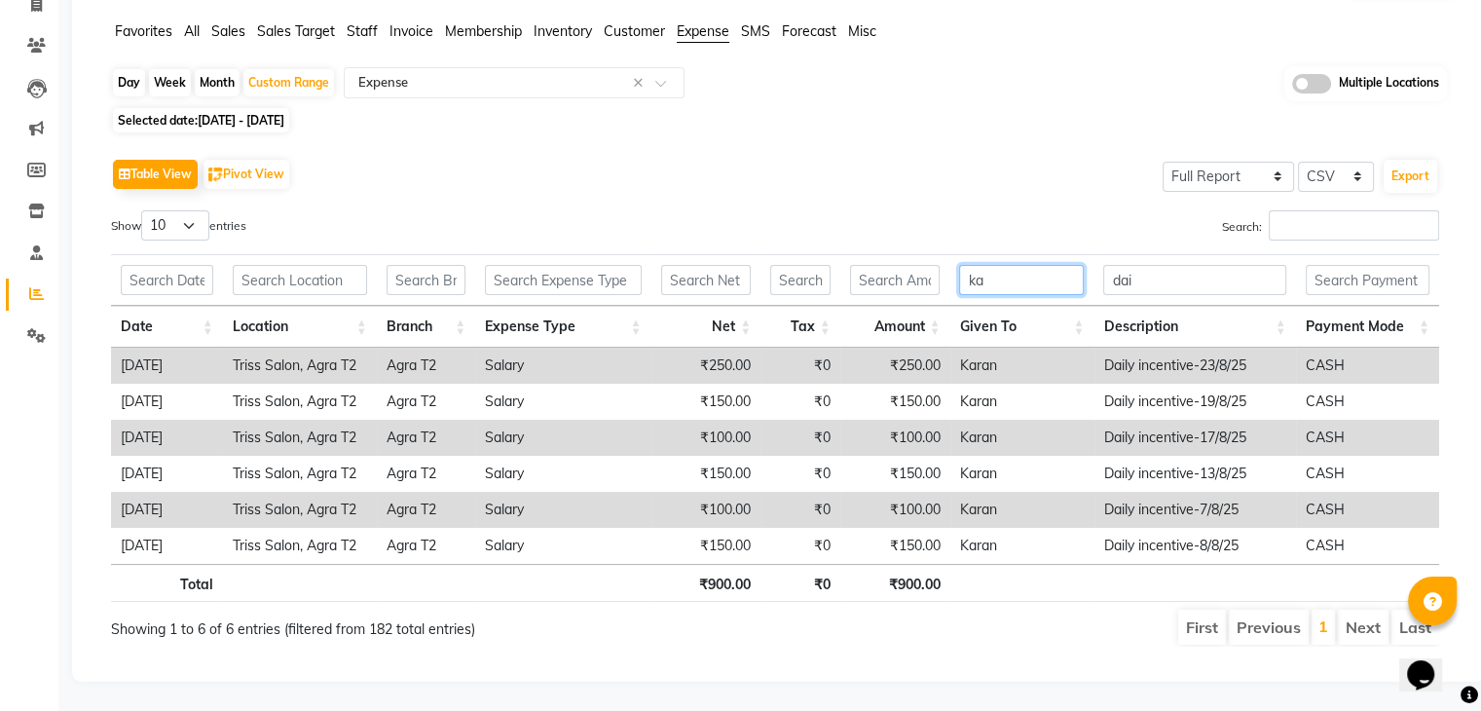
type input "k"
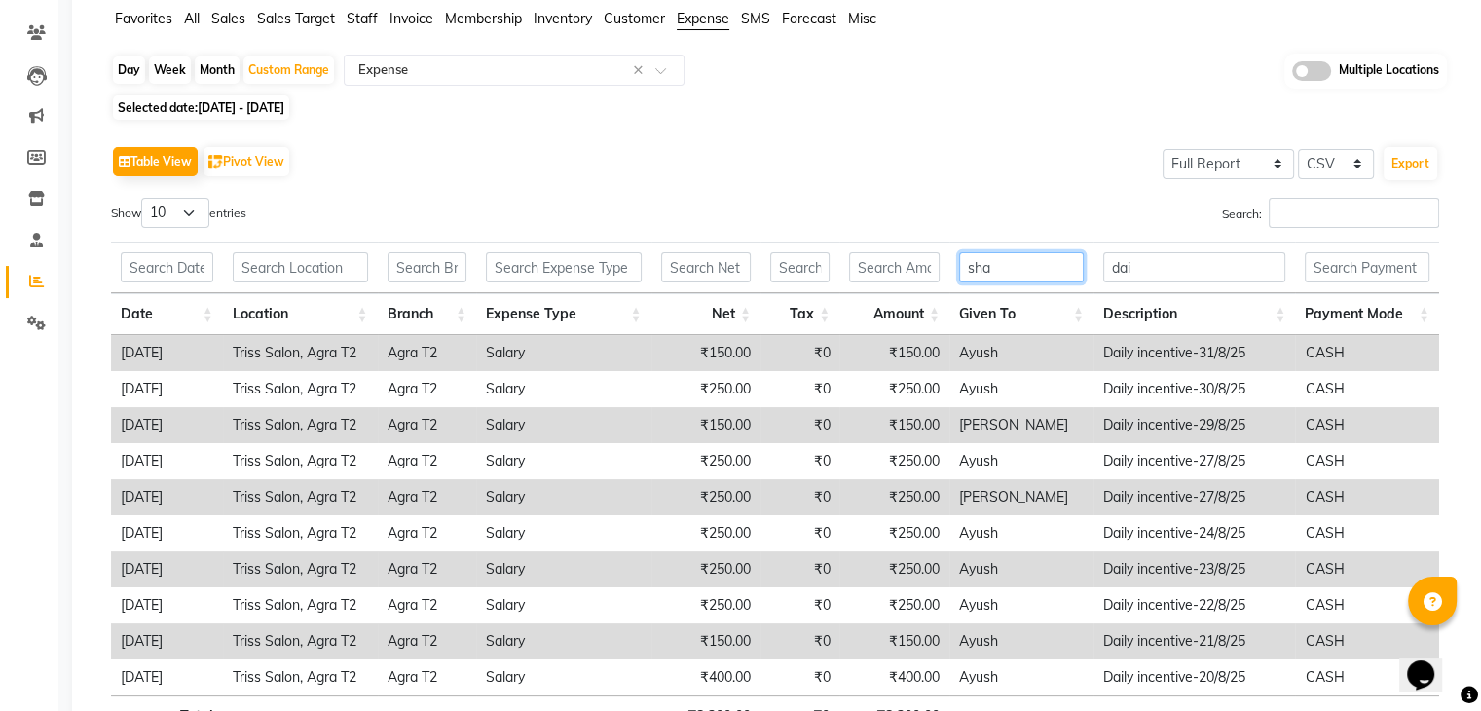
scroll to position [0, 0]
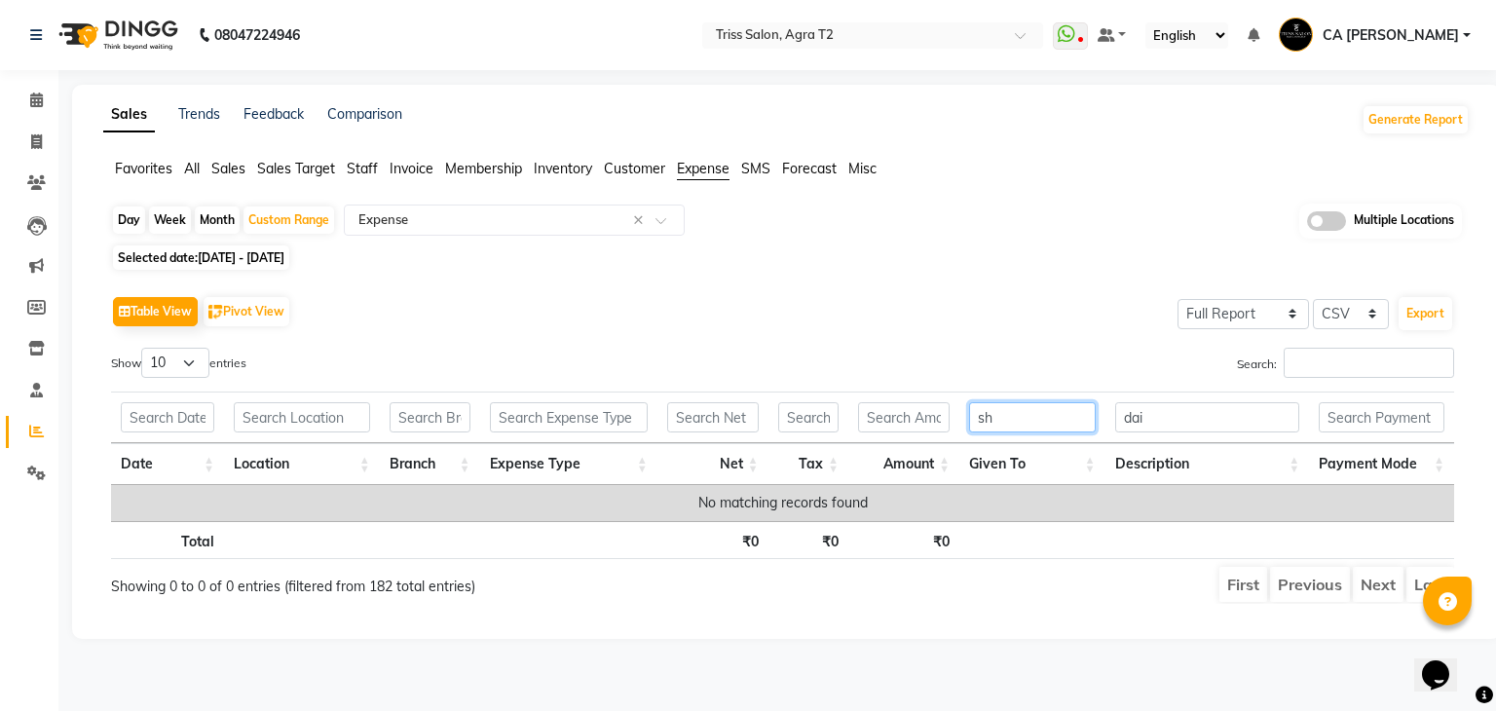
type input "s"
type input "k"
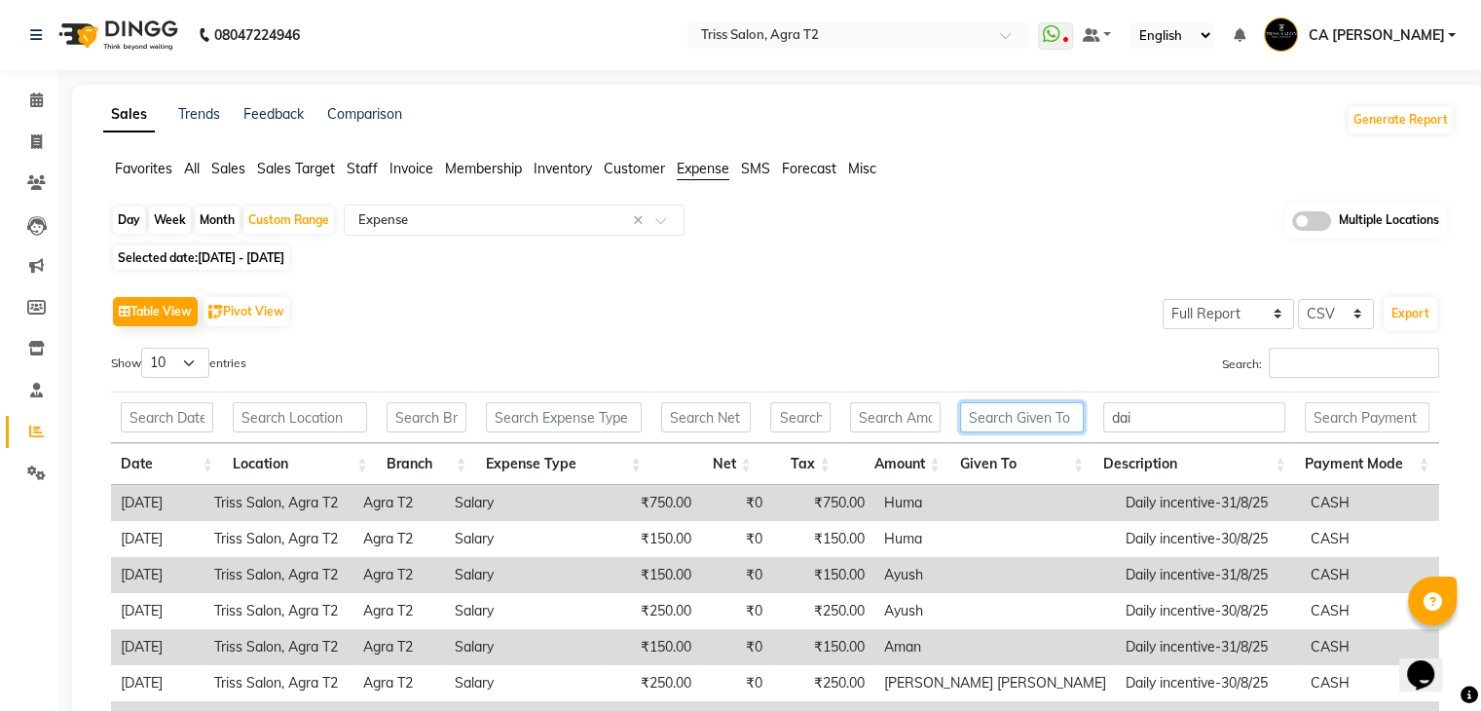
click at [979, 418] on input "text" at bounding box center [1022, 417] width 124 height 30
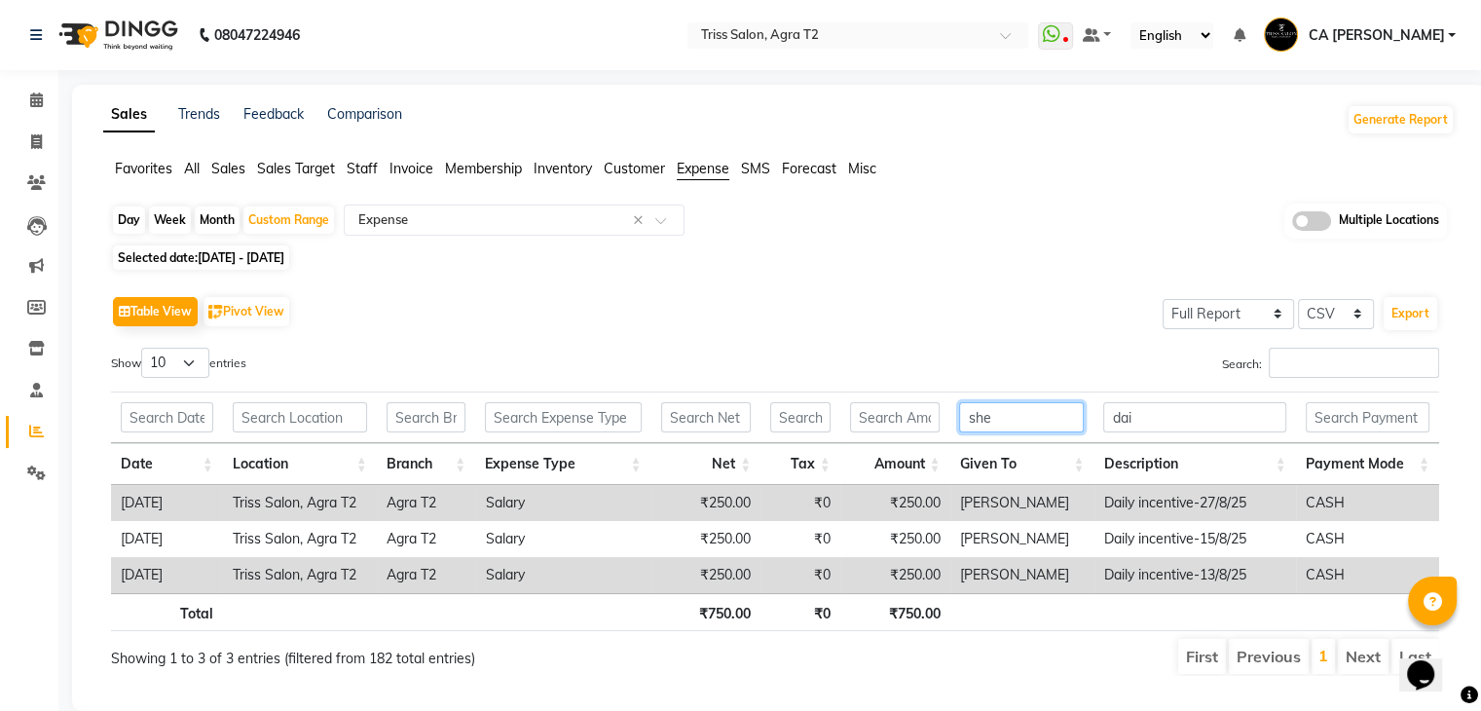
type input "she"
click at [1146, 418] on input "dai" at bounding box center [1194, 417] width 182 height 30
type input "d"
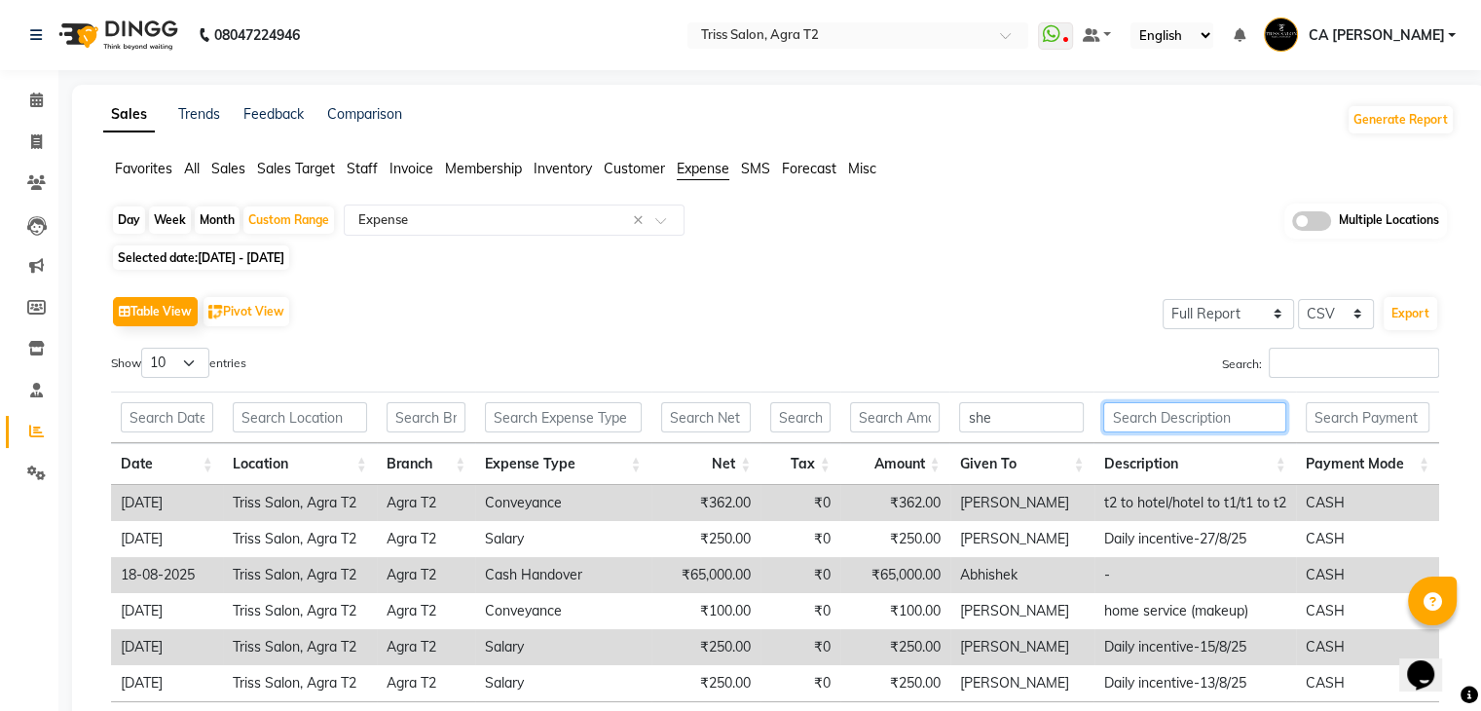
type input "d"
click at [1017, 414] on input "she" at bounding box center [1021, 417] width 125 height 30
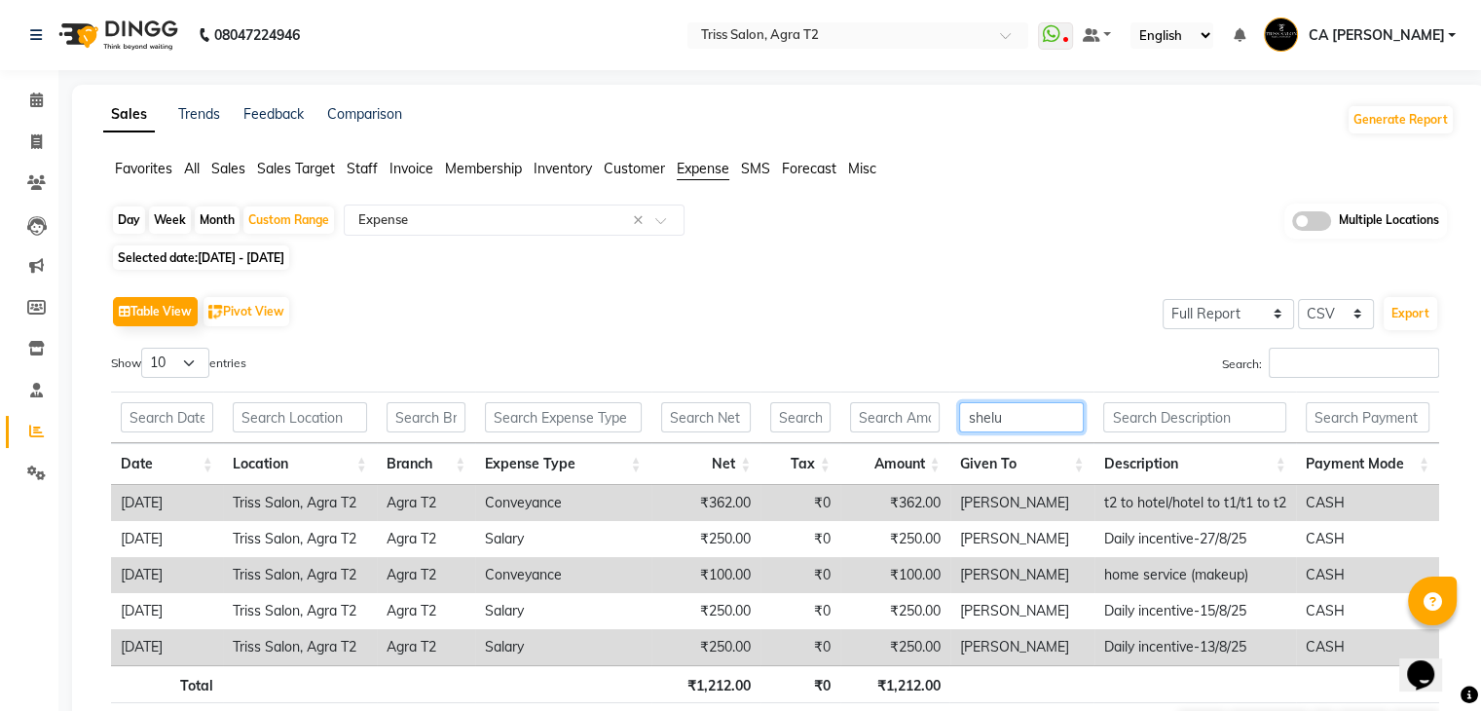
type input "shelu"
click at [1136, 419] on input "text" at bounding box center [1194, 417] width 182 height 30
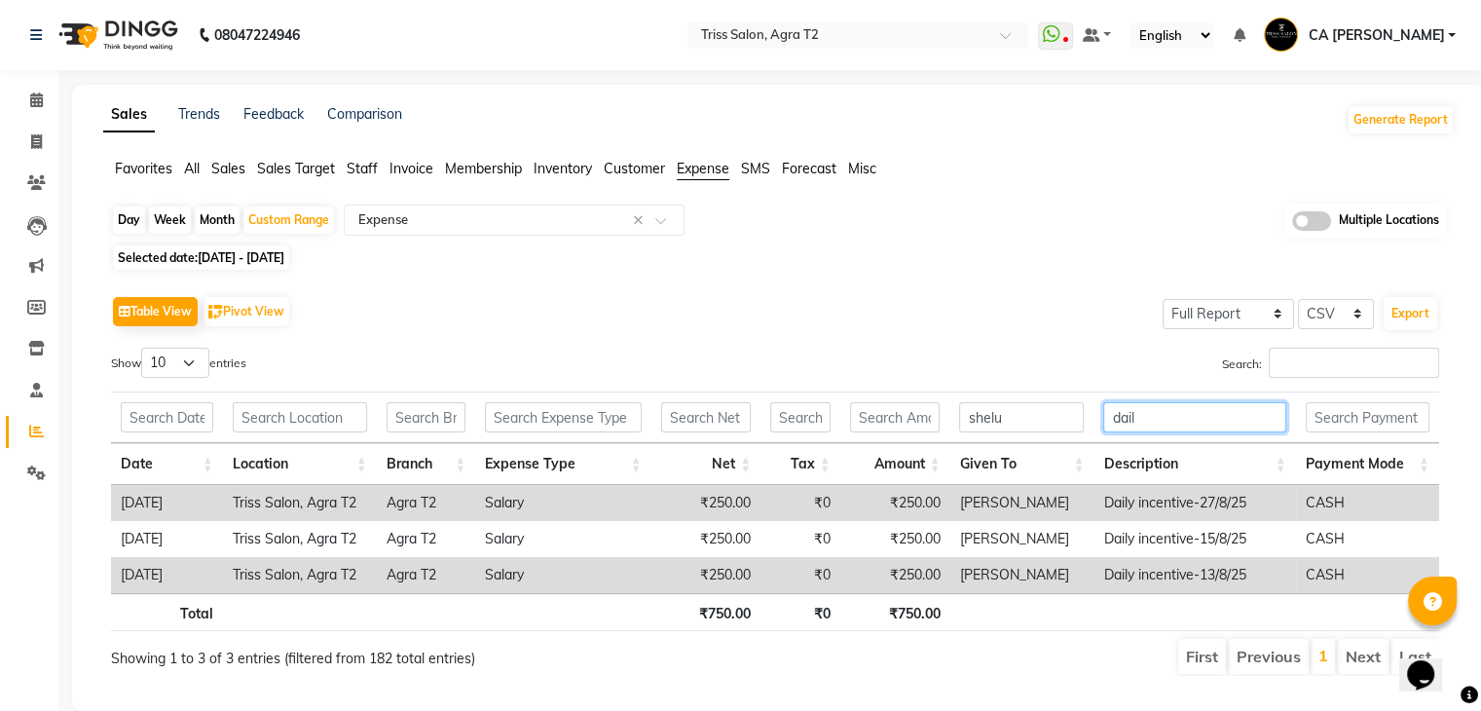
type input "dail"
drag, startPoint x: 977, startPoint y: 411, endPoint x: 1026, endPoint y: 409, distance: 49.7
click at [1026, 409] on input "shelu" at bounding box center [1021, 417] width 125 height 30
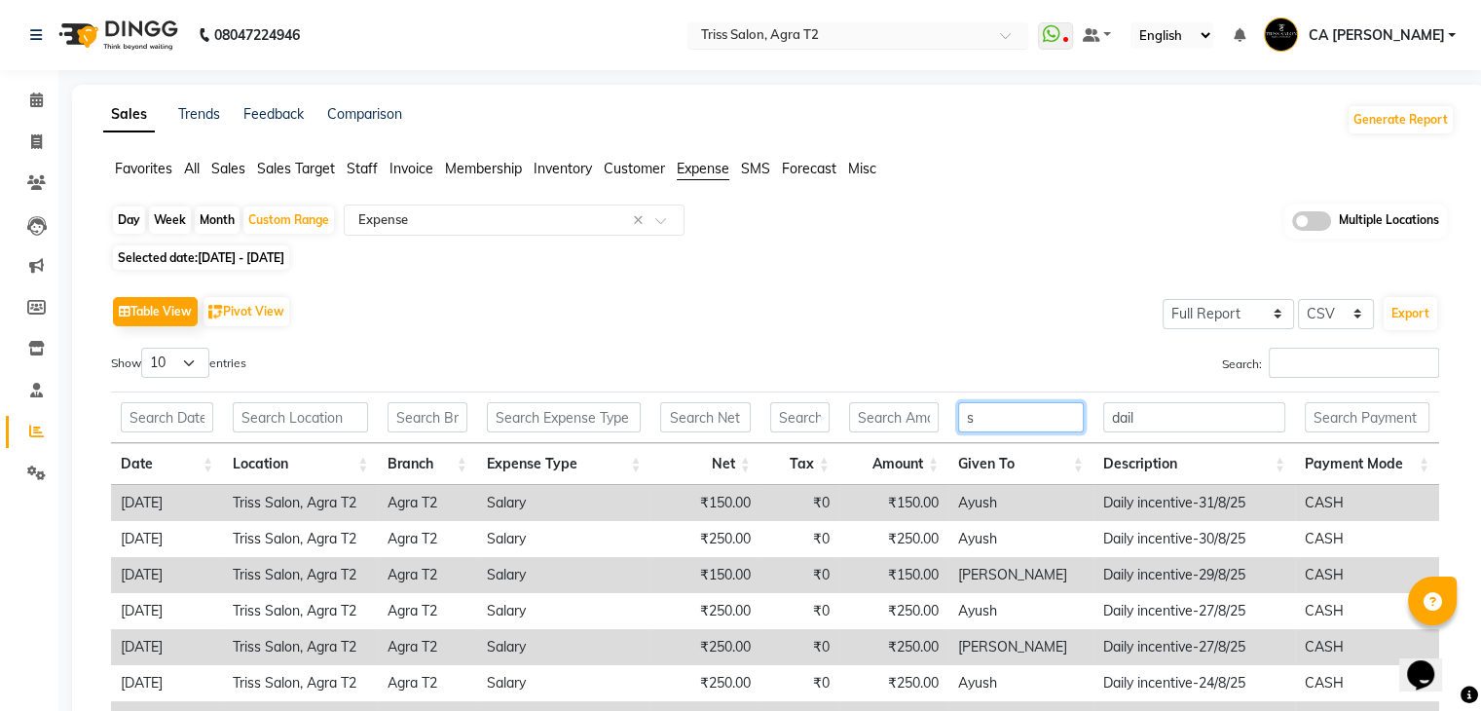
type input "s"
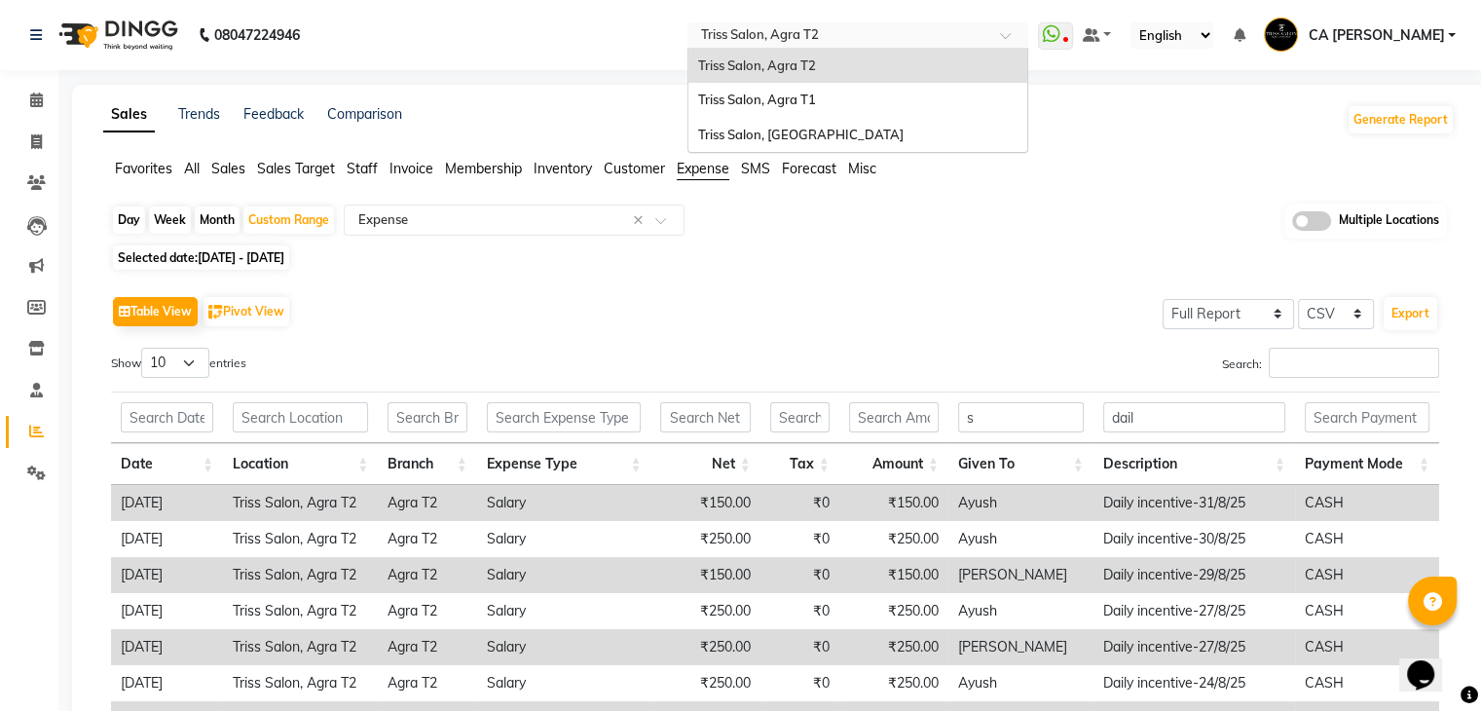
click at [967, 36] on input "text" at bounding box center [838, 36] width 282 height 19
click at [861, 130] on div "Triss Salon, [GEOGRAPHIC_DATA]" at bounding box center [858, 135] width 339 height 35
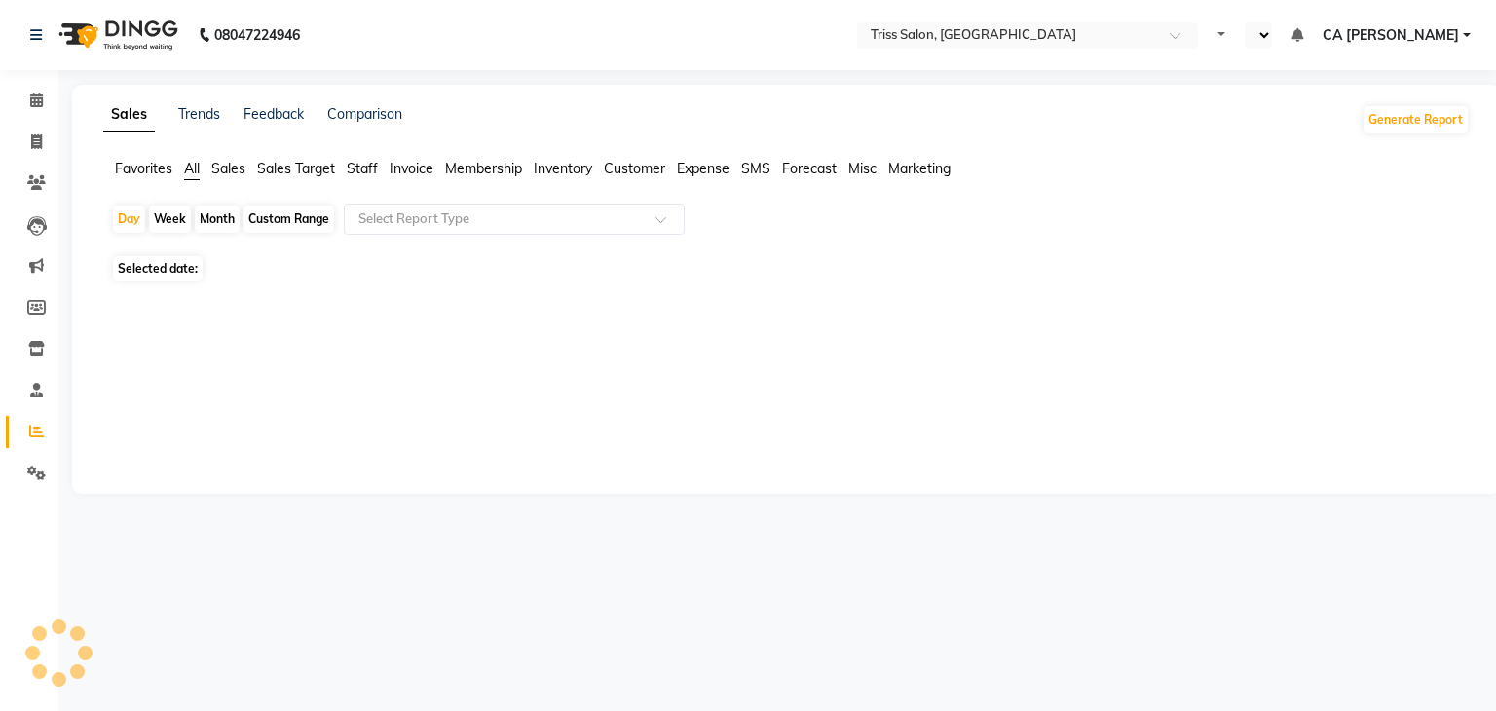
select select "en"
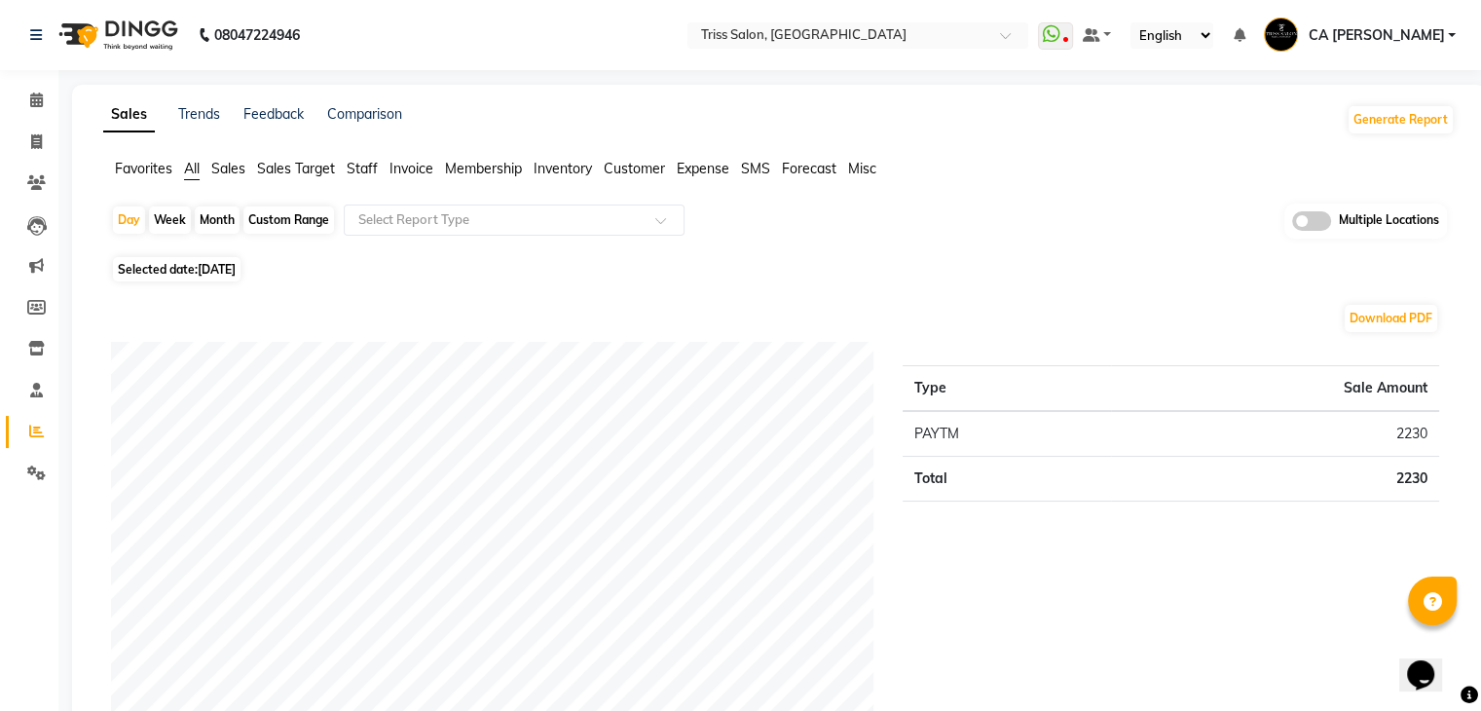
click at [693, 160] on span "Expense" at bounding box center [703, 169] width 53 height 18
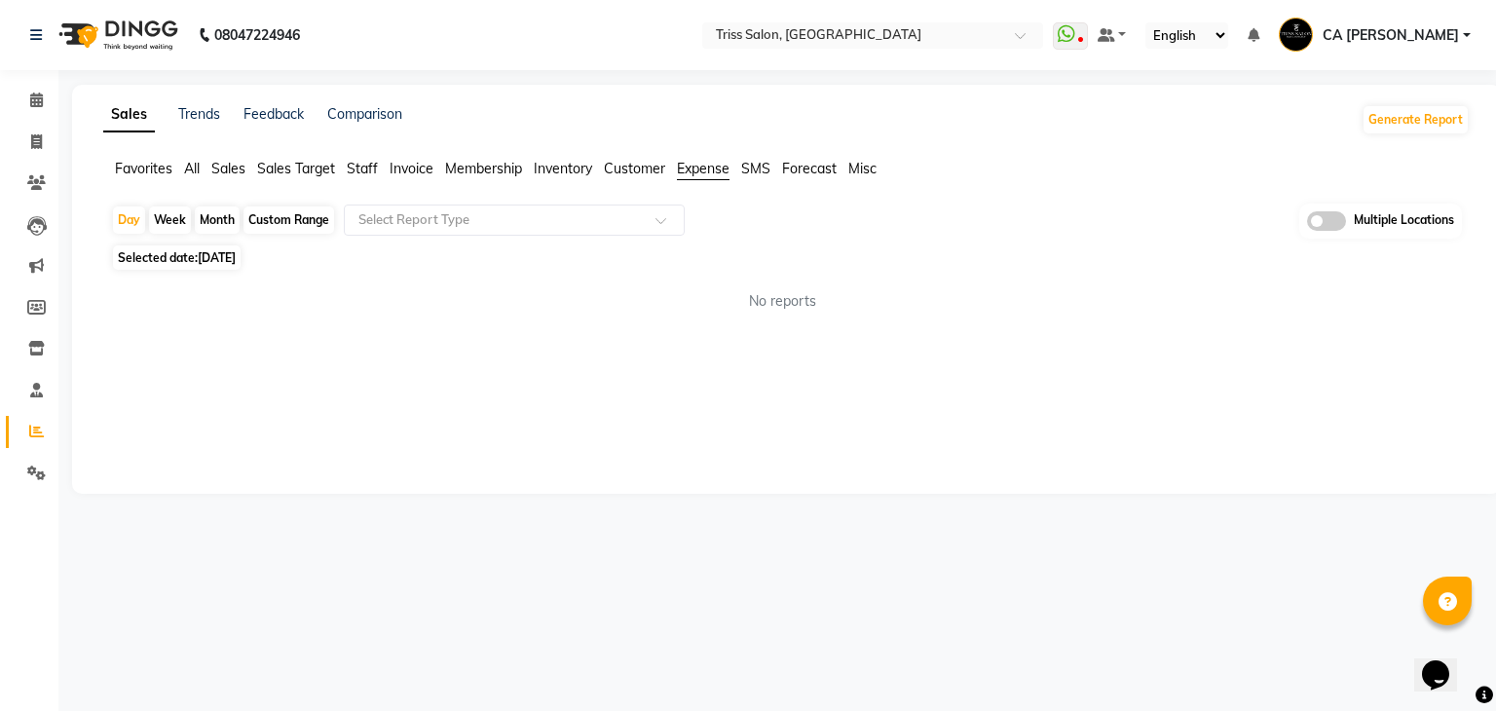
click at [313, 224] on div "Custom Range" at bounding box center [288, 219] width 91 height 27
select select "9"
select select "2025"
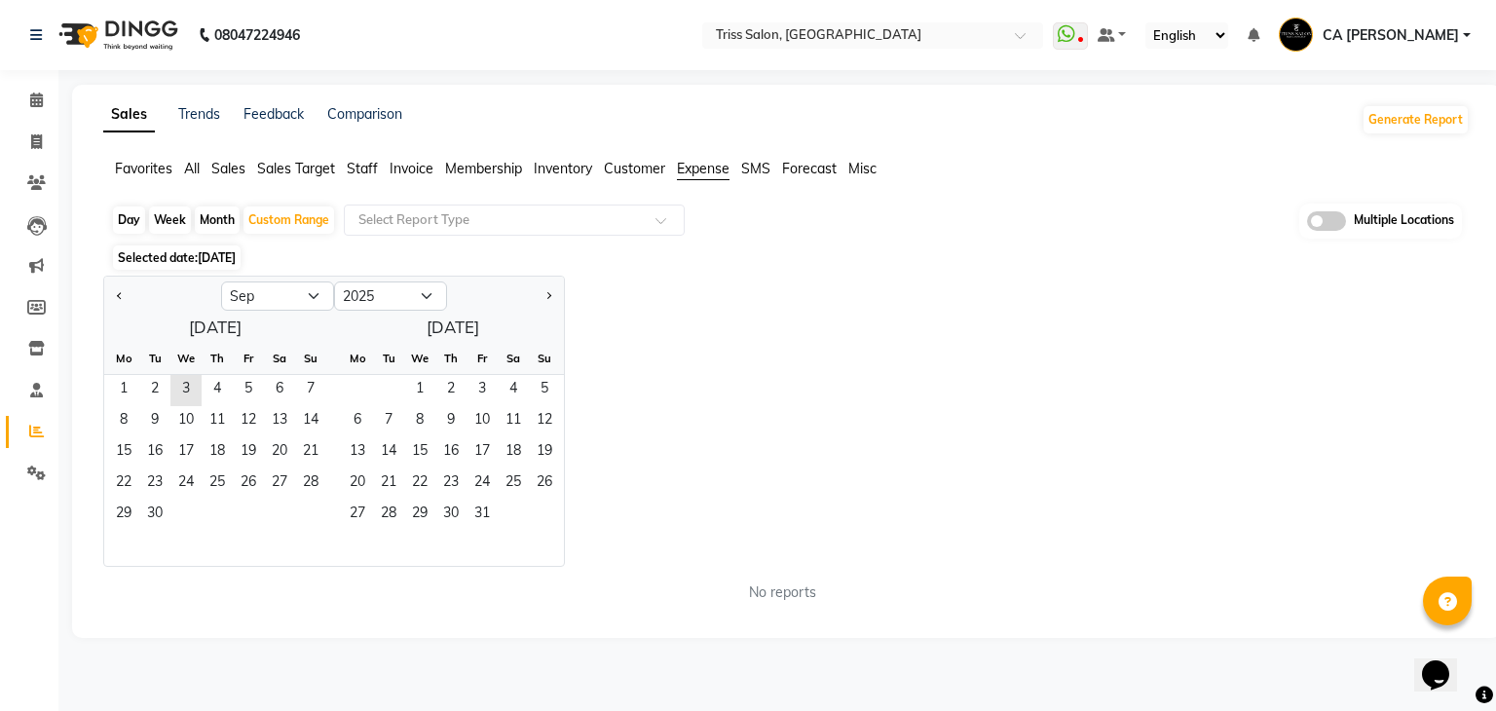
click at [127, 215] on div "Day" at bounding box center [129, 219] width 32 height 27
select select "9"
select select "2025"
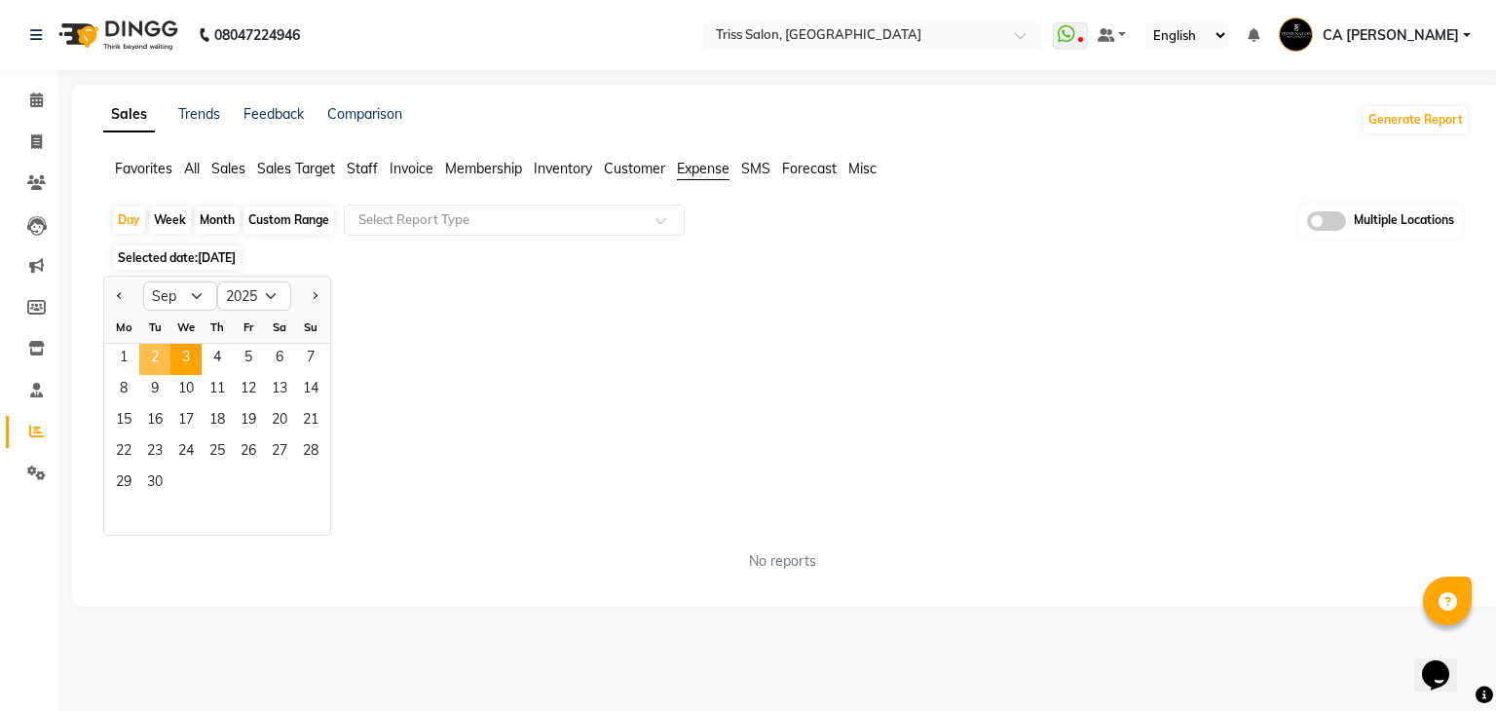
click at [159, 361] on span "2" at bounding box center [154, 359] width 31 height 31
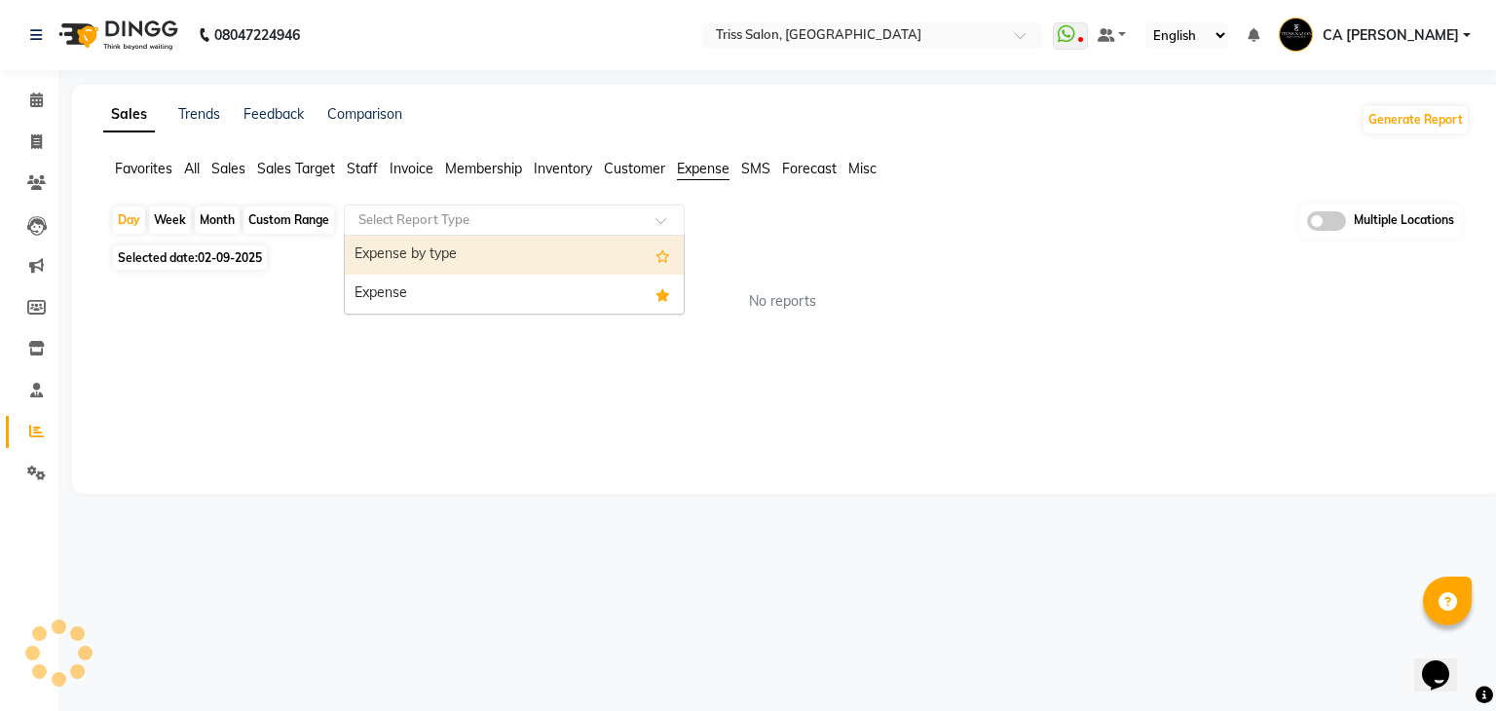
click at [479, 219] on input "text" at bounding box center [494, 219] width 280 height 19
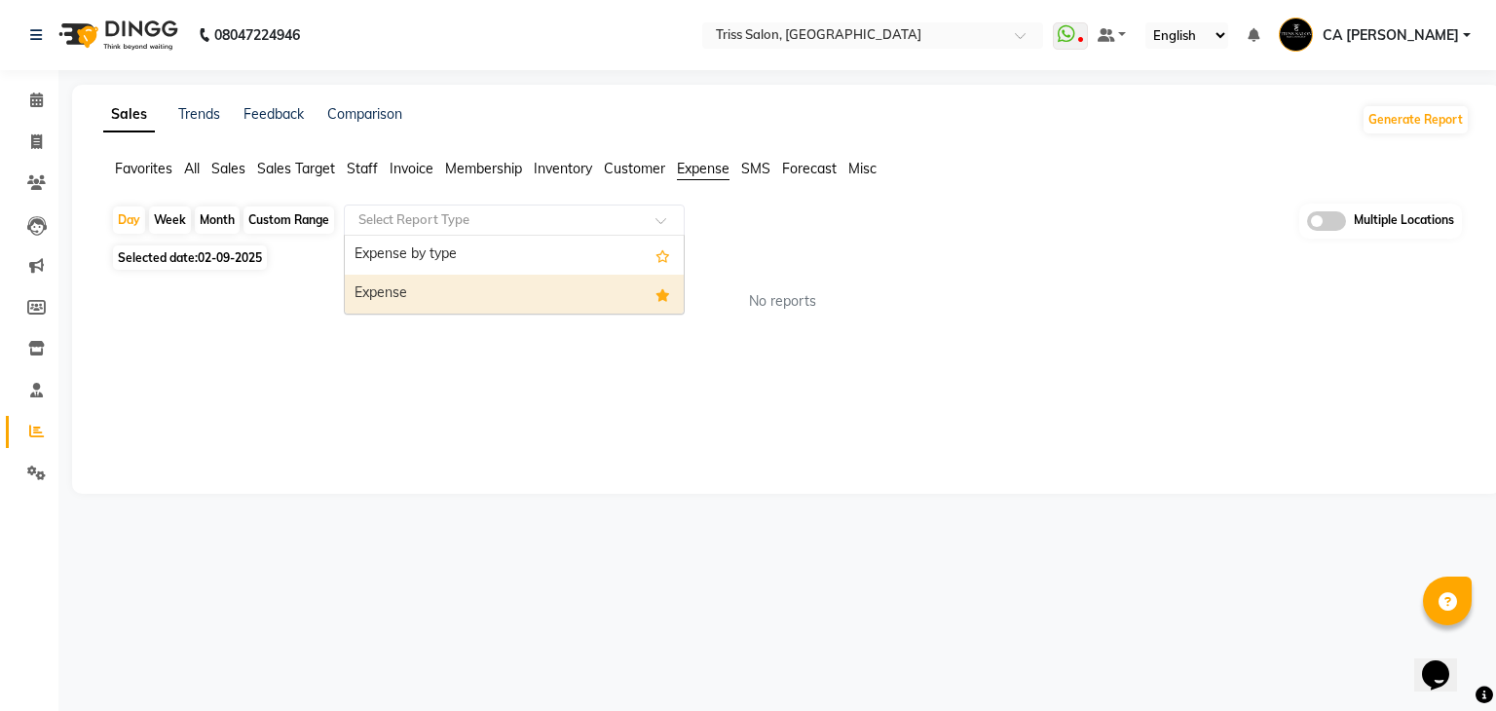
click at [486, 281] on div "Expense" at bounding box center [514, 294] width 339 height 39
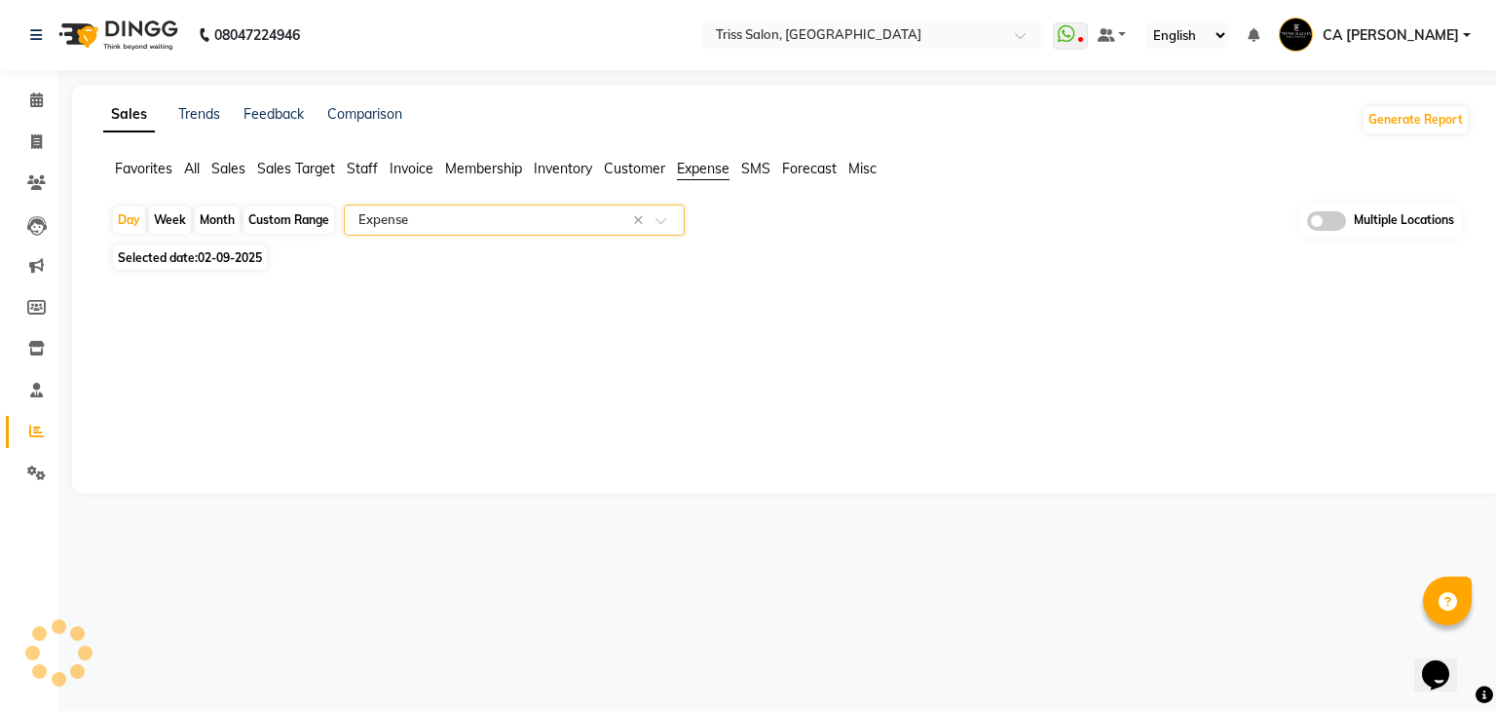
select select "full_report"
select select "csv"
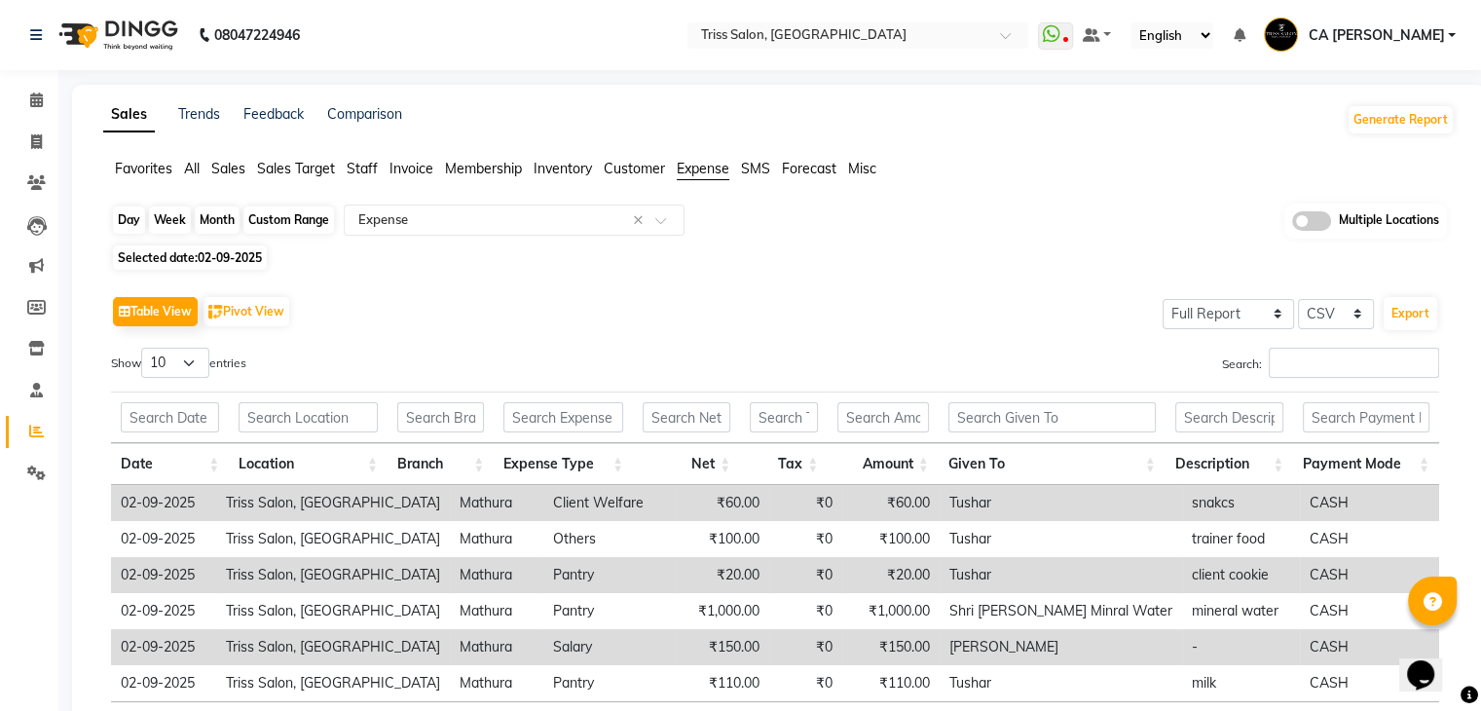
click at [136, 225] on div "Day" at bounding box center [129, 219] width 32 height 27
select select "9"
select select "2025"
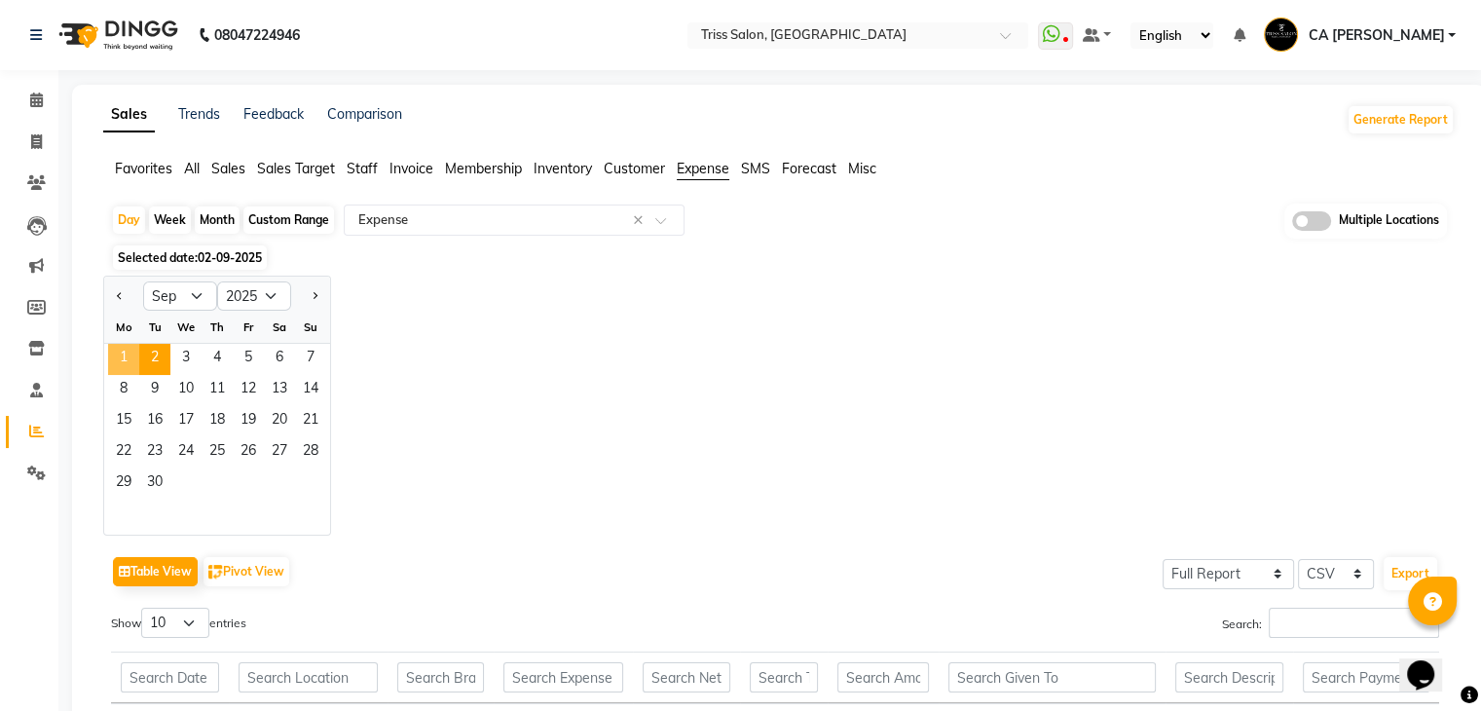
click at [127, 344] on span "1" at bounding box center [123, 359] width 31 height 31
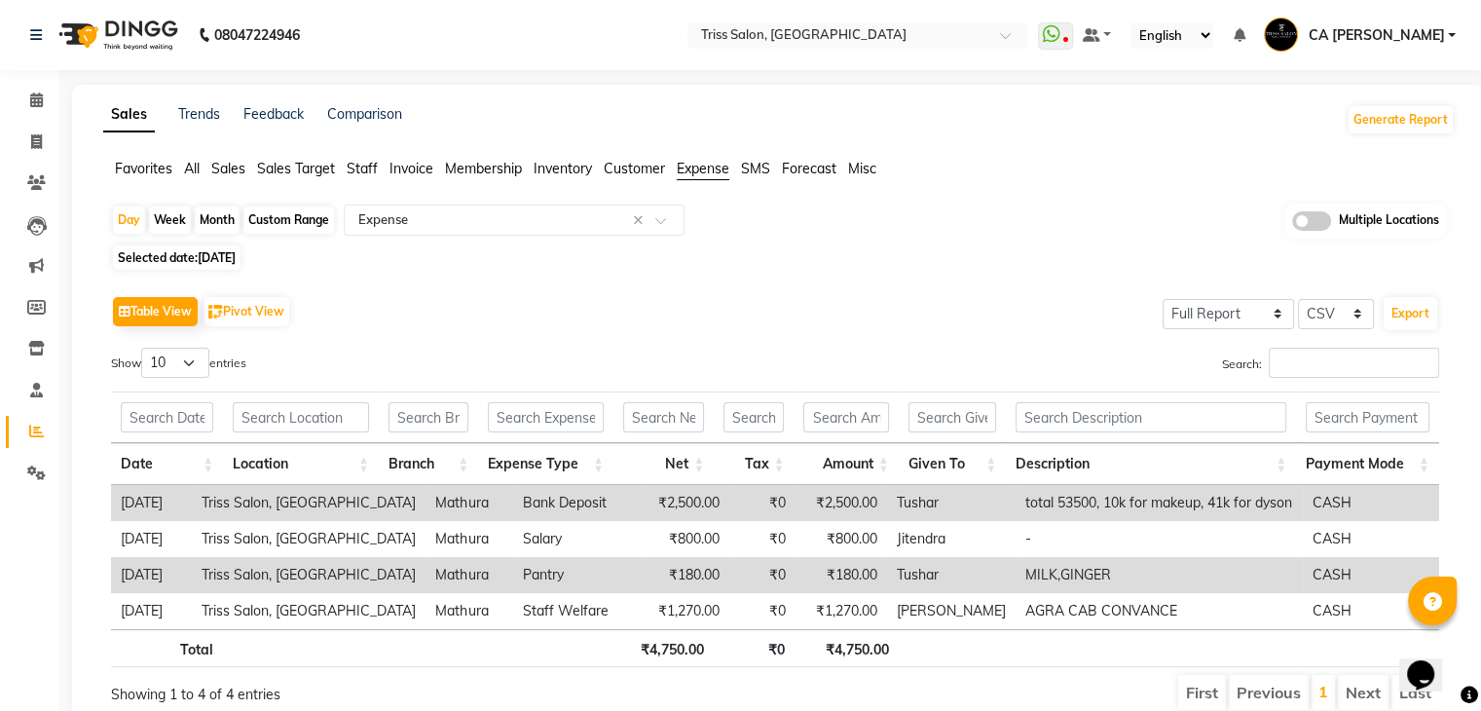
click at [298, 210] on div "Custom Range" at bounding box center [288, 219] width 91 height 27
select select "9"
select select "2025"
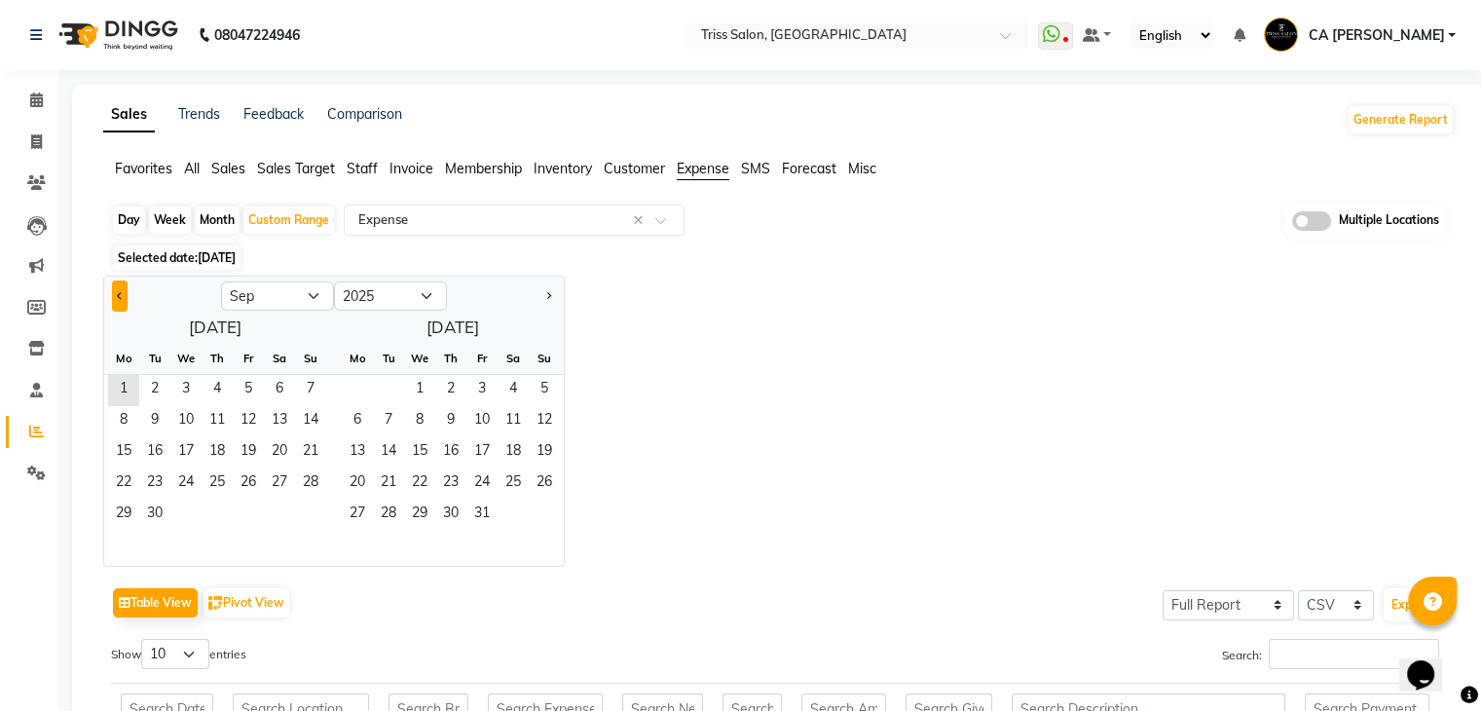
click at [114, 289] on button "Previous month" at bounding box center [120, 295] width 16 height 31
select select "8"
click at [249, 383] on span "1" at bounding box center [248, 390] width 31 height 31
click at [314, 509] on span "31" at bounding box center [310, 515] width 31 height 31
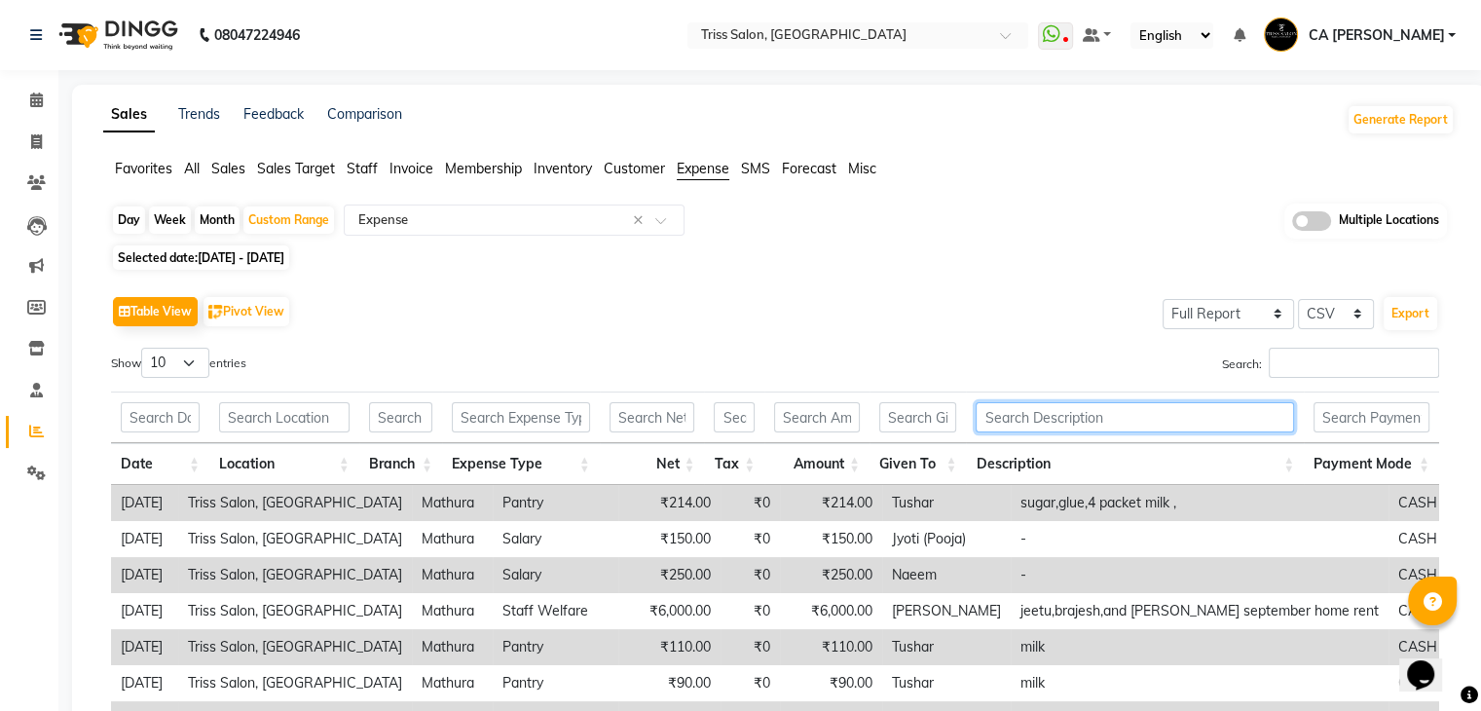
click at [1028, 415] on input "text" at bounding box center [1135, 417] width 318 height 30
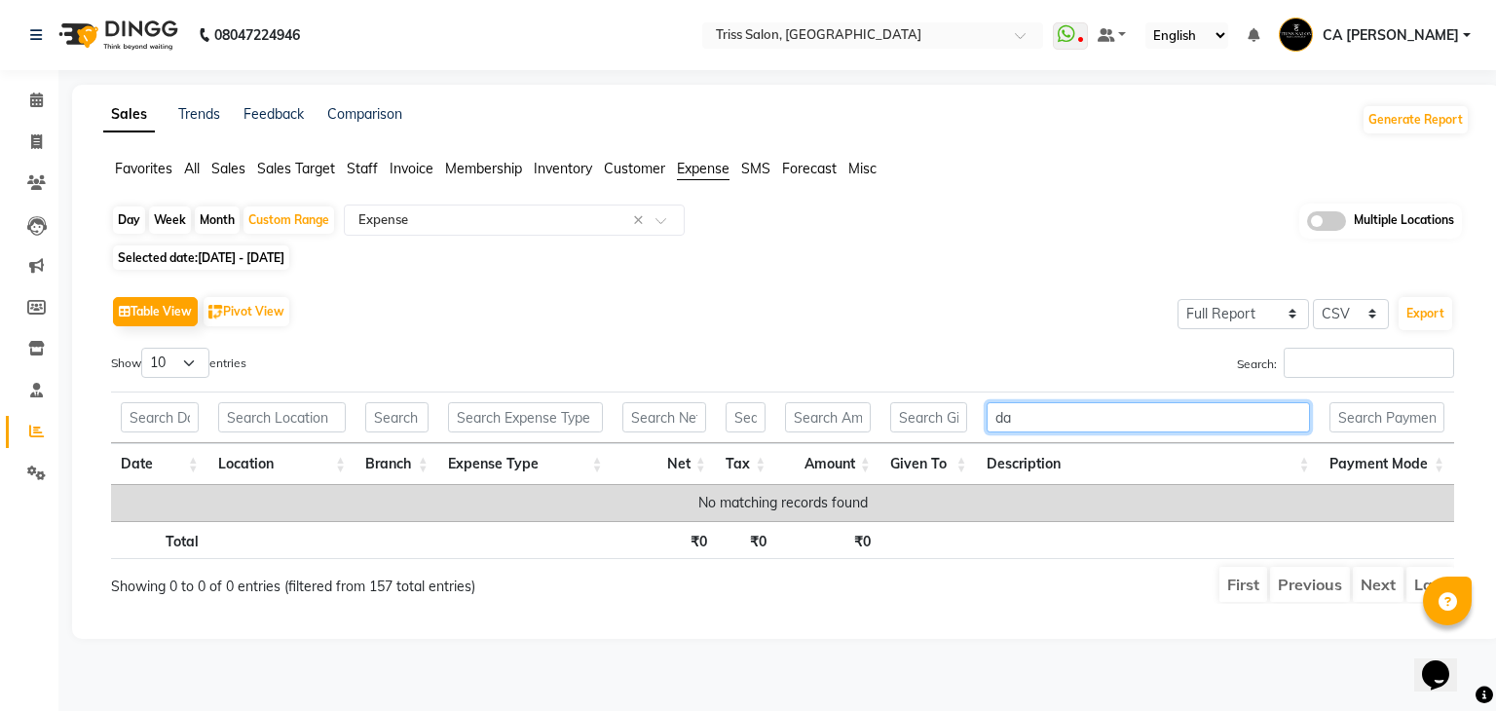
type input "d"
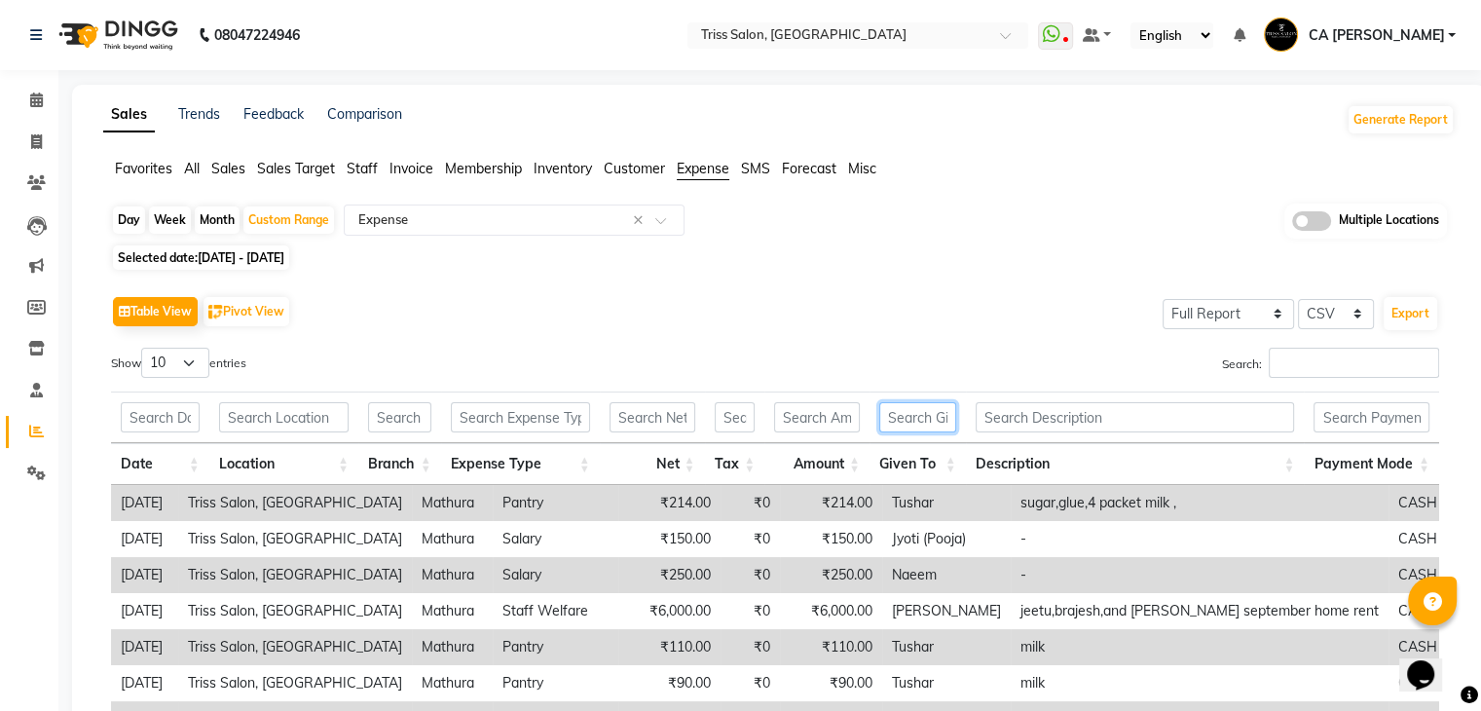
click at [908, 425] on input "text" at bounding box center [917, 417] width 77 height 30
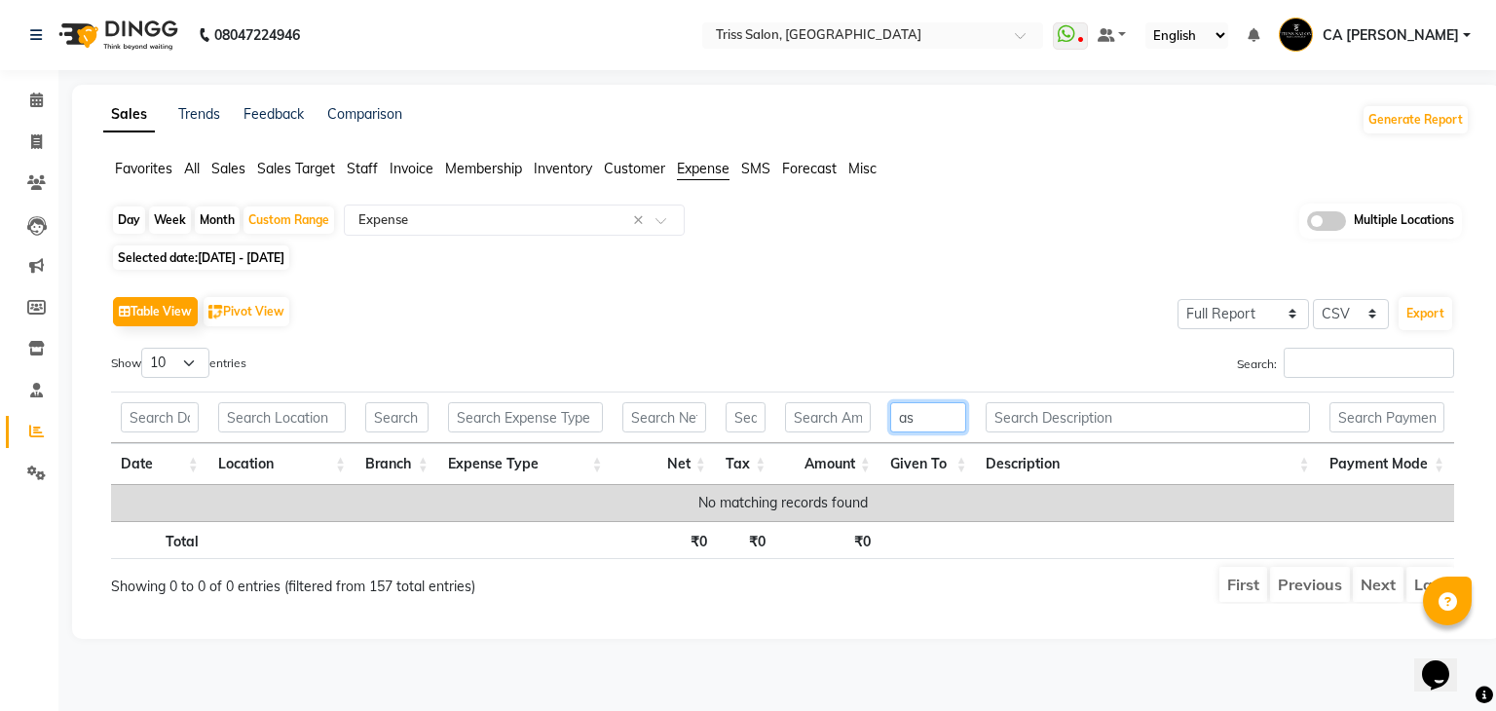
type input "a"
type input "r"
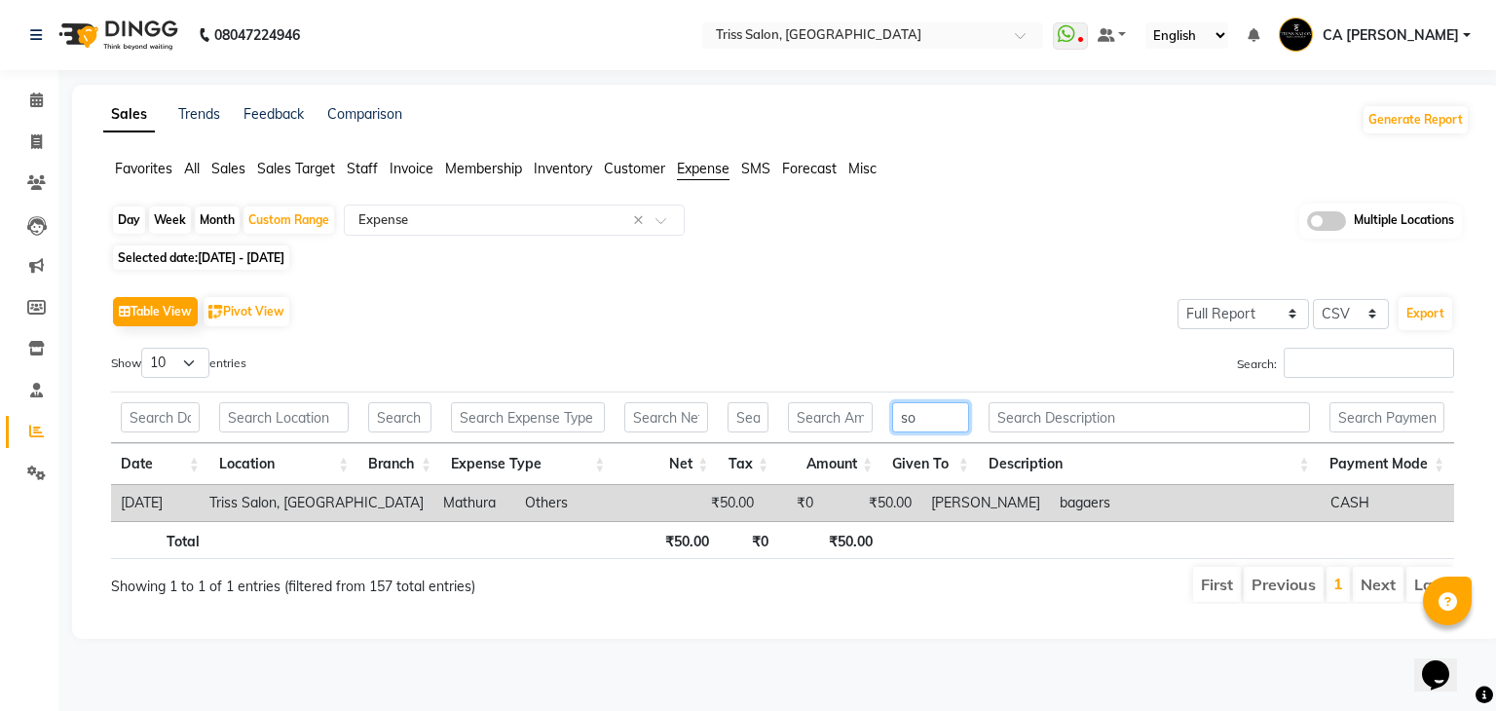
type input "s"
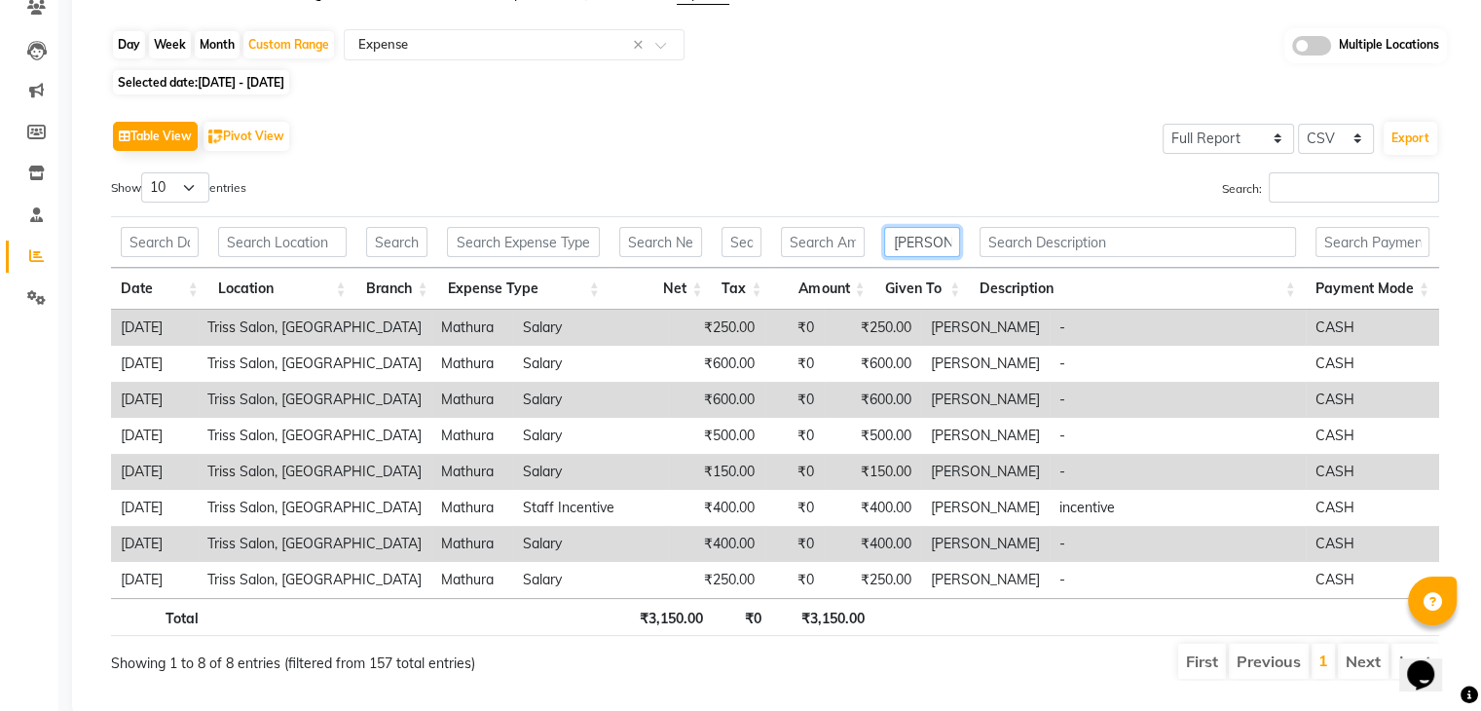
scroll to position [202, 0]
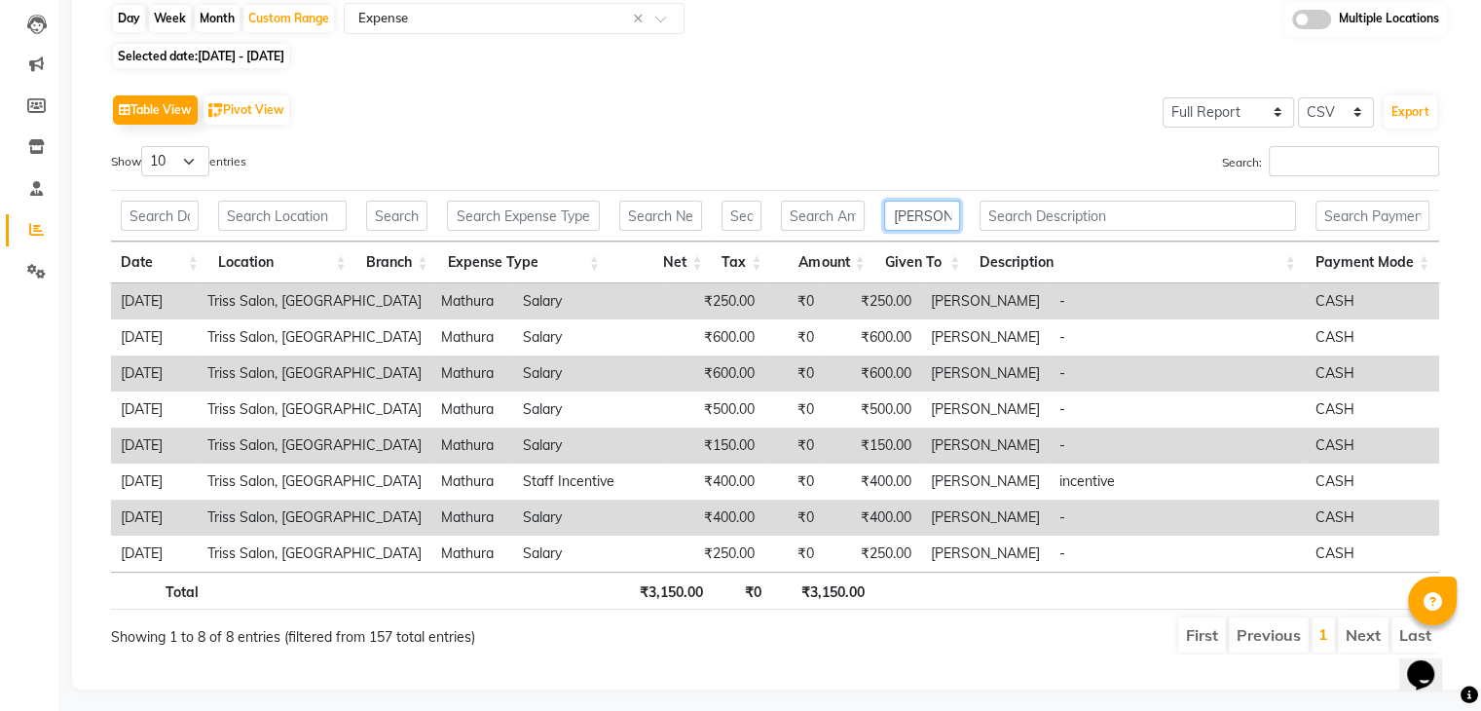
type input "[PERSON_NAME]"
drag, startPoint x: 941, startPoint y: 211, endPoint x: 785, endPoint y: 230, distance: 156.9
click at [785, 230] on tr "[PERSON_NAME]" at bounding box center [775, 216] width 1328 height 52
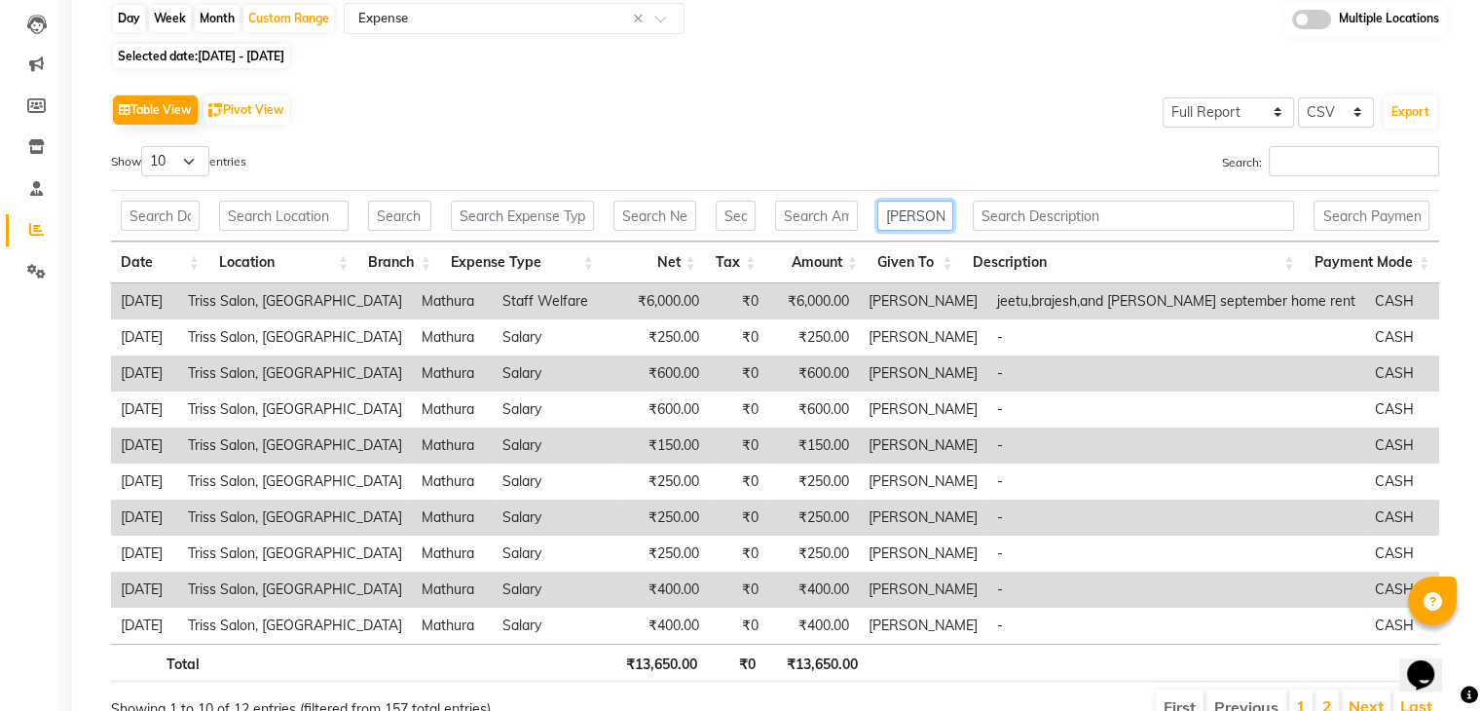
type input "[PERSON_NAME]"
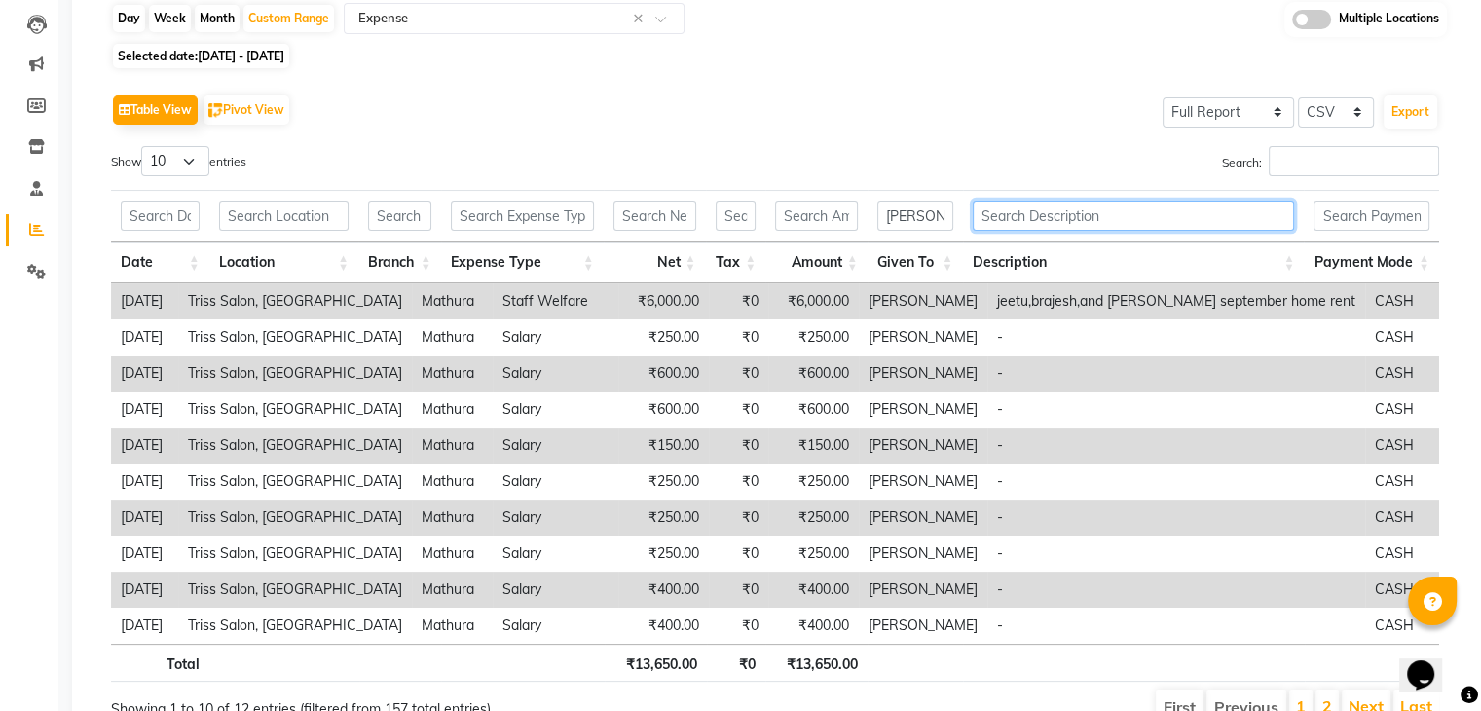
click at [1072, 213] on input "text" at bounding box center [1134, 216] width 322 height 30
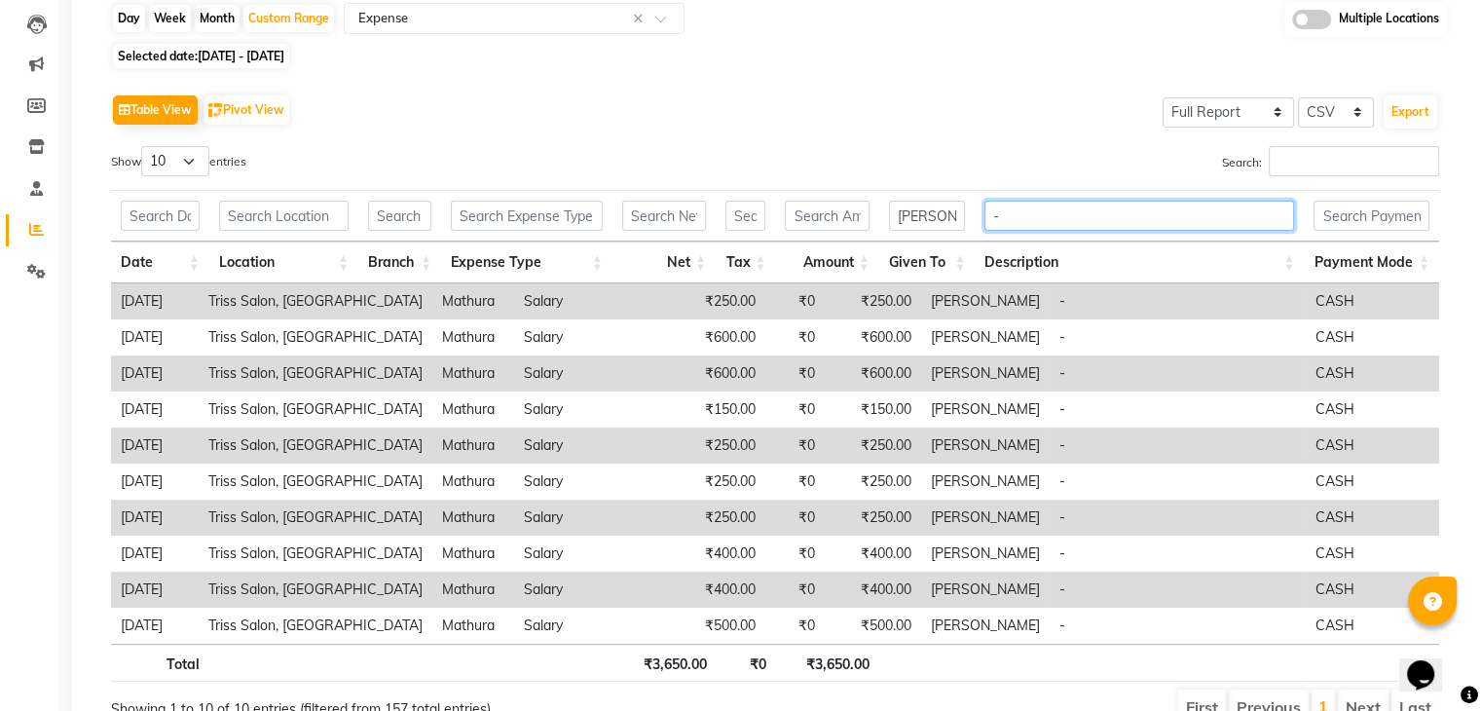
type input "-"
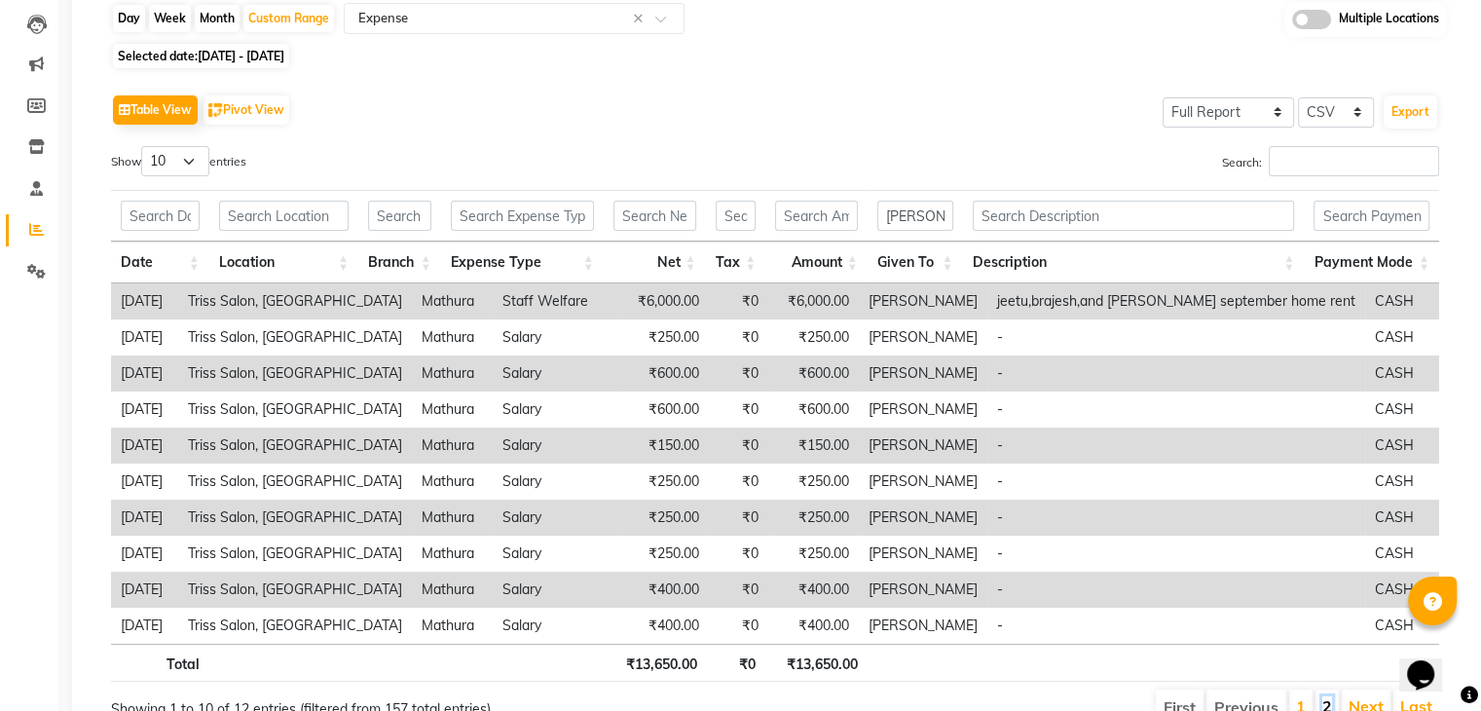
click at [1325, 698] on link "2" at bounding box center [1328, 705] width 10 height 19
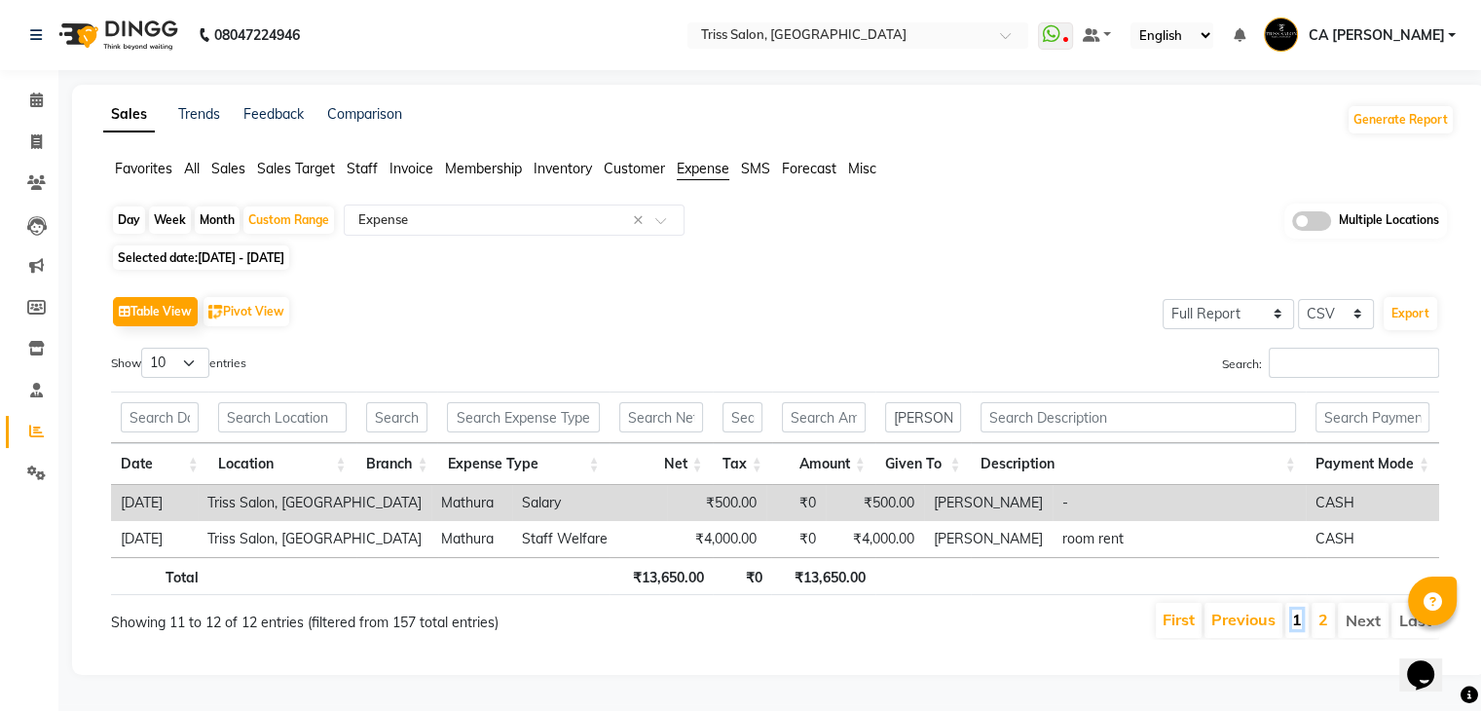
click at [1302, 610] on link "1" at bounding box center [1297, 619] width 10 height 19
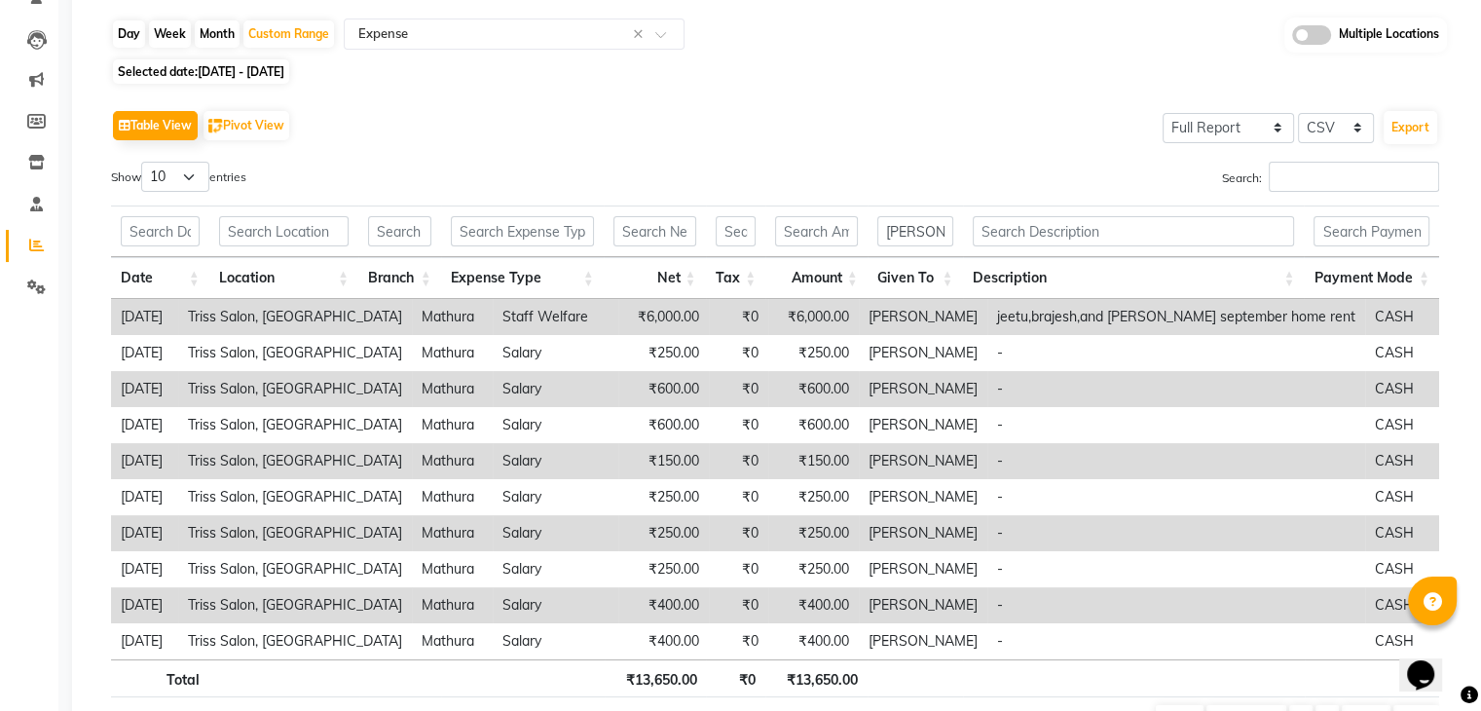
scroll to position [294, 0]
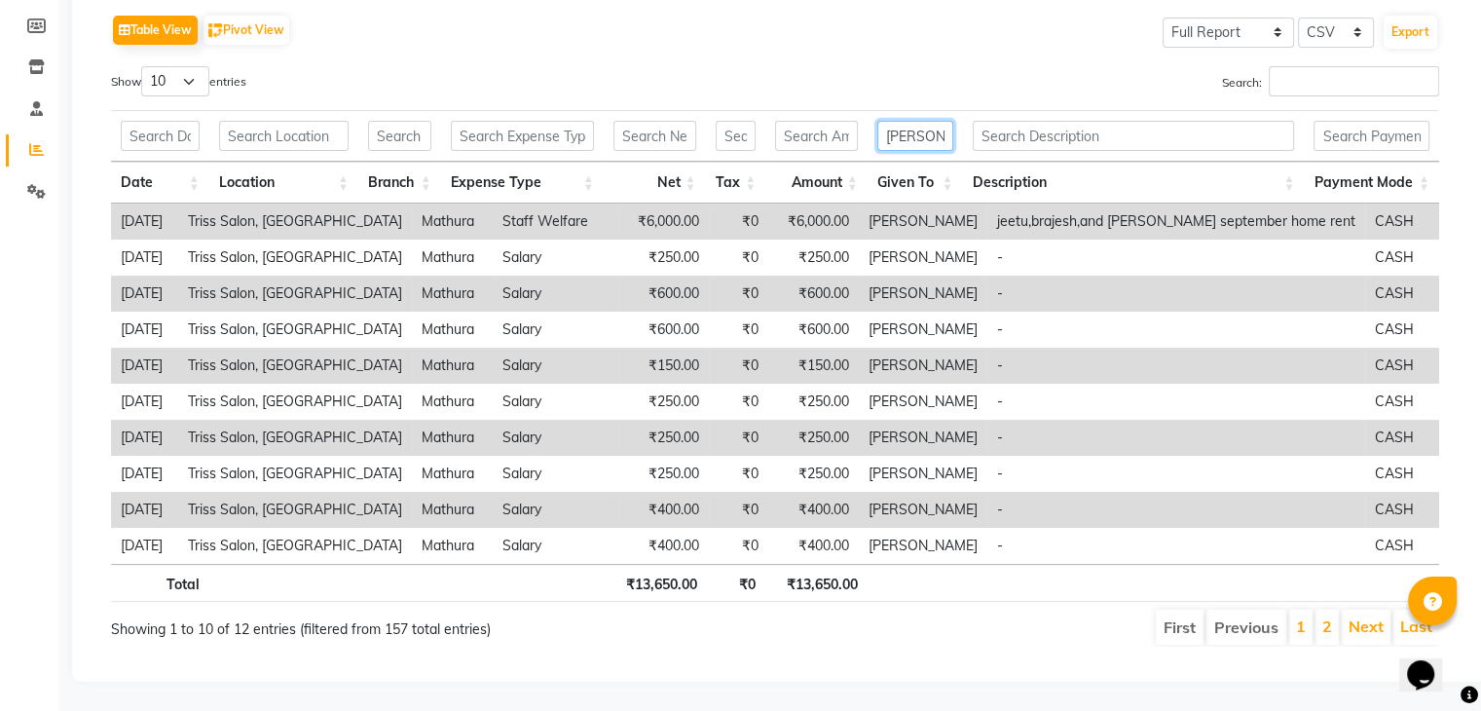
click at [931, 122] on input "[PERSON_NAME]" at bounding box center [915, 136] width 76 height 30
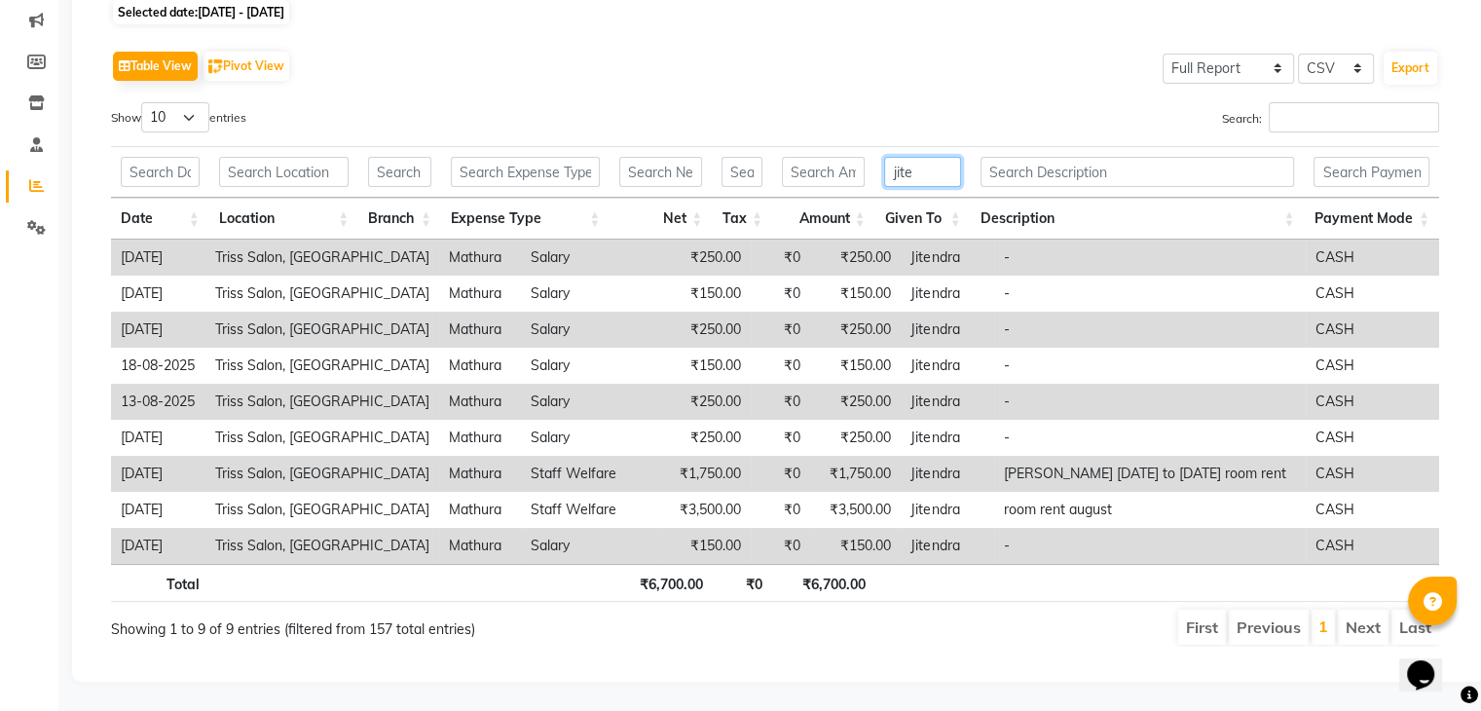
scroll to position [258, 0]
type input "[PERSON_NAME]"
click at [1109, 157] on input "text" at bounding box center [1138, 172] width 315 height 30
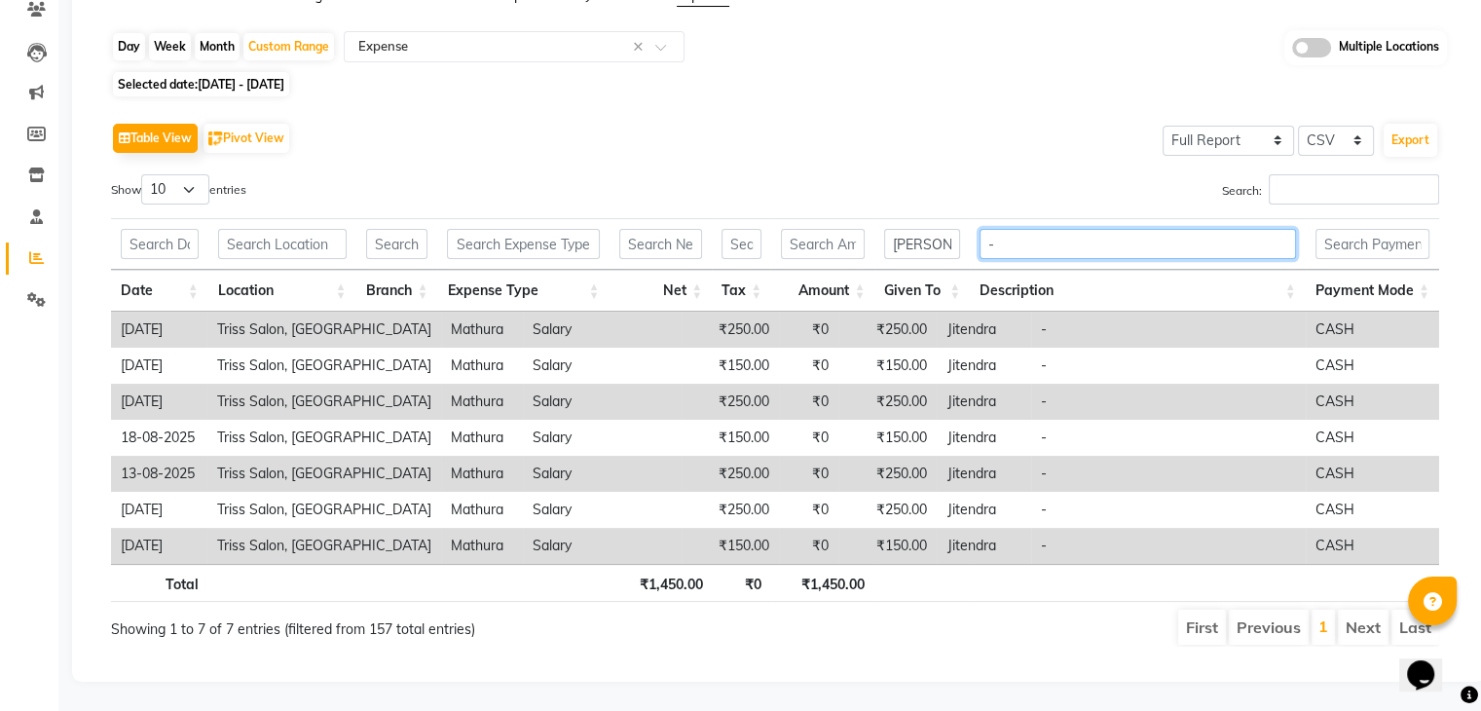
type input "-"
click at [919, 235] on input "[PERSON_NAME]" at bounding box center [922, 244] width 76 height 30
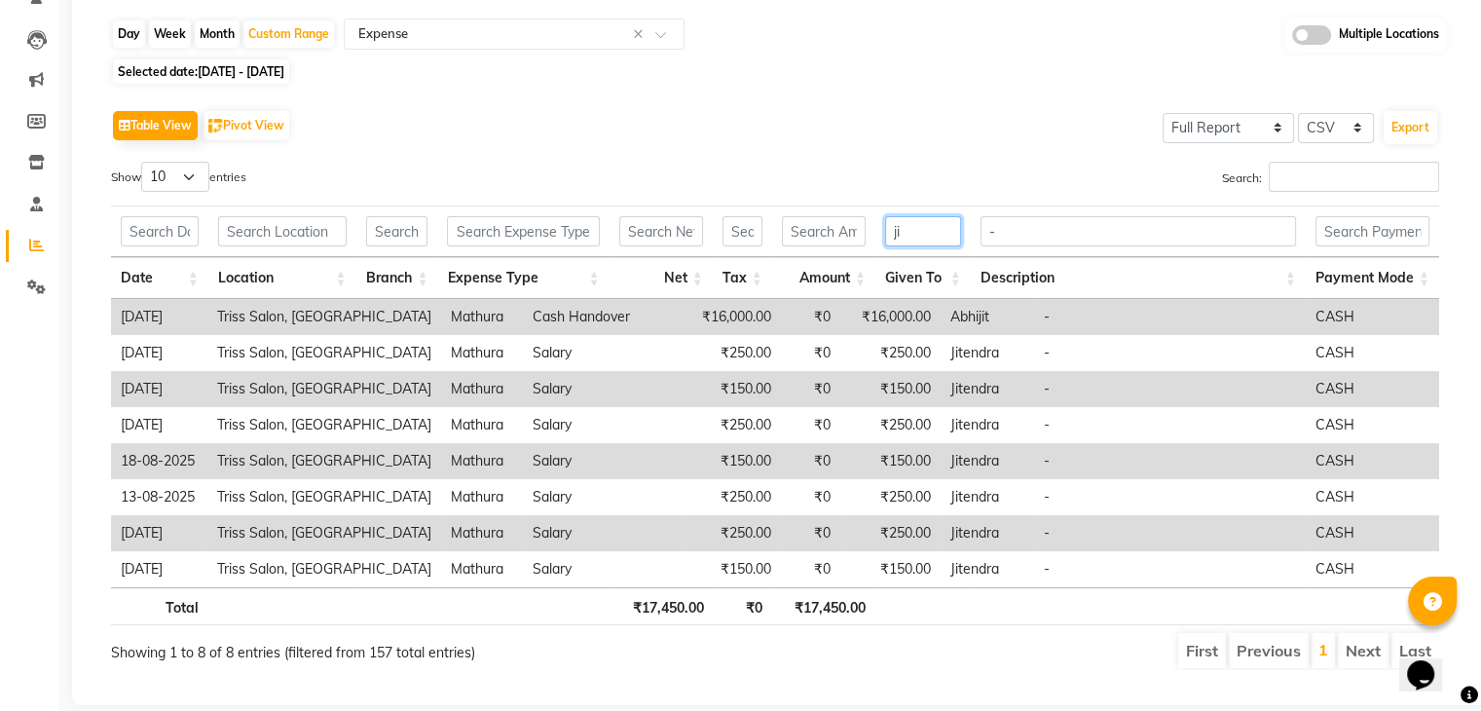
type input "j"
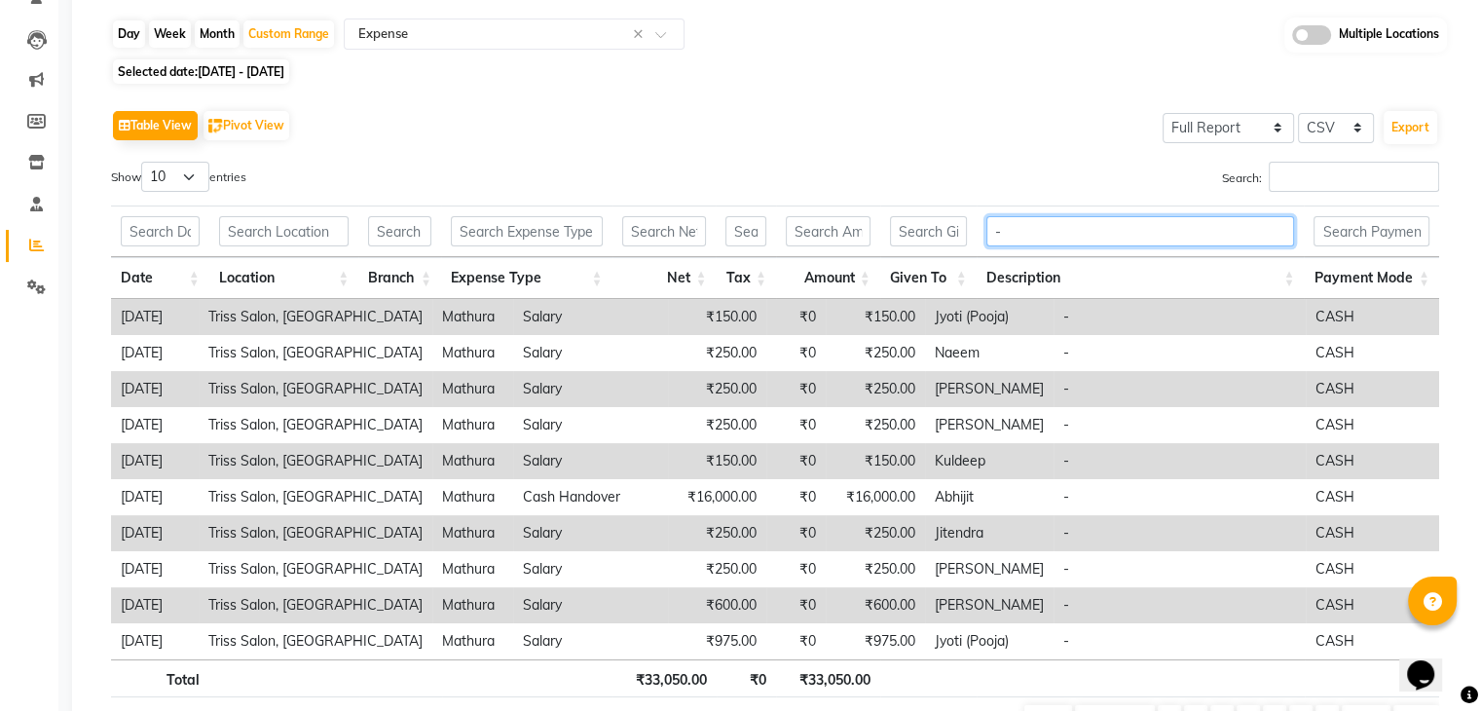
click at [1005, 231] on input "-" at bounding box center [1141, 231] width 309 height 30
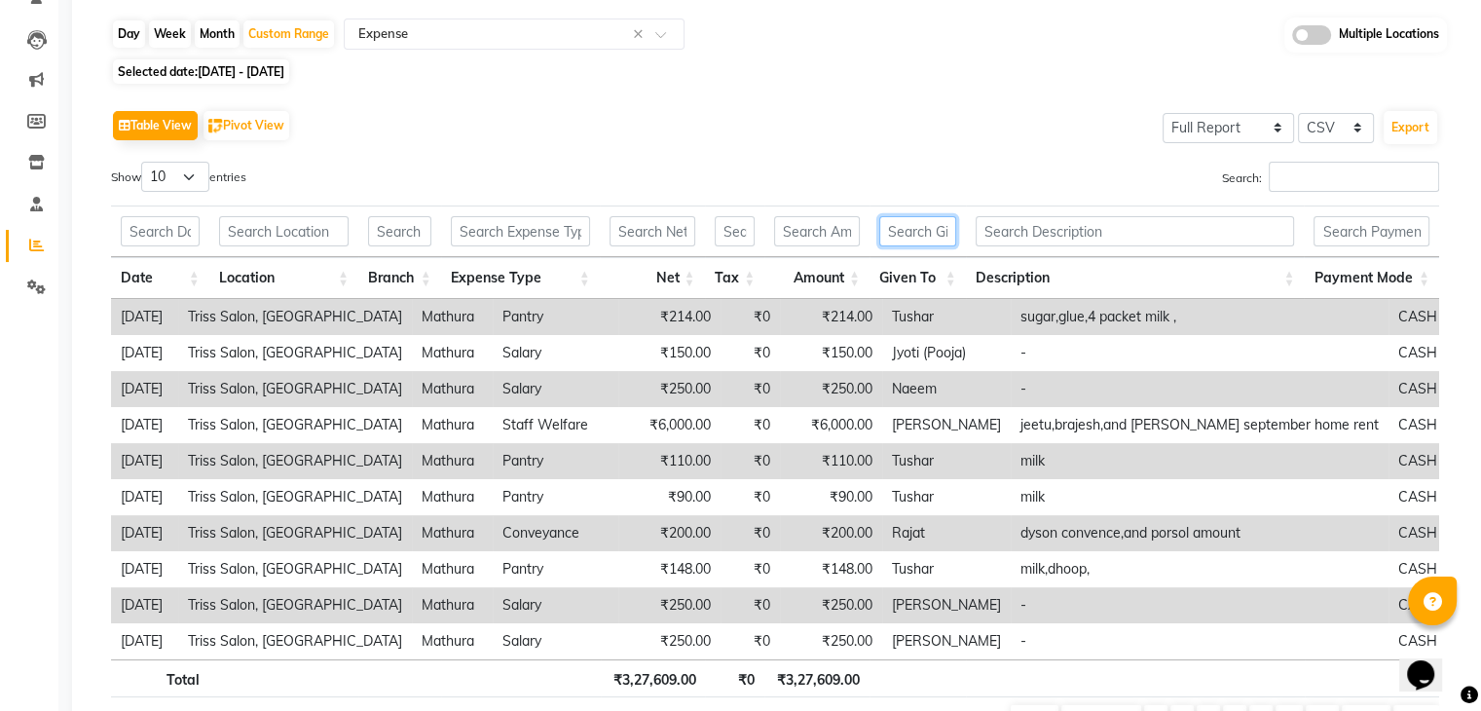
click at [890, 234] on input "text" at bounding box center [917, 231] width 77 height 30
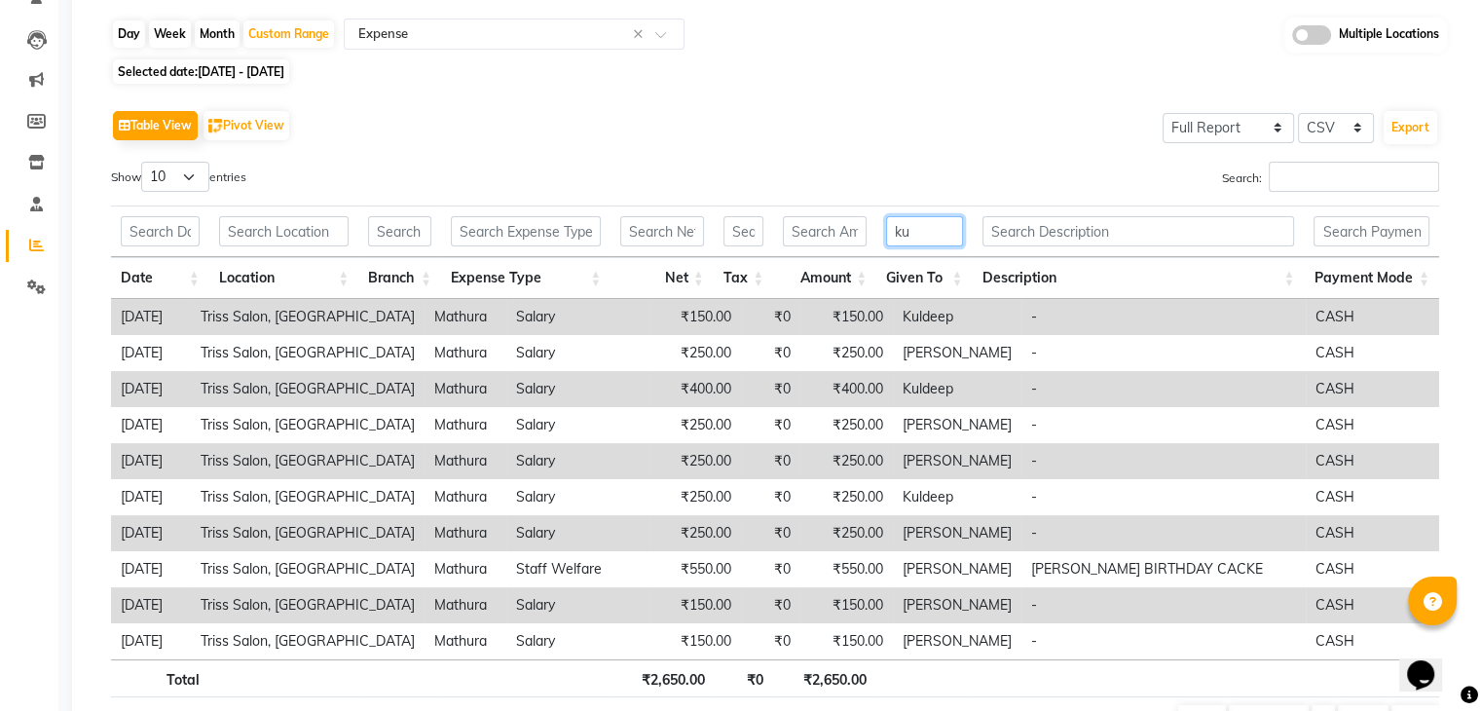
scroll to position [42, 0]
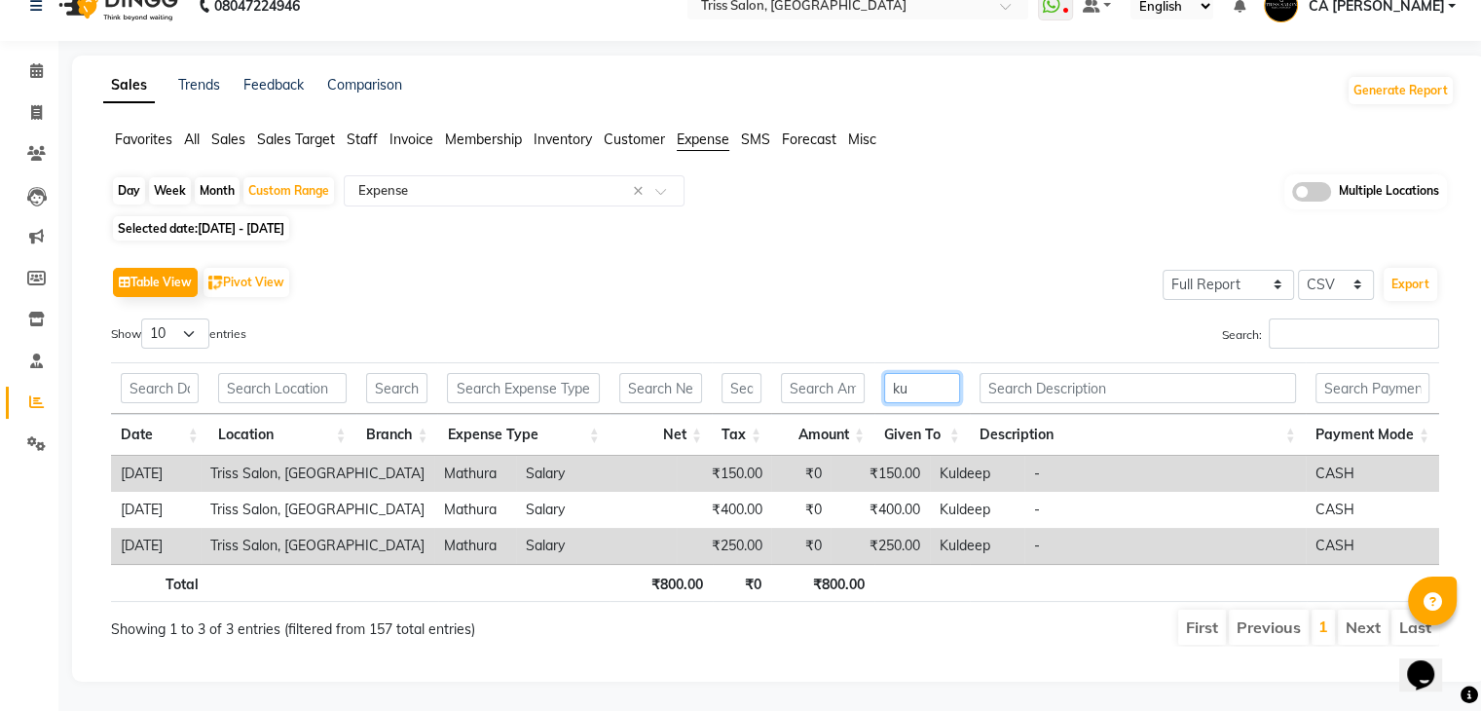
type input "k"
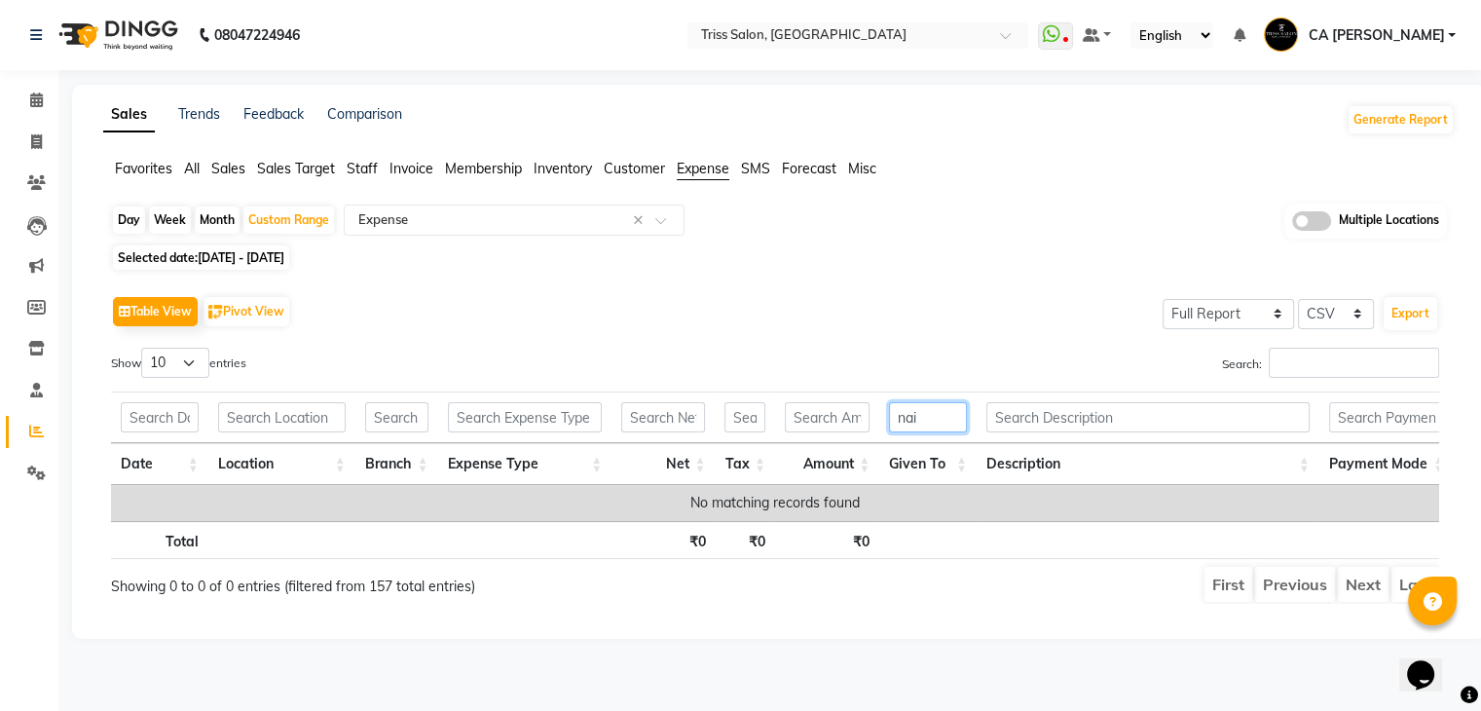
scroll to position [0, 0]
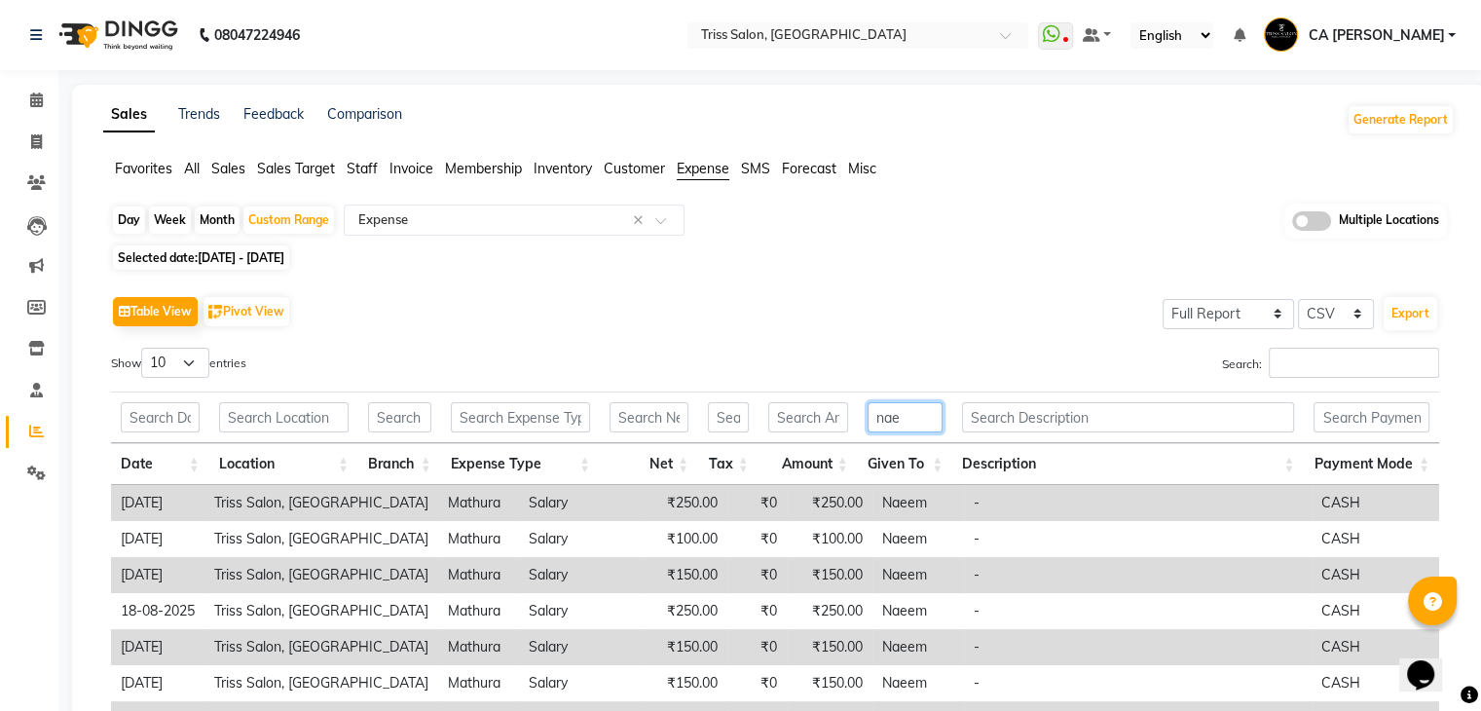
type input "nae"
click at [890, 234] on div "Day Week Month Custom Range Select Report Type × Expense × Multiple Locations" at bounding box center [779, 222] width 1336 height 36
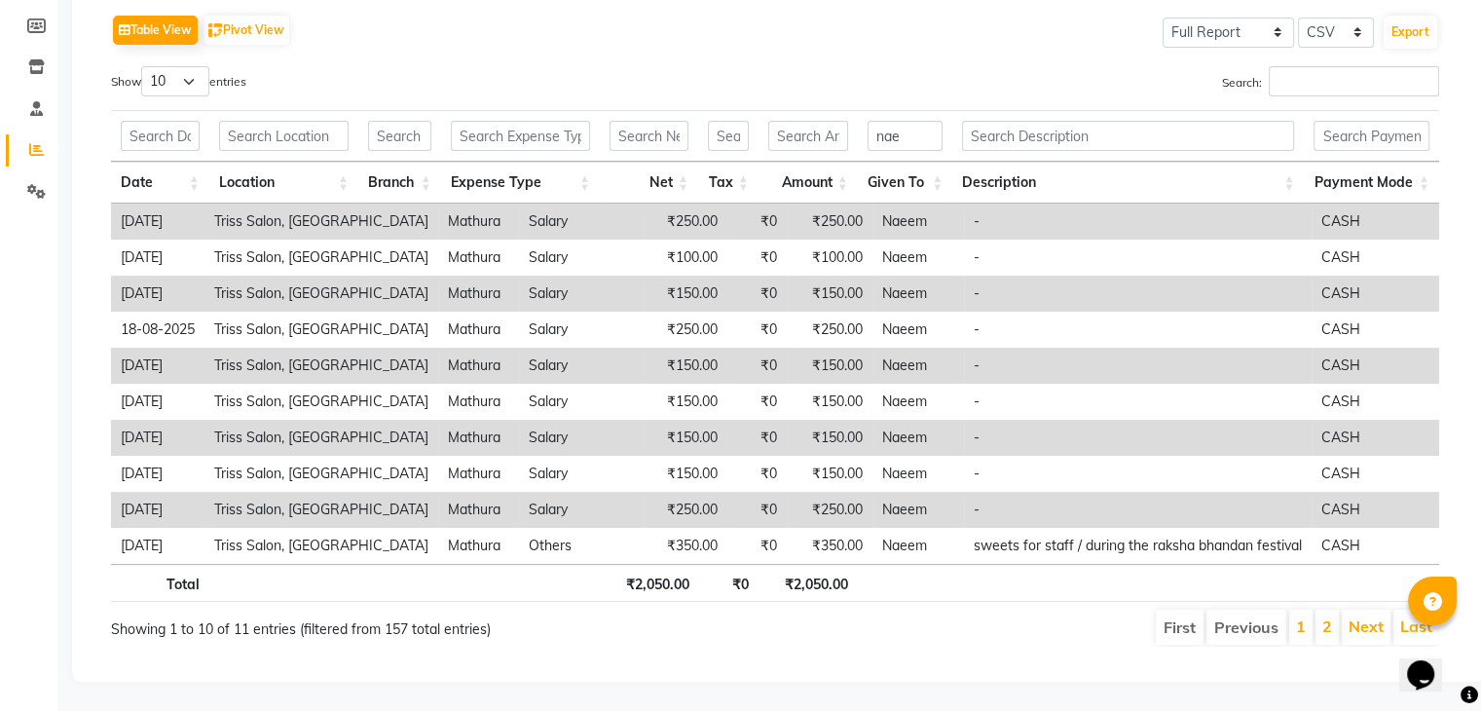
click at [1318, 611] on li "2" at bounding box center [1327, 627] width 23 height 35
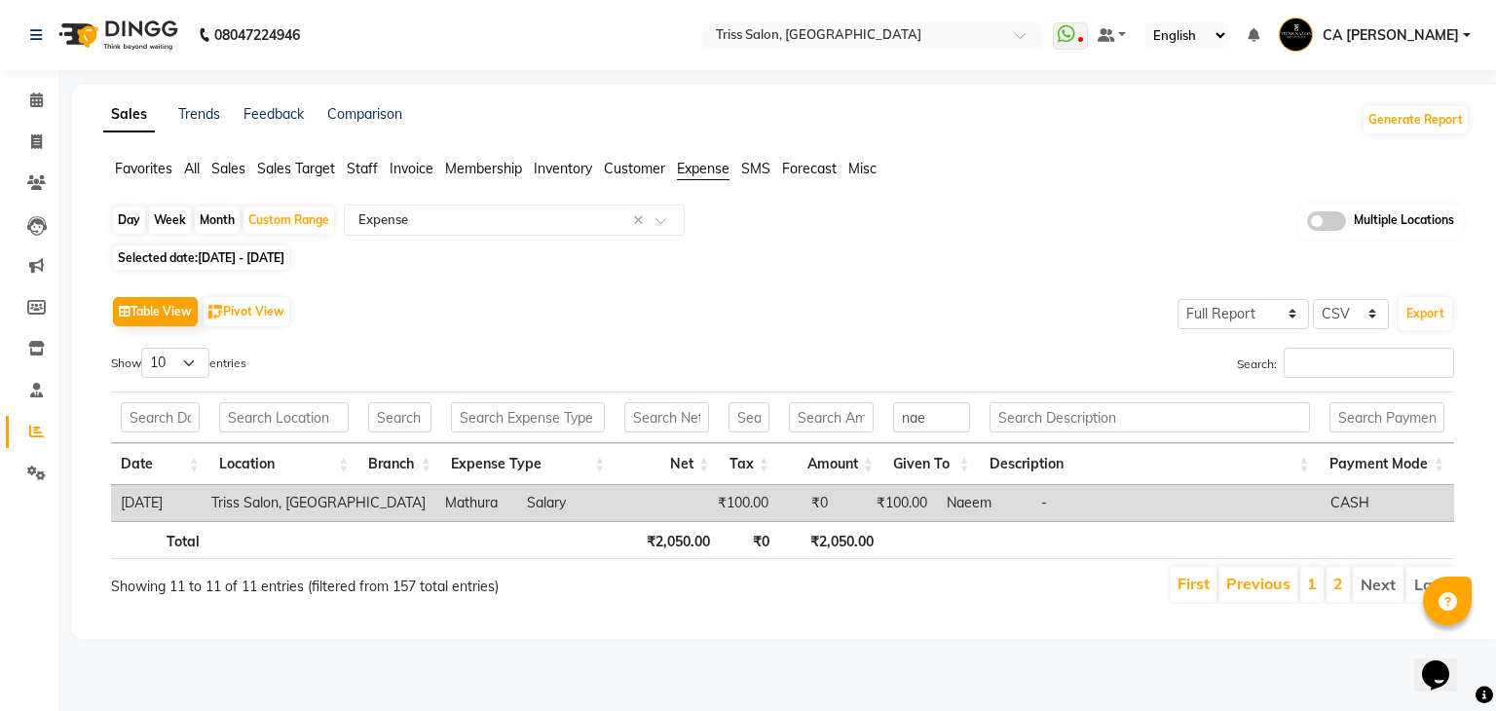
click at [1307, 585] on li "1" at bounding box center [1311, 584] width 23 height 35
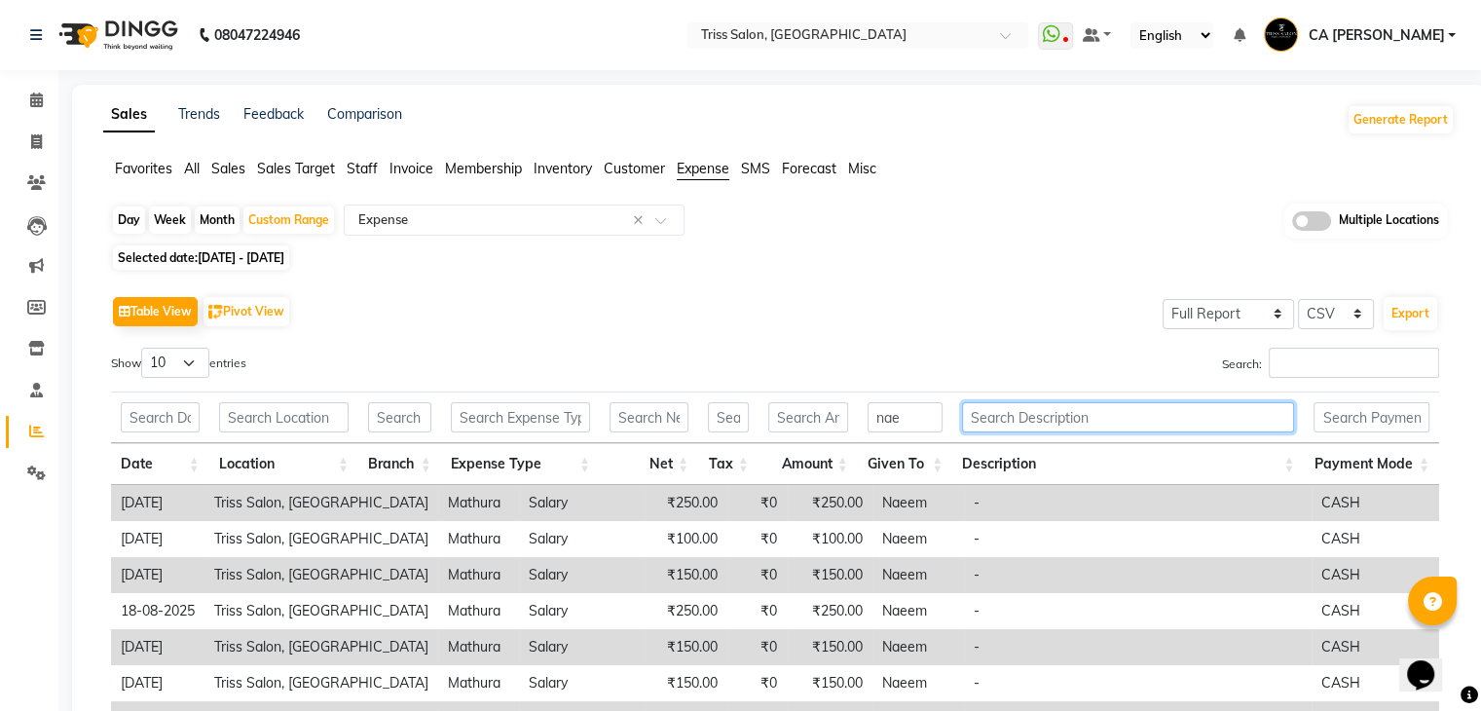
click at [1114, 422] on input "text" at bounding box center [1128, 417] width 332 height 30
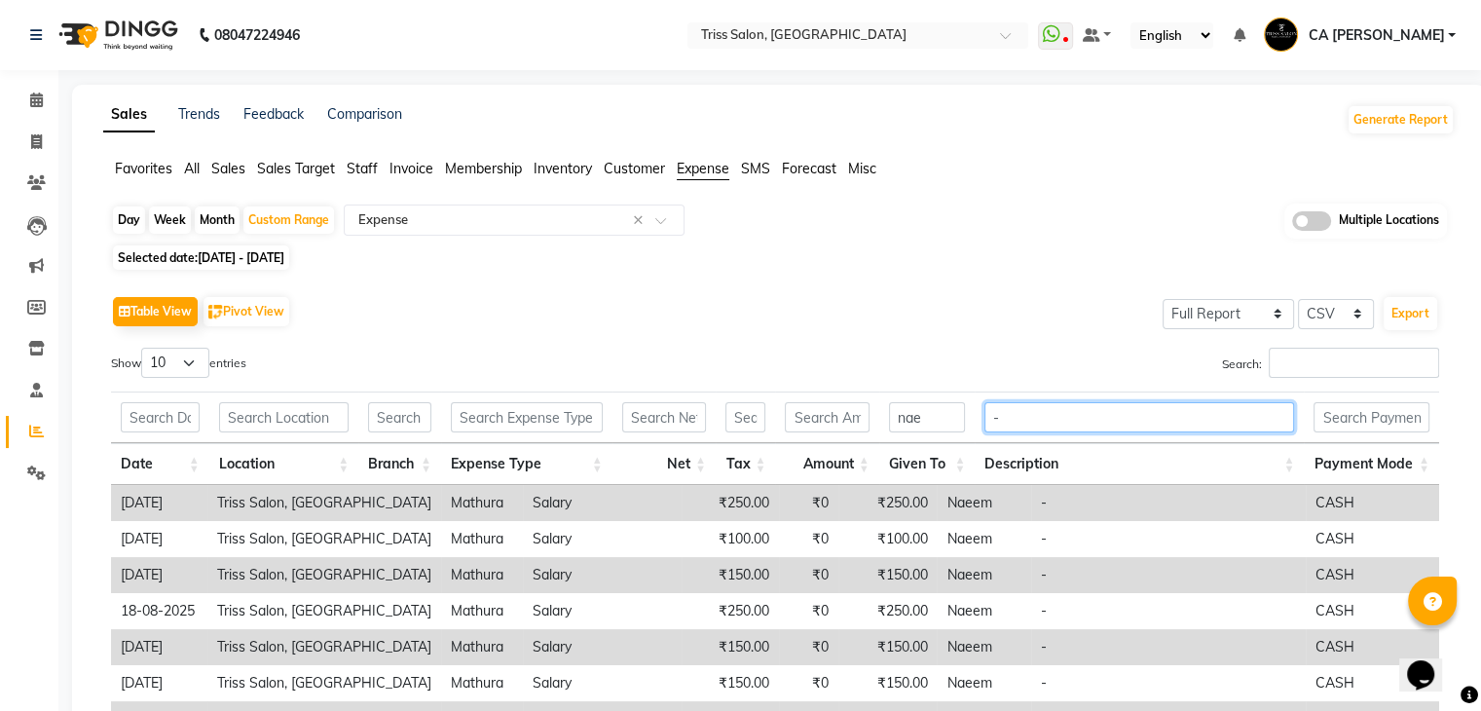
scroll to position [294, 0]
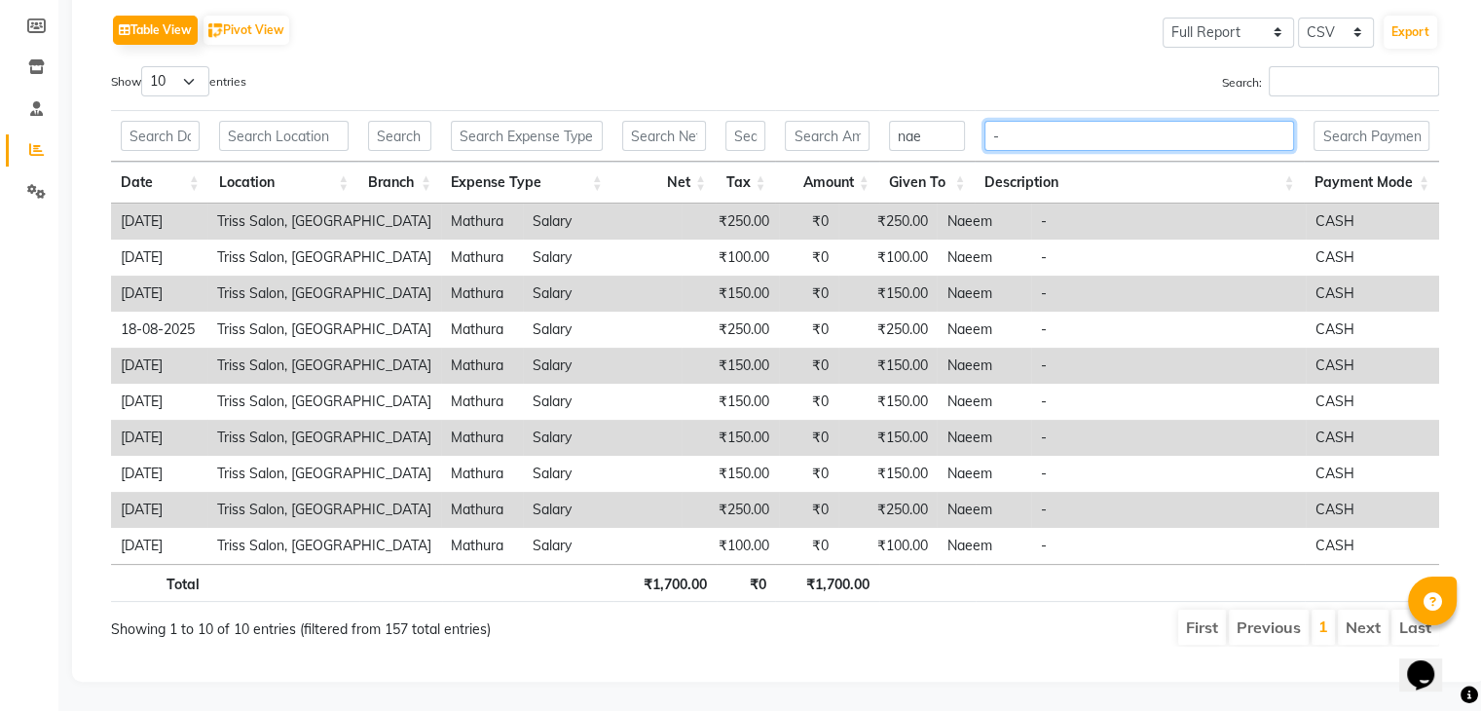
type input "-"
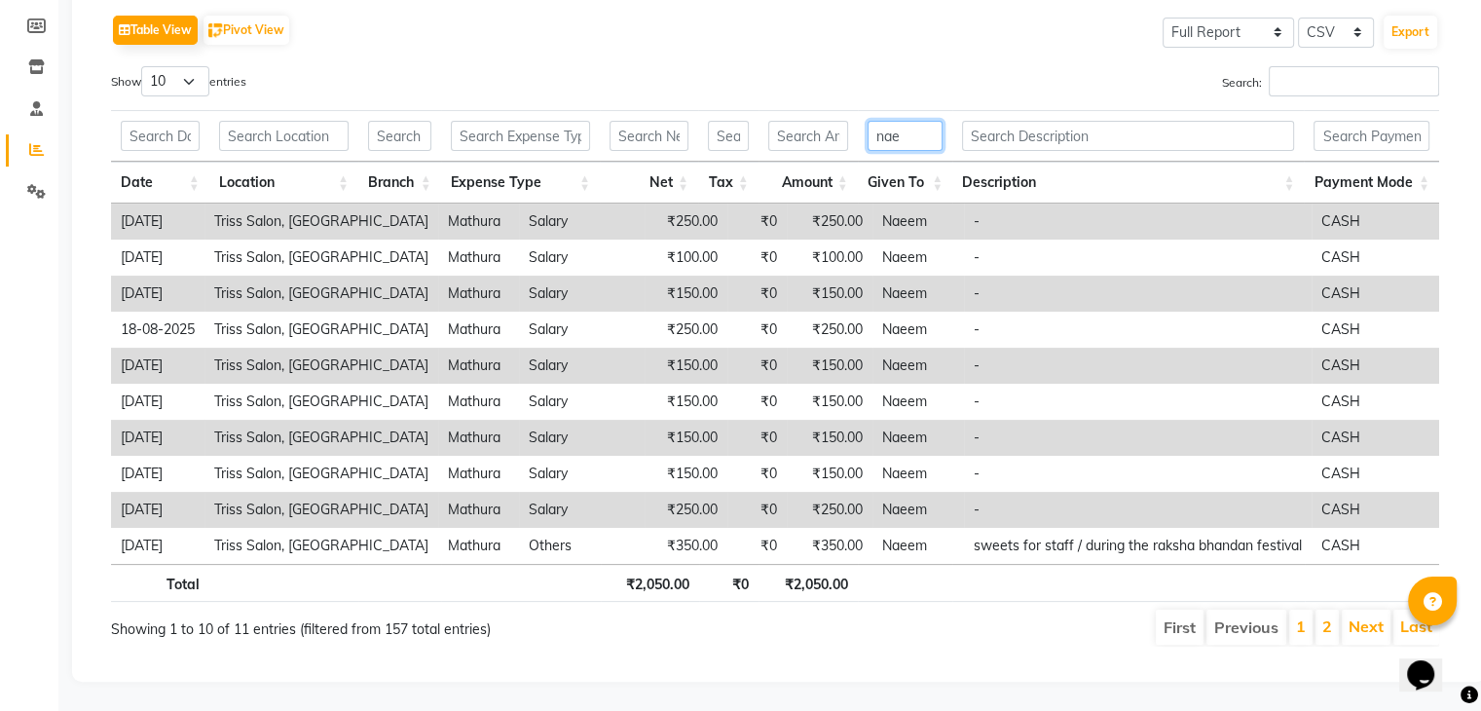
drag, startPoint x: 897, startPoint y: 128, endPoint x: 836, endPoint y: 129, distance: 61.4
click at [836, 129] on tr "nae" at bounding box center [775, 136] width 1328 height 52
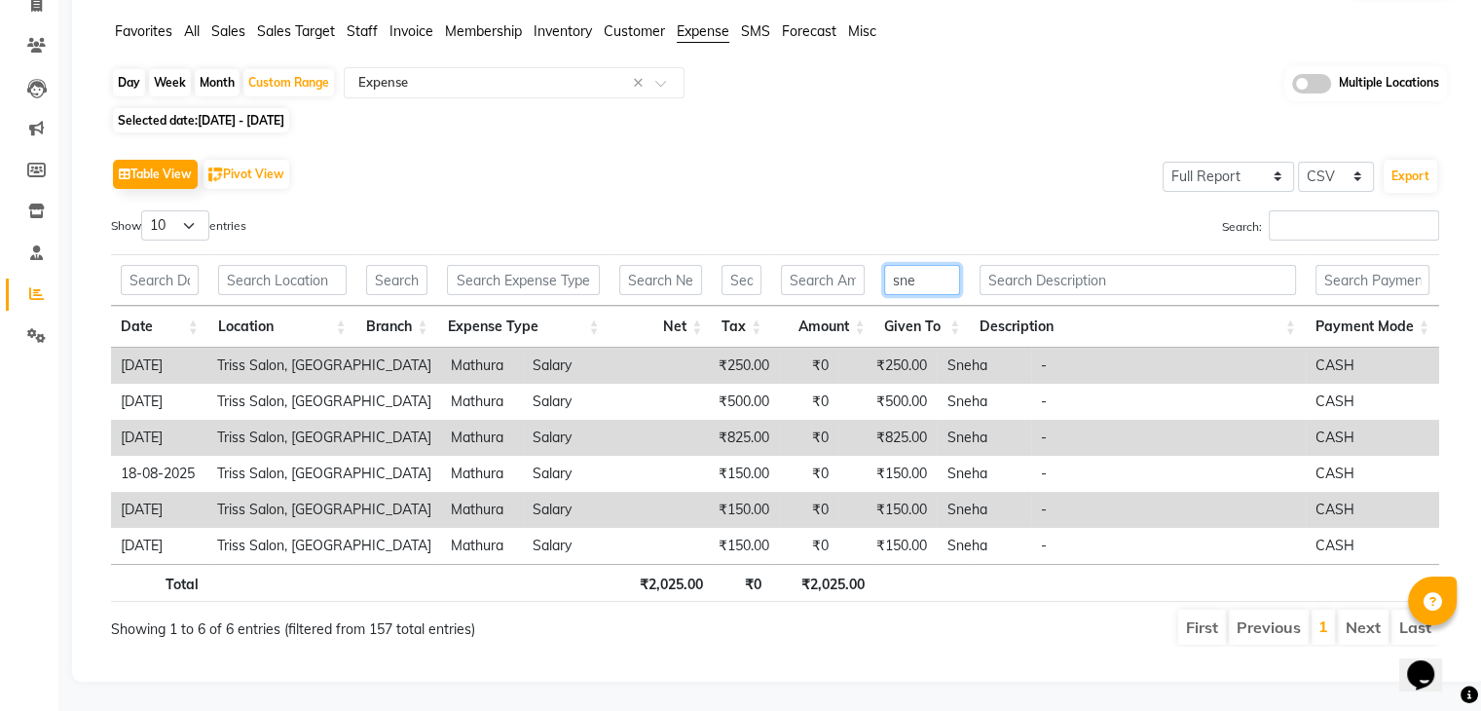
scroll to position [150, 0]
type input "s"
type input "j"
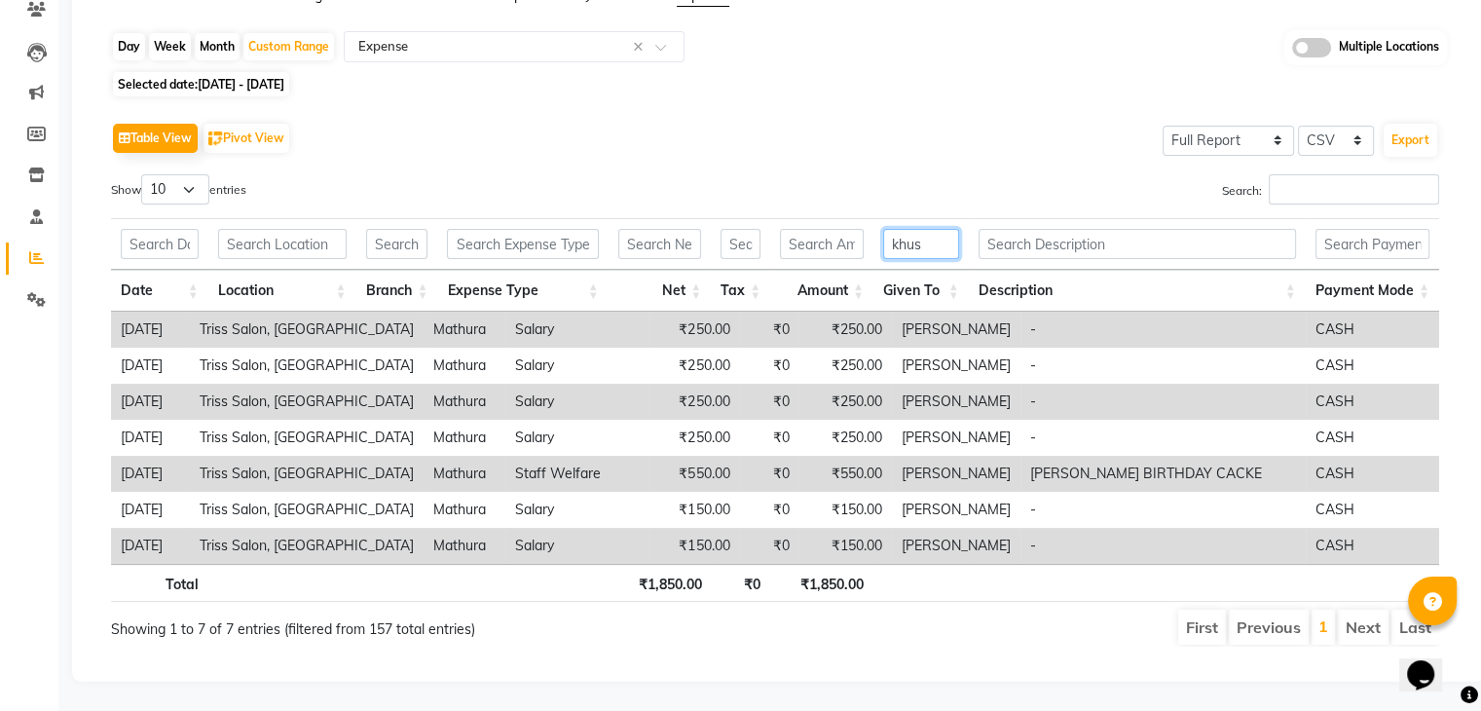
scroll to position [186, 0]
type input "khus"
click at [1044, 231] on input "text" at bounding box center [1137, 244] width 317 height 30
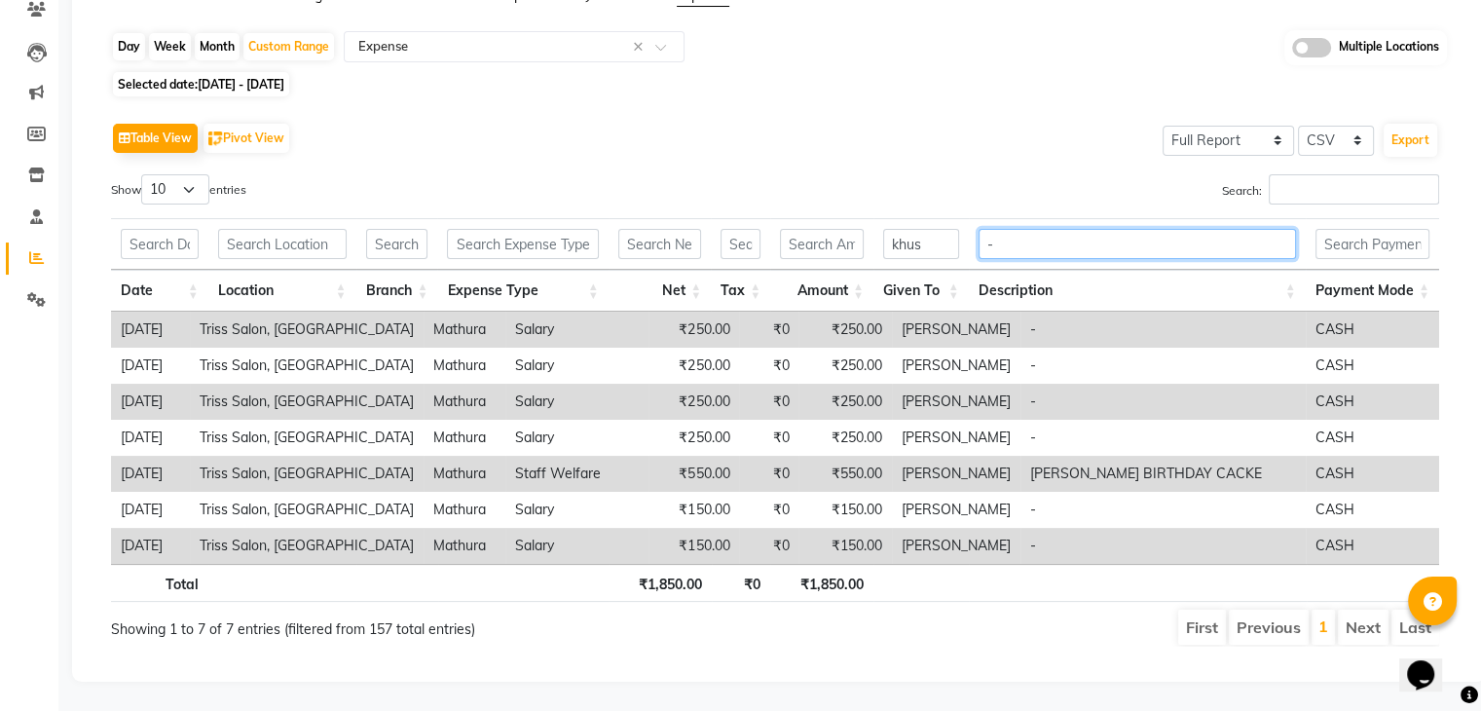
scroll to position [150, 0]
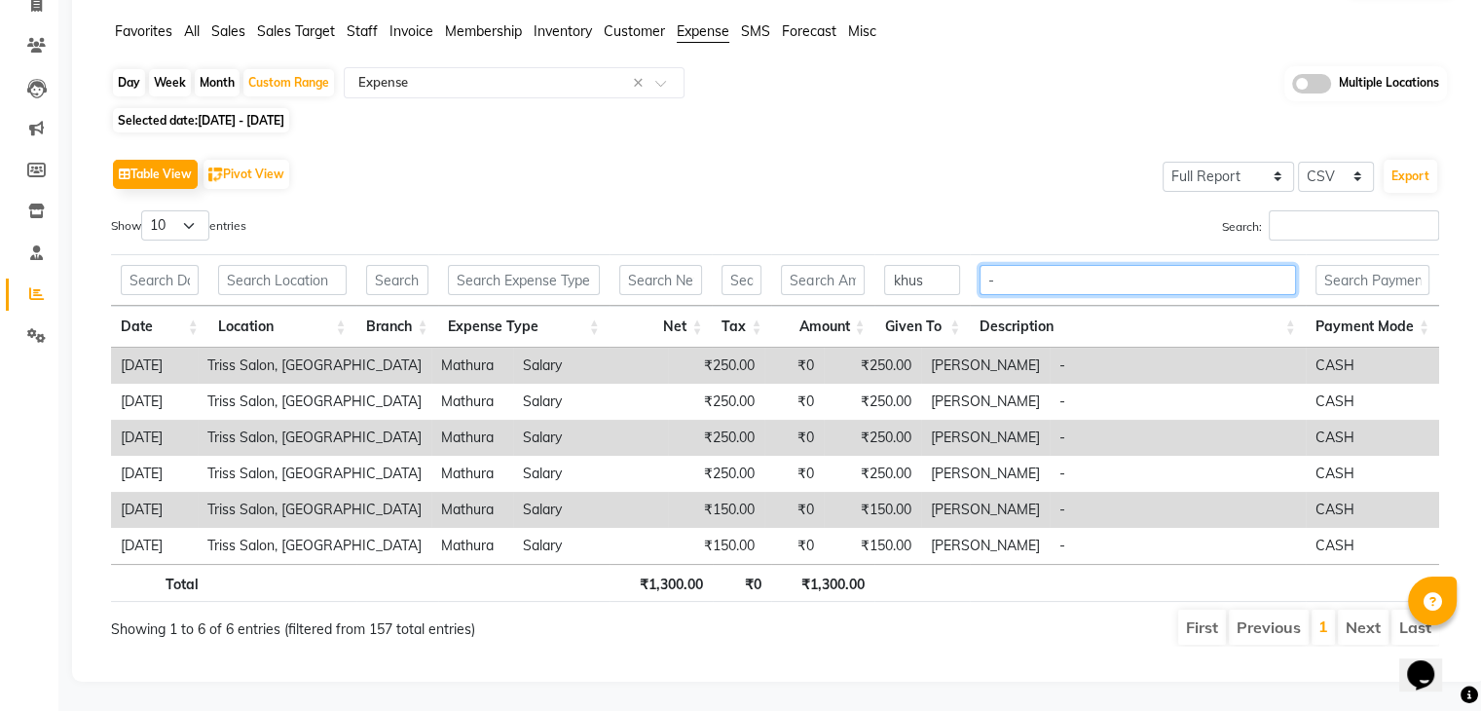
type input "-"
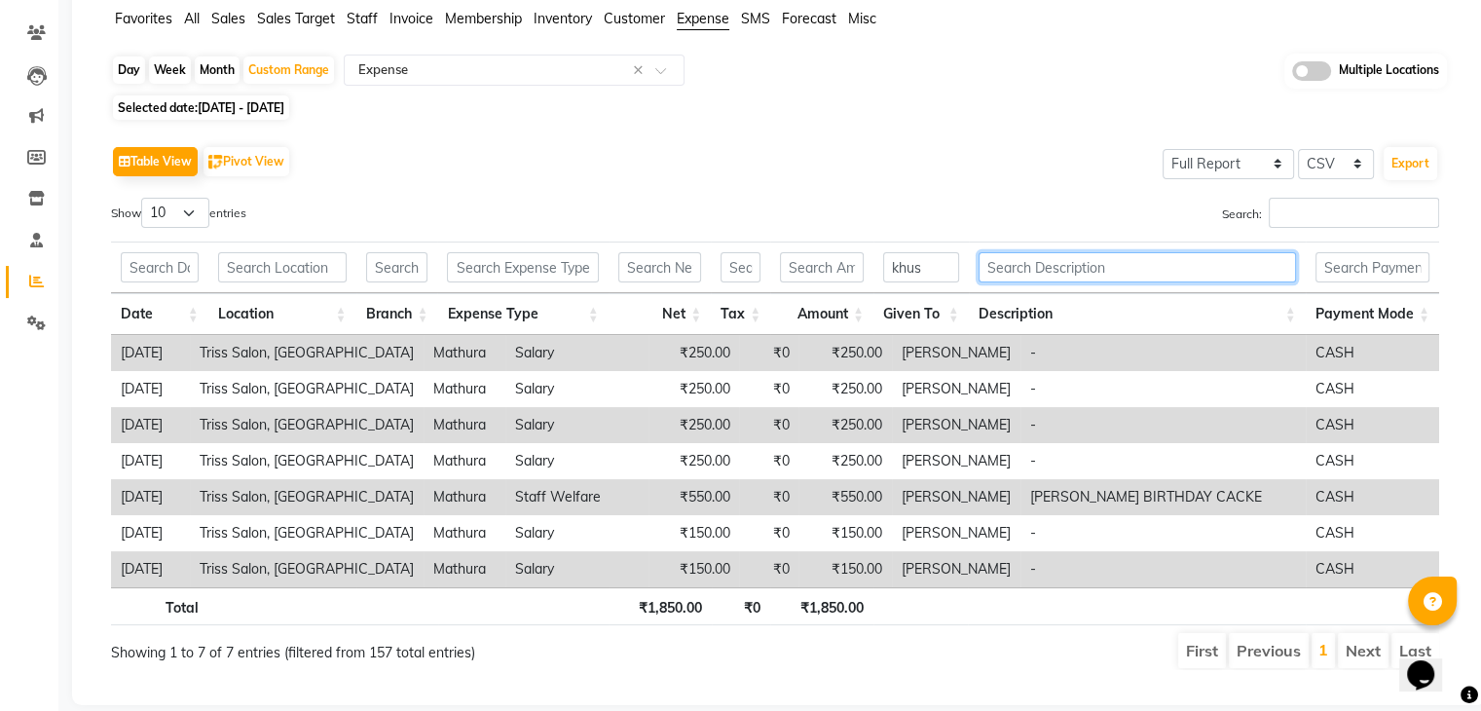
scroll to position [186, 0]
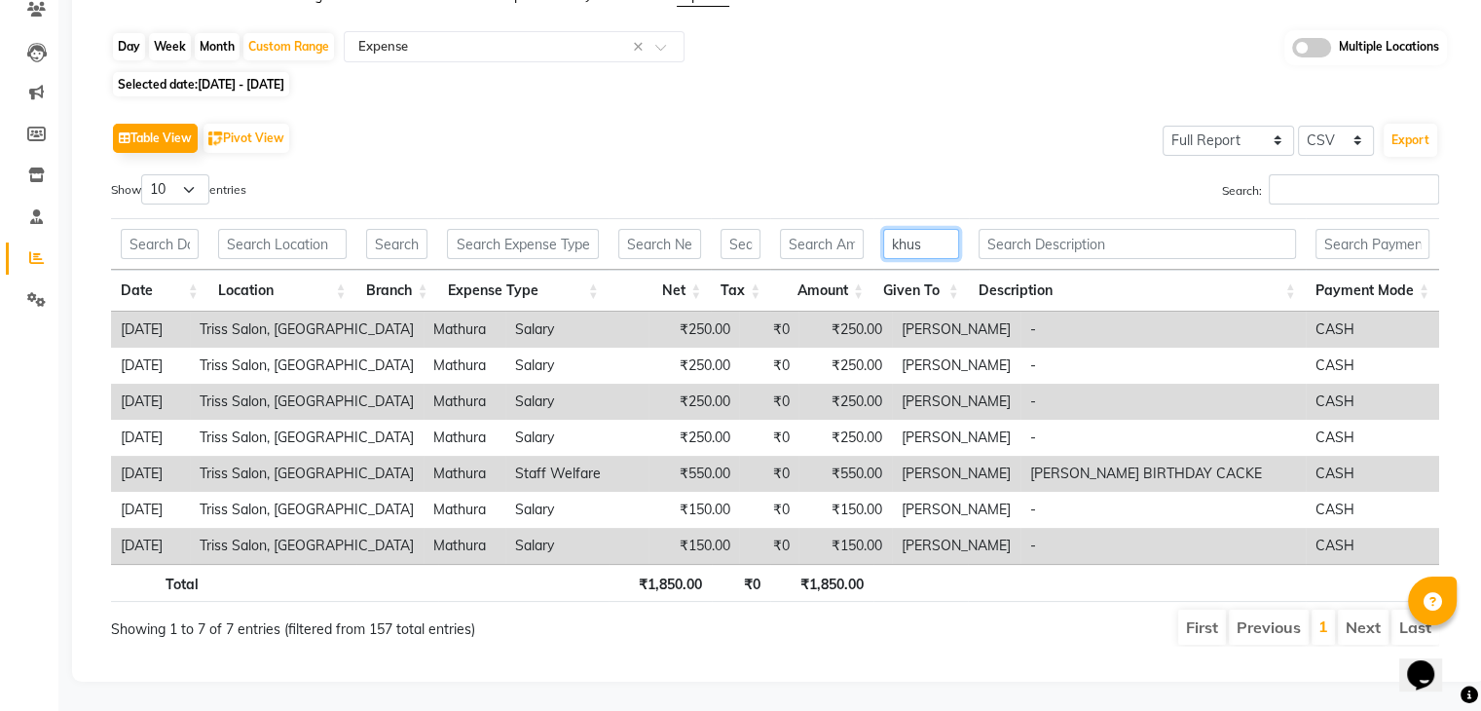
click at [940, 237] on input "khus" at bounding box center [921, 244] width 76 height 30
type input "k"
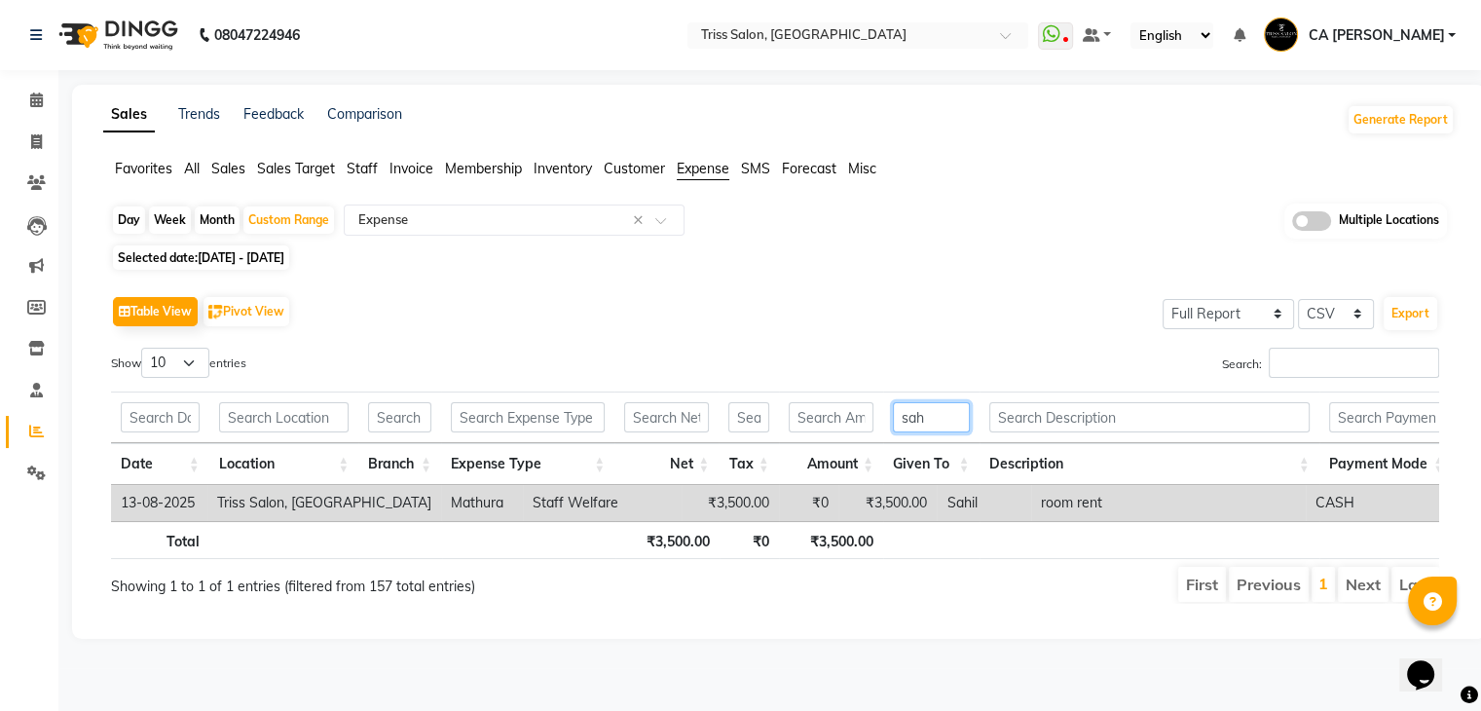
scroll to position [0, 0]
type input "s"
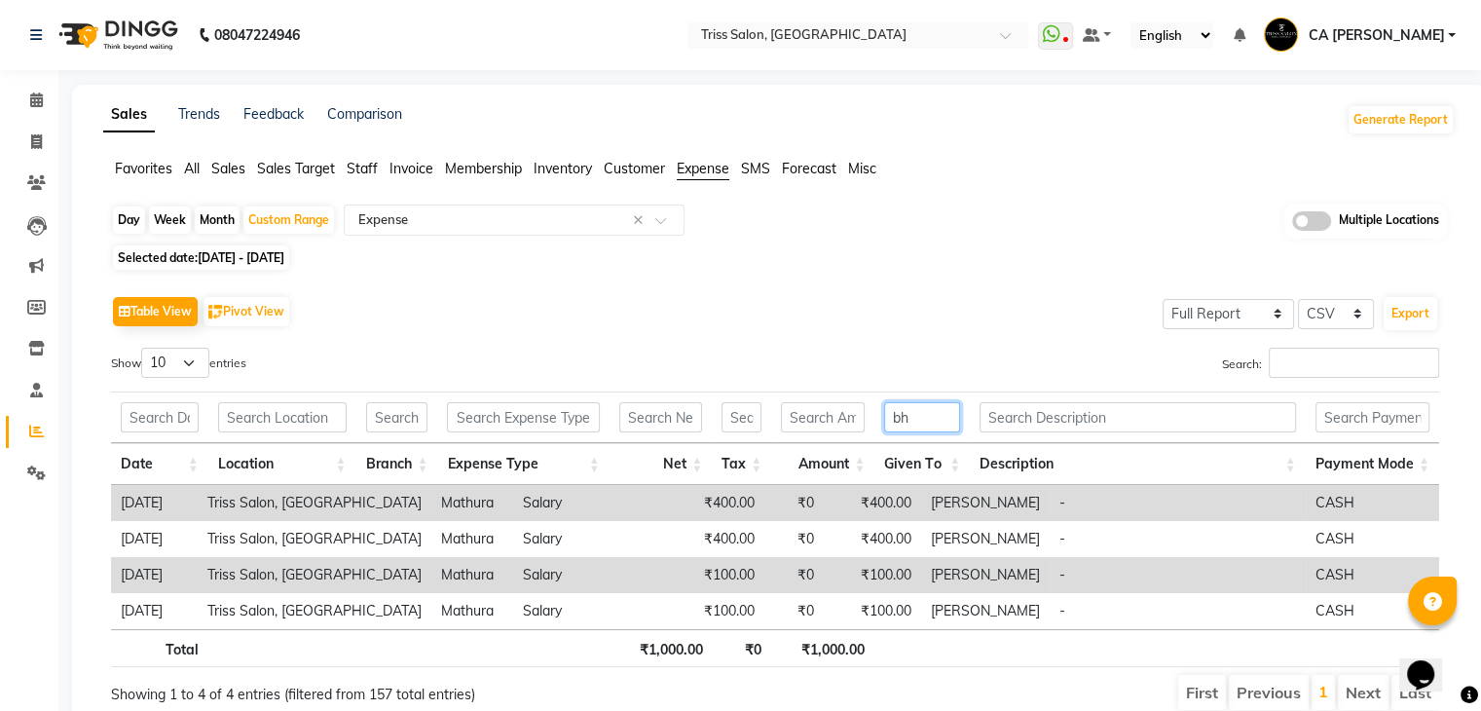
type input "b"
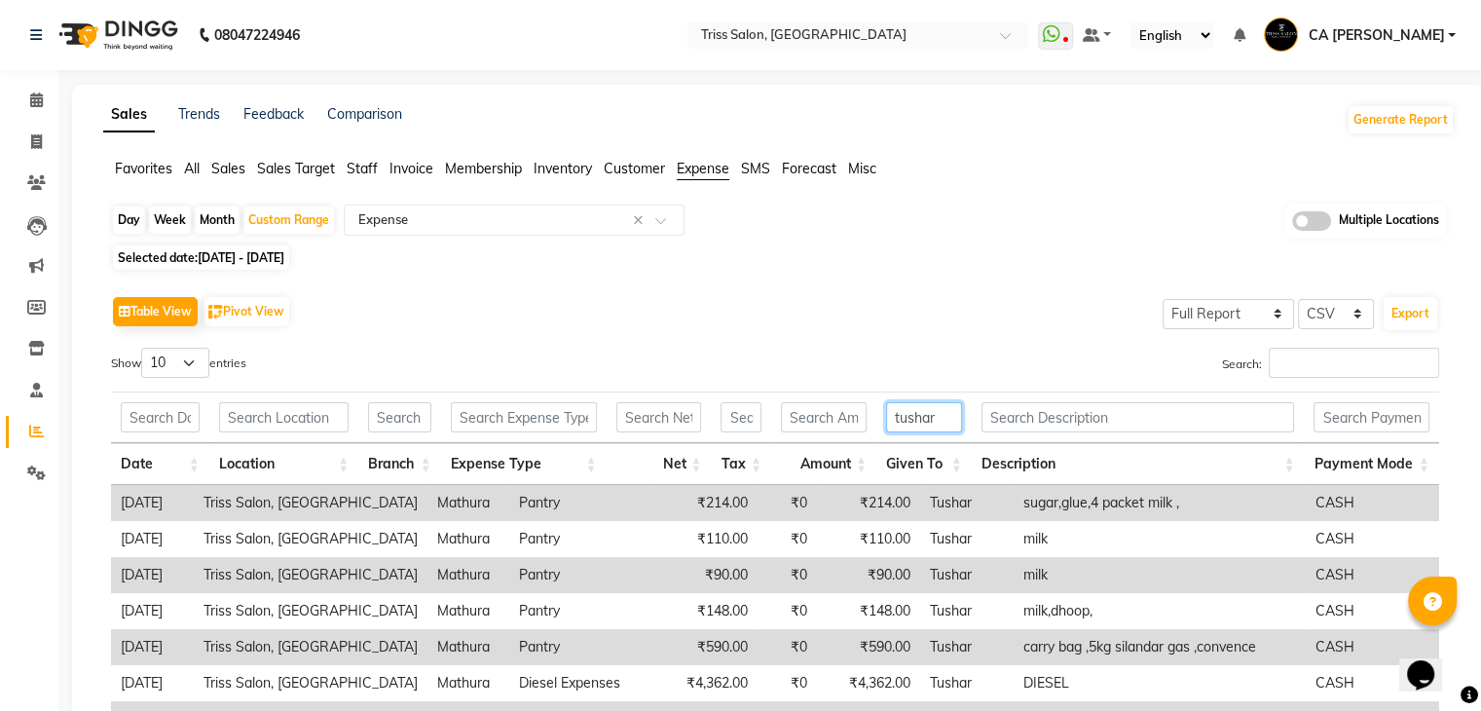
type input "tushar"
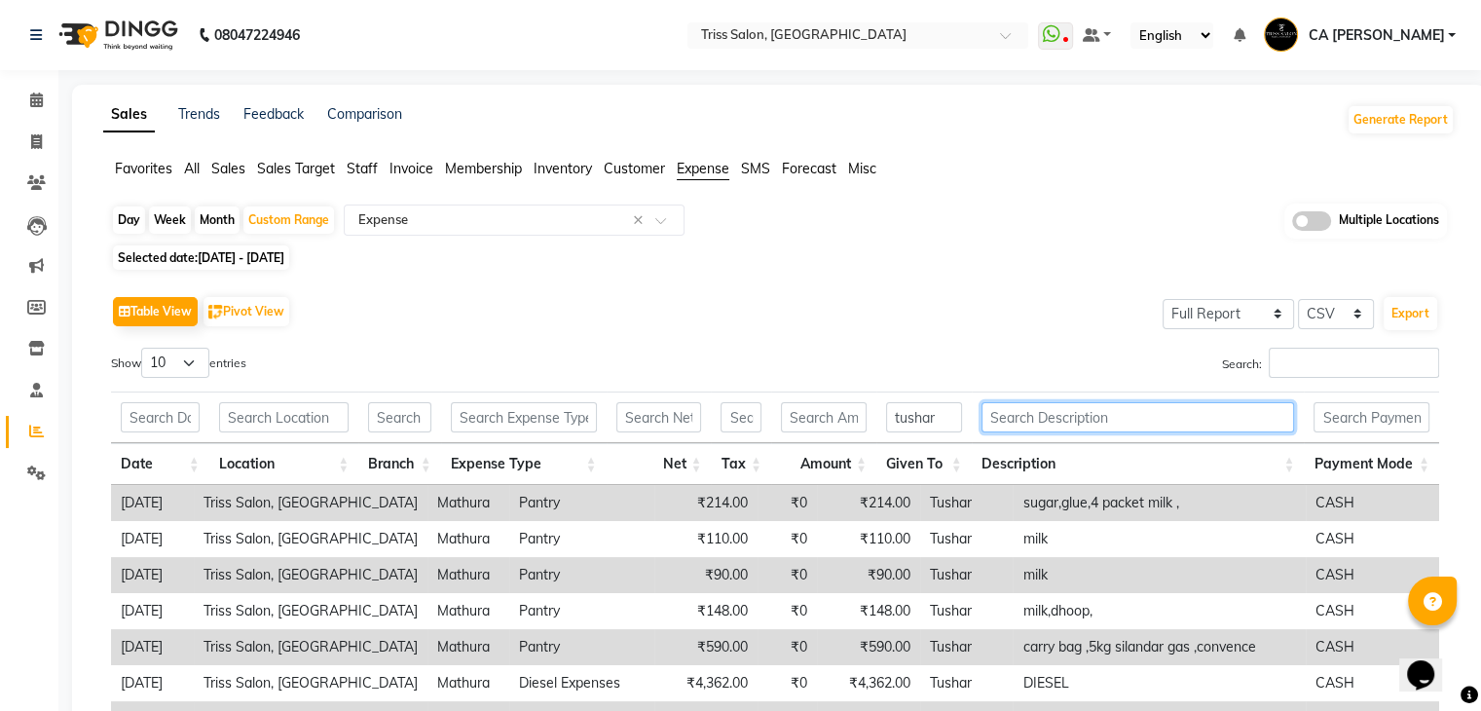
click at [1056, 410] on input "text" at bounding box center [1139, 417] width 314 height 30
type input "-"
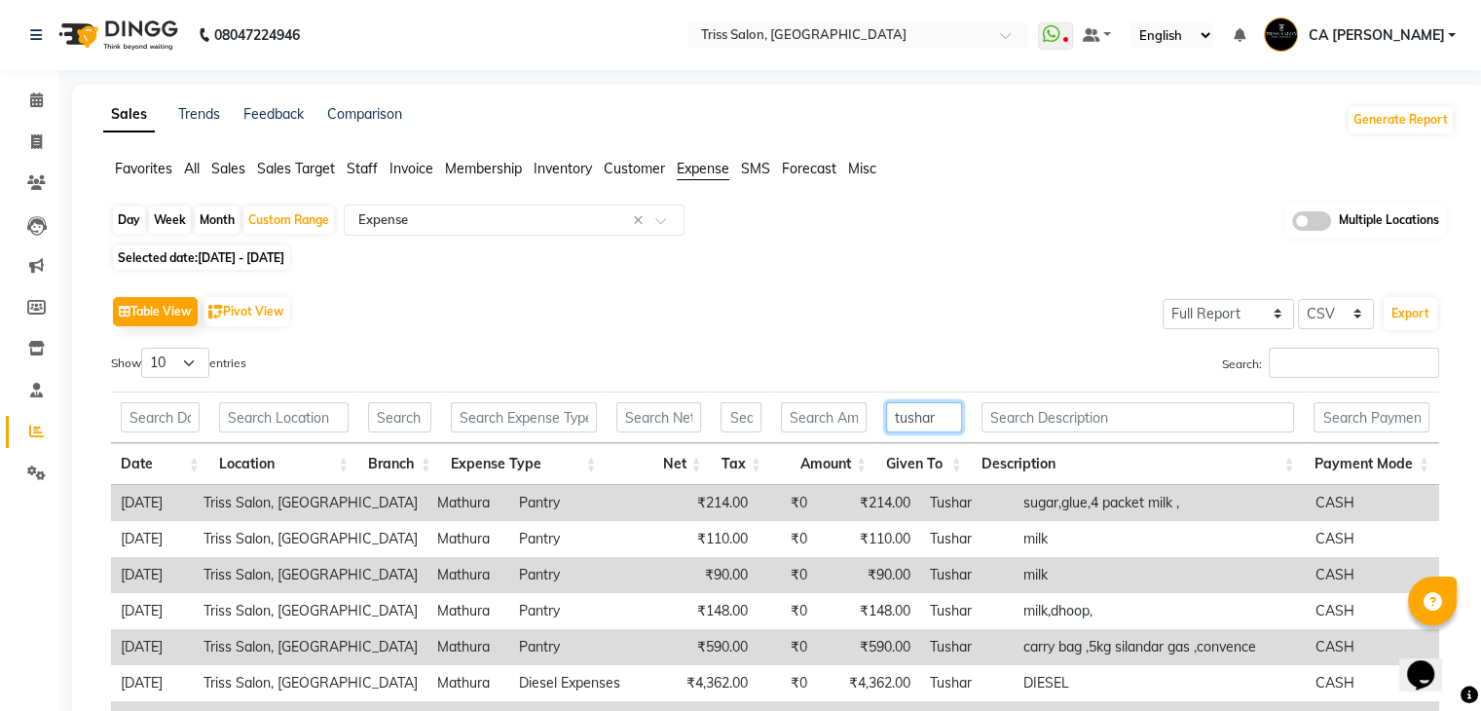
drag, startPoint x: 941, startPoint y: 408, endPoint x: 756, endPoint y: 412, distance: 185.1
click at [756, 412] on tr "tushar" at bounding box center [775, 418] width 1328 height 52
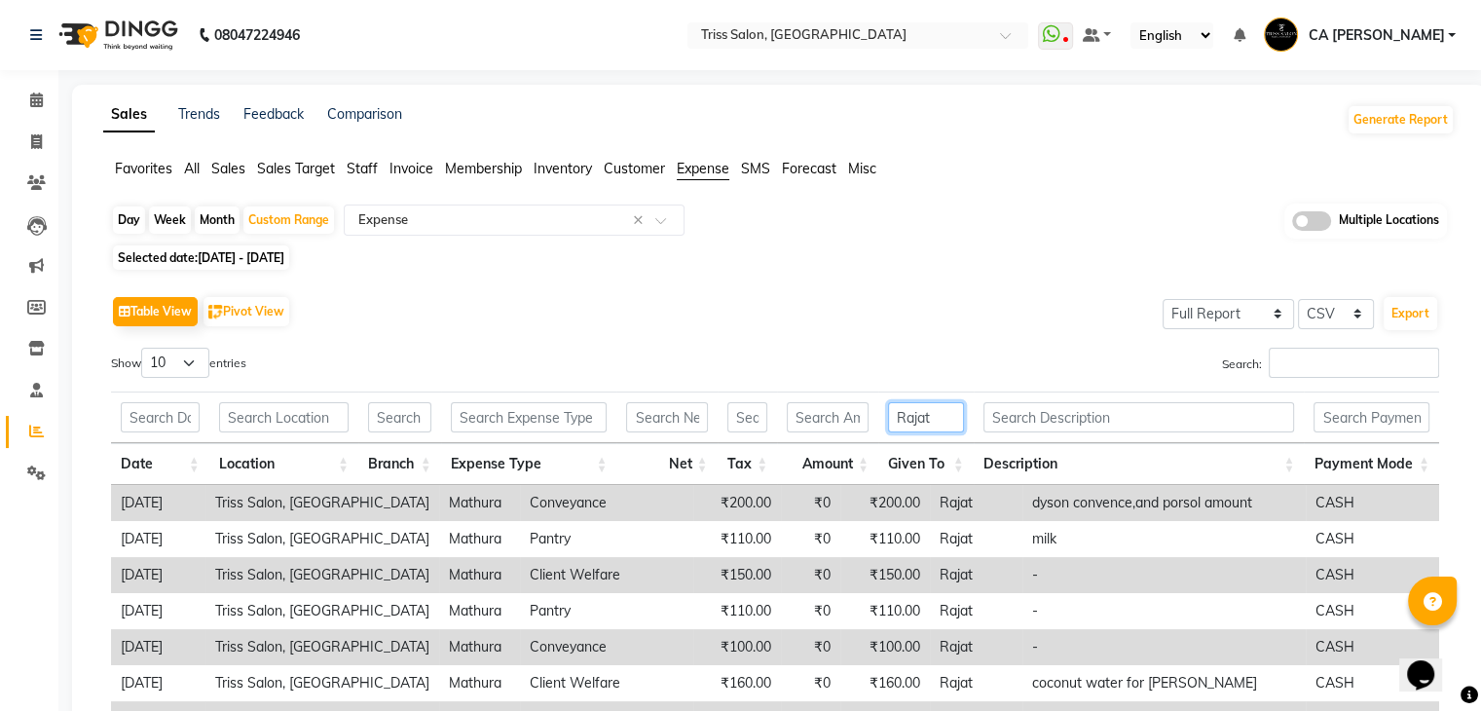
type input "Rajat"
click at [517, 422] on input "text" at bounding box center [529, 417] width 157 height 30
type input "s"
drag, startPoint x: 963, startPoint y: 422, endPoint x: 873, endPoint y: 416, distance: 90.8
click at [873, 416] on tr "Rajat" at bounding box center [775, 418] width 1328 height 52
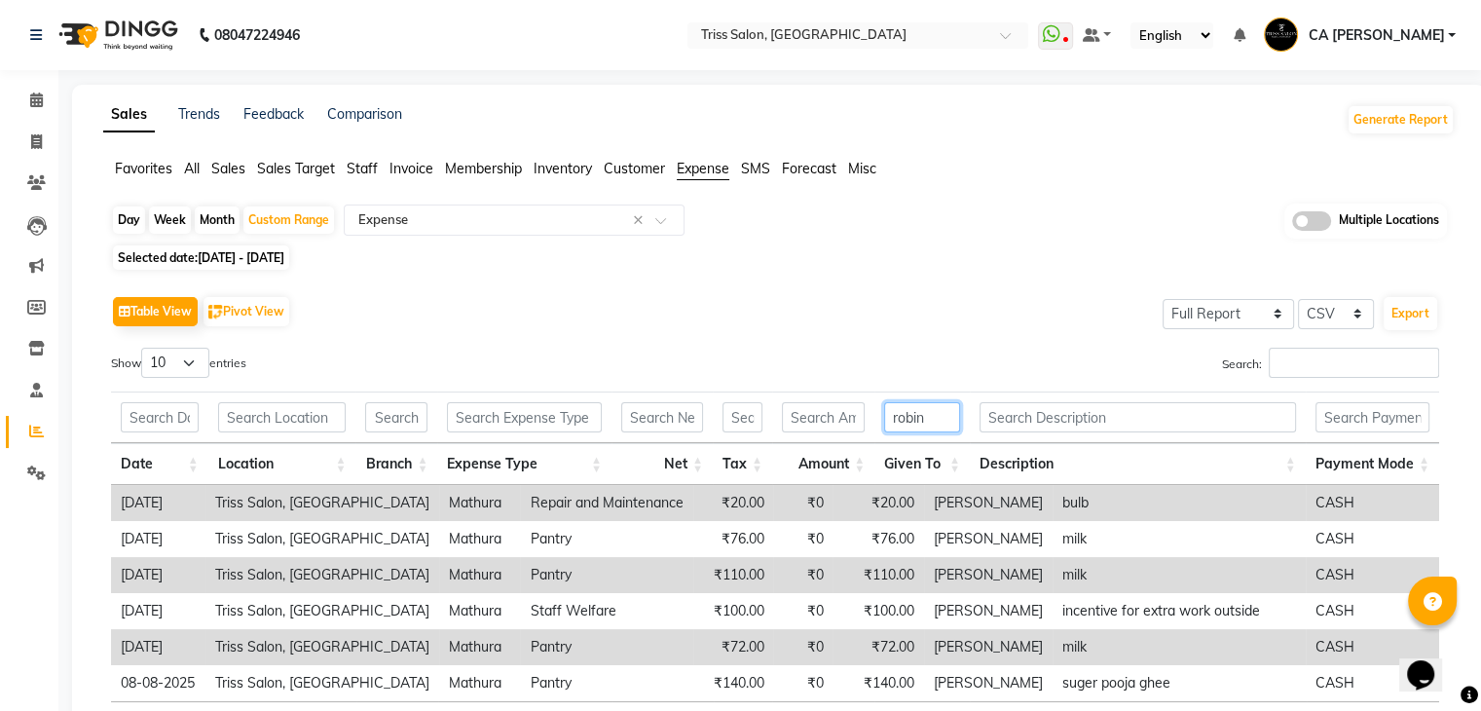
type input "robin"
click at [468, 416] on input "text" at bounding box center [524, 417] width 155 height 30
type input "s"
click at [1398, 40] on span "CA [PERSON_NAME]" at bounding box center [1376, 35] width 136 height 20
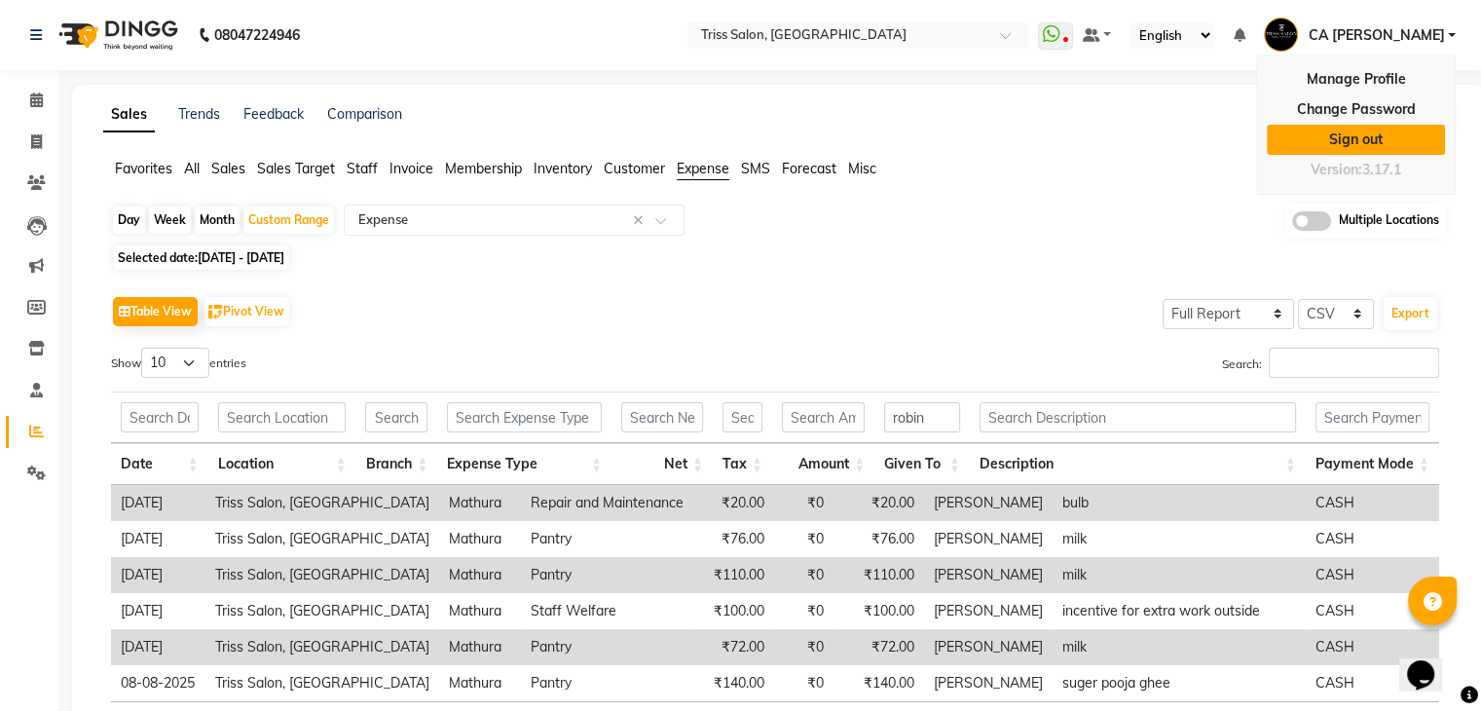
click at [1343, 145] on link "Sign out" at bounding box center [1356, 140] width 178 height 30
